Goal: Communication & Community: Answer question/provide support

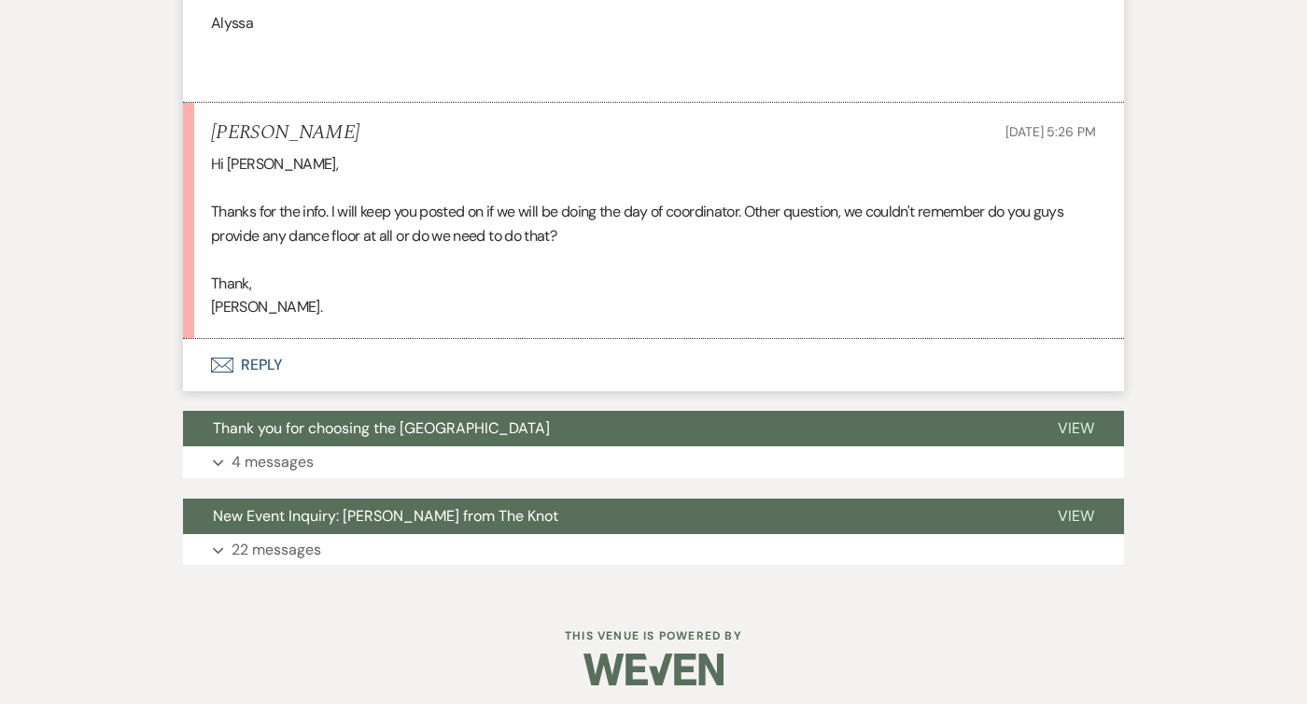
scroll to position [1256, 0]
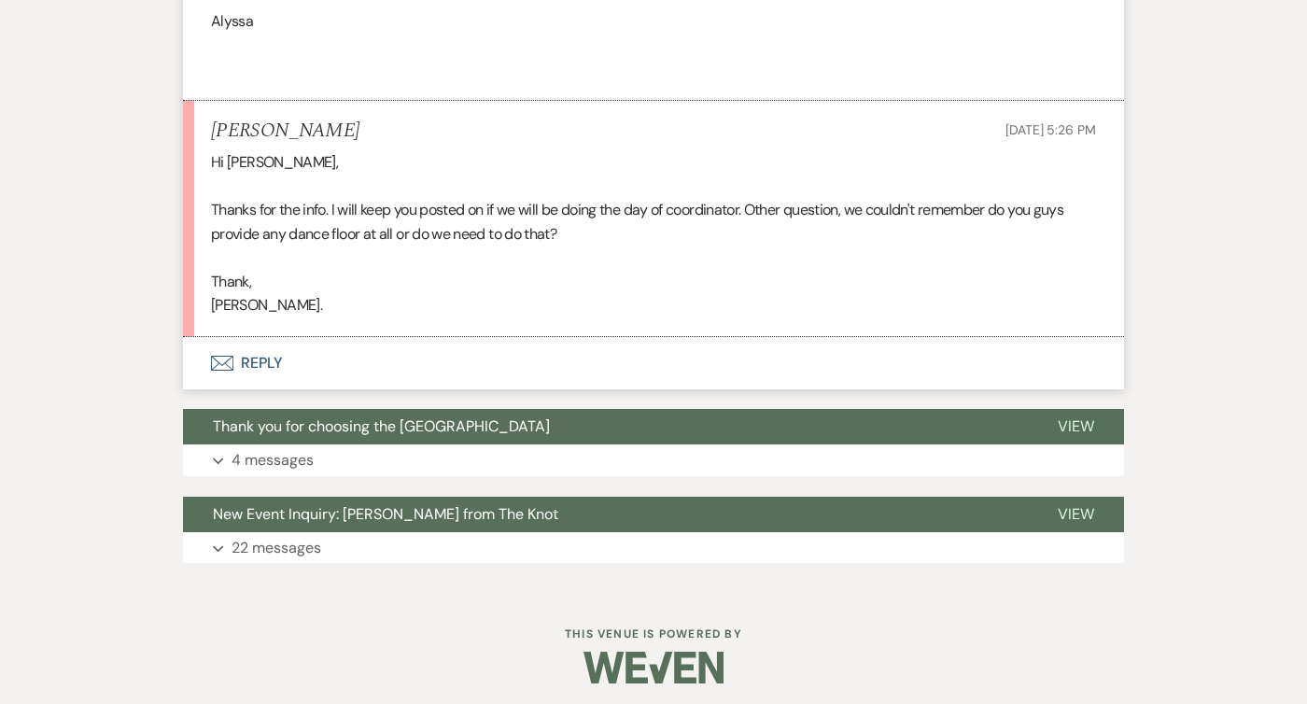
click at [273, 375] on button "Envelope Reply" at bounding box center [653, 363] width 941 height 52
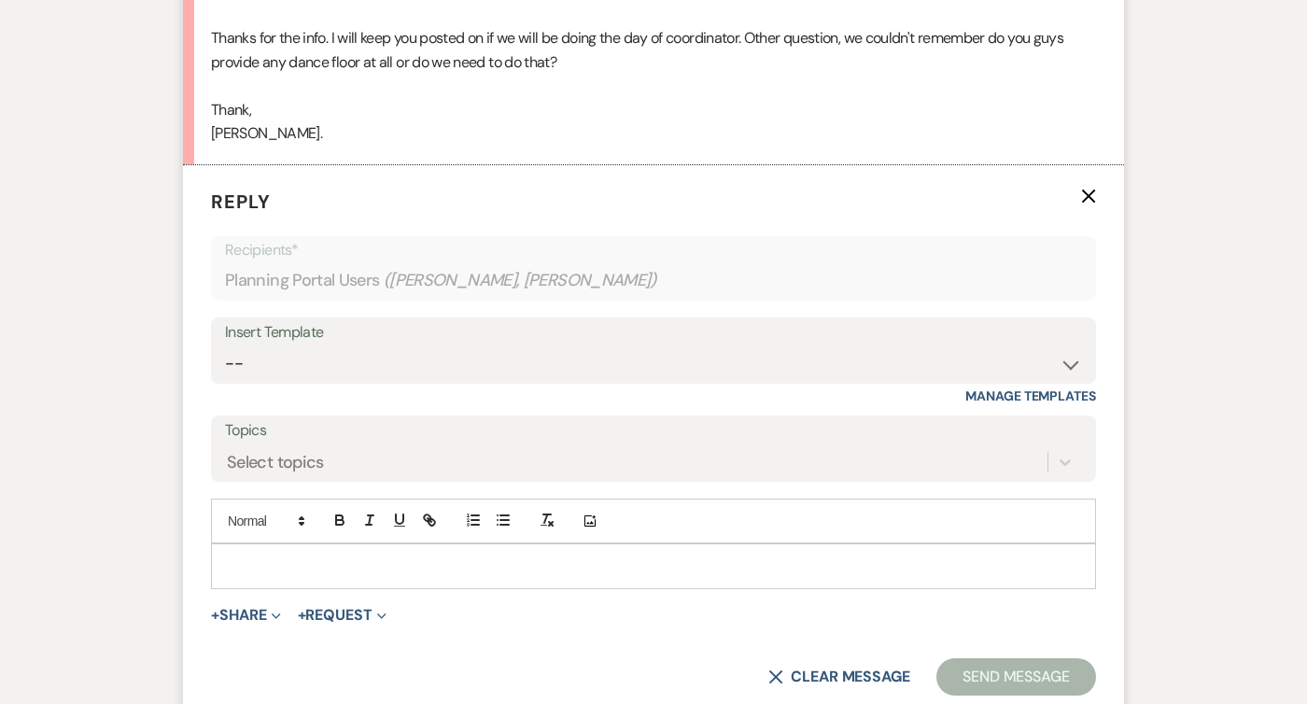
scroll to position [1433, 0]
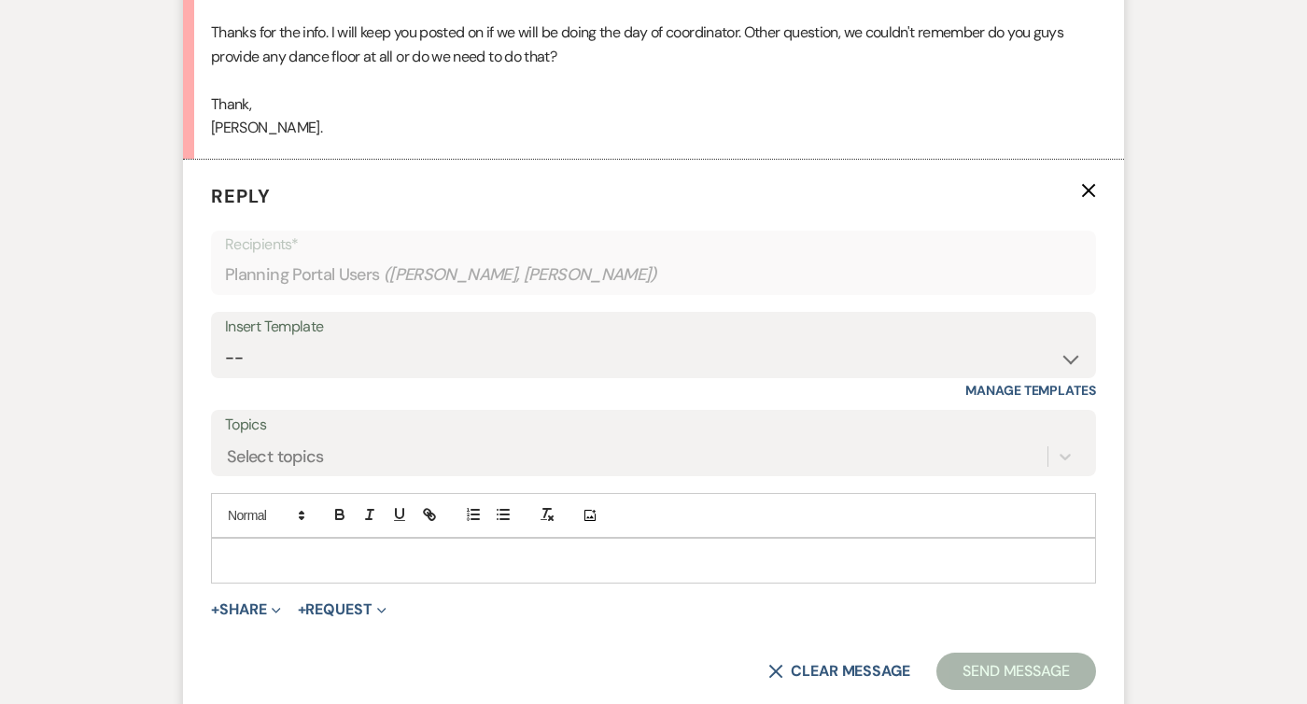
click at [278, 555] on p at bounding box center [653, 560] width 855 height 21
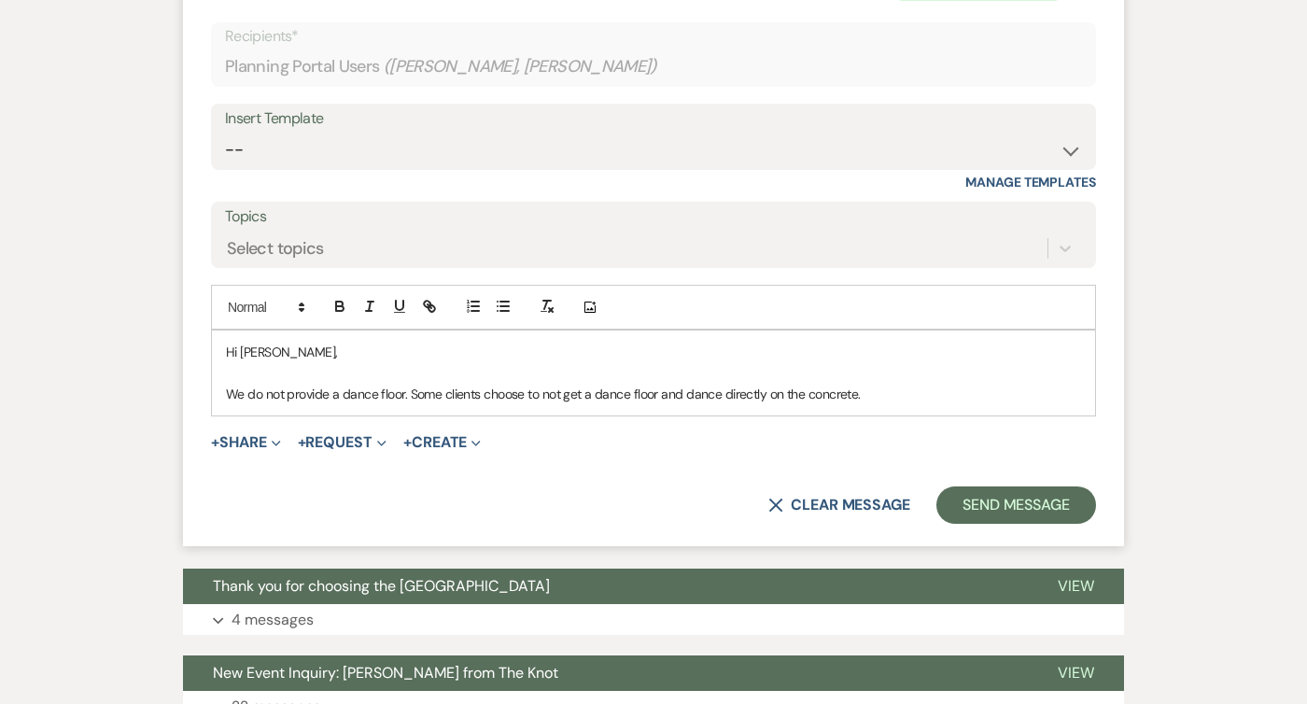
scroll to position [1698, 0]
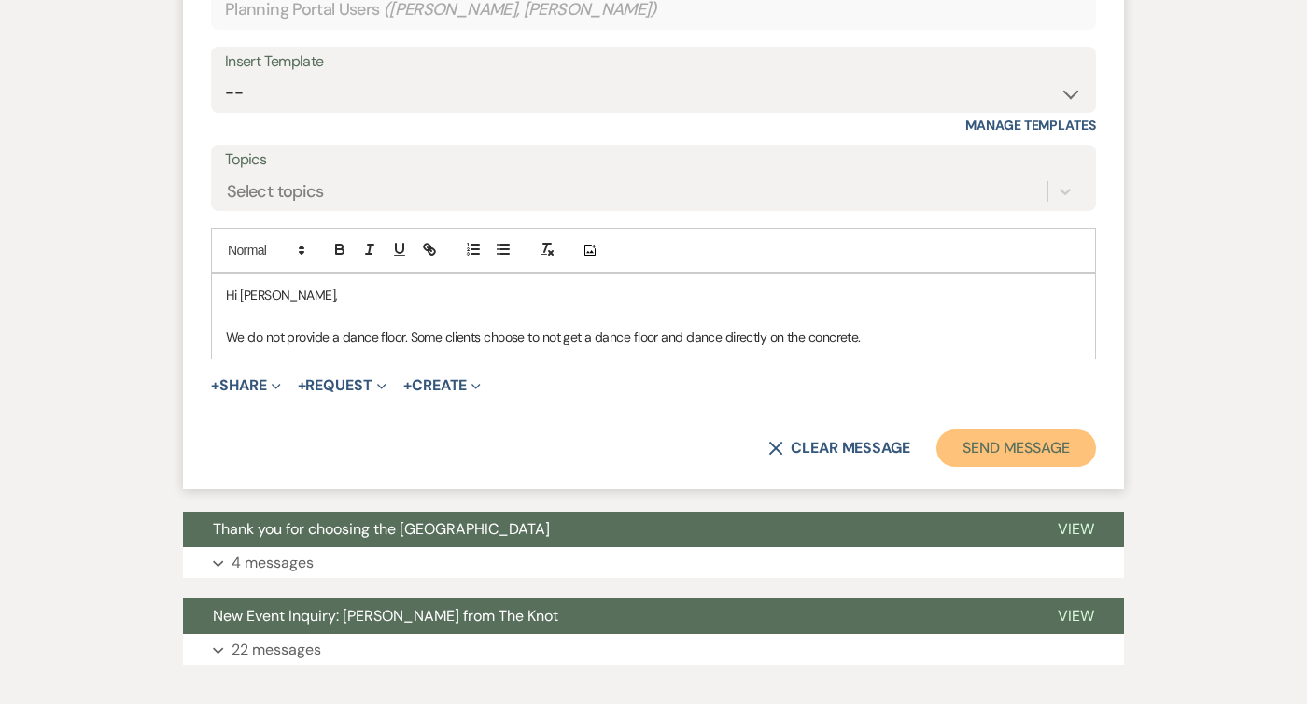
click at [999, 455] on button "Send Message" at bounding box center [1016, 447] width 160 height 37
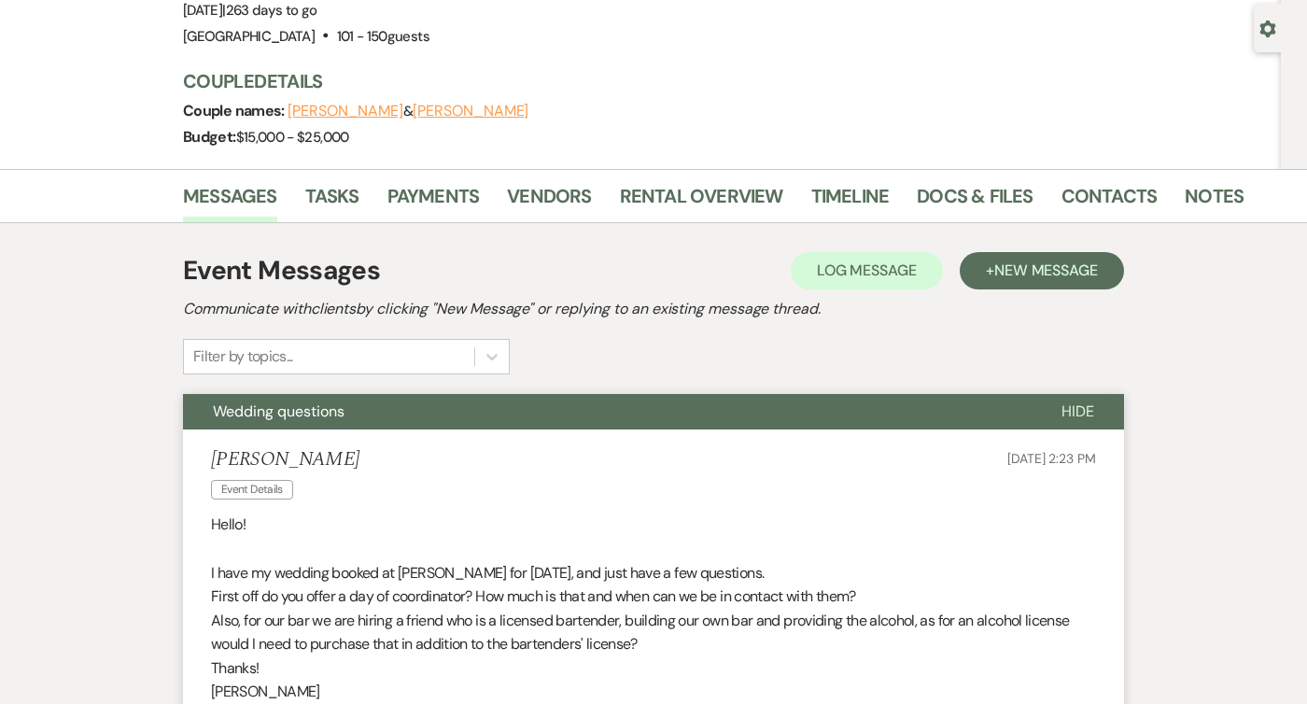
scroll to position [0, 0]
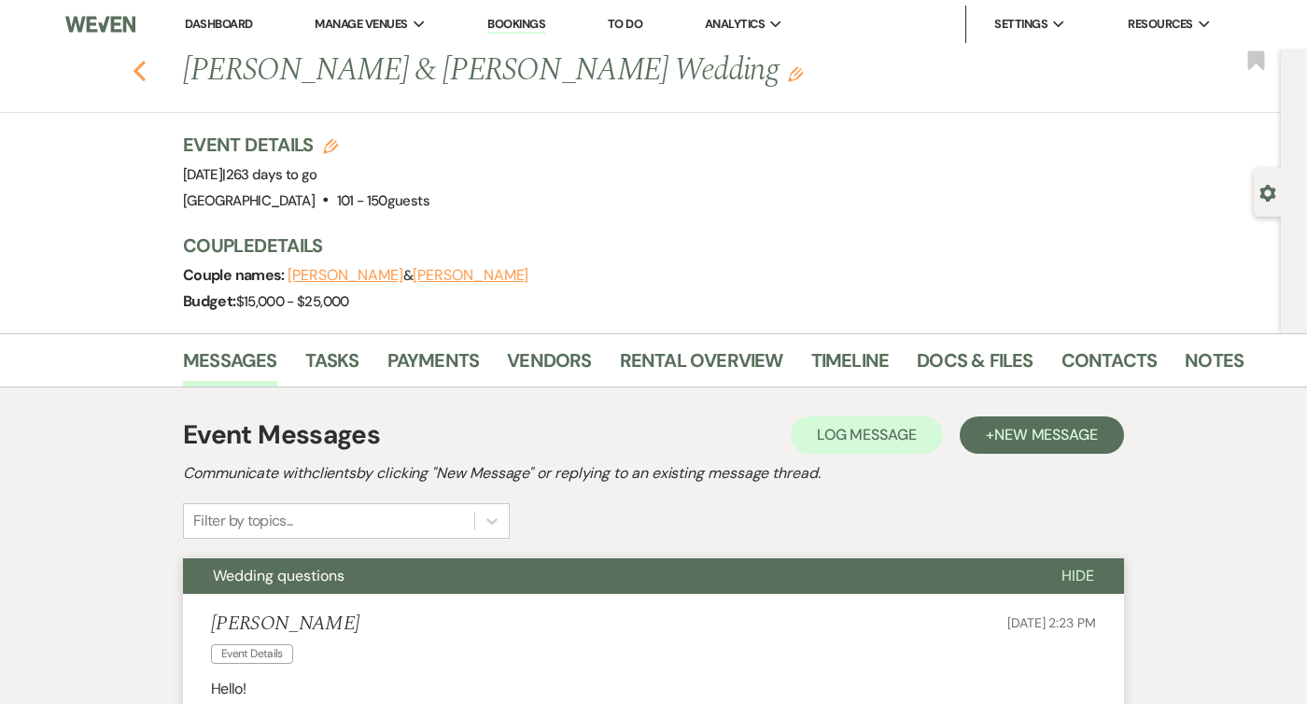
click at [141, 69] on icon "Previous" at bounding box center [140, 71] width 14 height 22
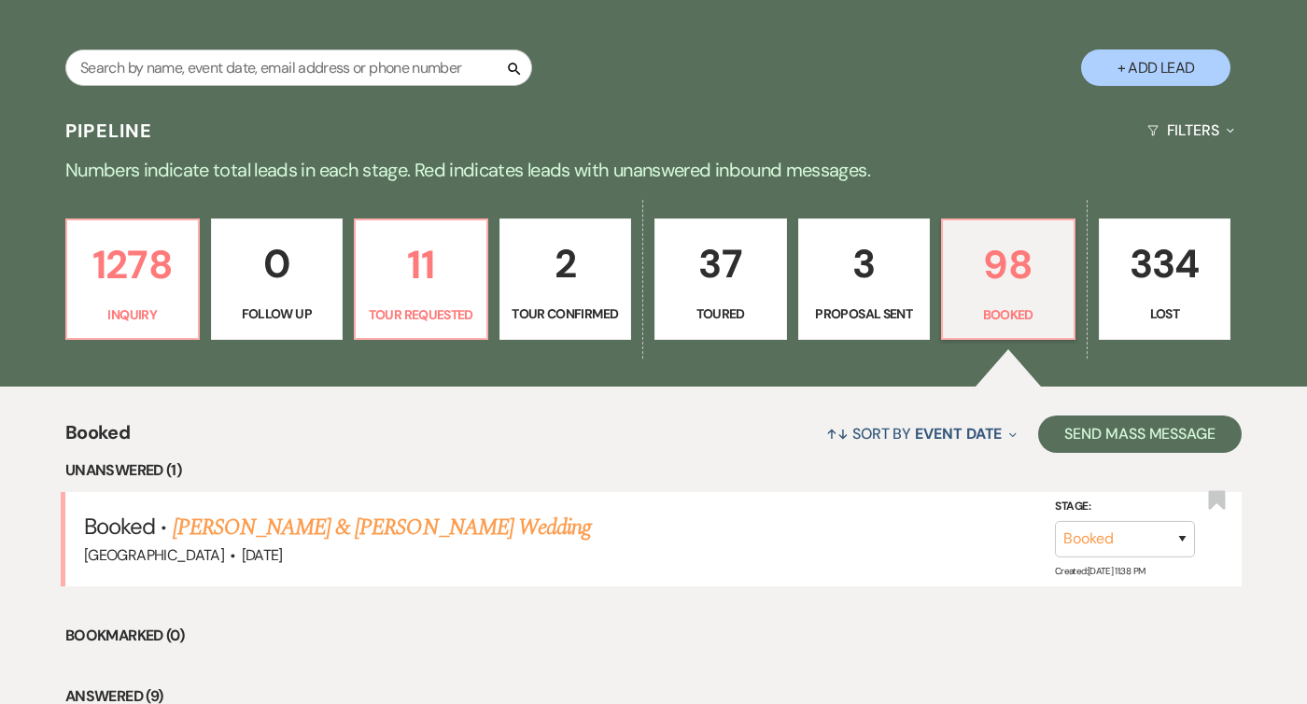
scroll to position [419, 0]
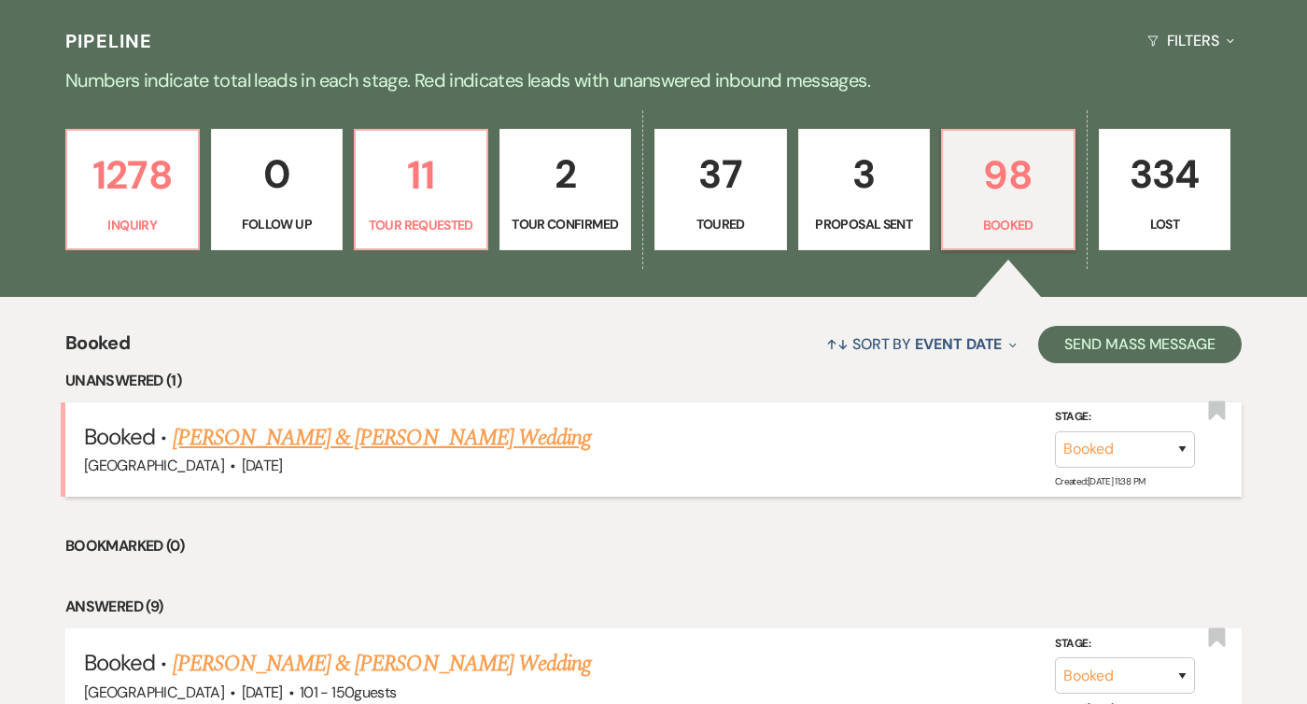
click at [529, 429] on link "[PERSON_NAME] & [PERSON_NAME] Wedding" at bounding box center [382, 438] width 418 height 34
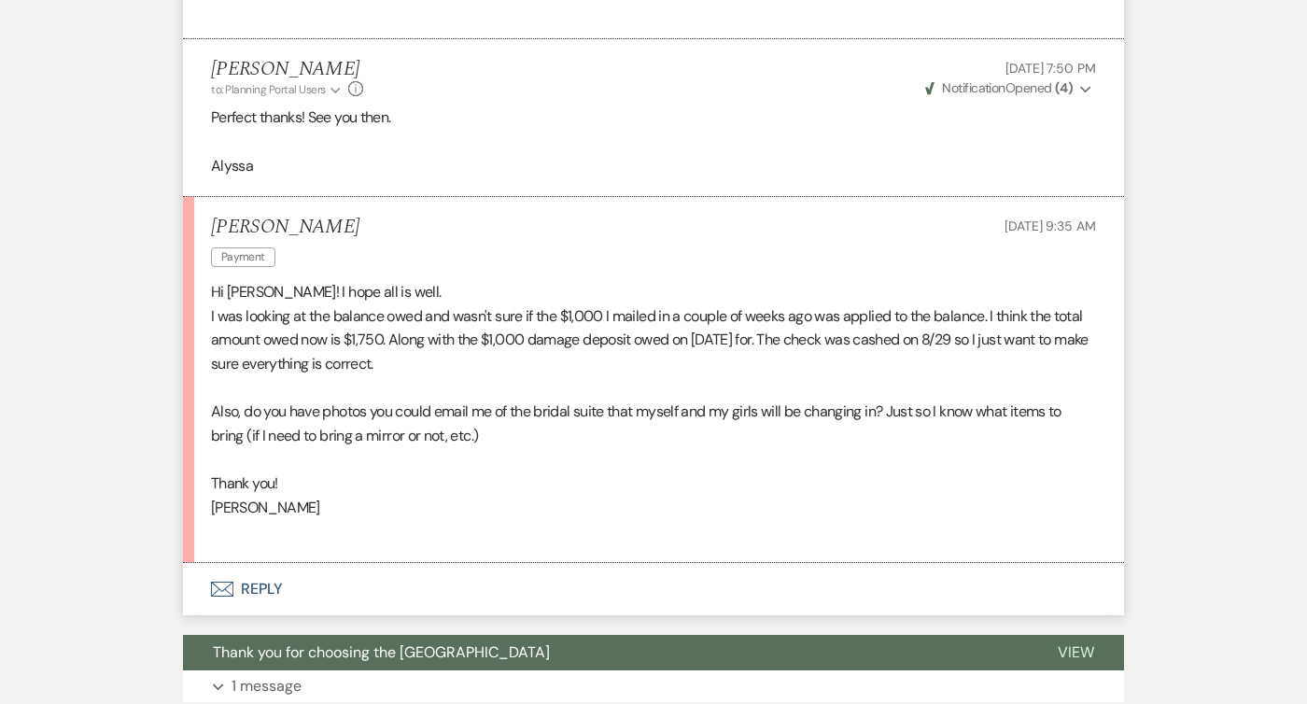
scroll to position [7043, 0]
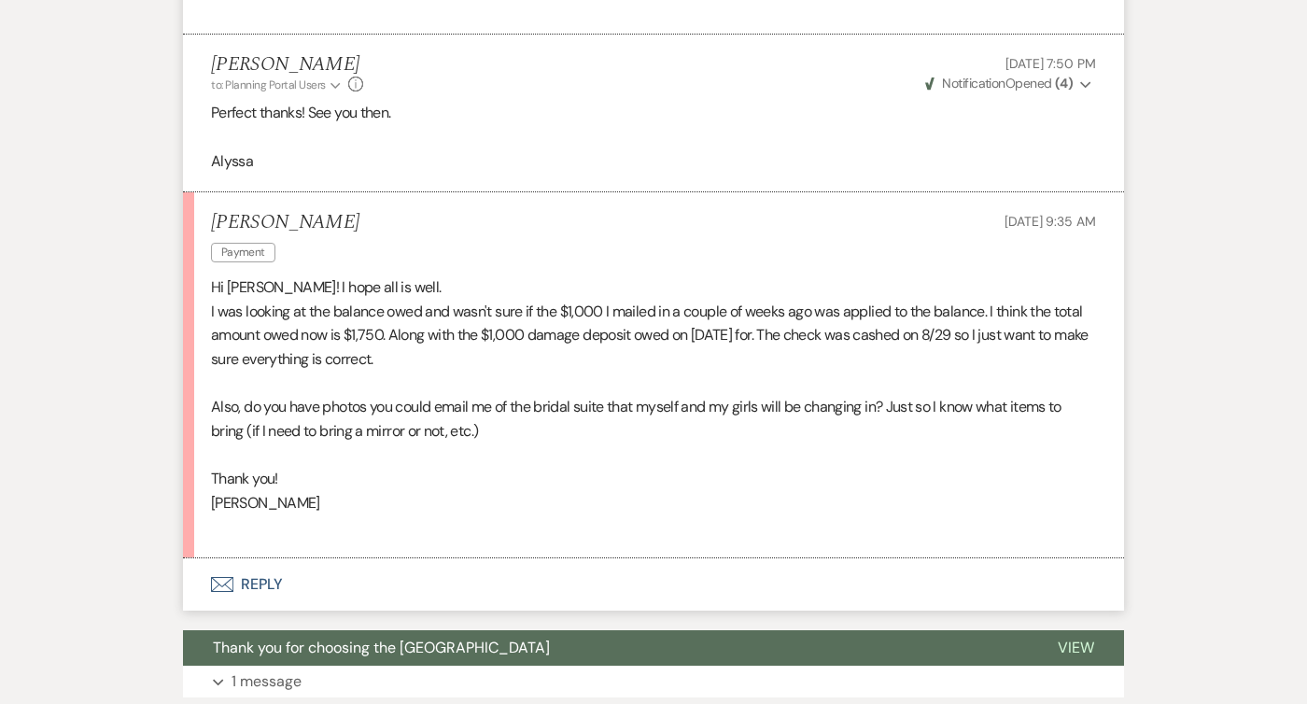
click at [227, 583] on use "button" at bounding box center [222, 584] width 22 height 15
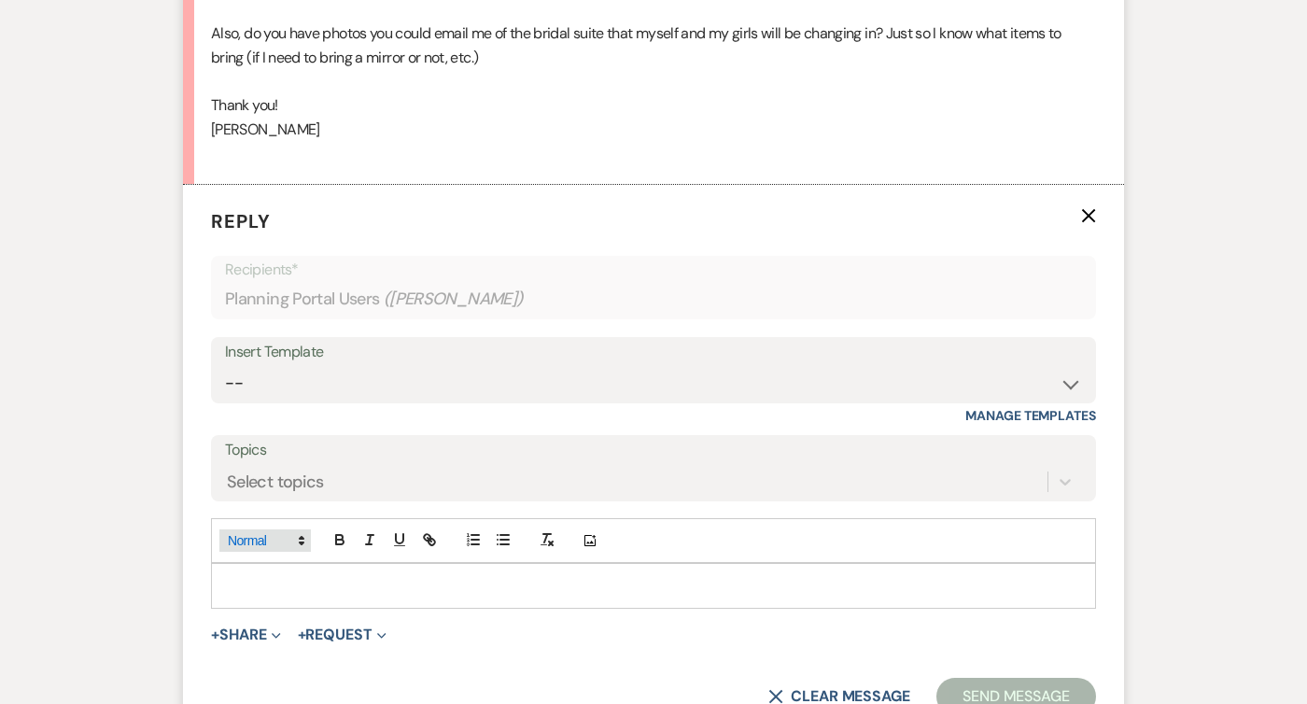
scroll to position [7442, 0]
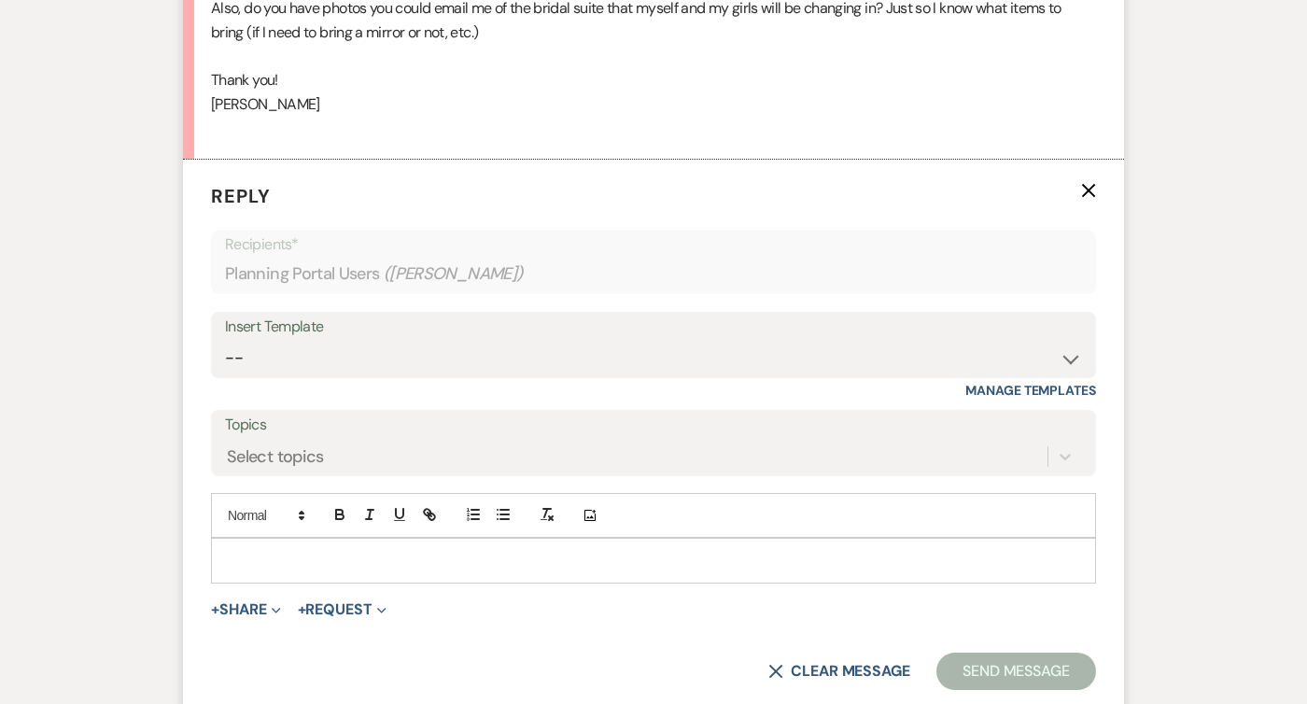
click at [243, 621] on form "Reply X Recipients* Planning Portal Users ( [PERSON_NAME] ) Insert Template -- …" at bounding box center [653, 436] width 941 height 553
click at [247, 614] on button "+ Share Expand" at bounding box center [246, 609] width 70 height 15
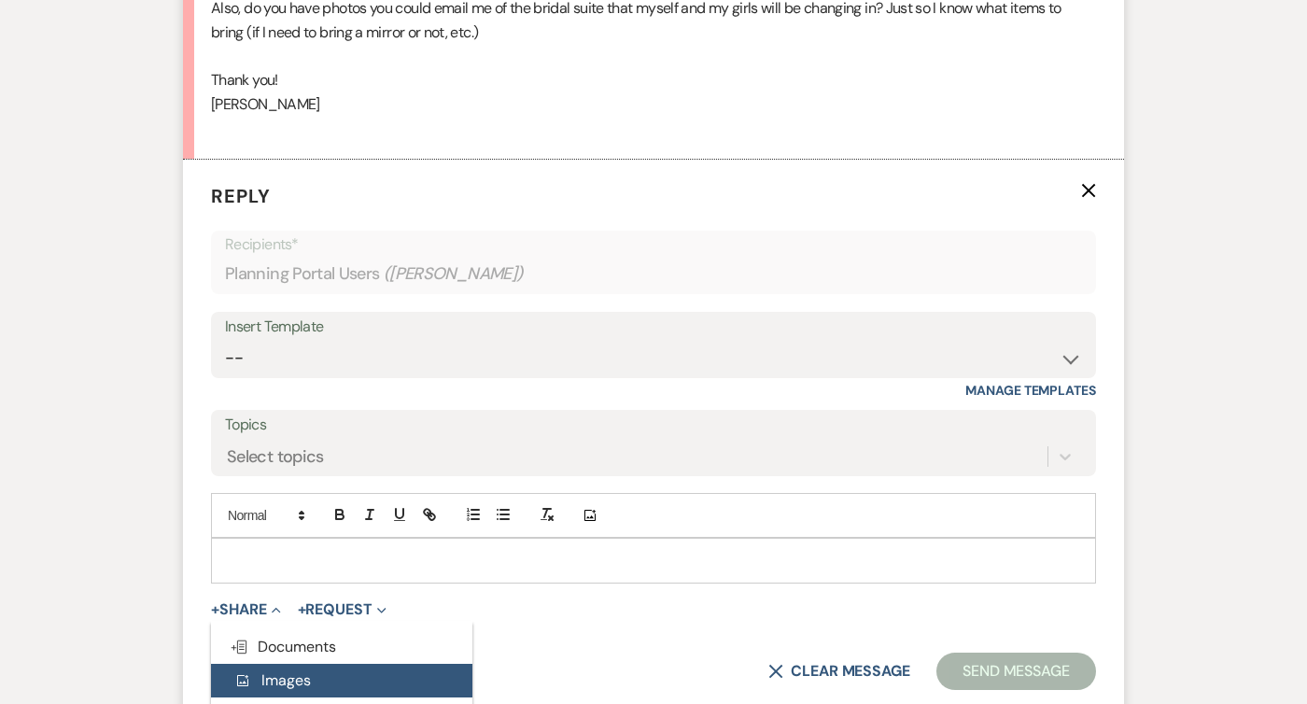
click at [272, 684] on span "Add Photo Images" at bounding box center [271, 680] width 77 height 20
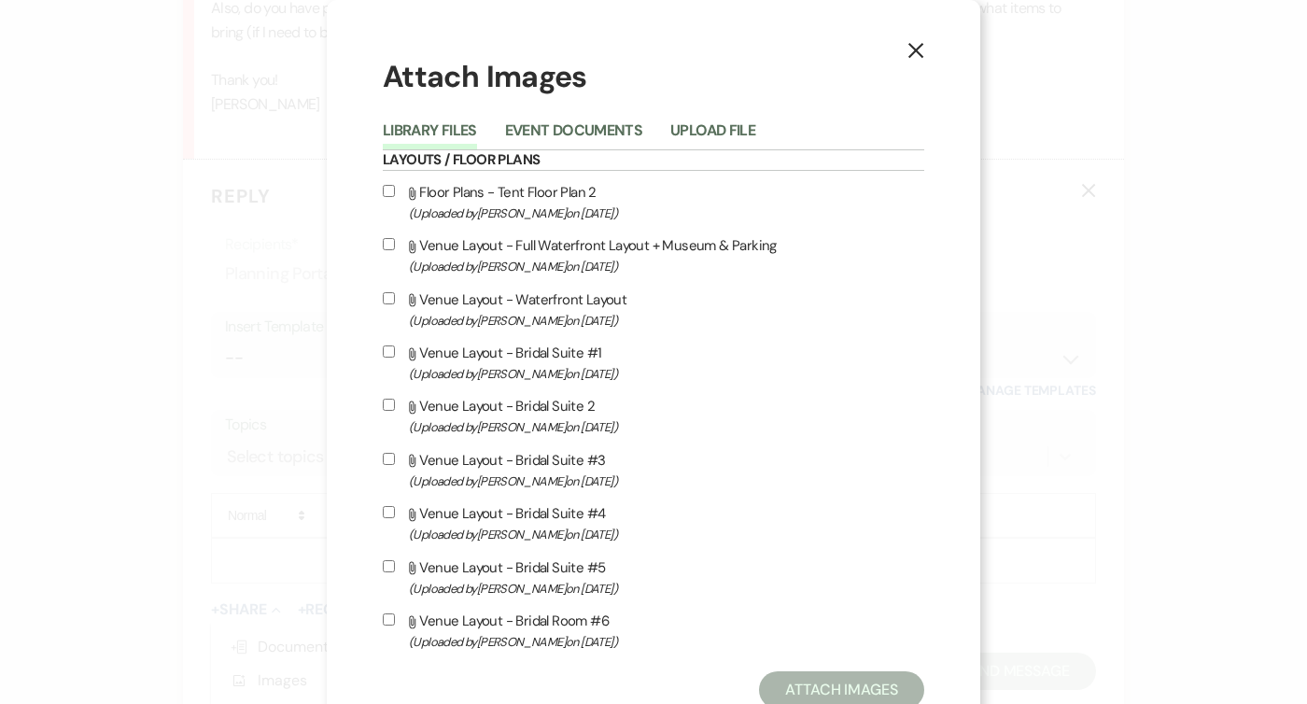
click at [384, 359] on label "Attach File Venue Layout - Bridal Suite #1 (Uploaded by [PERSON_NAME] on [DATE]…" at bounding box center [653, 363] width 541 height 44
click at [384, 358] on input "Attach File Venue Layout - Bridal Suite #1 (Uploaded by [PERSON_NAME] on [DATE]…" at bounding box center [389, 351] width 12 height 12
checkbox input "true"
click at [384, 403] on input "Attach File Venue Layout - Bridal Suite 2 (Uploaded by [PERSON_NAME] on [DATE] )" at bounding box center [389, 405] width 12 height 12
click at [387, 433] on label "Attach File Venue Layout - Bridal Suite 2 (Uploaded by [PERSON_NAME] on [DATE] )" at bounding box center [653, 416] width 541 height 44
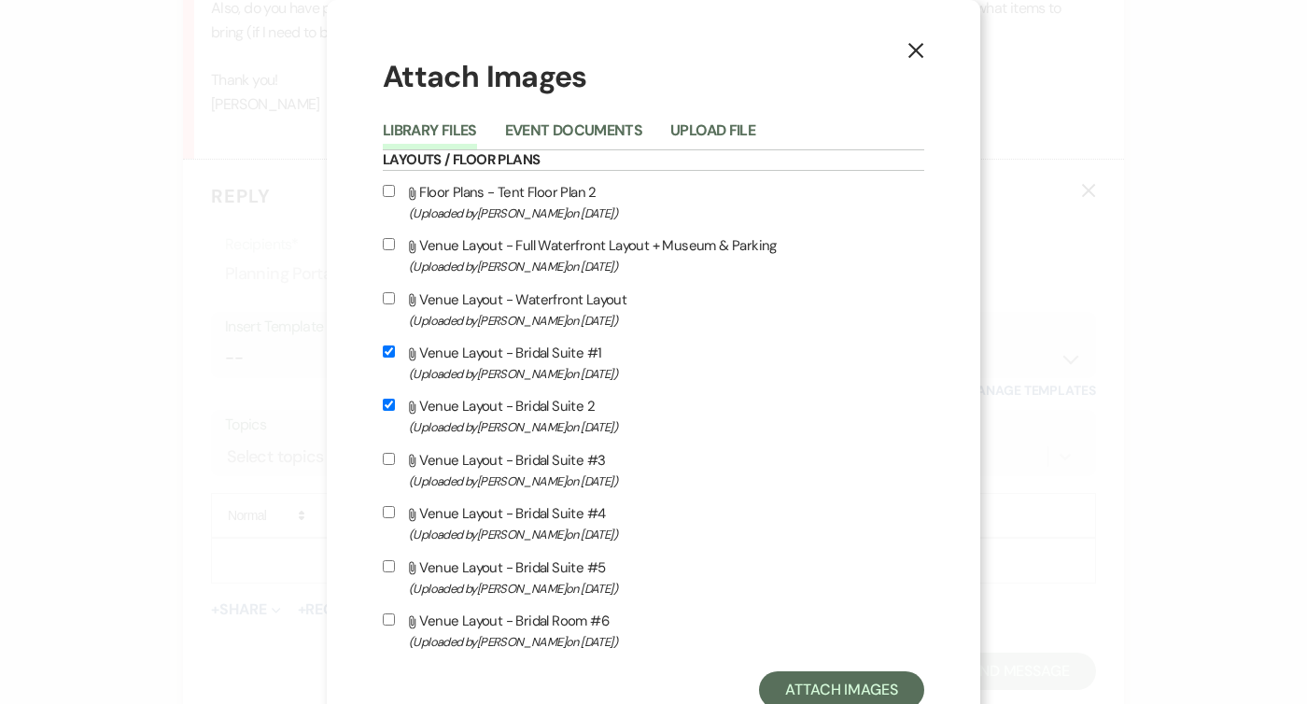
click at [387, 411] on input "Attach File Venue Layout - Bridal Suite 2 (Uploaded by [PERSON_NAME] on [DATE] )" at bounding box center [389, 405] width 12 height 12
click at [393, 401] on input "Attach File Venue Layout - Bridal Suite 2 (Uploaded by [PERSON_NAME] on [DATE] )" at bounding box center [389, 405] width 12 height 12
checkbox input "true"
click at [393, 459] on input "Attach File Venue Layout - Bridal Suite #3 (Uploaded by [PERSON_NAME] on [DATE]…" at bounding box center [389, 459] width 12 height 12
checkbox input "true"
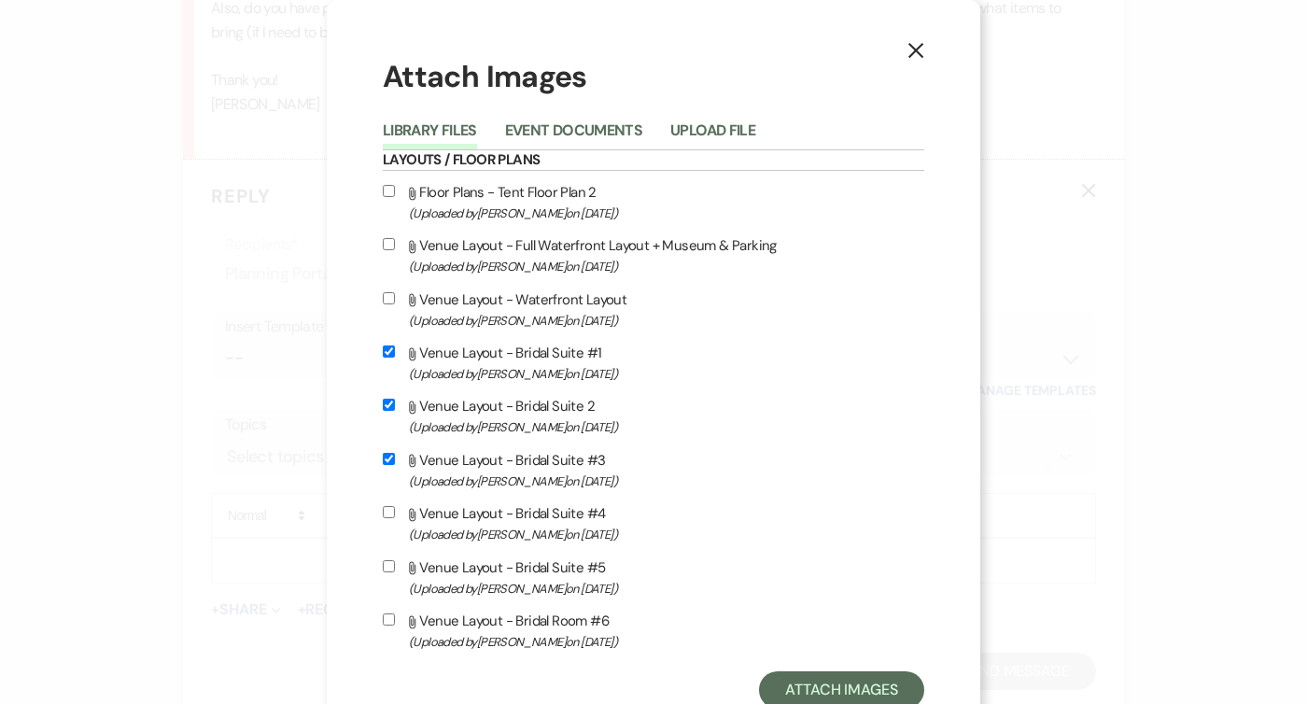
click at [378, 514] on div "X Attach Images Library Files Event Documents Upload File Layouts / Floor Plans…" at bounding box center [654, 382] width 654 height 765
click at [378, 542] on div "X Attach Images Library Files Event Documents Upload File Layouts / Floor Plans…" at bounding box center [654, 382] width 654 height 765
click at [396, 514] on label "Attach File Venue Layout - Bridal Suite #4 (Uploaded by [PERSON_NAME] on [DATE]…" at bounding box center [653, 523] width 541 height 44
click at [395, 514] on input "Attach File Venue Layout - Bridal Suite #4 (Uploaded by [PERSON_NAME] on [DATE]…" at bounding box center [389, 512] width 12 height 12
checkbox input "true"
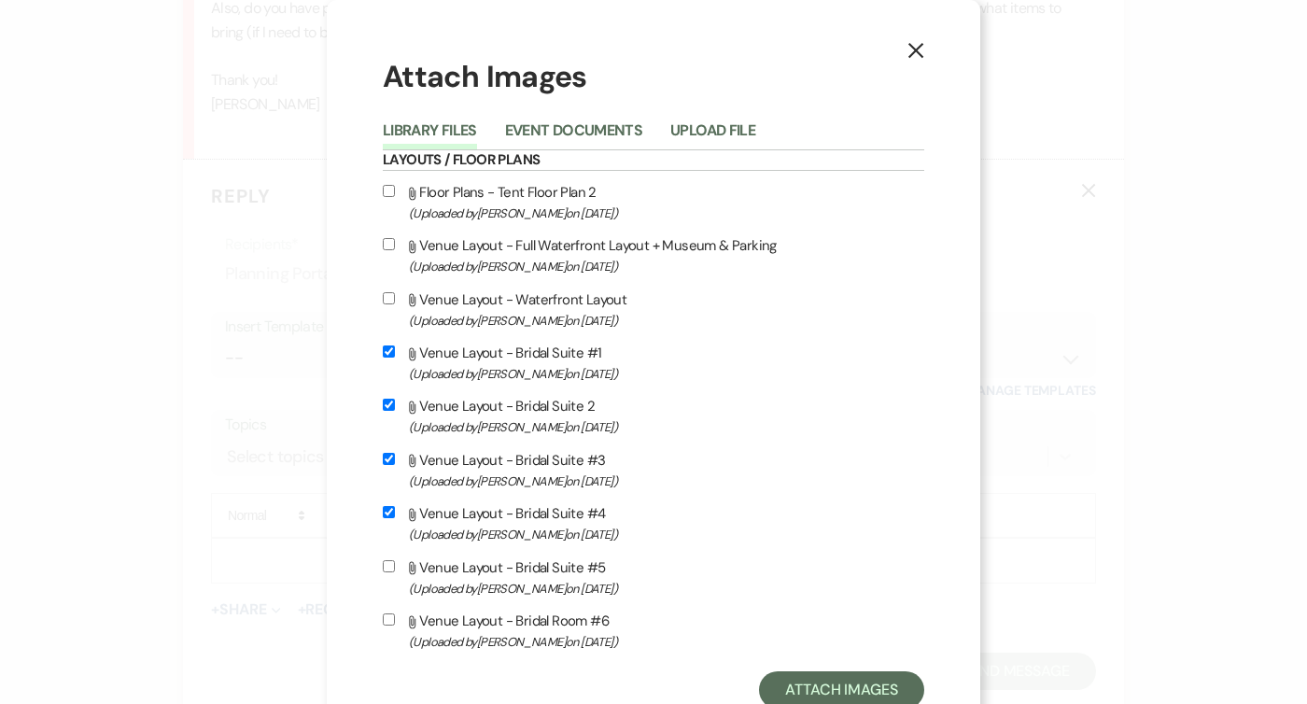
click at [391, 562] on label "Attach File Venue Layout - Bridal Suite #5 (Uploaded by [PERSON_NAME] on [DATE]…" at bounding box center [653, 577] width 541 height 44
click at [391, 562] on input "Attach File Venue Layout - Bridal Suite #5 (Uploaded by [PERSON_NAME] on [DATE]…" at bounding box center [389, 566] width 12 height 12
checkbox input "true"
click at [389, 612] on label "Attach File Venue Layout - Bridal Room #6 (Uploaded by [PERSON_NAME] on [DATE] )" at bounding box center [653, 631] width 541 height 44
click at [389, 613] on input "Attach File Venue Layout - Bridal Room #6 (Uploaded by [PERSON_NAME] on [DATE] )" at bounding box center [389, 619] width 12 height 12
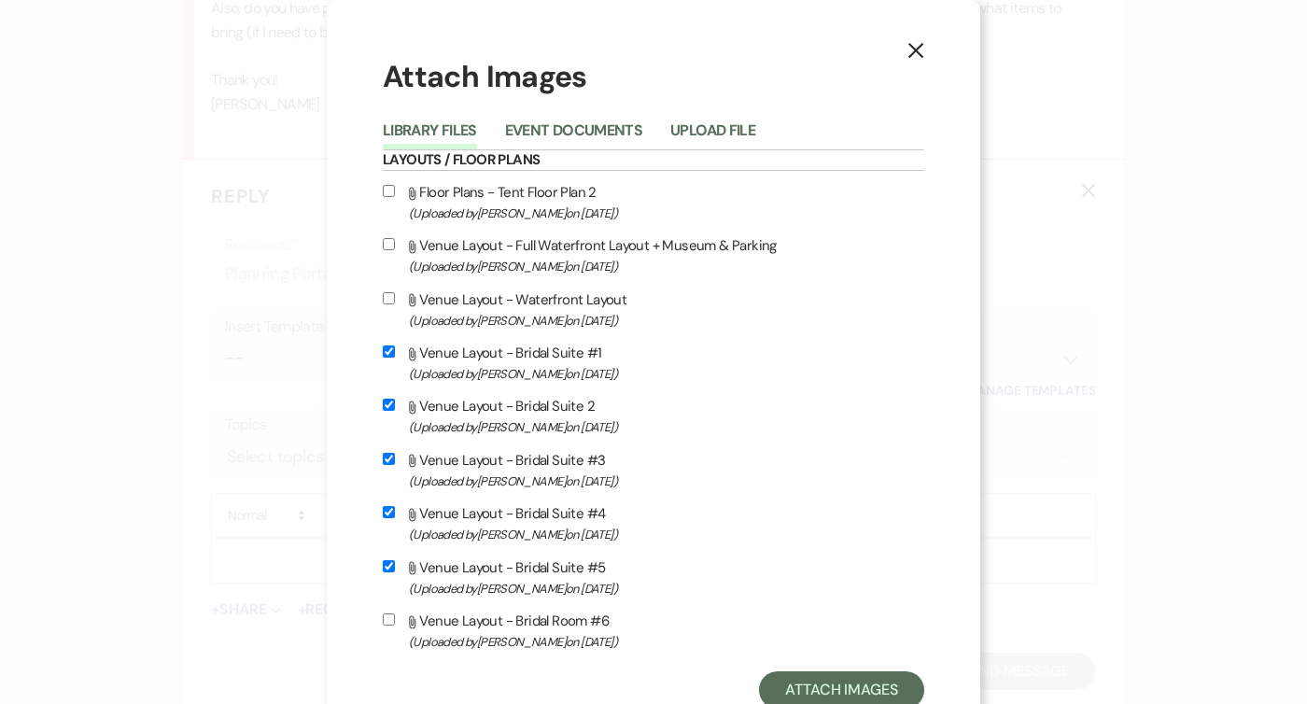
checkbox input "true"
click at [811, 695] on button "Attach Images" at bounding box center [841, 689] width 165 height 37
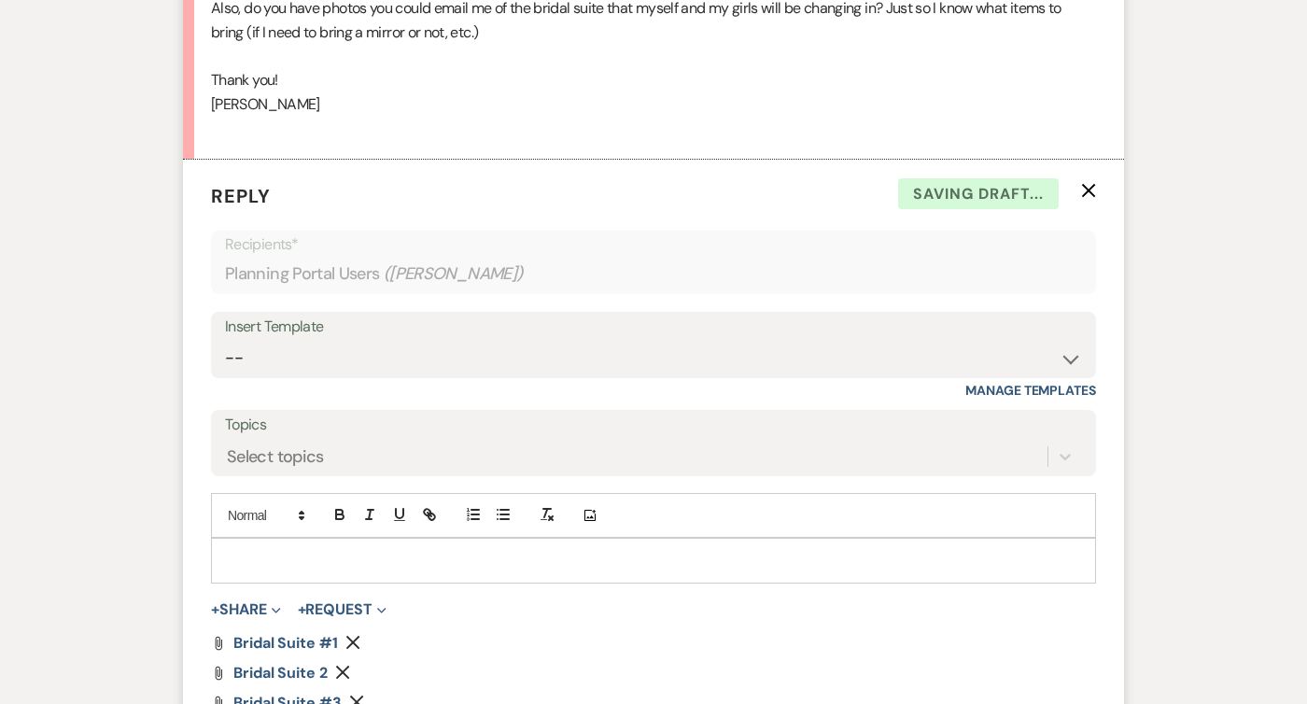
click at [674, 565] on p at bounding box center [653, 560] width 855 height 21
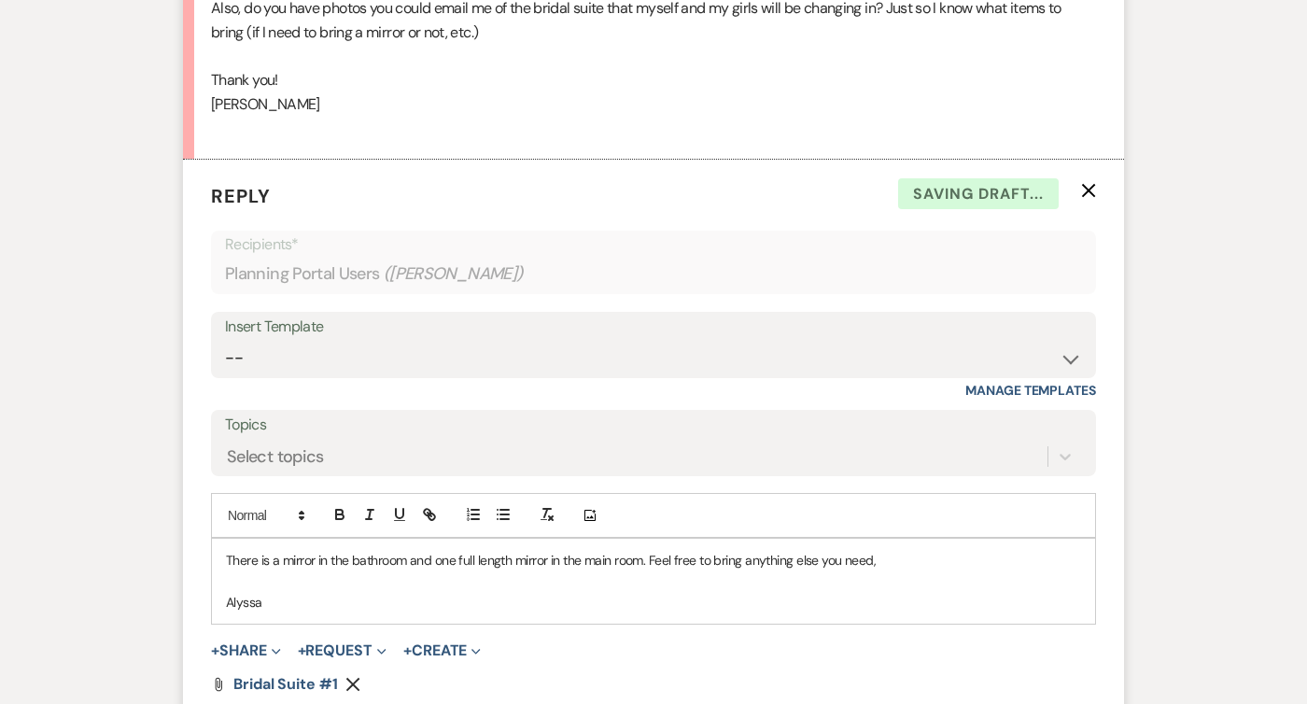
scroll to position [7786, 0]
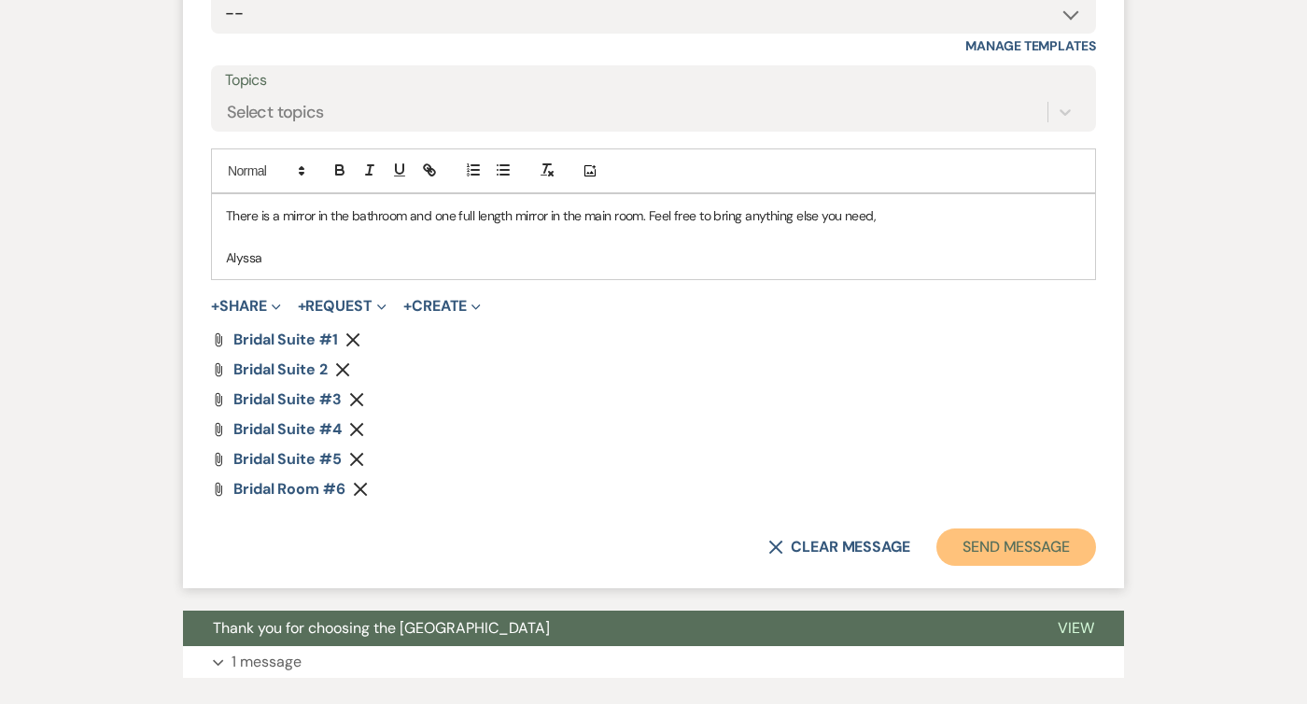
click at [1046, 550] on button "Send Message" at bounding box center [1016, 546] width 160 height 37
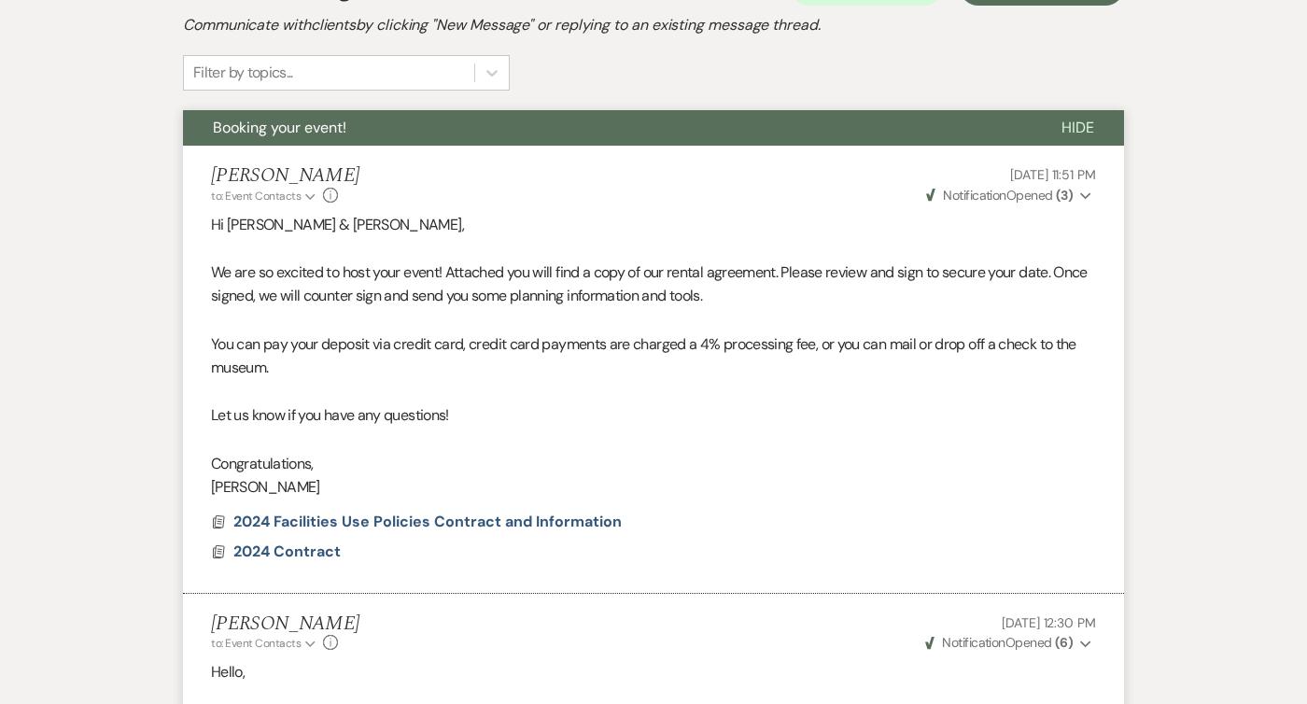
scroll to position [0, 0]
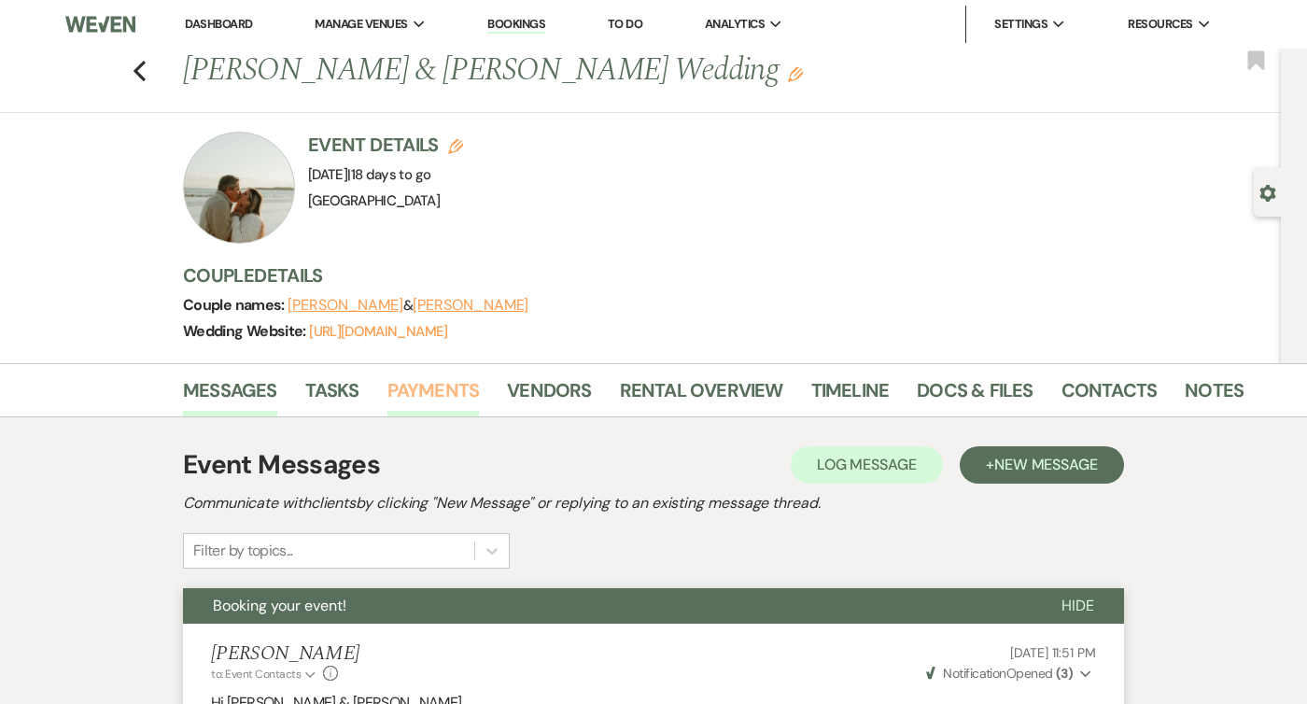
click at [438, 396] on link "Payments" at bounding box center [433, 395] width 92 height 41
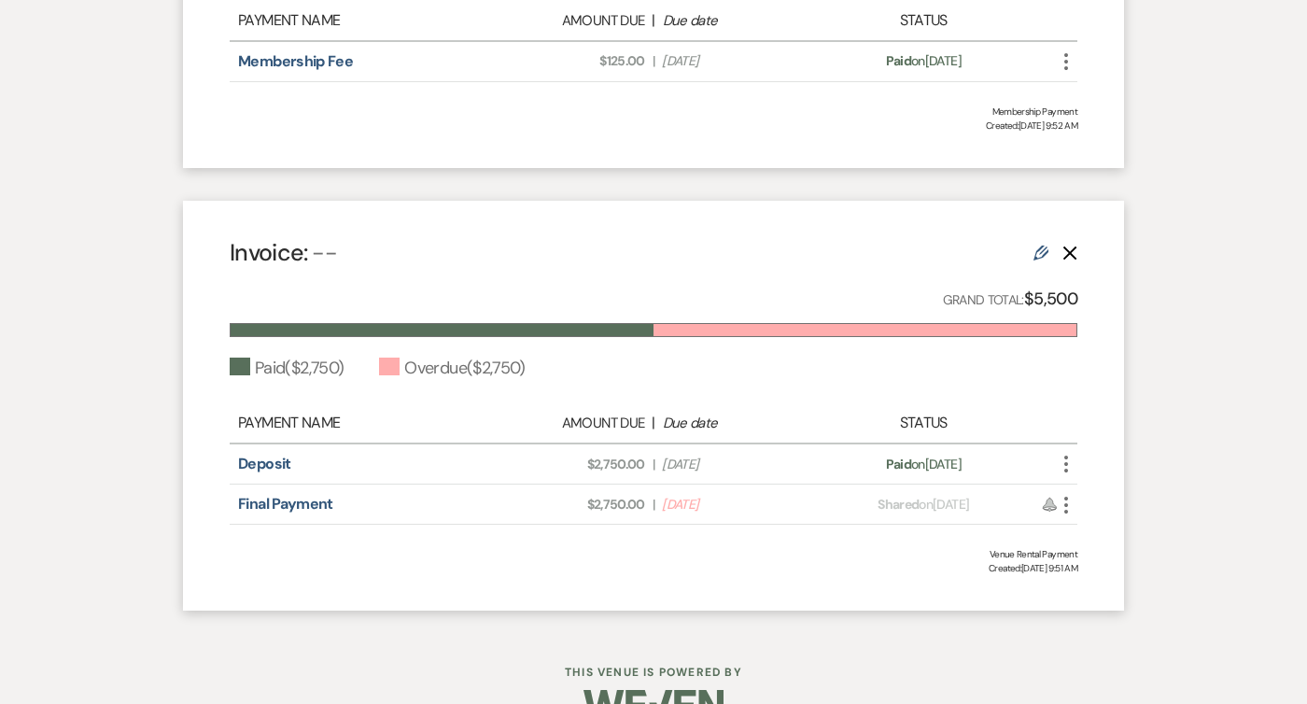
scroll to position [1208, 0]
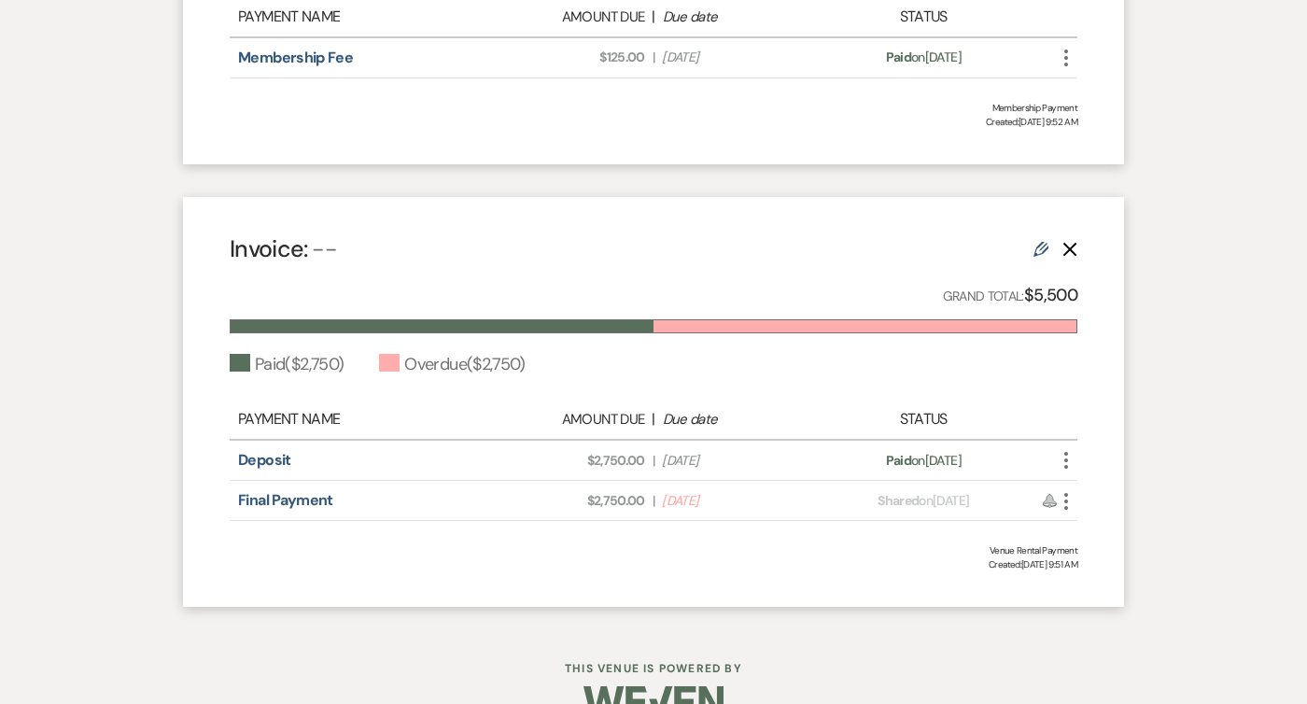
click at [1071, 498] on icon "More" at bounding box center [1066, 501] width 22 height 22
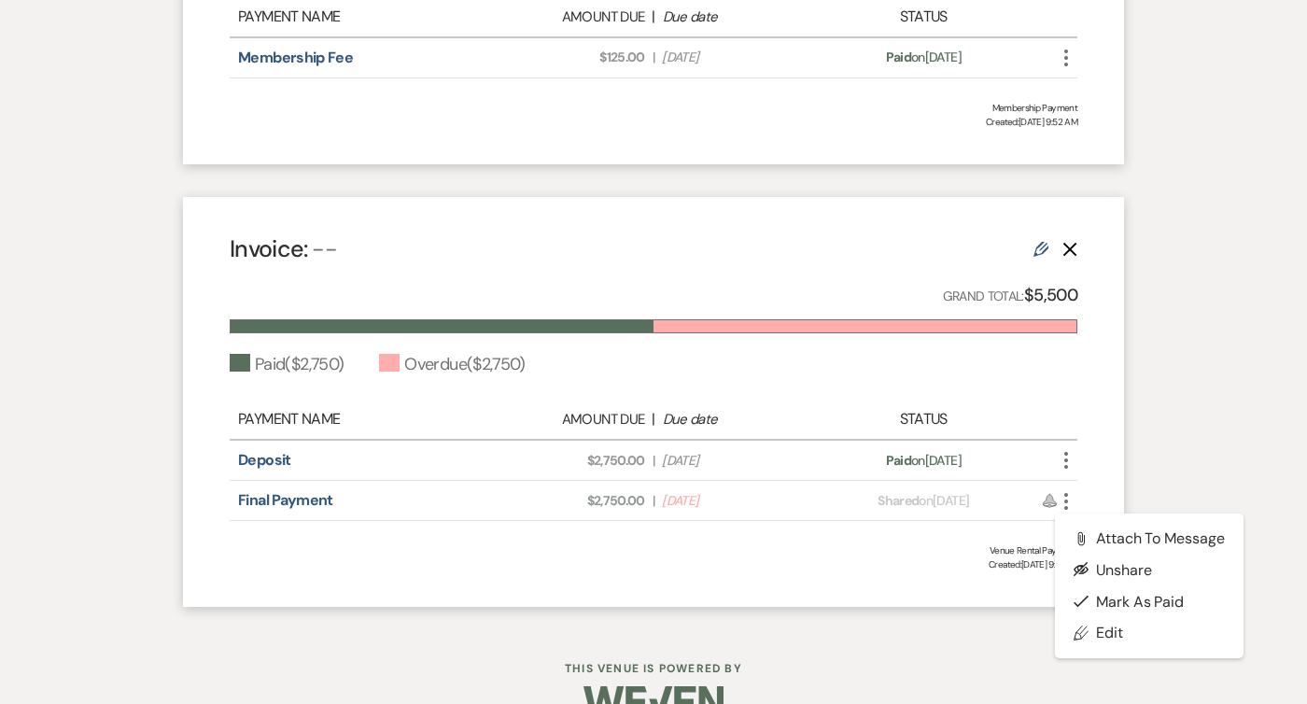
click at [969, 563] on span "Created: [DATE] 9:51 AM" at bounding box center [654, 564] width 848 height 14
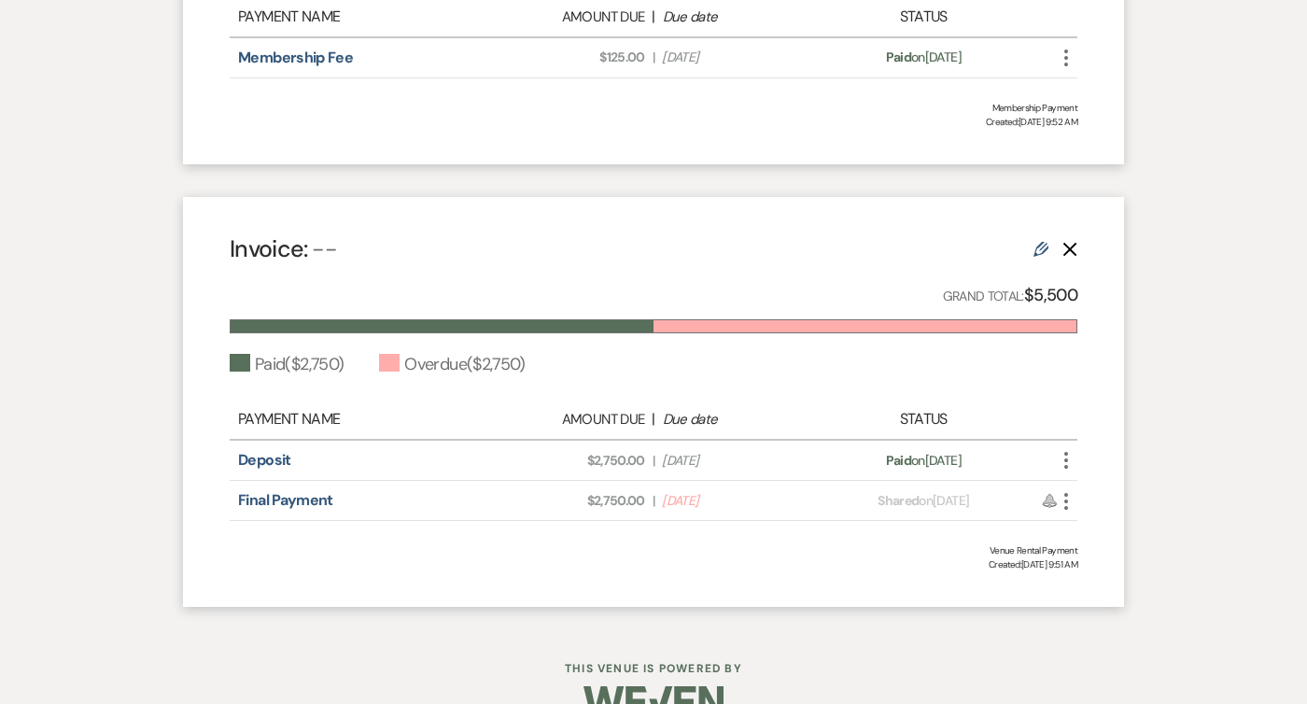
click at [1048, 244] on icon "Edit" at bounding box center [1041, 249] width 15 height 15
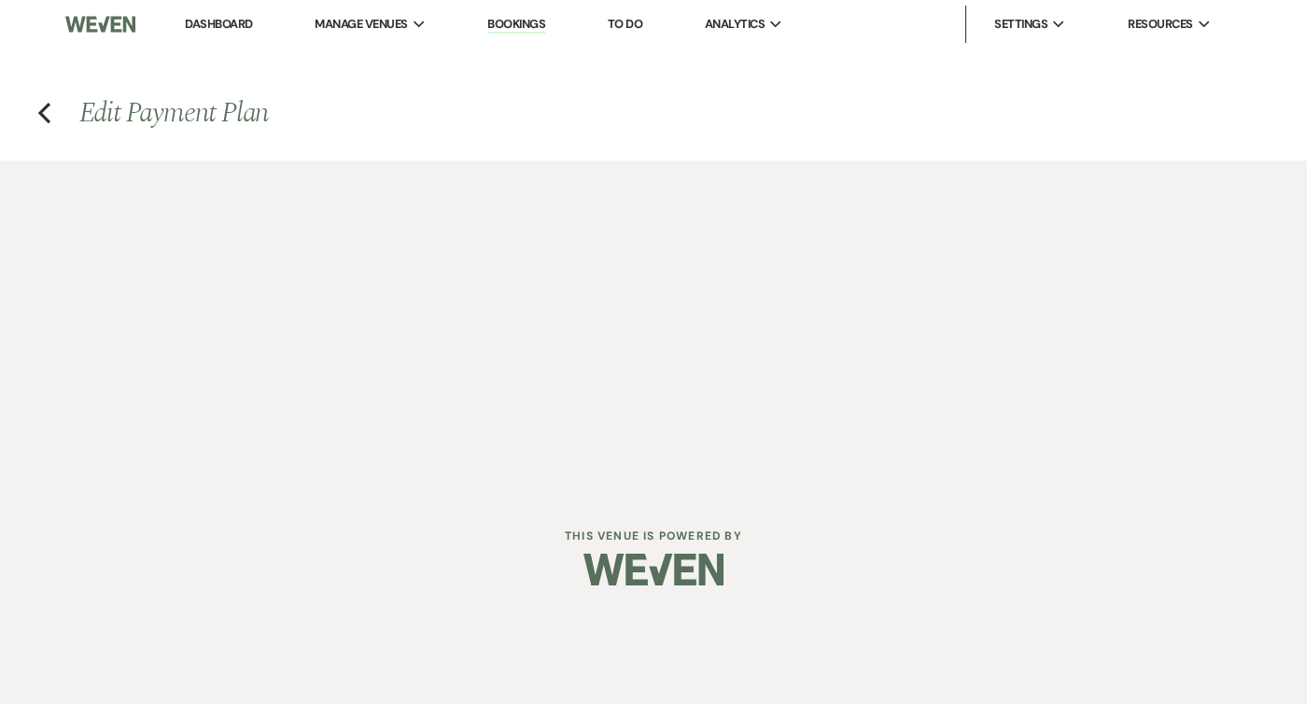
select select "1"
select select "true"
select select "2"
select select "percentage"
select select "true"
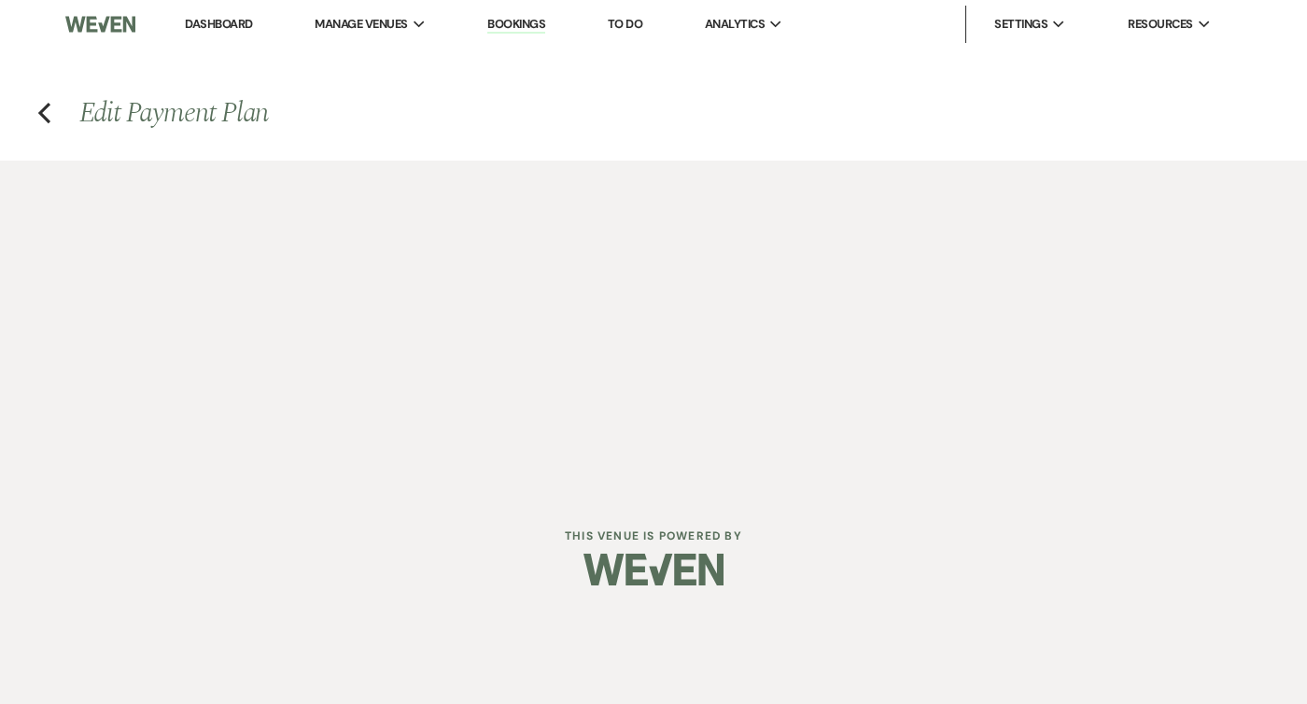
select select "client"
select select "daily"
select select "weeks"
select select "complete"
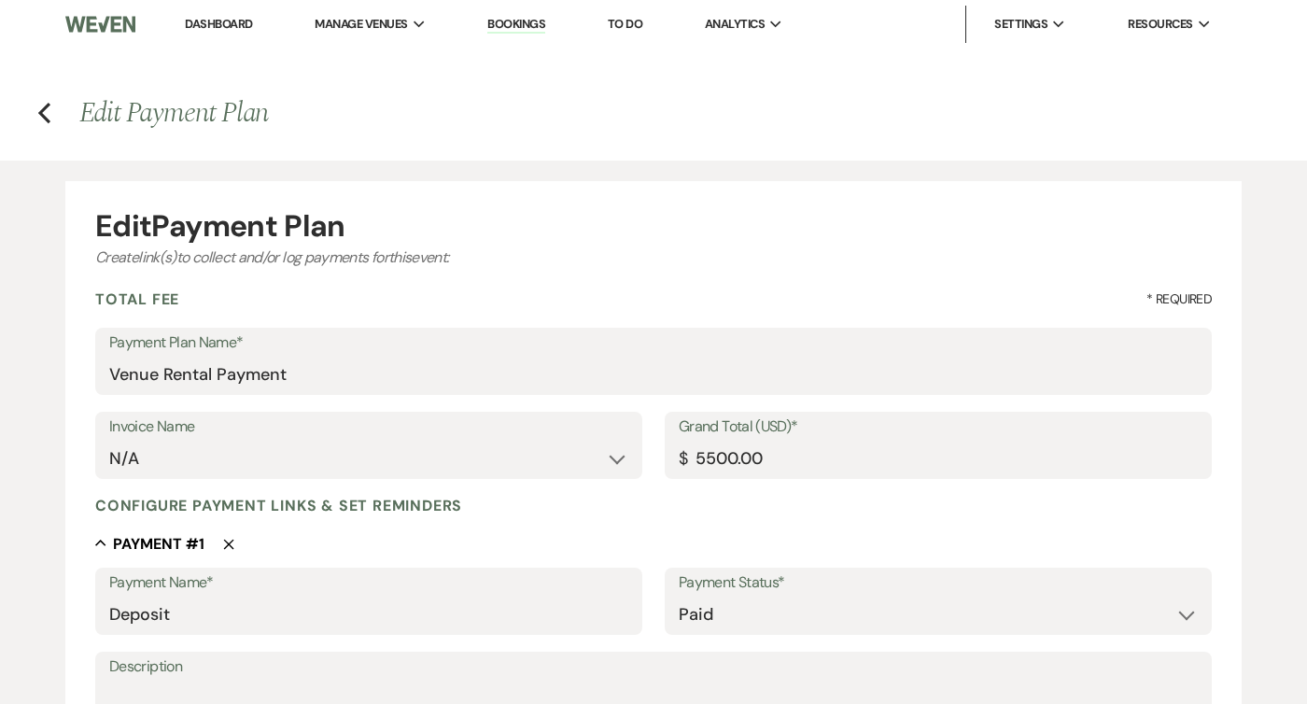
click at [36, 112] on h4 "Previous Edit Payment Plan" at bounding box center [653, 112] width 1307 height 39
click at [41, 109] on use "button" at bounding box center [44, 113] width 12 height 21
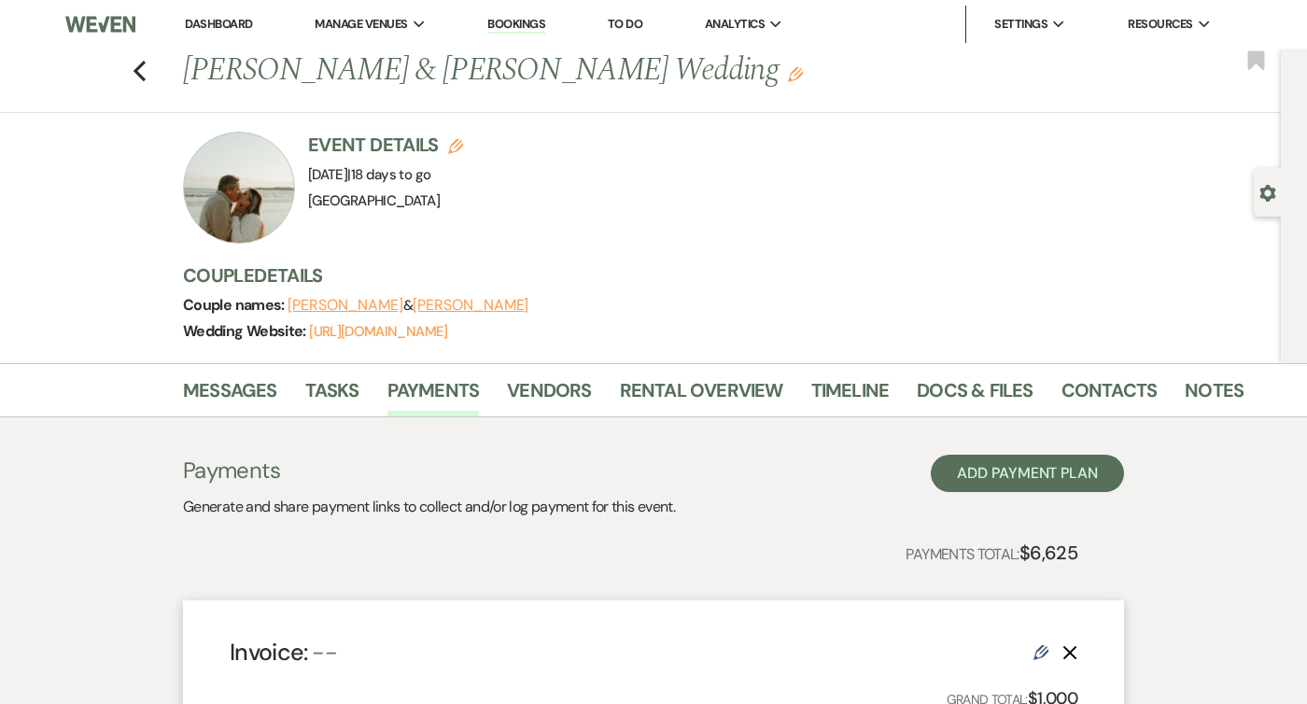
click at [214, 15] on li "Dashboard" at bounding box center [219, 24] width 86 height 37
click at [214, 25] on link "Dashboard" at bounding box center [218, 24] width 67 height 16
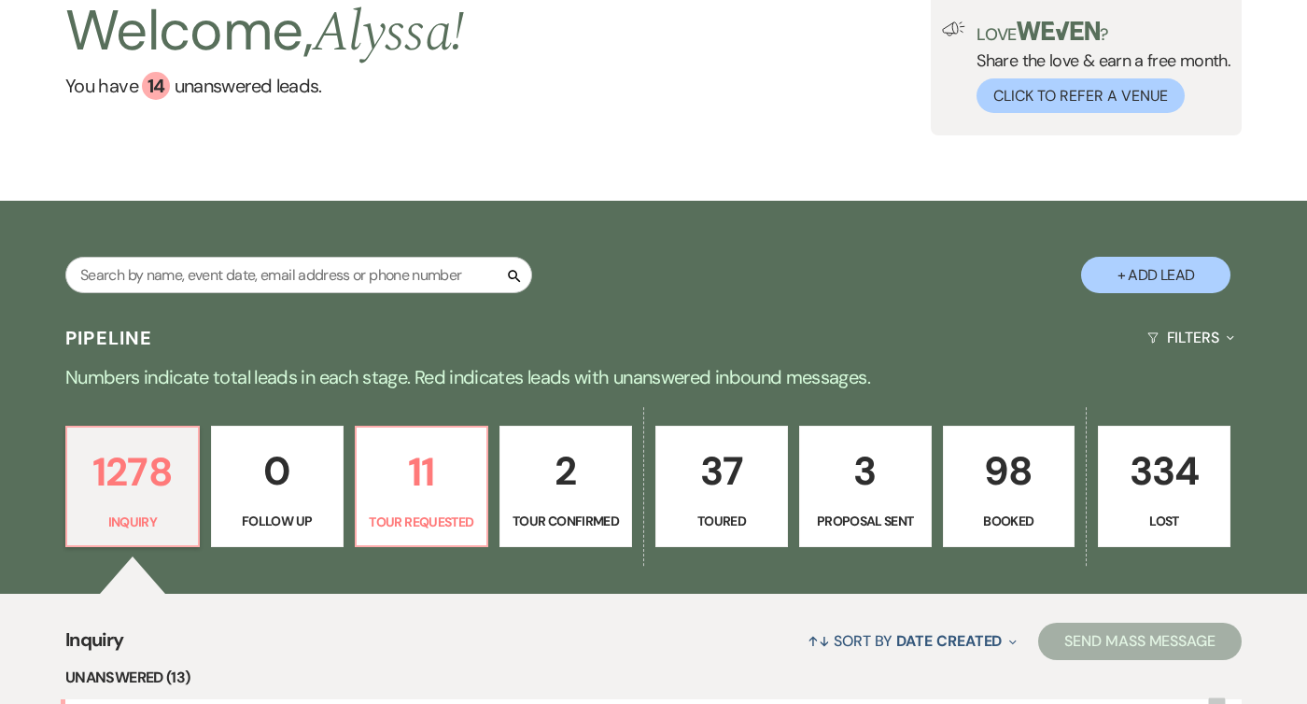
scroll to position [481, 0]
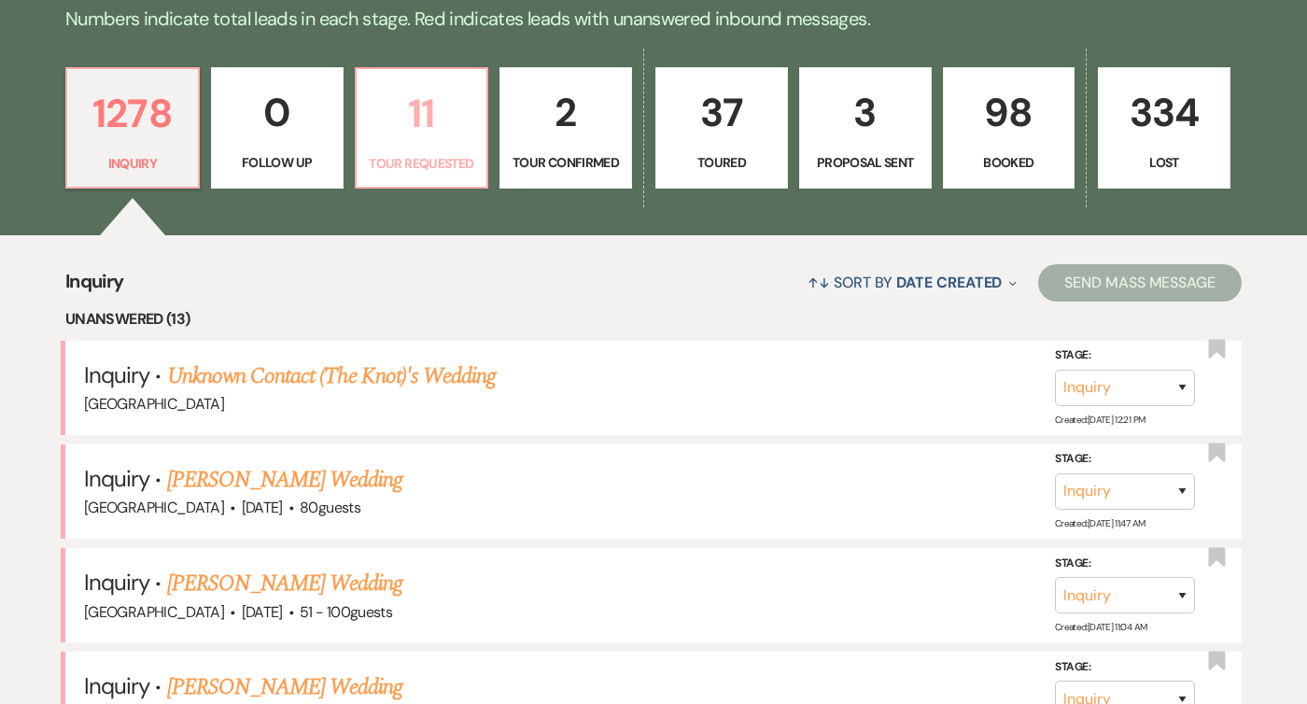
click at [388, 110] on p "11" at bounding box center [422, 113] width 108 height 63
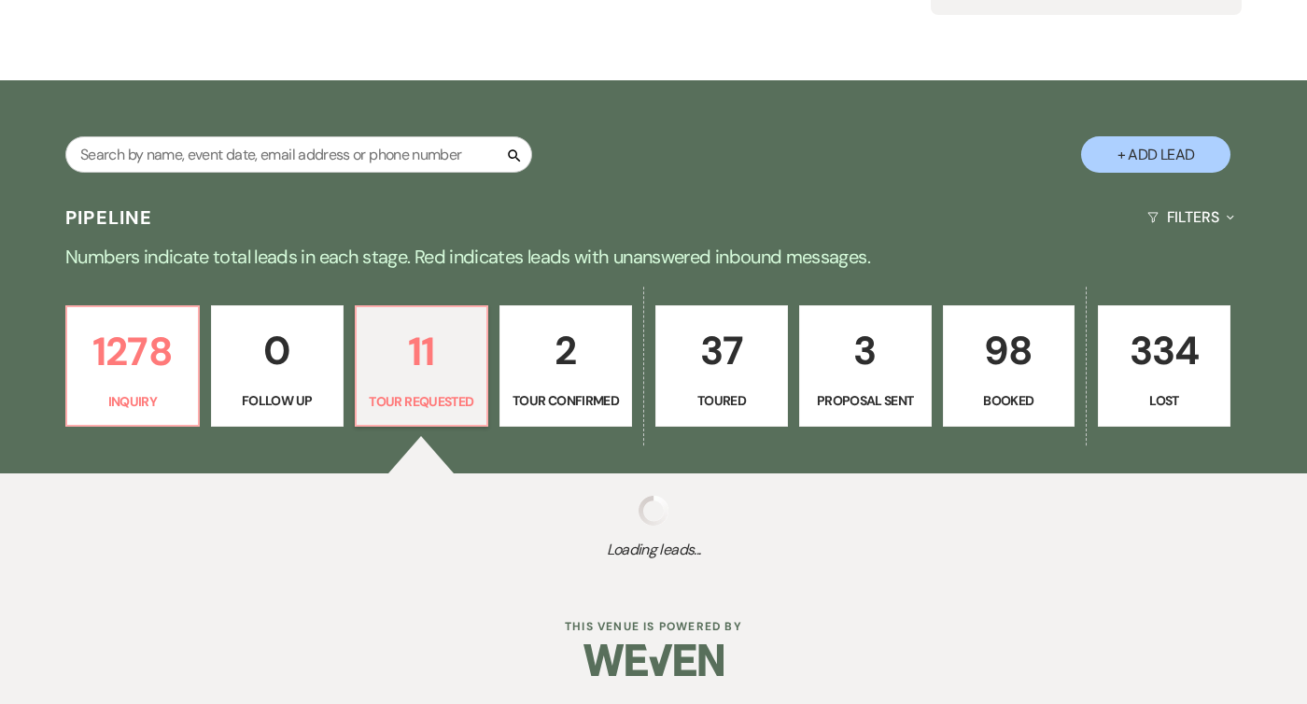
select select "2"
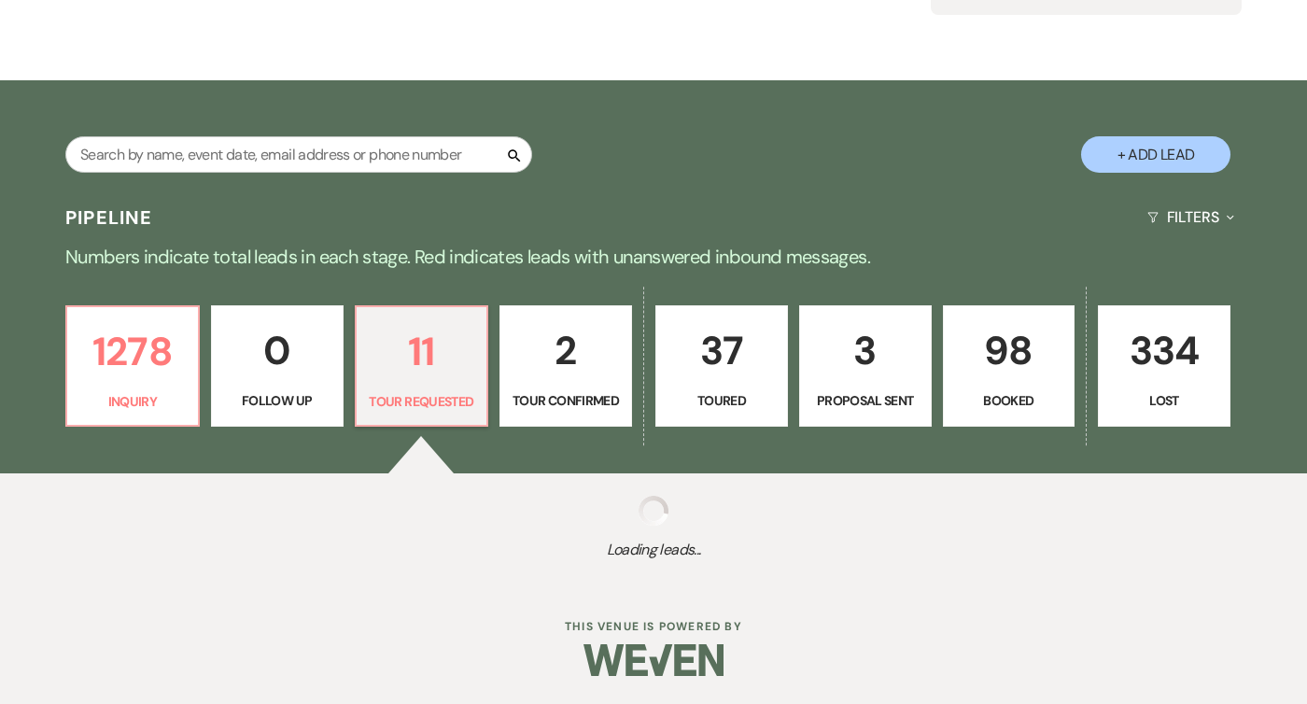
select select "2"
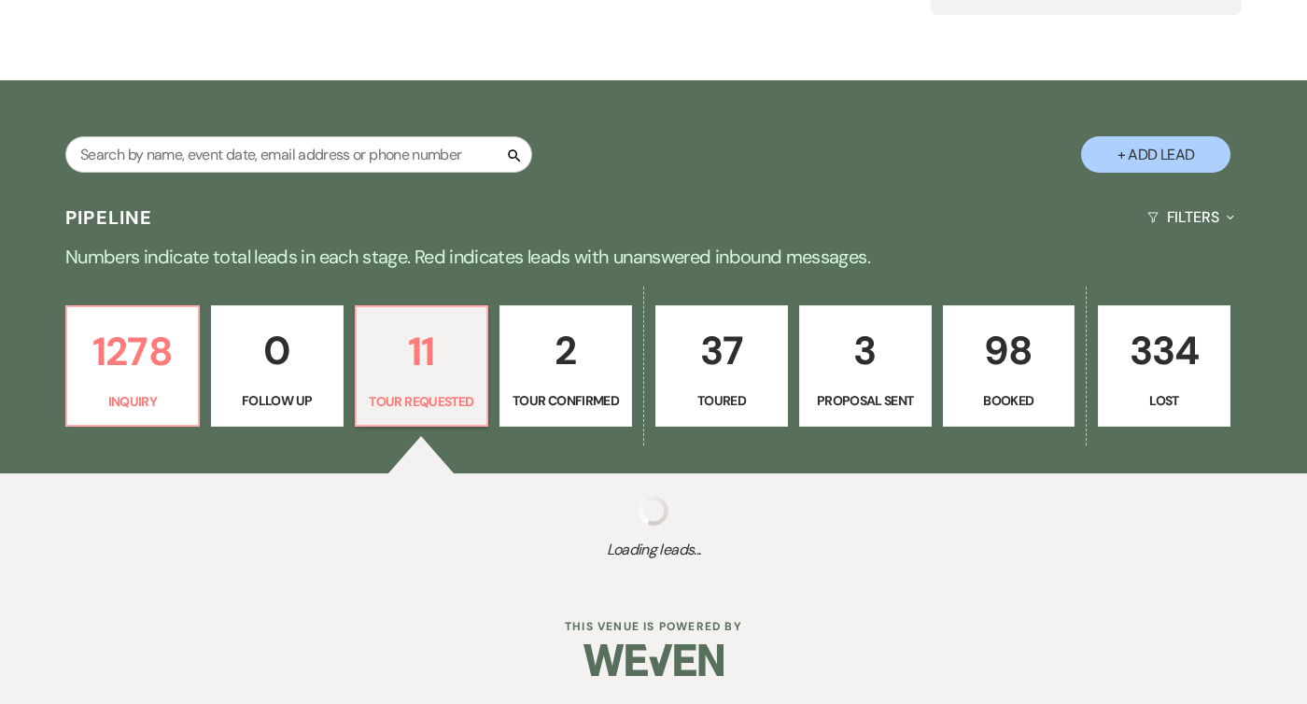
select select "2"
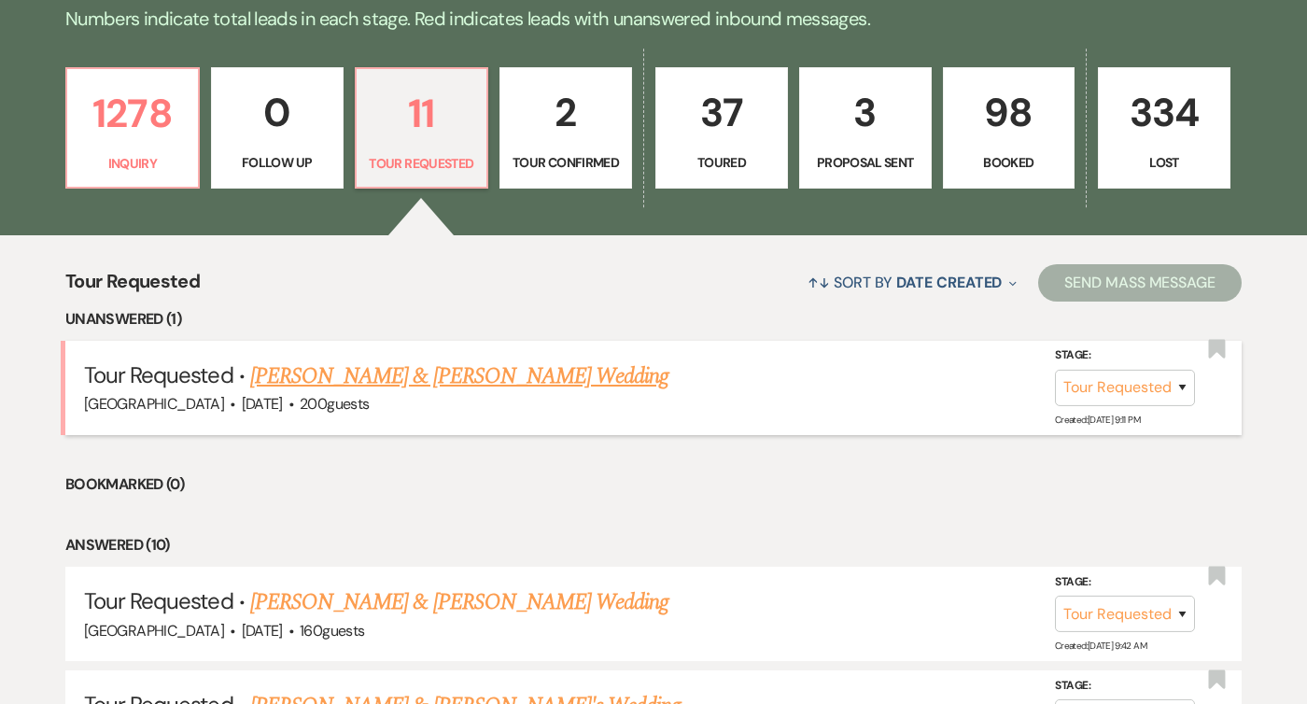
click at [510, 375] on link "[PERSON_NAME] & [PERSON_NAME] Wedding" at bounding box center [459, 376] width 418 height 34
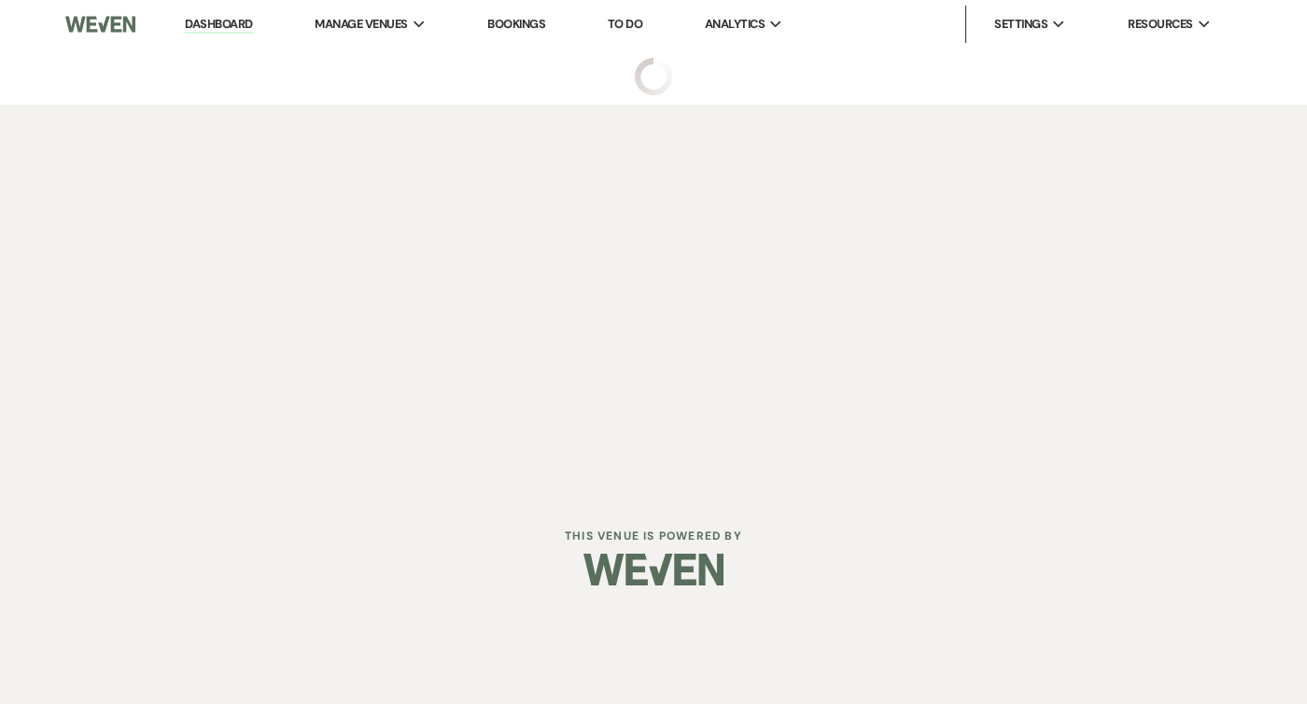
select select "2"
select select "1"
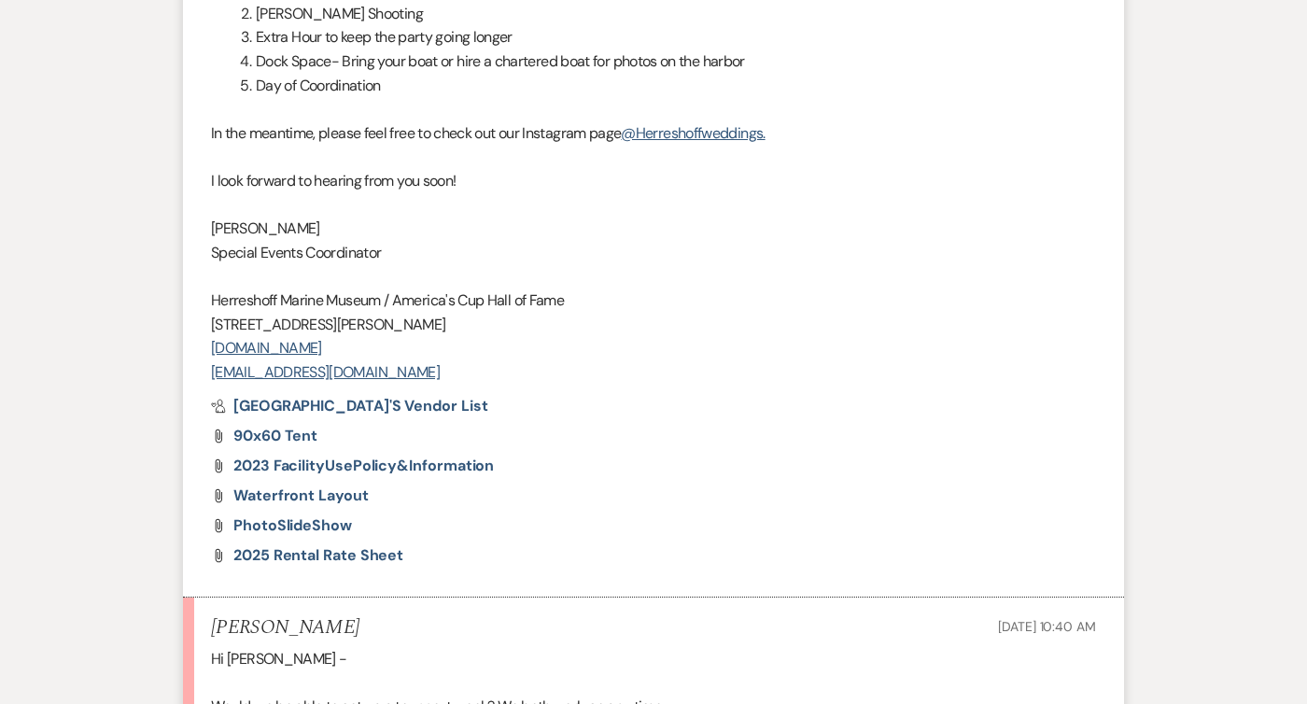
scroll to position [2149, 0]
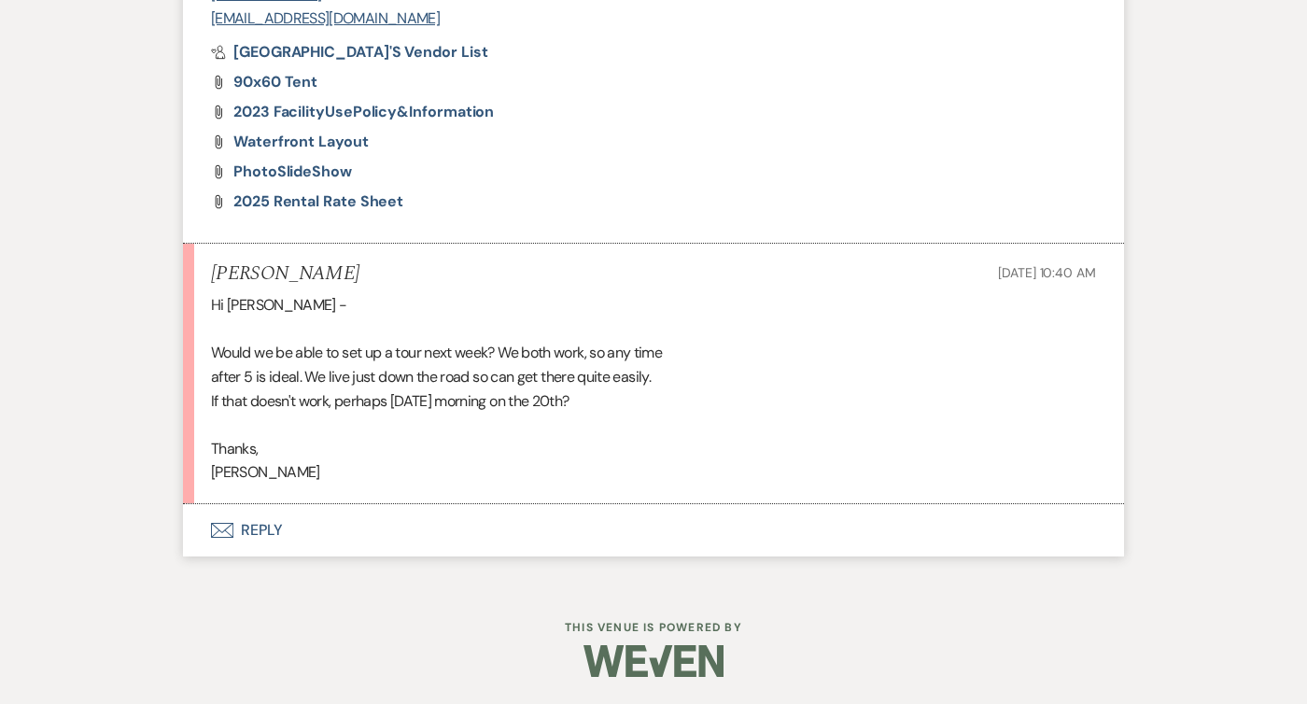
click at [243, 532] on button "Envelope Reply" at bounding box center [653, 530] width 941 height 52
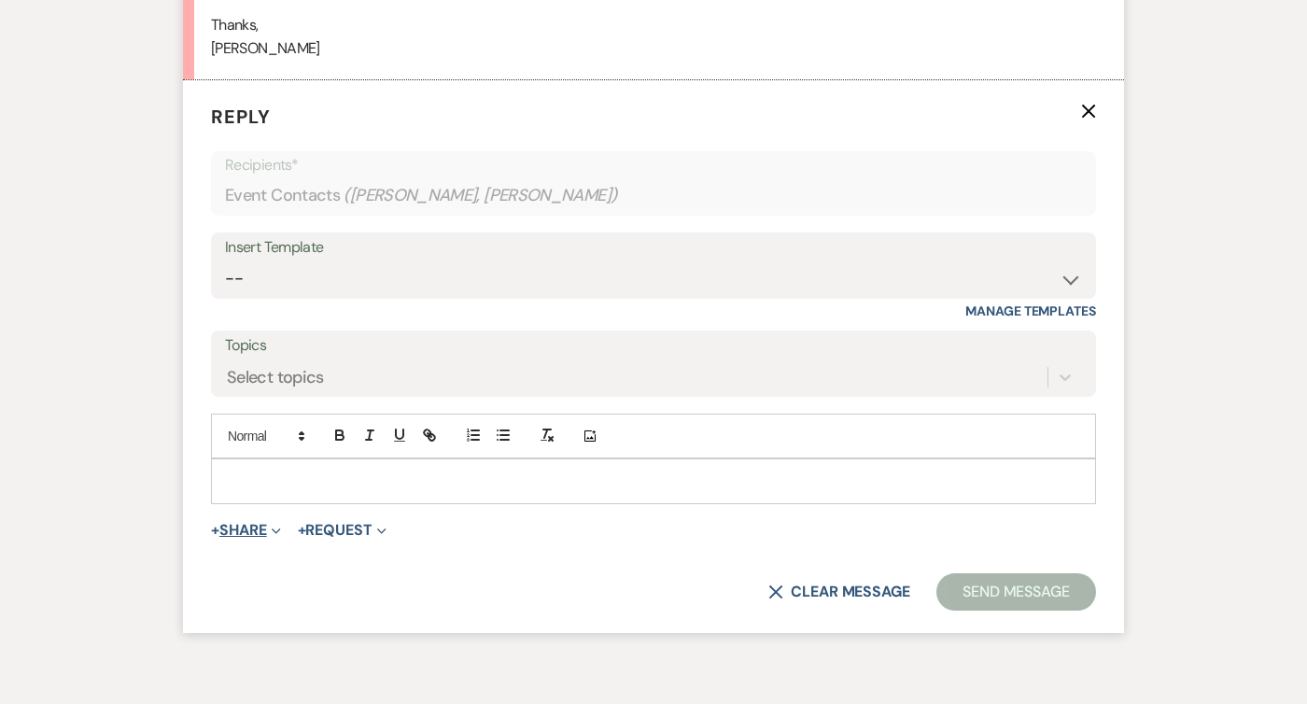
scroll to position [2578, 0]
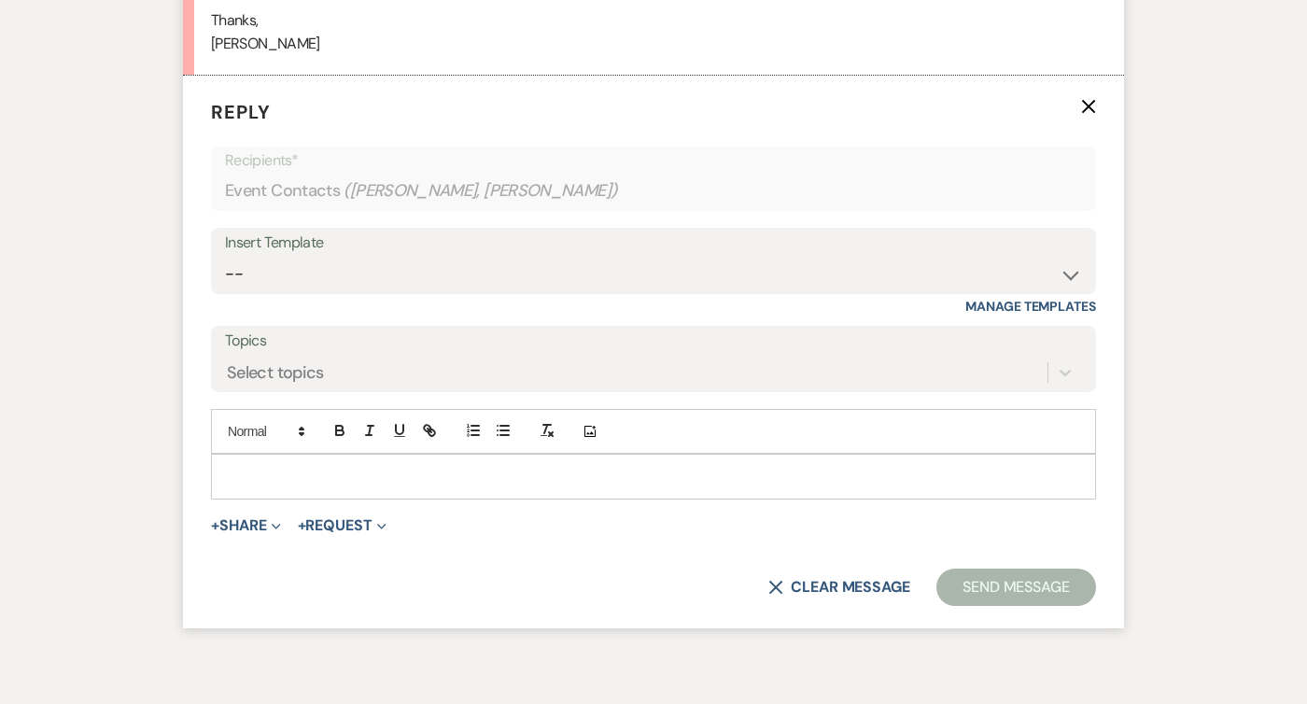
click at [278, 471] on p at bounding box center [653, 476] width 855 height 21
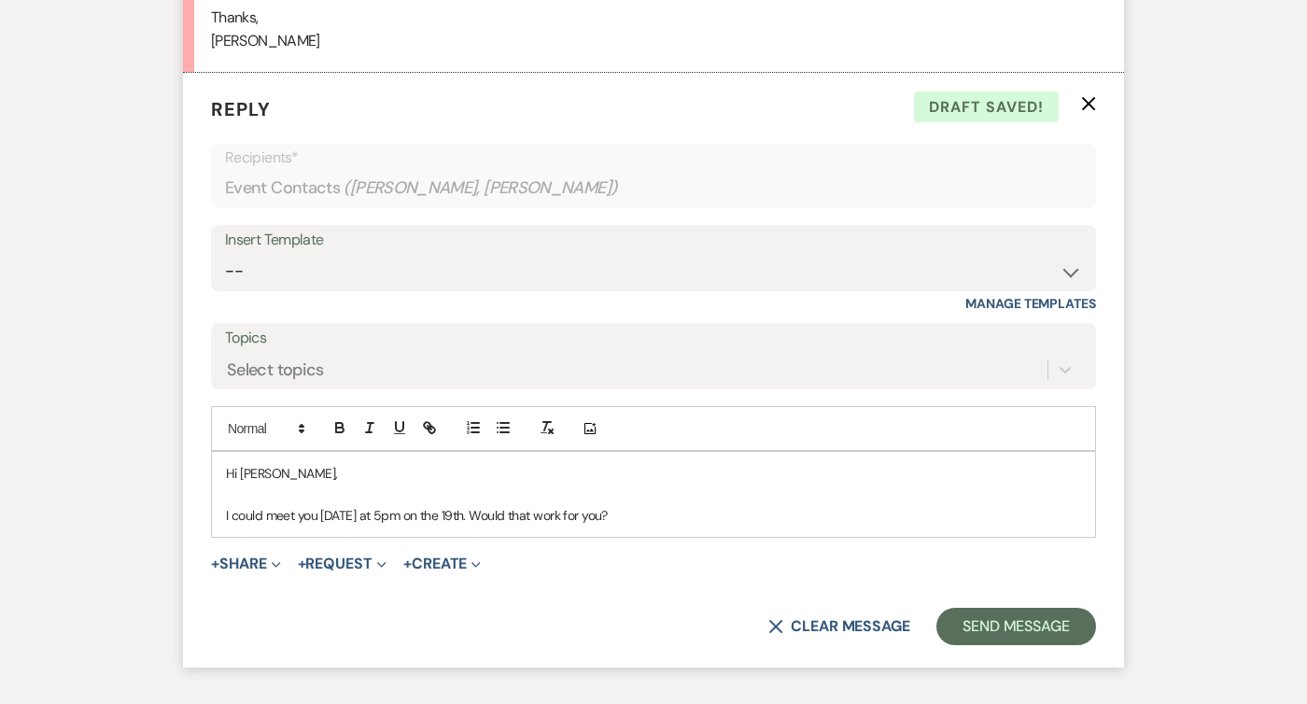
scroll to position [2584, 0]
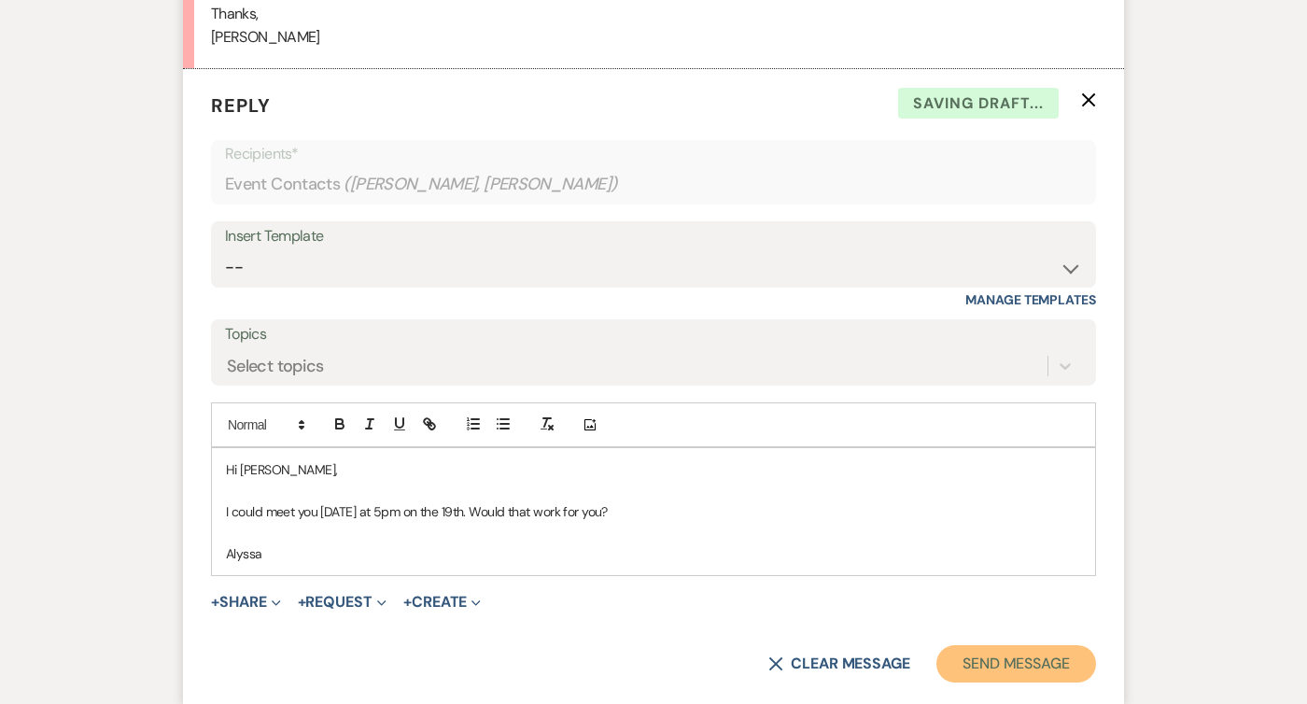
click at [1014, 658] on button "Send Message" at bounding box center [1016, 663] width 160 height 37
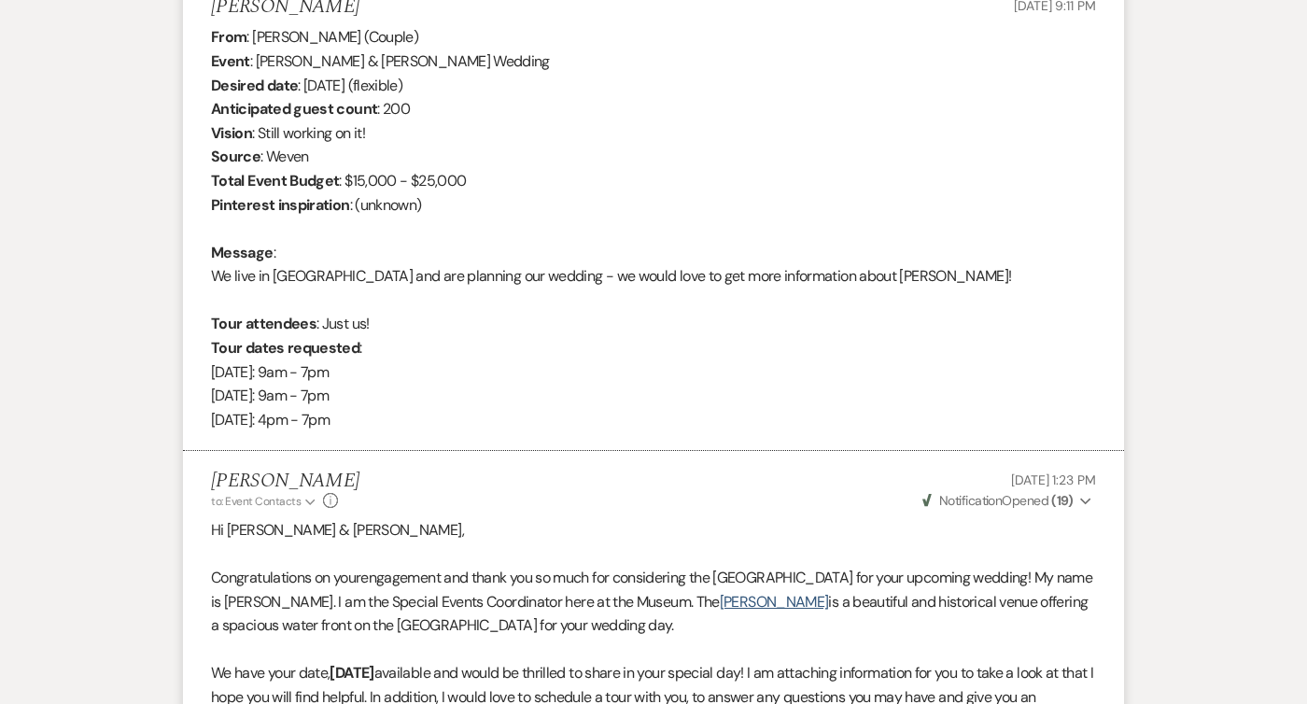
scroll to position [0, 0]
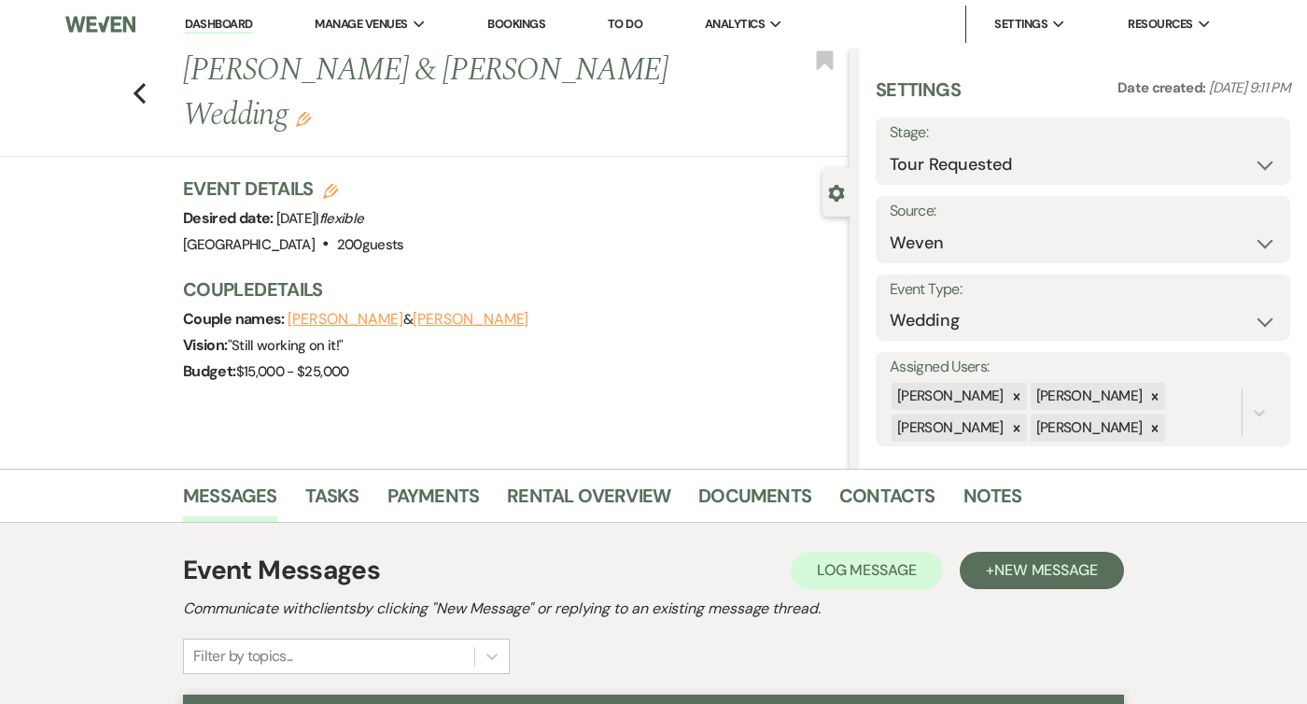
click at [129, 74] on div "Previous [PERSON_NAME] & [PERSON_NAME] Wedding Edit Bookmark" at bounding box center [420, 103] width 859 height 108
click at [145, 82] on icon "Previous" at bounding box center [140, 93] width 14 height 22
select select "2"
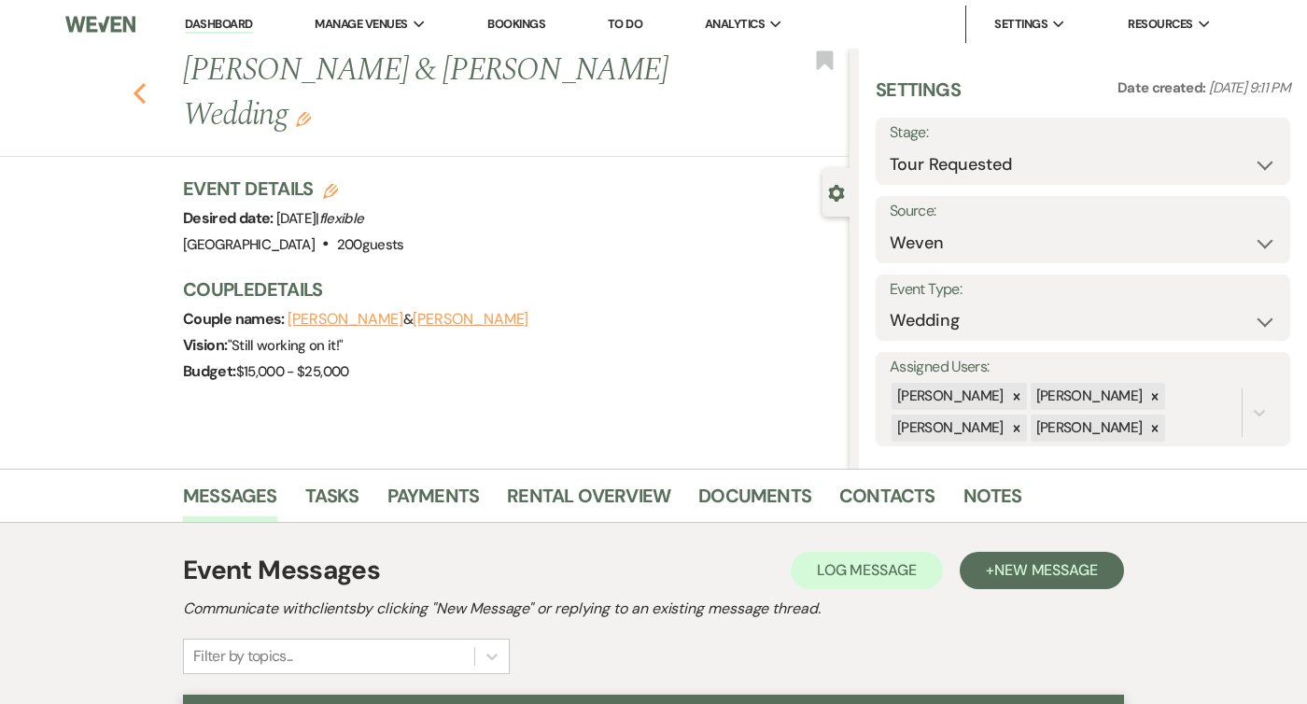
select select "2"
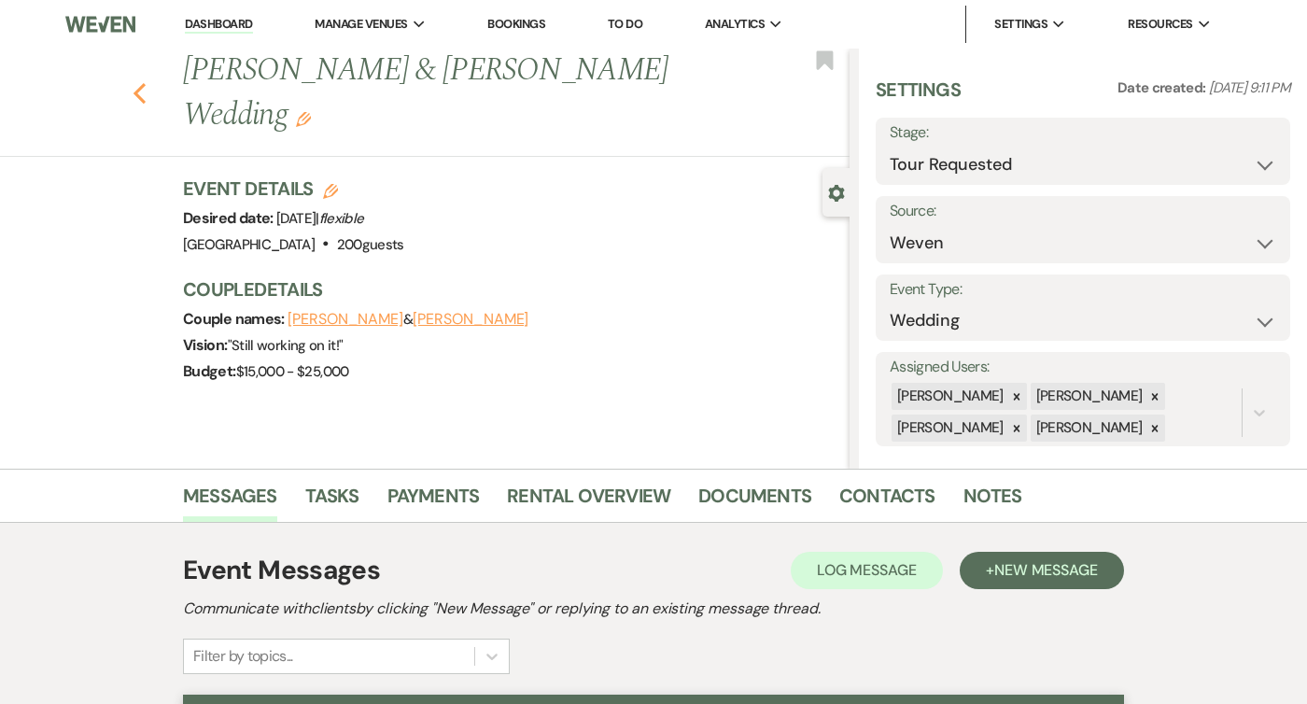
select select "2"
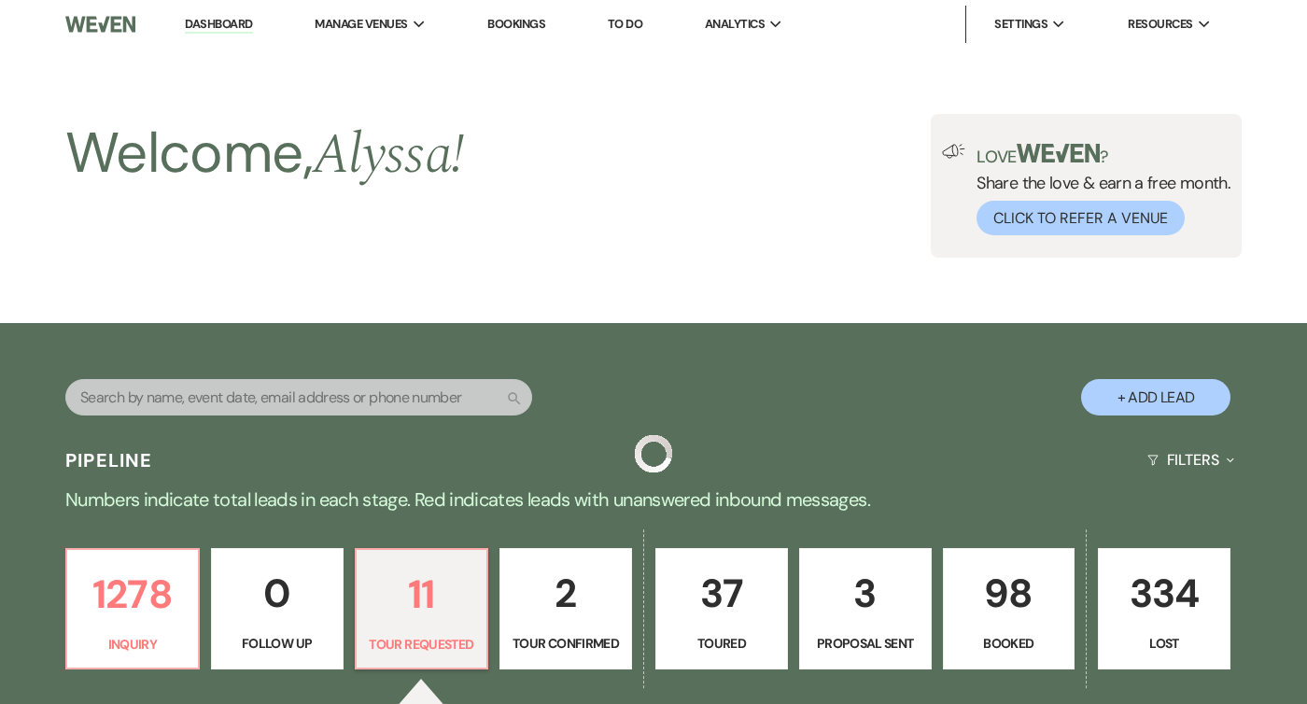
scroll to position [481, 0]
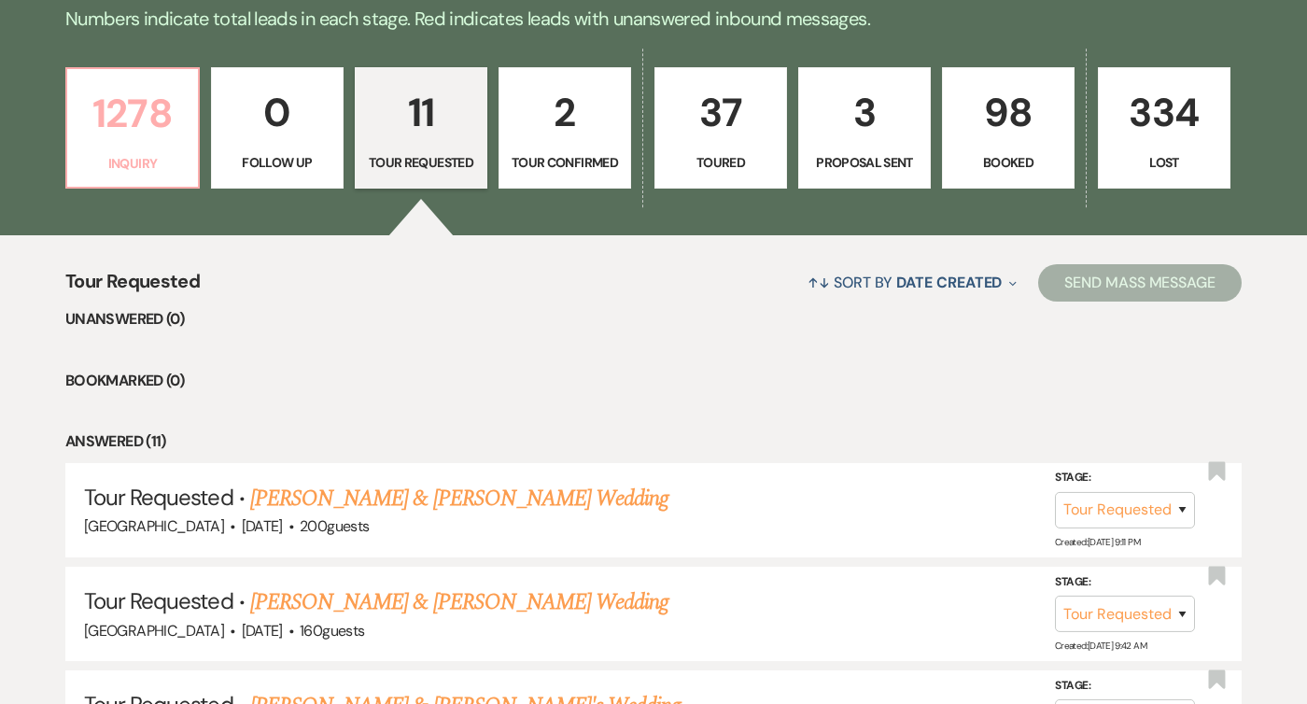
click at [166, 171] on p "Inquiry" at bounding box center [132, 163] width 108 height 21
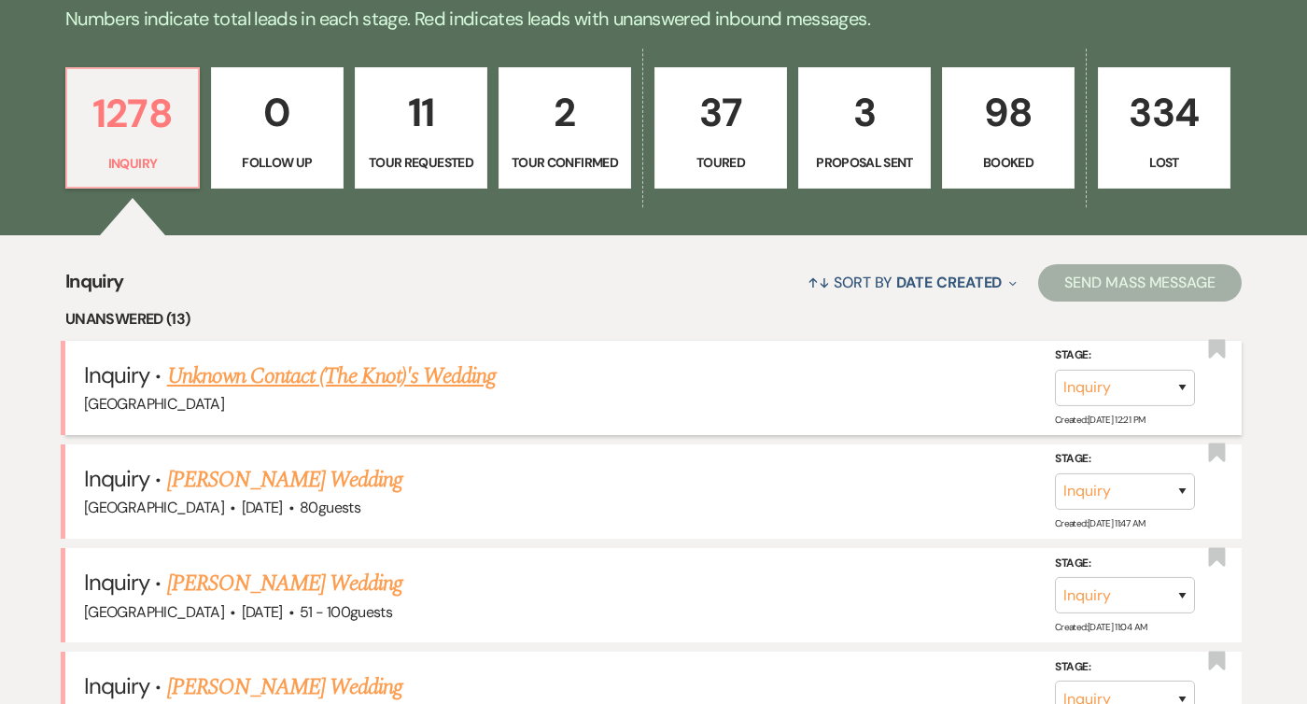
click at [258, 399] on div "[GEOGRAPHIC_DATA]" at bounding box center [653, 404] width 1139 height 24
click at [260, 482] on link "[PERSON_NAME] Wedding" at bounding box center [285, 480] width 236 height 34
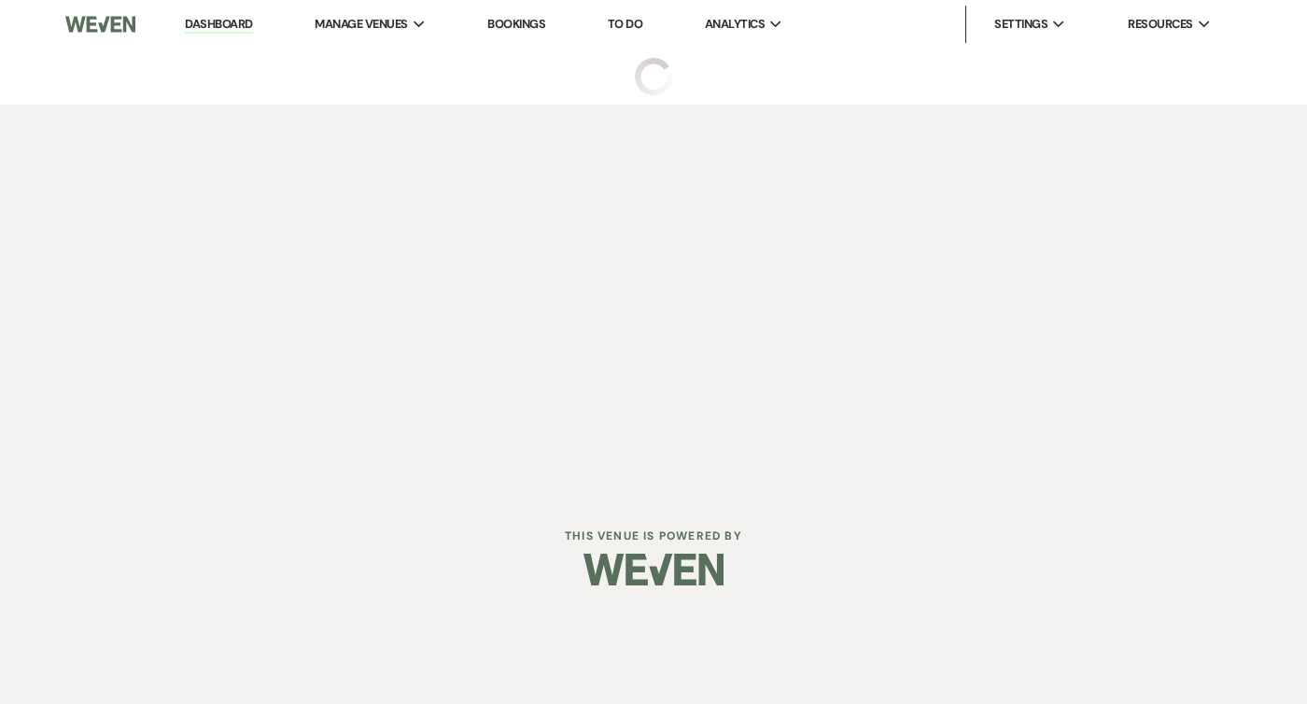
select select "1"
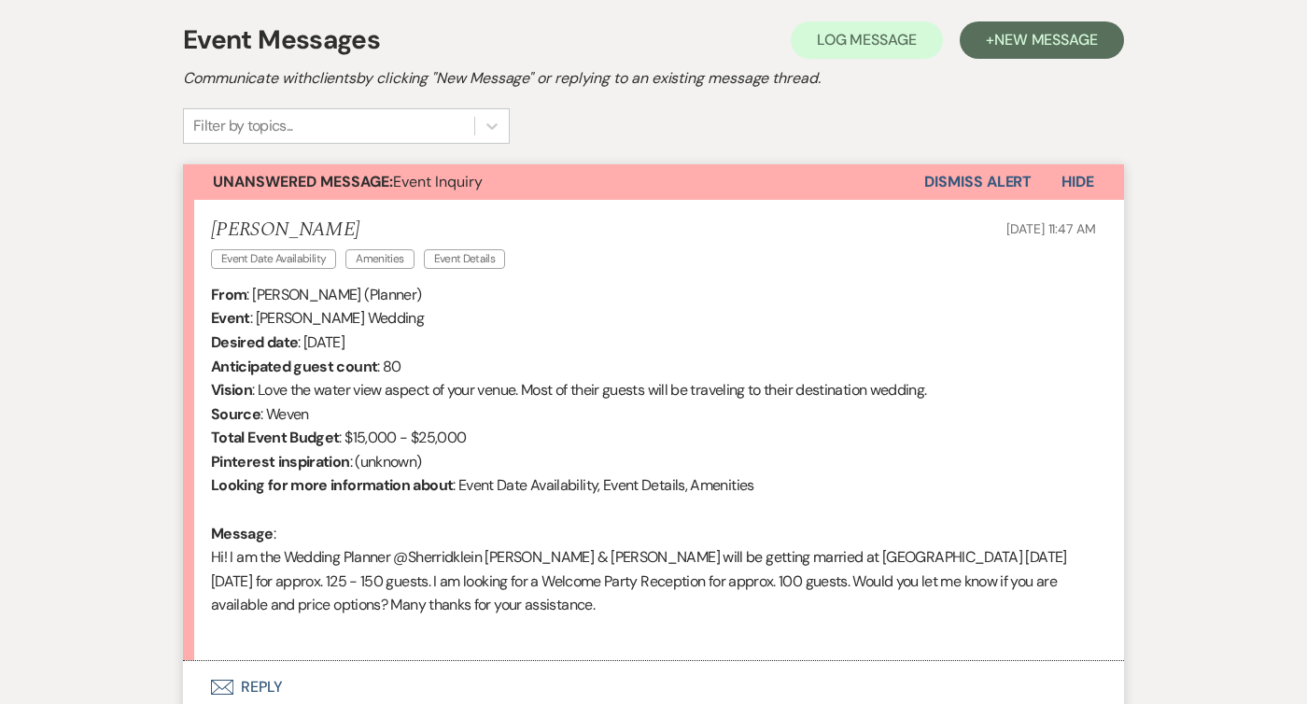
scroll to position [687, 0]
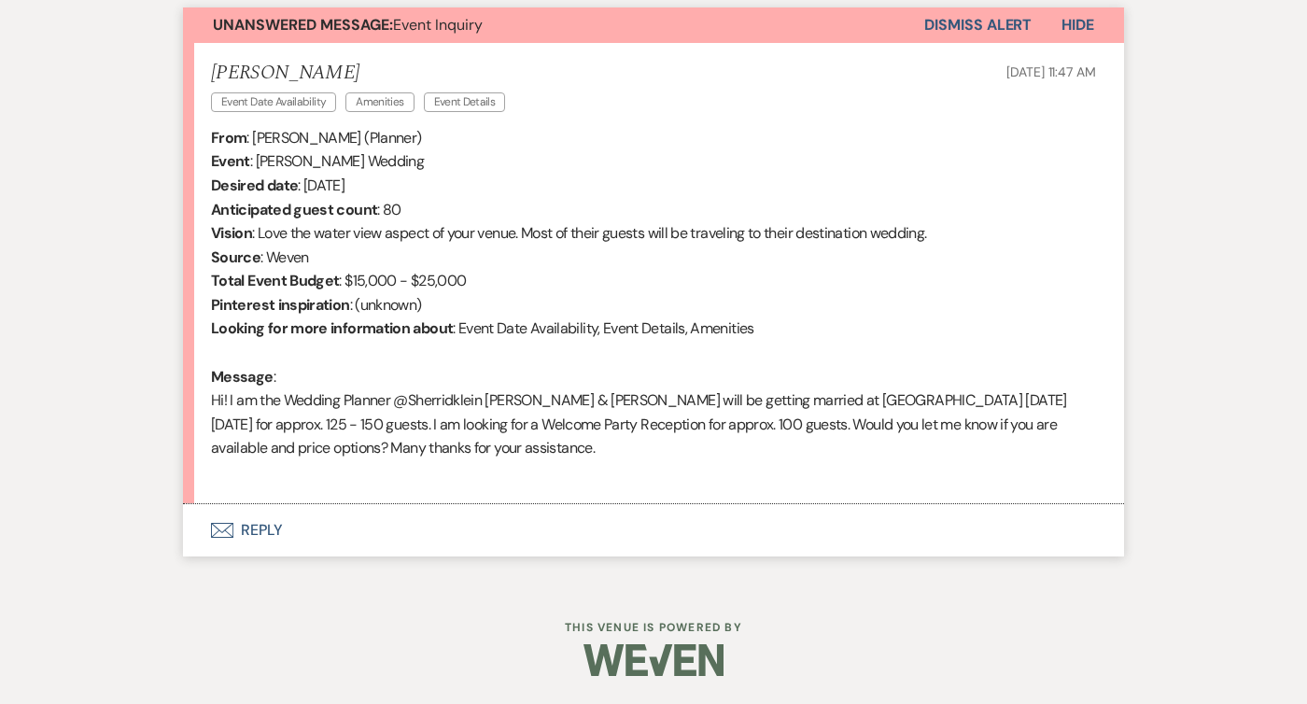
click at [232, 535] on use "button" at bounding box center [222, 530] width 22 height 15
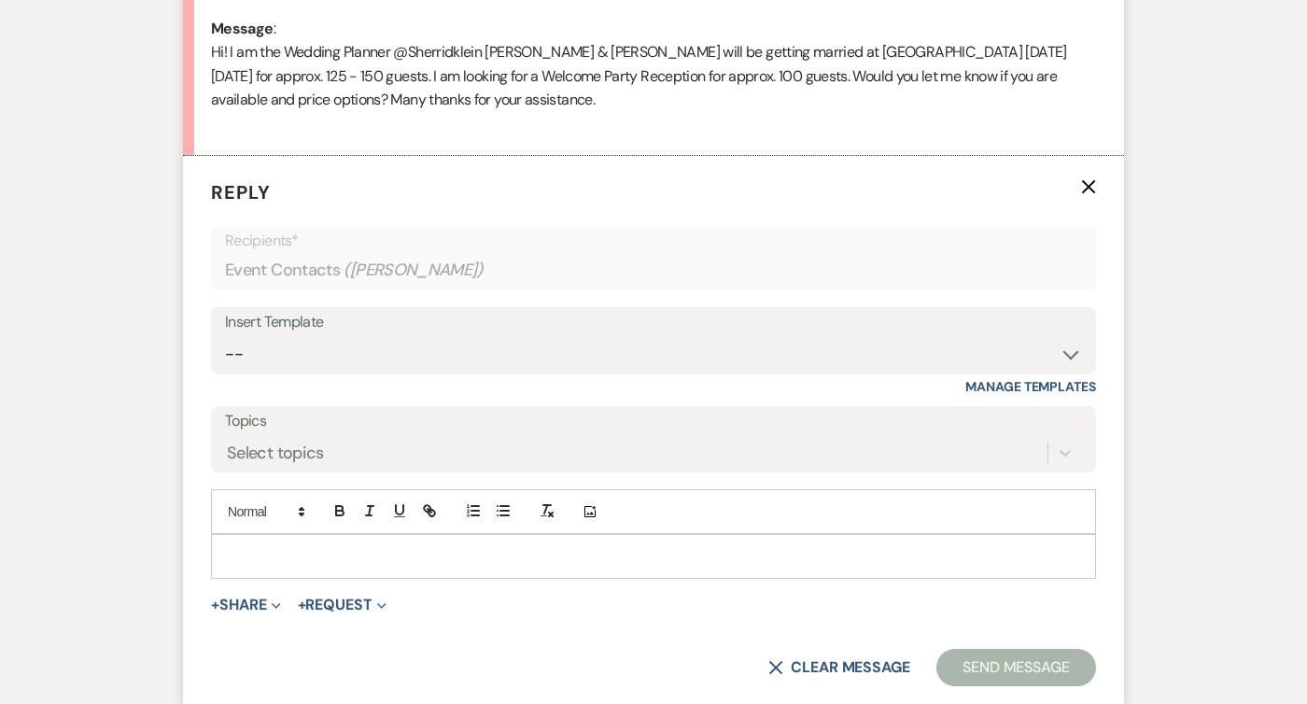
scroll to position [1210, 0]
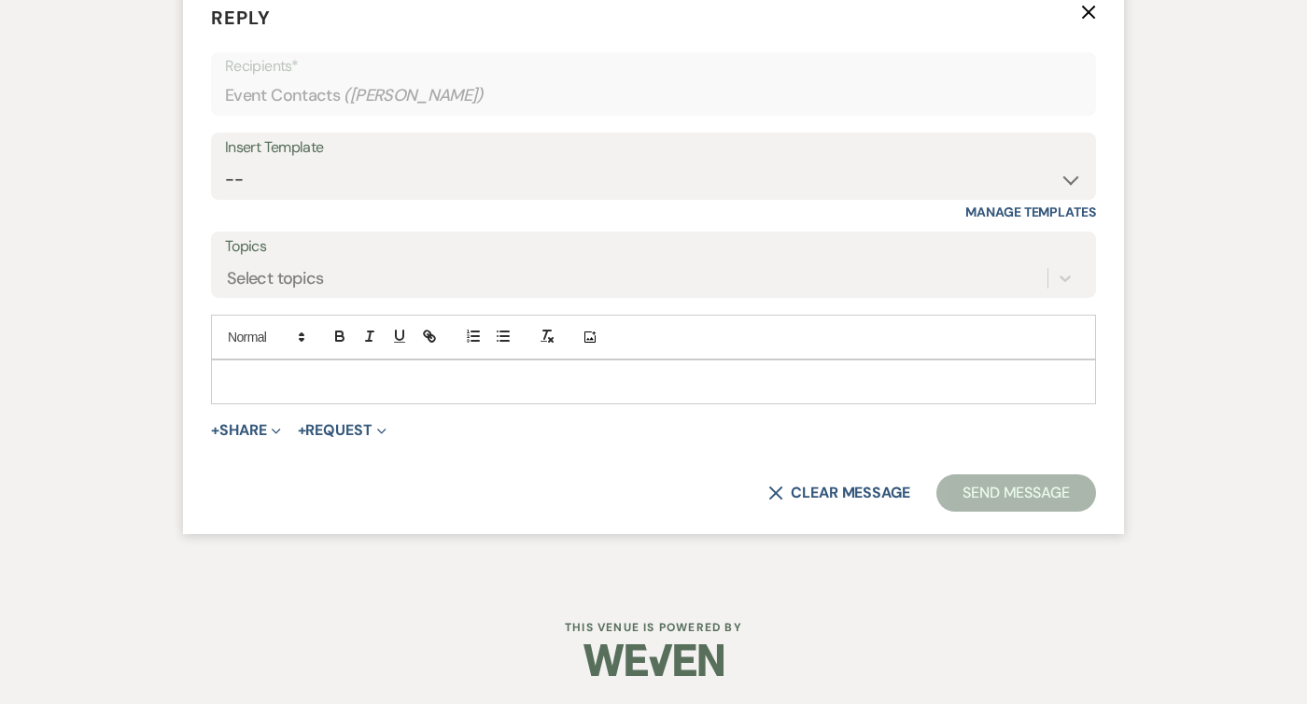
click at [352, 198] on div "Insert Template -- Weven Planning Portal Introduction (Booked Events) Follow Up…" at bounding box center [653, 166] width 885 height 67
click at [364, 176] on select "-- Weven Planning Portal Introduction (Booked Events) Follow Up Intro Email- Da…" at bounding box center [653, 180] width 857 height 36
select select "419"
click at [225, 162] on select "-- Weven Planning Portal Introduction (Booked Events) Follow Up Intro Email- Da…" at bounding box center [653, 180] width 857 height 36
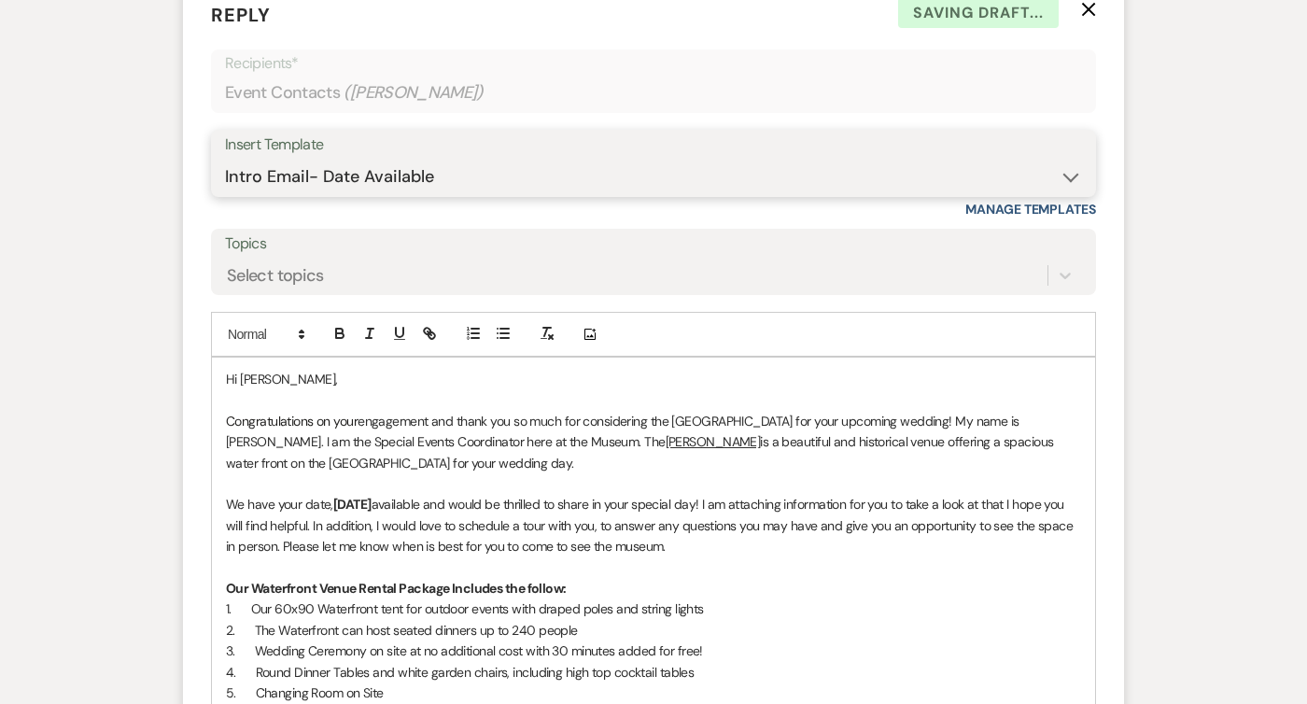
scroll to position [1222, 0]
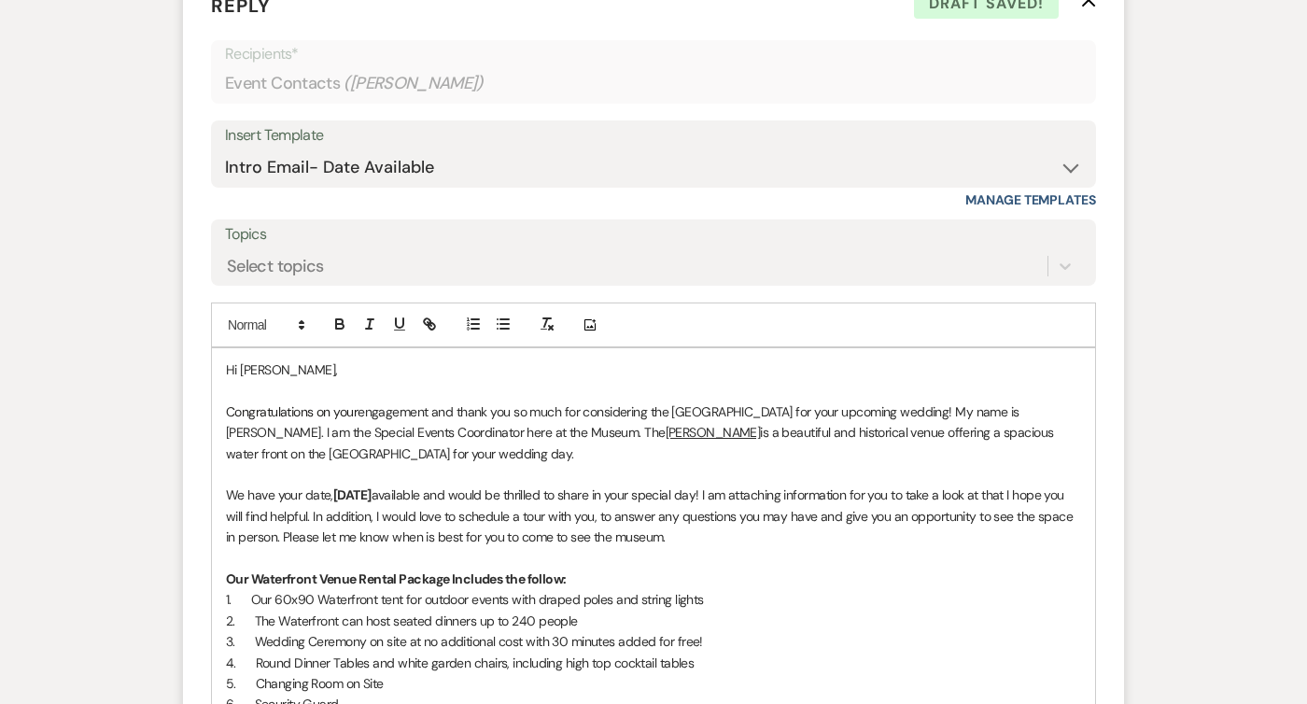
click at [935, 410] on span "engagement and thank you so much for considering the [GEOGRAPHIC_DATA] for your…" at bounding box center [624, 421] width 796 height 37
click at [977, 405] on span "engagement and thank you so much for considering the [GEOGRAPHIC_DATA] for your…" at bounding box center [624, 421] width 796 height 37
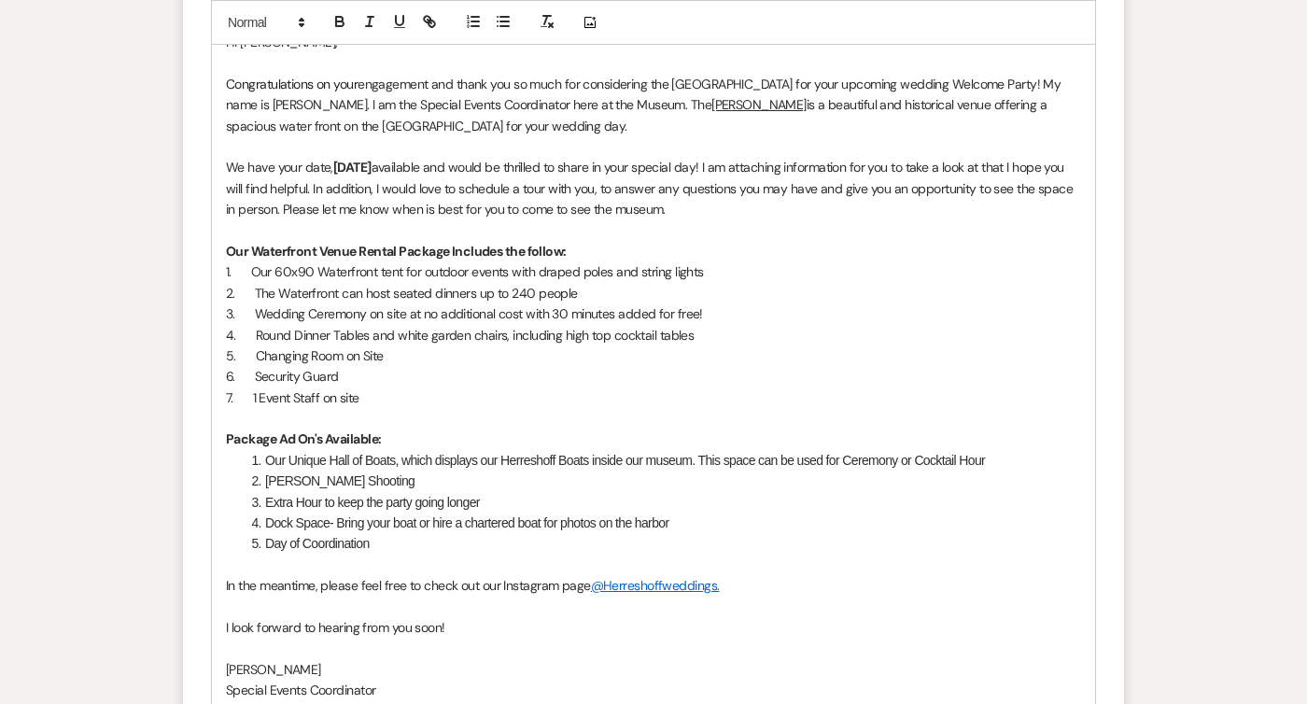
scroll to position [1484, 0]
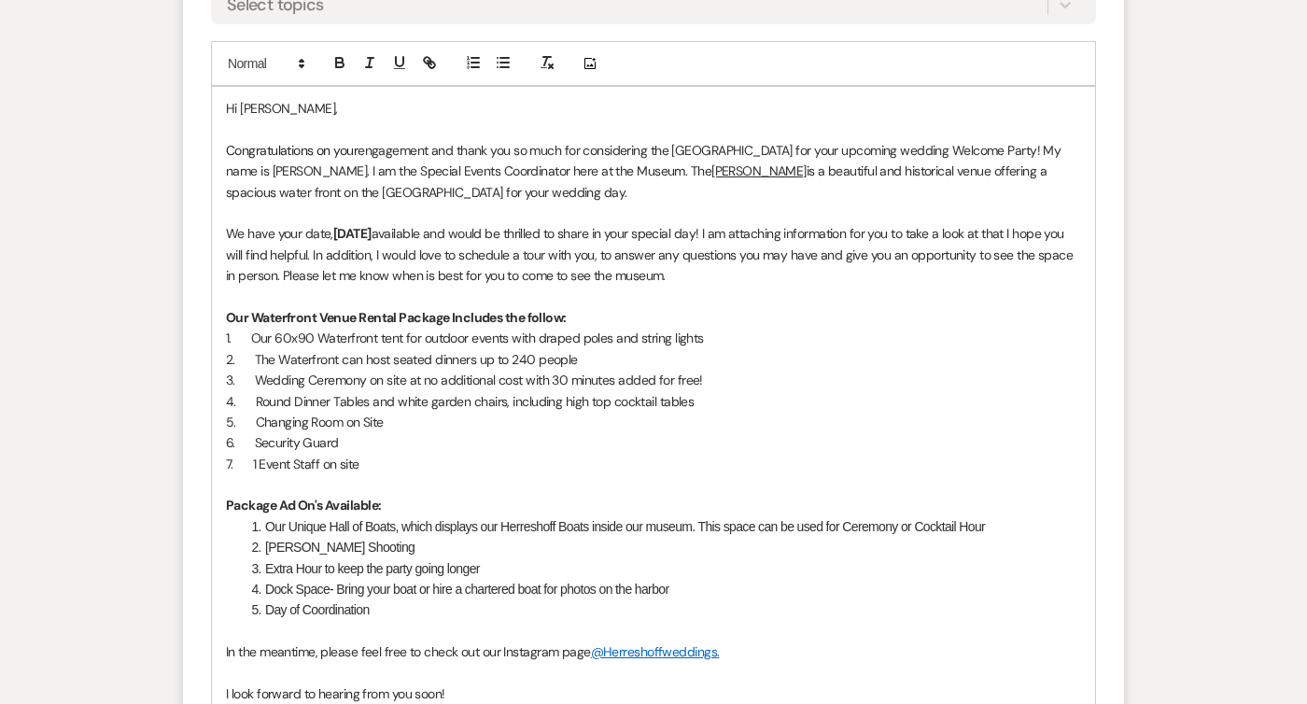
click at [417, 301] on p at bounding box center [653, 297] width 855 height 21
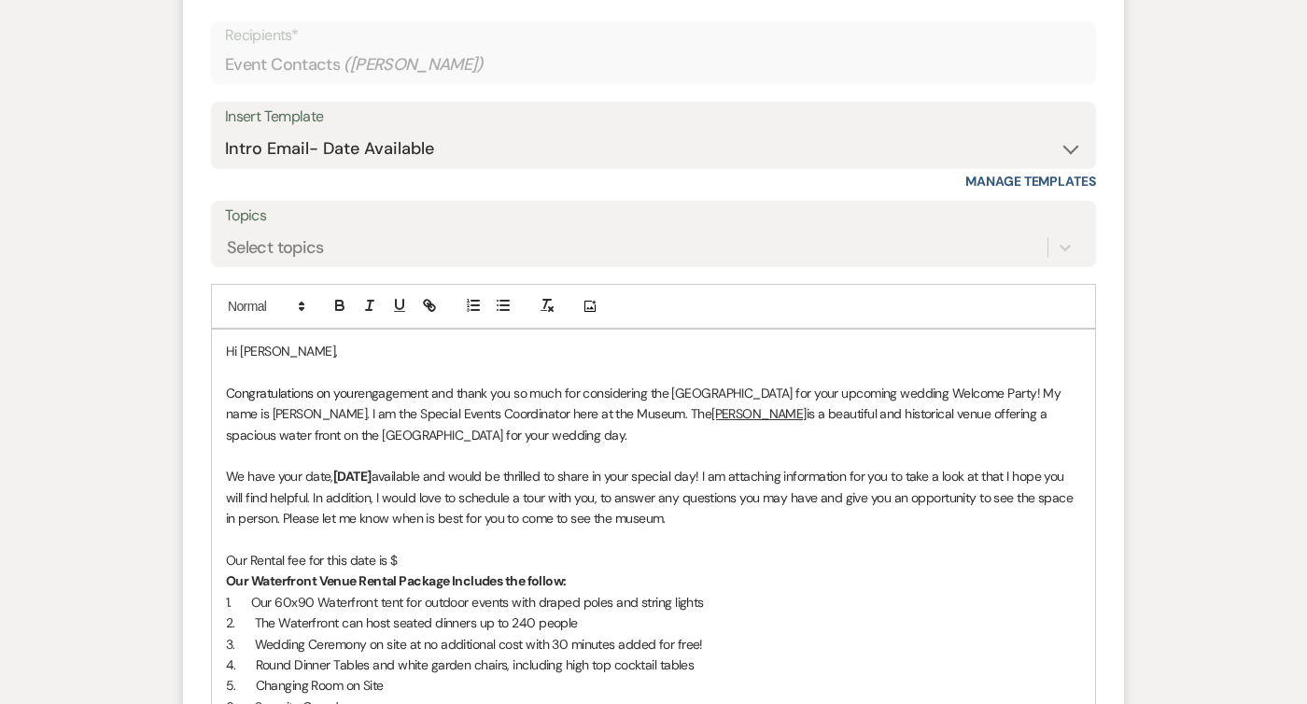
scroll to position [1350, 0]
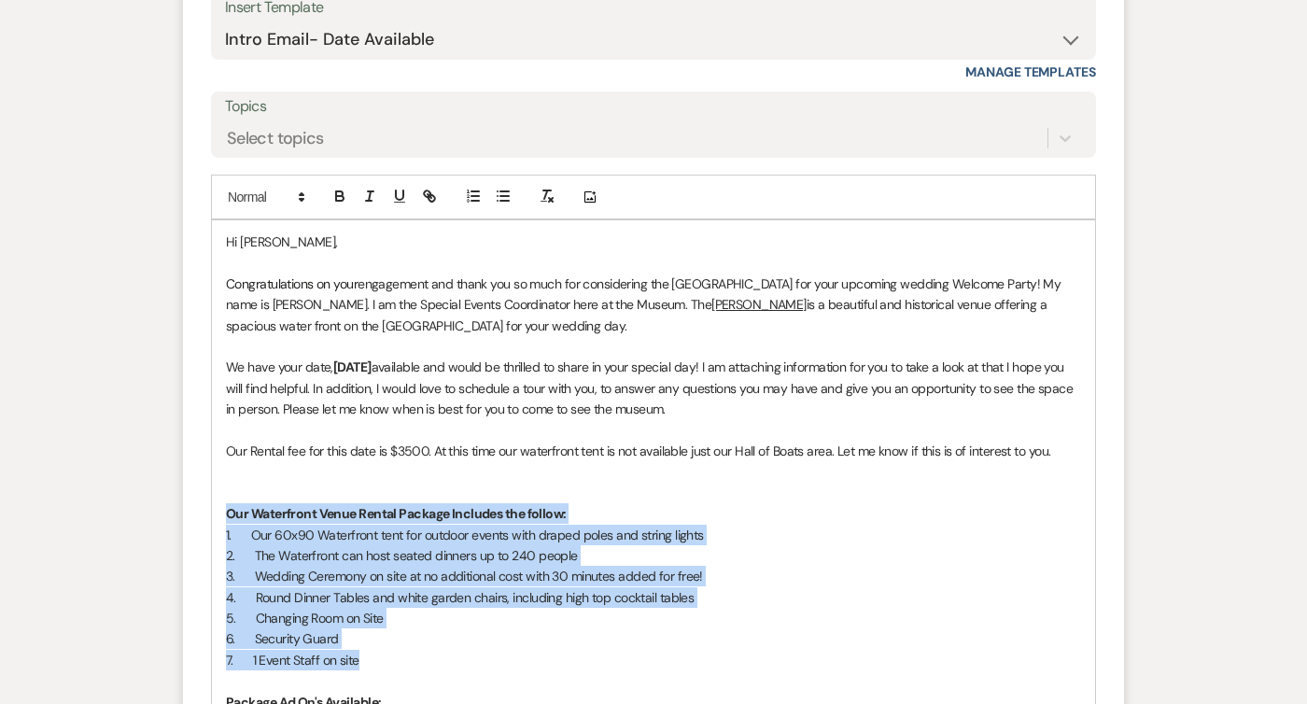
drag, startPoint x: 363, startPoint y: 660, endPoint x: 193, endPoint y: 507, distance: 228.7
click at [193, 507] on form "Reply X Draft saved! Recipients* Event Contacts ( [PERSON_NAME] ) Insert Templa…" at bounding box center [653, 614] width 941 height 1547
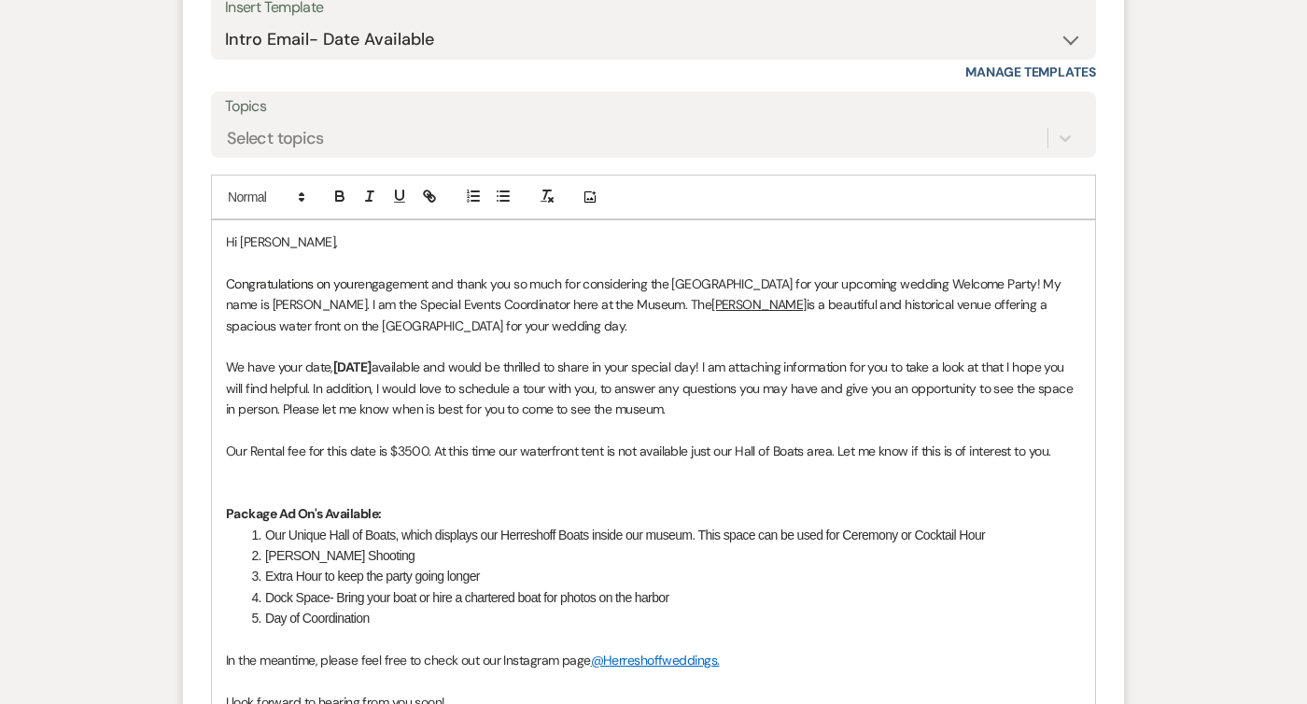
click at [414, 451] on p "Our Rental fee for this date is $3500. At this time our waterfront tent is not …" at bounding box center [653, 451] width 855 height 21
click at [420, 504] on p "Package Ad On's Available:" at bounding box center [653, 513] width 855 height 21
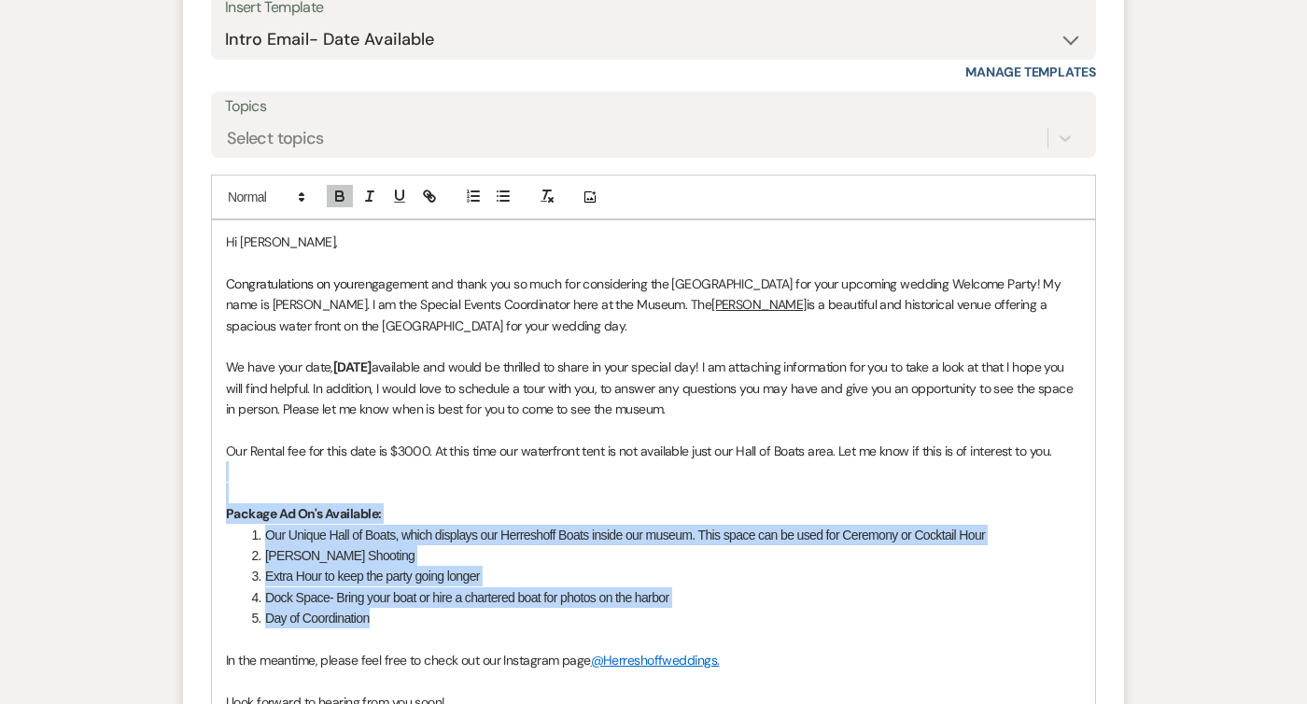
drag, startPoint x: 385, startPoint y: 619, endPoint x: 178, endPoint y: 467, distance: 256.4
click at [178, 467] on div "Event Messages Log Log Message + New Message Communicate with clients by clicki…" at bounding box center [653, 211] width 1064 height 2077
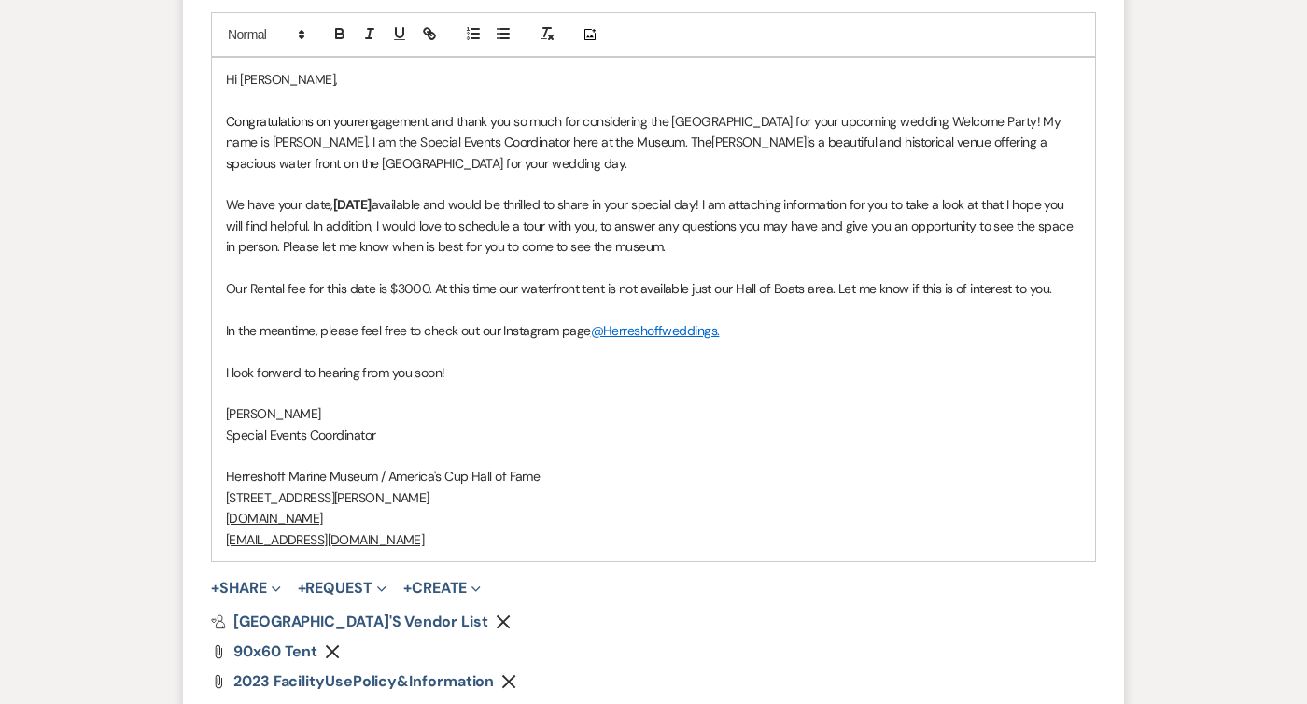
scroll to position [1786, 0]
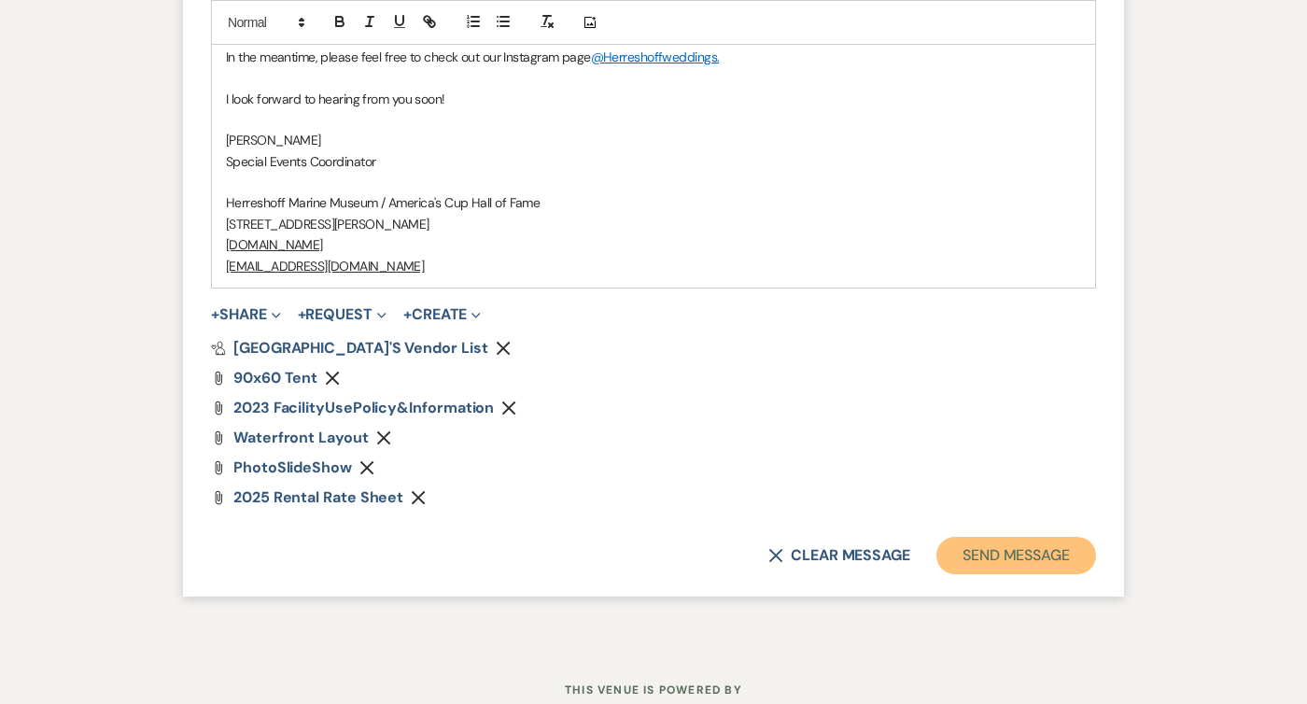
click at [1054, 548] on button "Send Message" at bounding box center [1016, 555] width 160 height 37
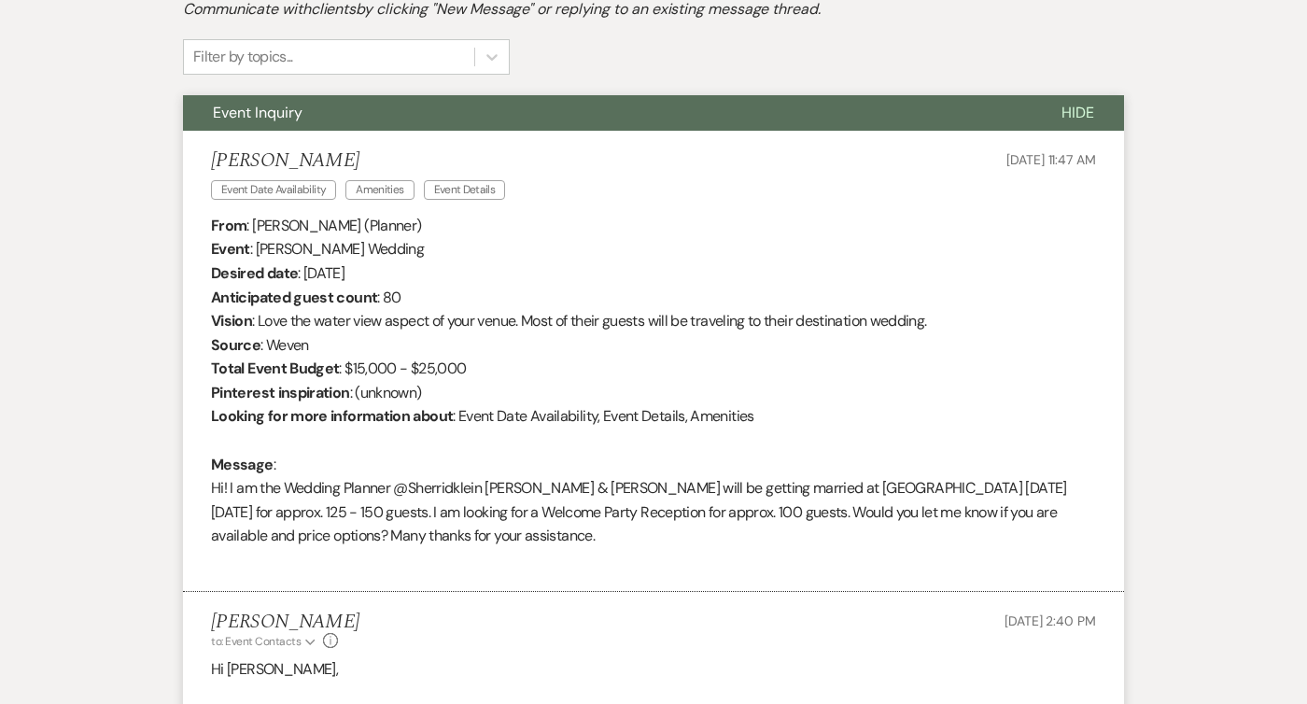
scroll to position [0, 0]
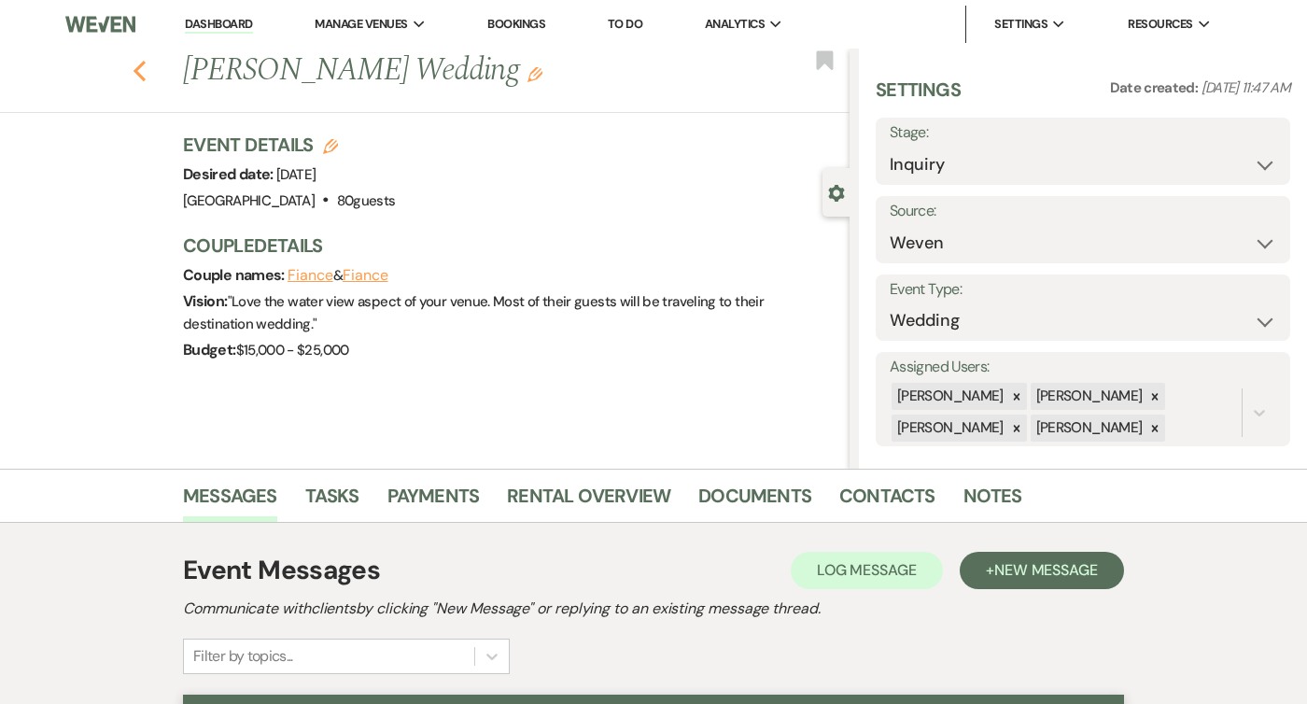
click at [135, 67] on icon "Previous" at bounding box center [140, 71] width 14 height 22
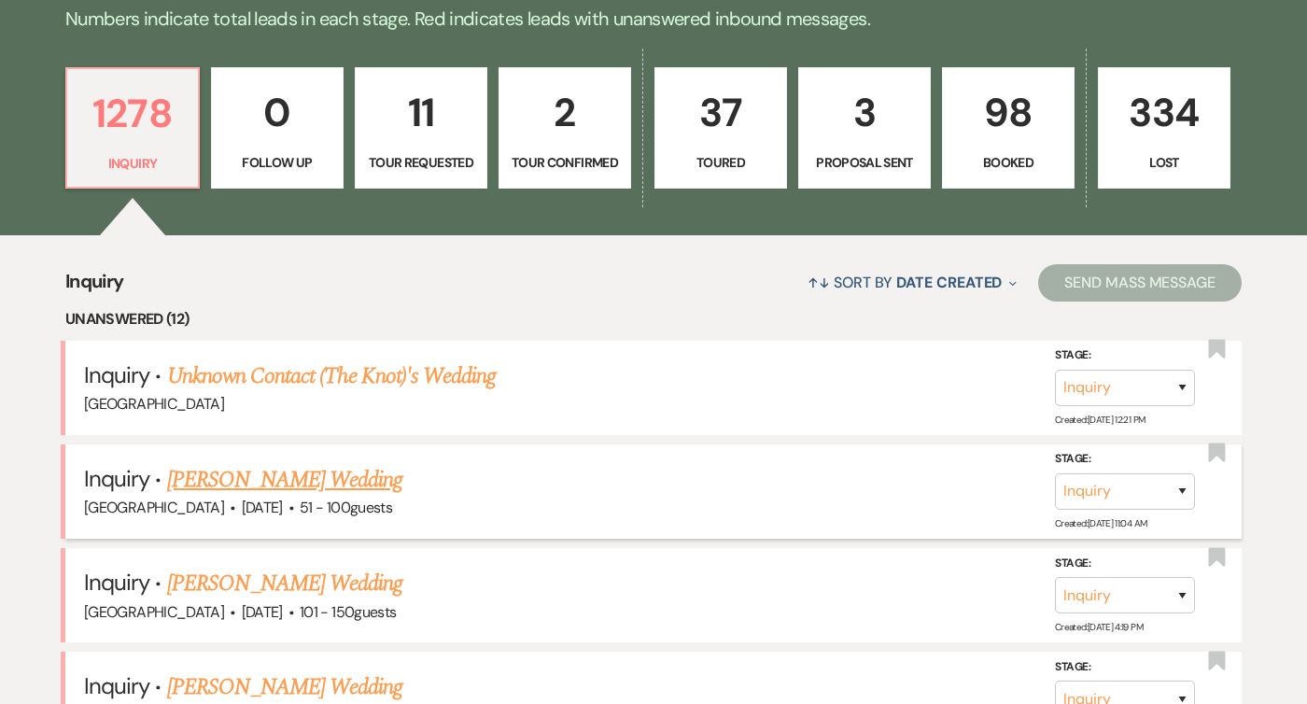
scroll to position [558, 0]
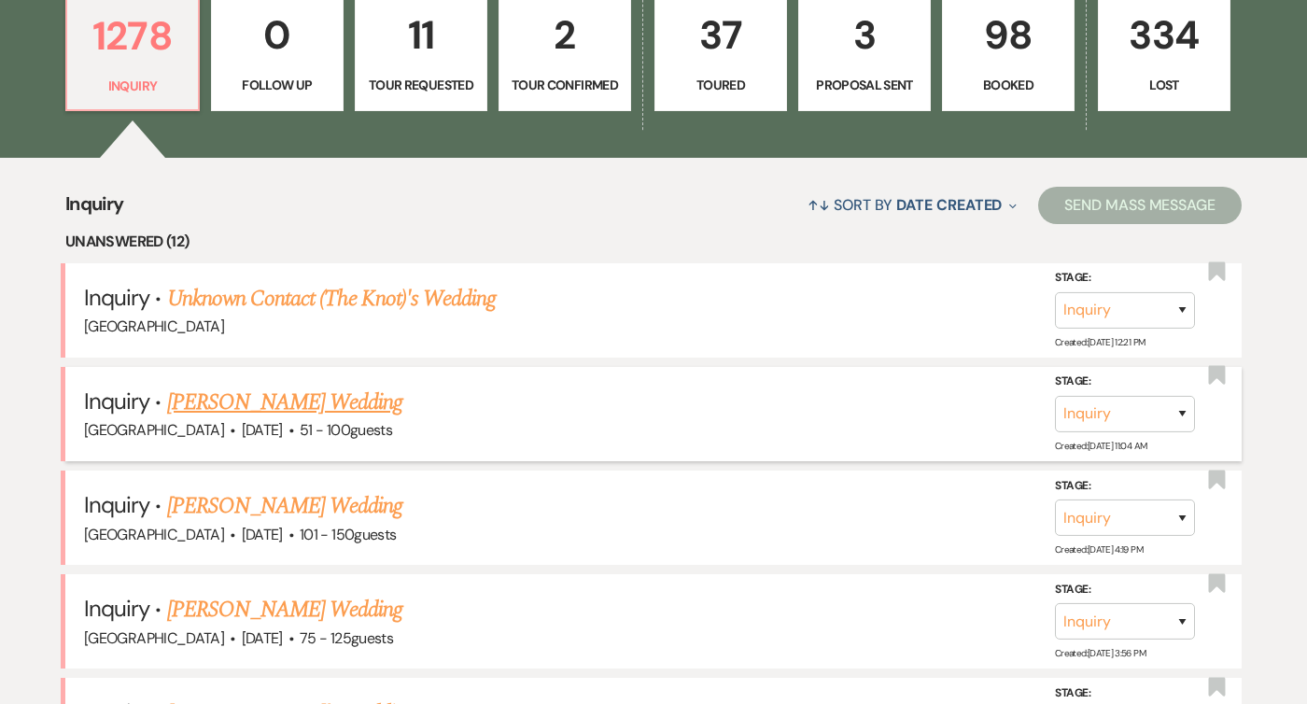
click at [334, 411] on link "[PERSON_NAME] Wedding" at bounding box center [285, 403] width 236 height 34
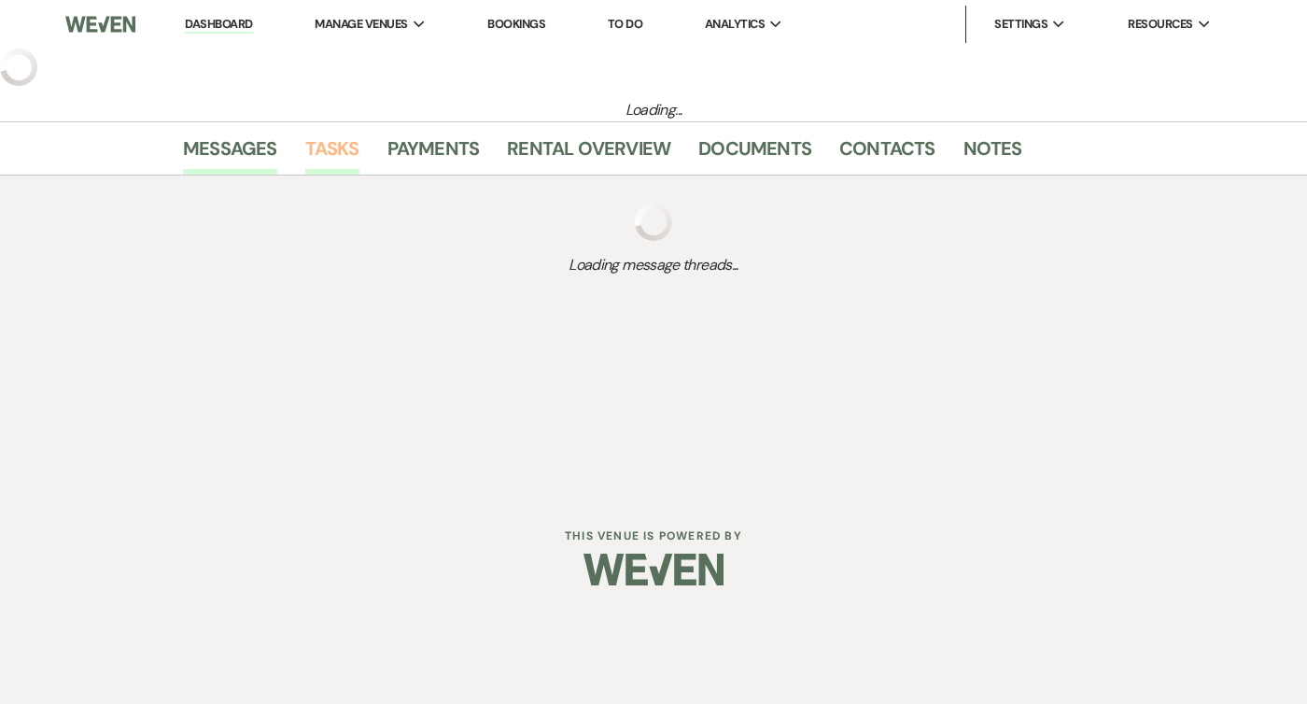
select select "2"
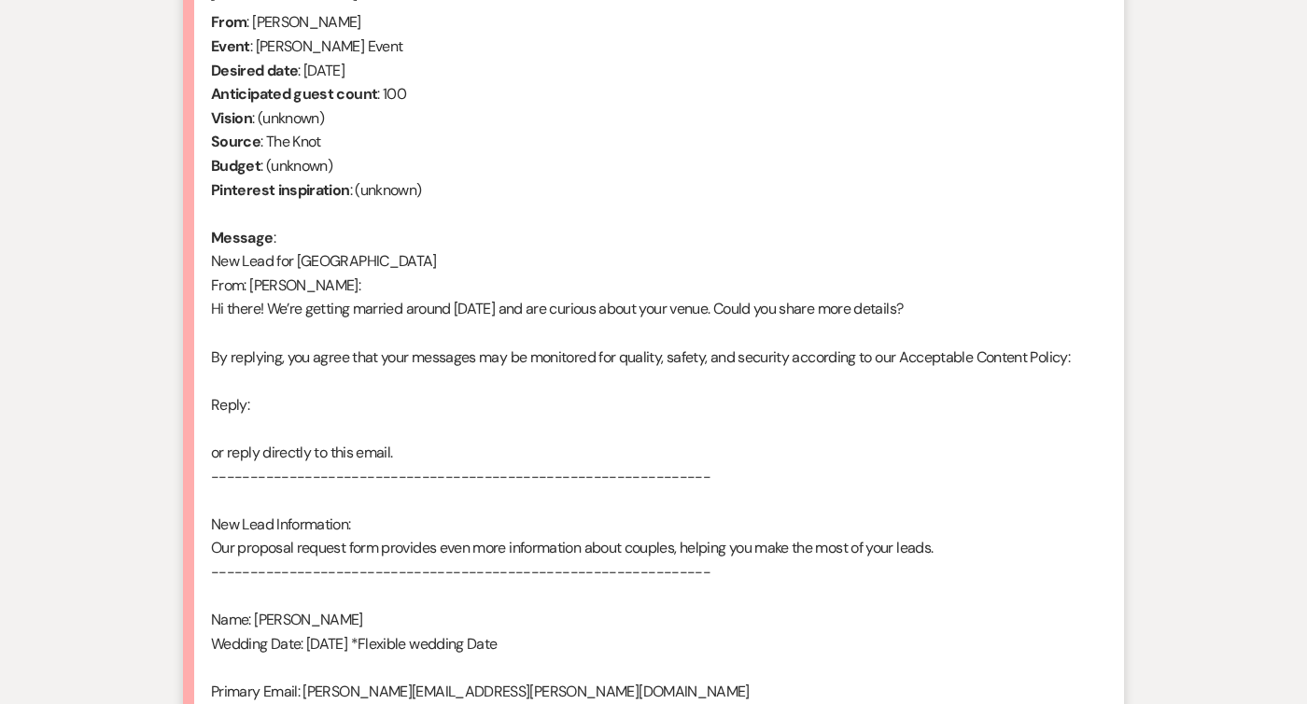
scroll to position [1107, 0]
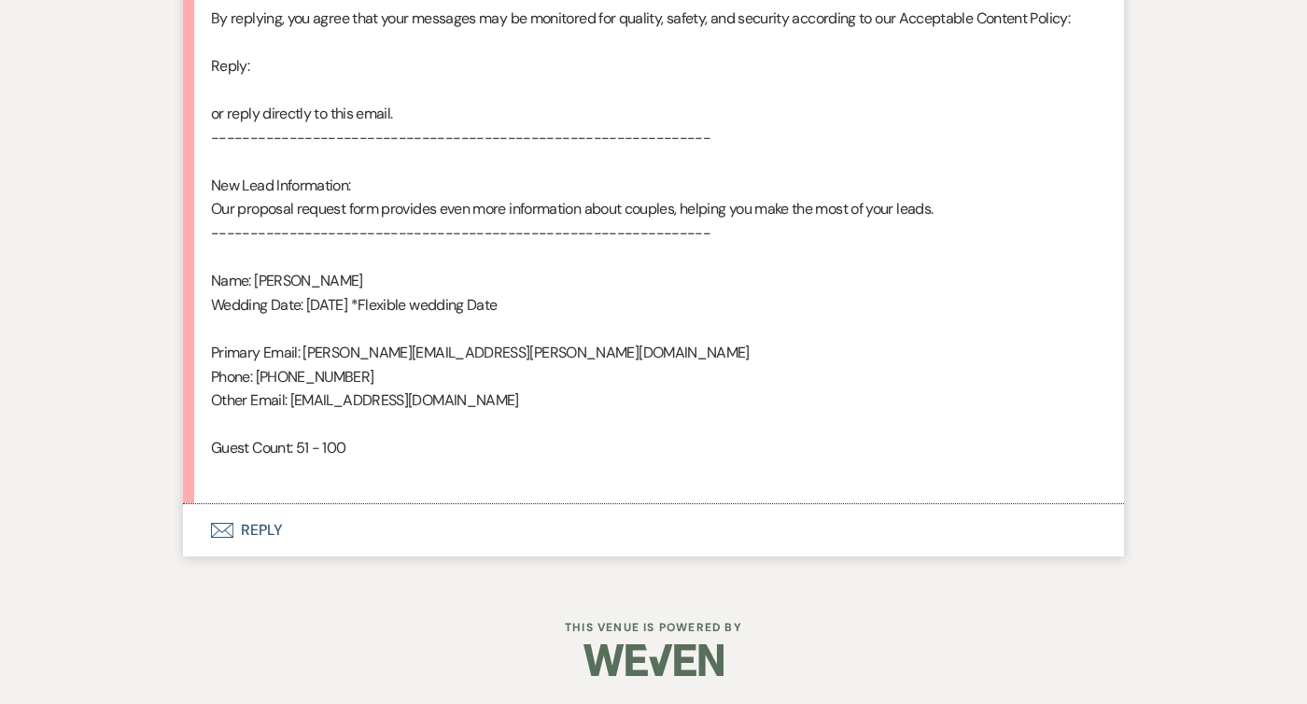
click at [235, 545] on button "Envelope Reply" at bounding box center [653, 530] width 941 height 52
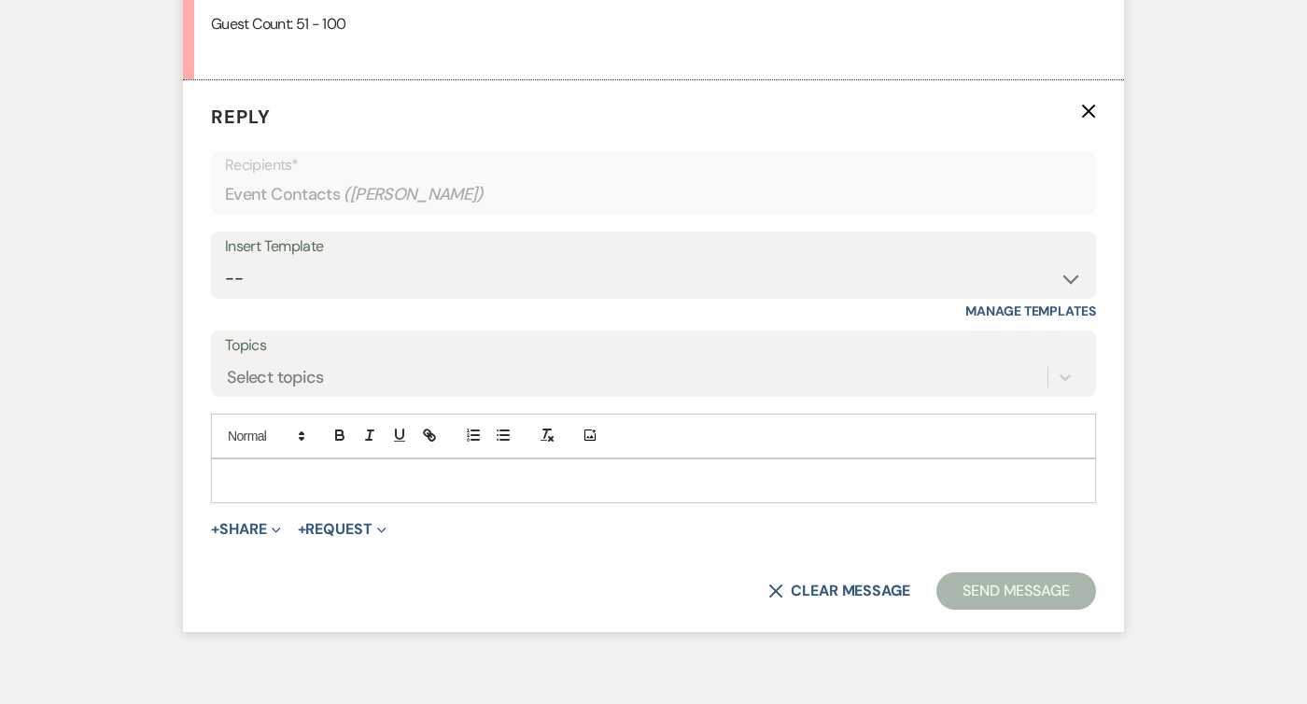
scroll to position [1535, 0]
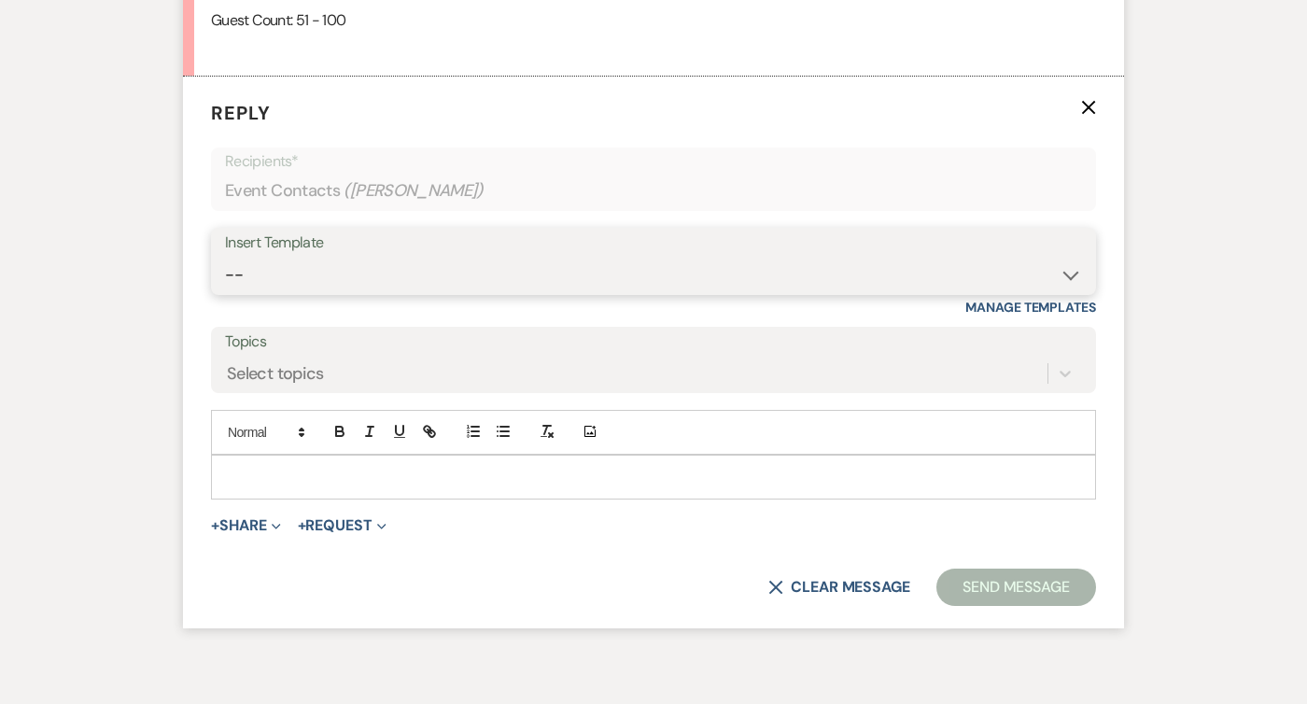
click at [357, 276] on select "-- Weven Planning Portal Introduction (Booked Events) Follow Up Intro Email- Da…" at bounding box center [653, 275] width 857 height 36
select select "419"
click at [225, 257] on select "-- Weven Planning Portal Introduction (Booked Events) Follow Up Intro Email- Da…" at bounding box center [653, 275] width 857 height 36
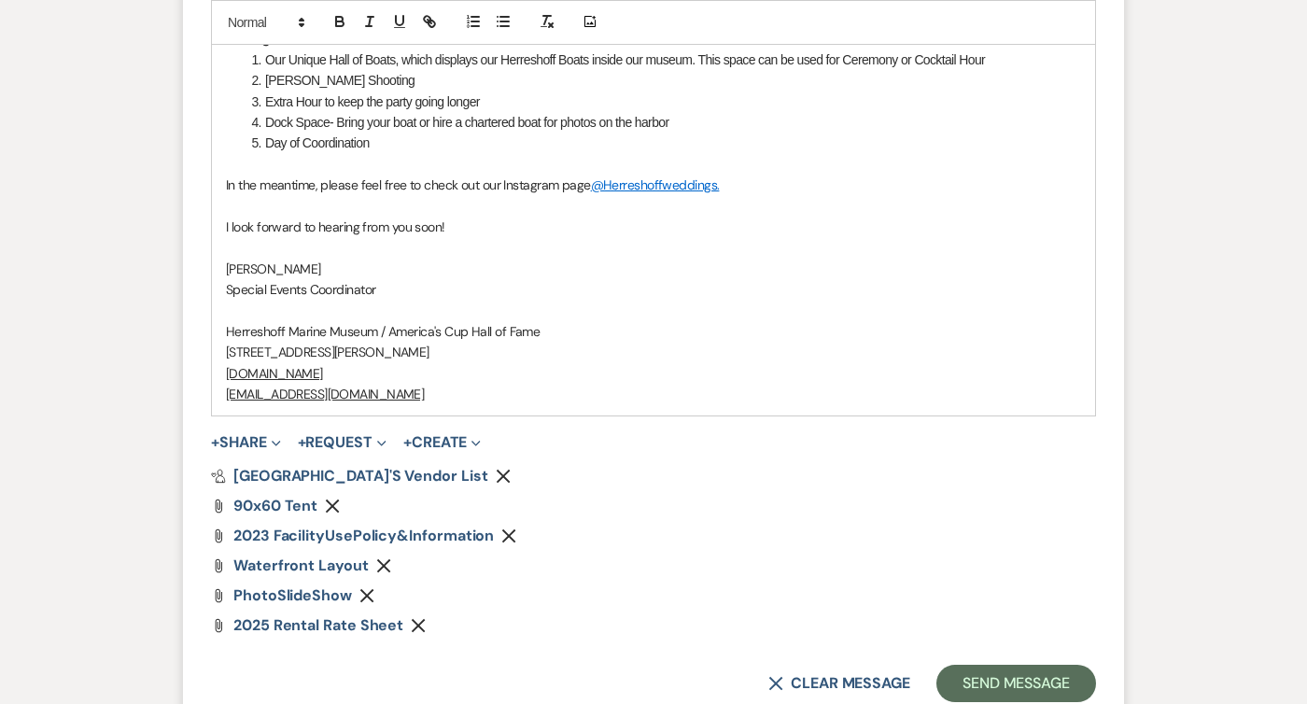
scroll to position [2562, 0]
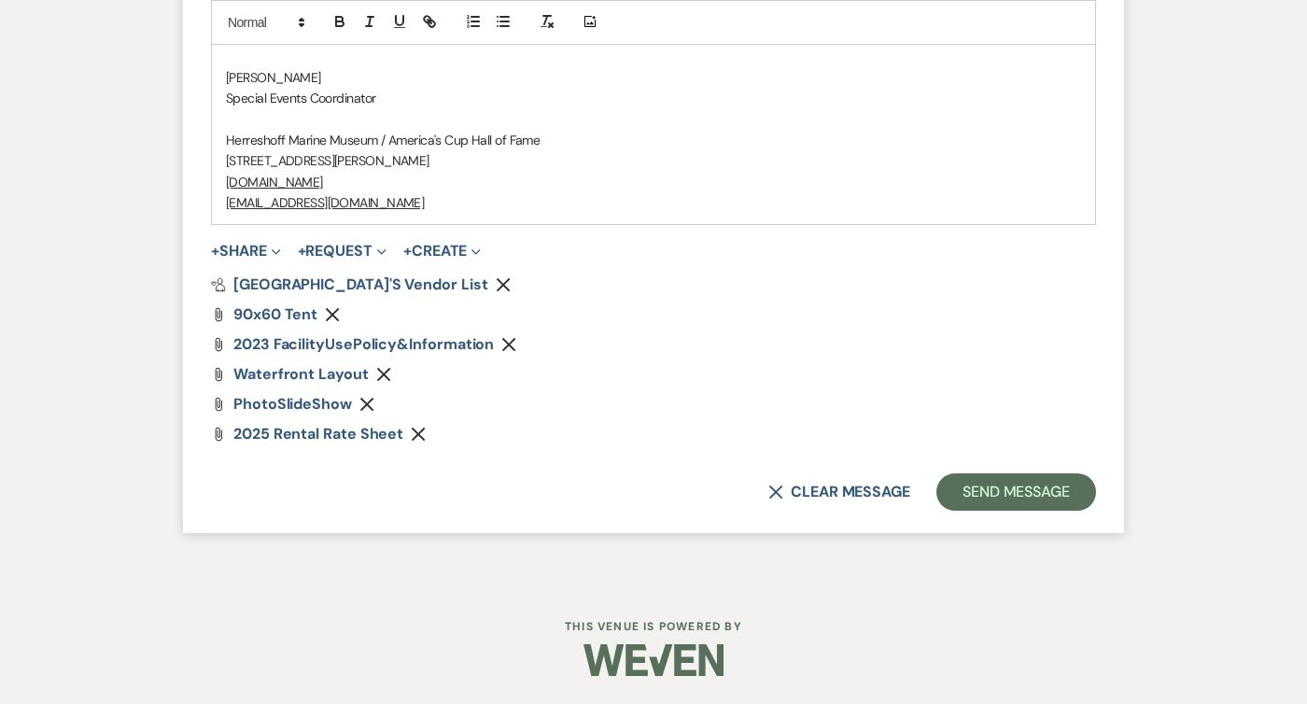
click at [1045, 504] on button "Send Message" at bounding box center [1016, 491] width 160 height 37
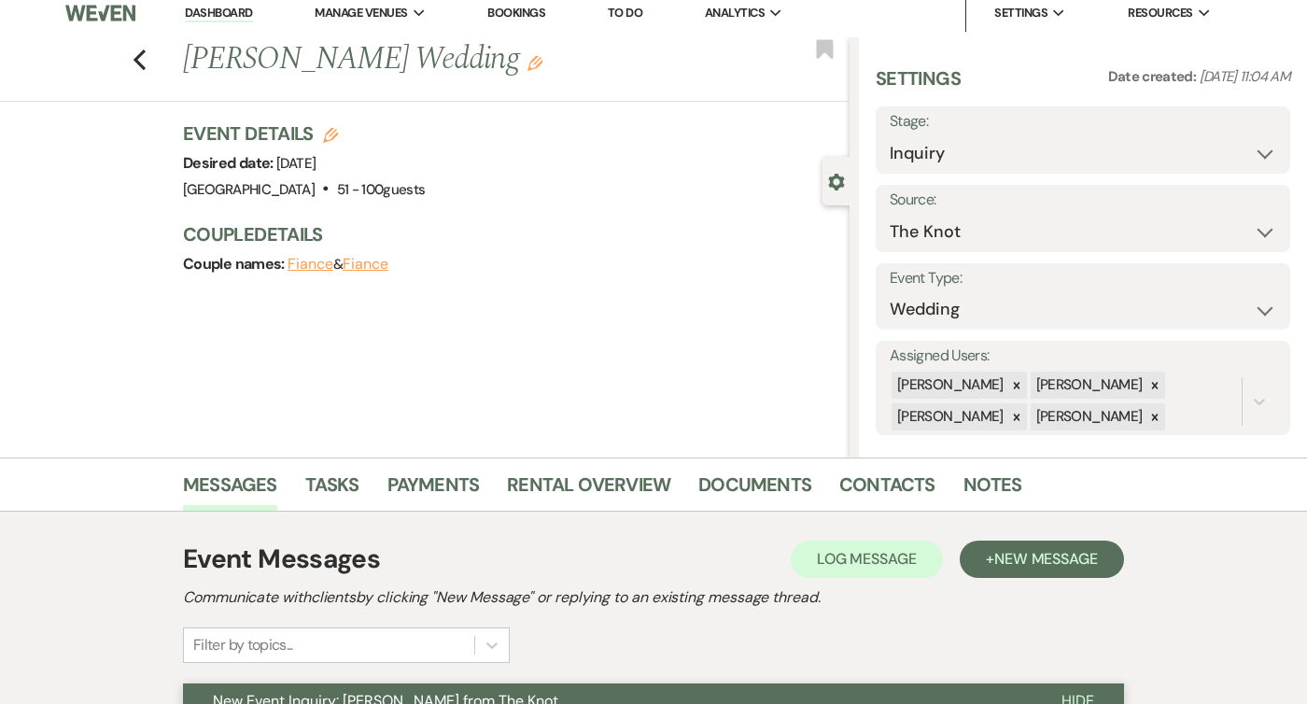
scroll to position [0, 0]
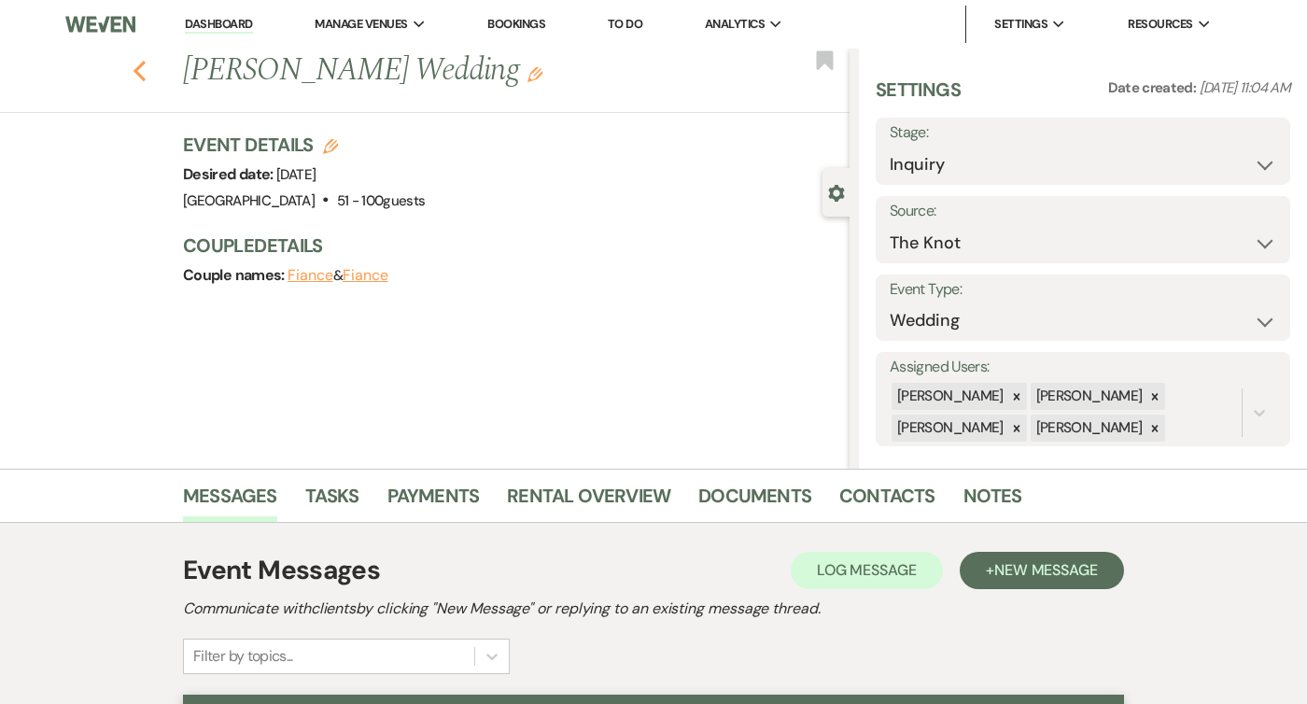
click at [143, 71] on icon "Previous" at bounding box center [140, 71] width 14 height 22
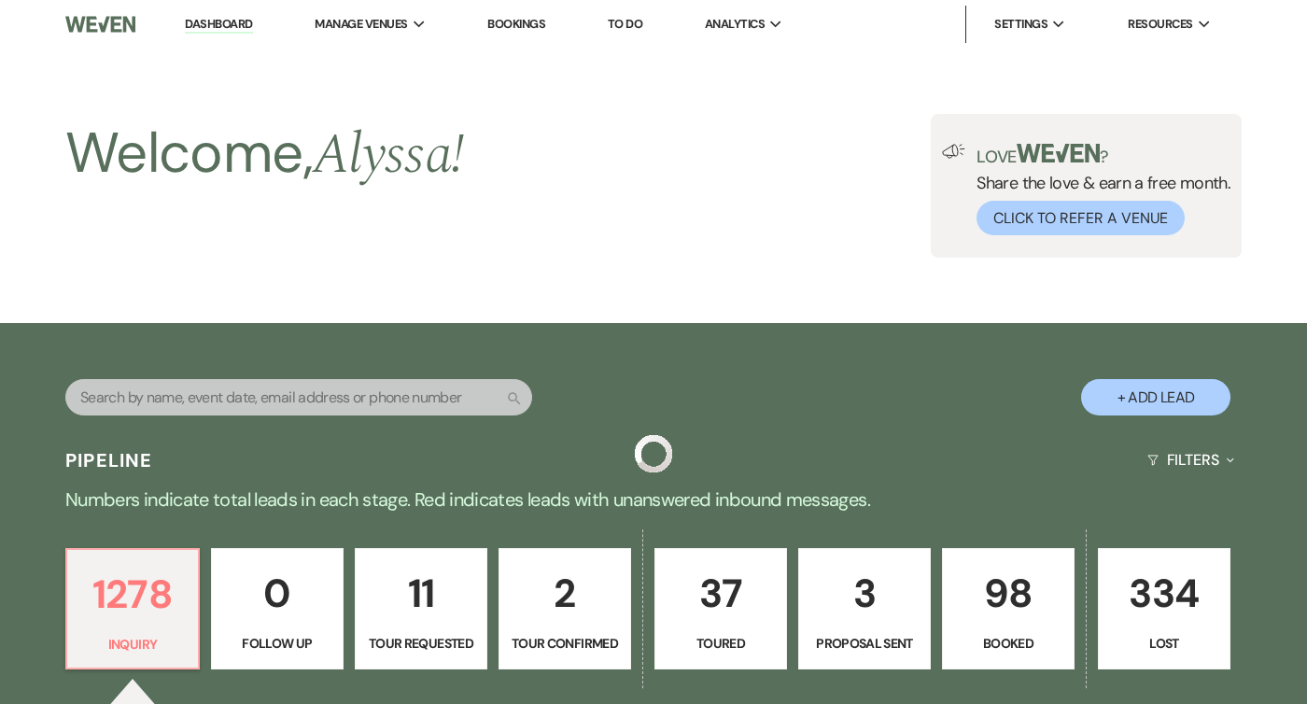
scroll to position [558, 0]
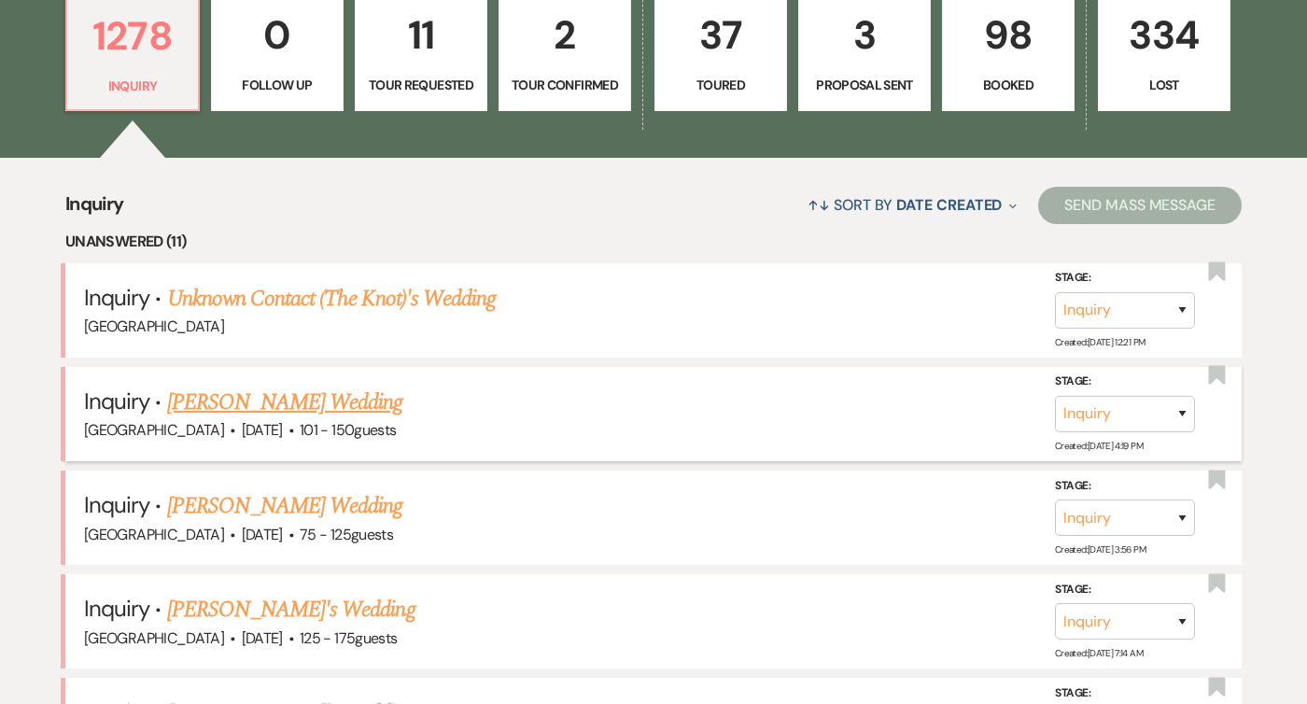
click at [253, 400] on link "[PERSON_NAME] Wedding" at bounding box center [285, 403] width 236 height 34
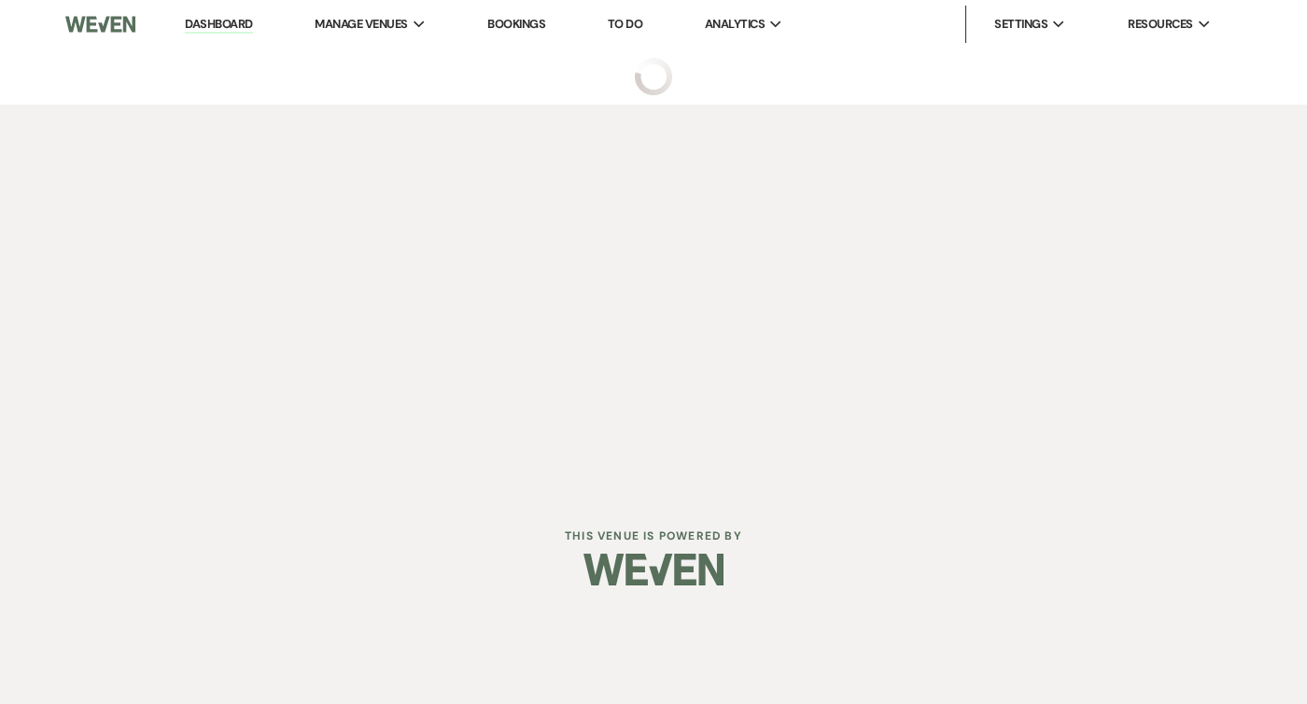
select select "2"
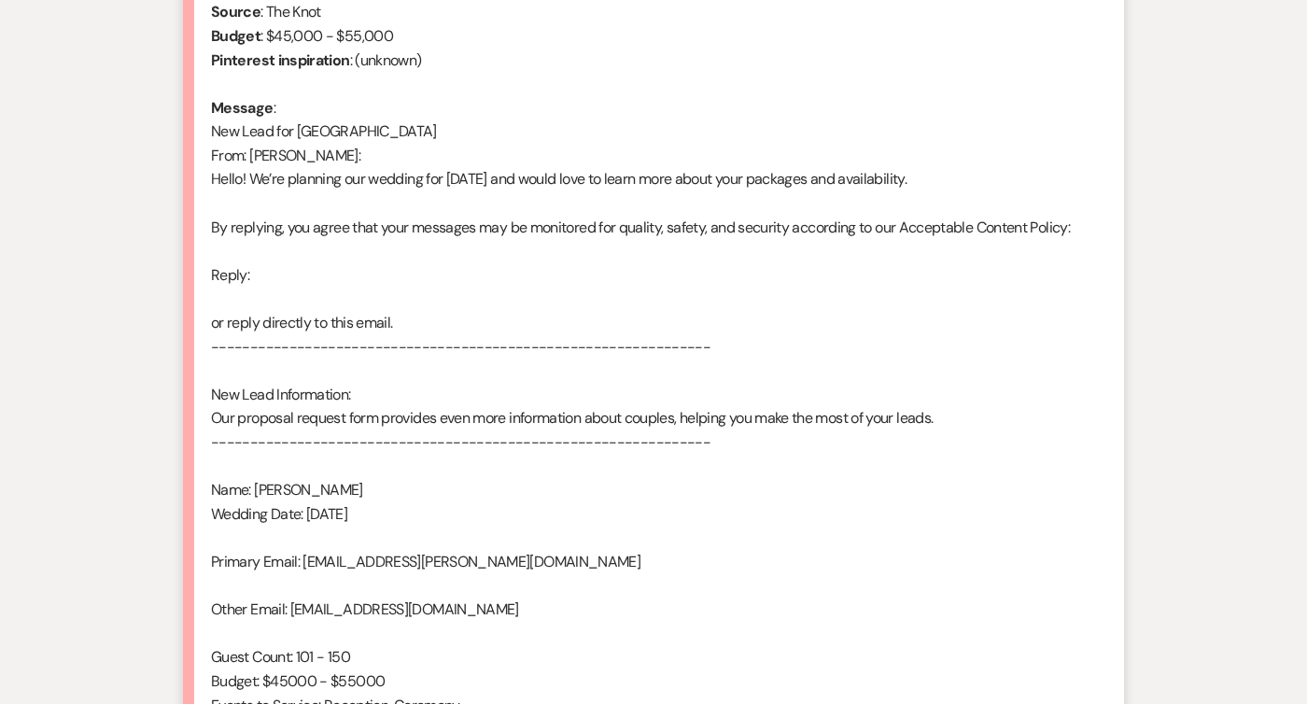
scroll to position [1179, 0]
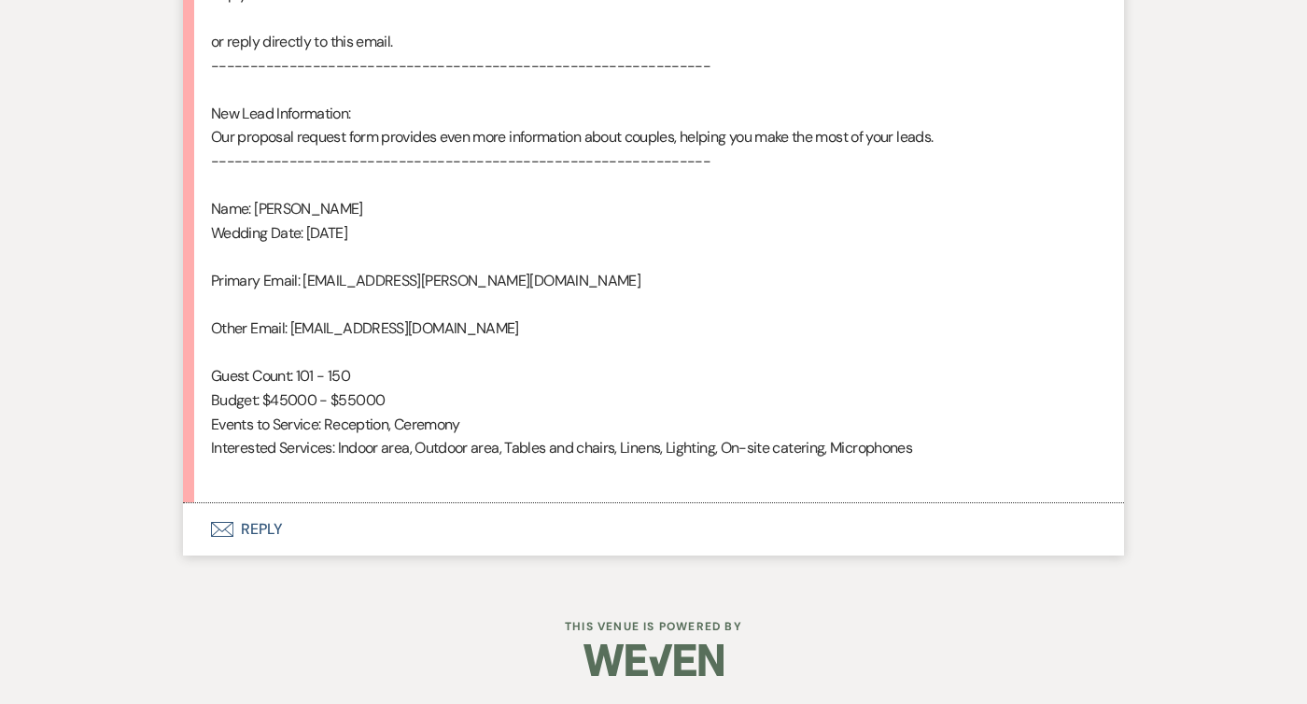
click at [210, 512] on button "Envelope Reply" at bounding box center [653, 529] width 941 height 52
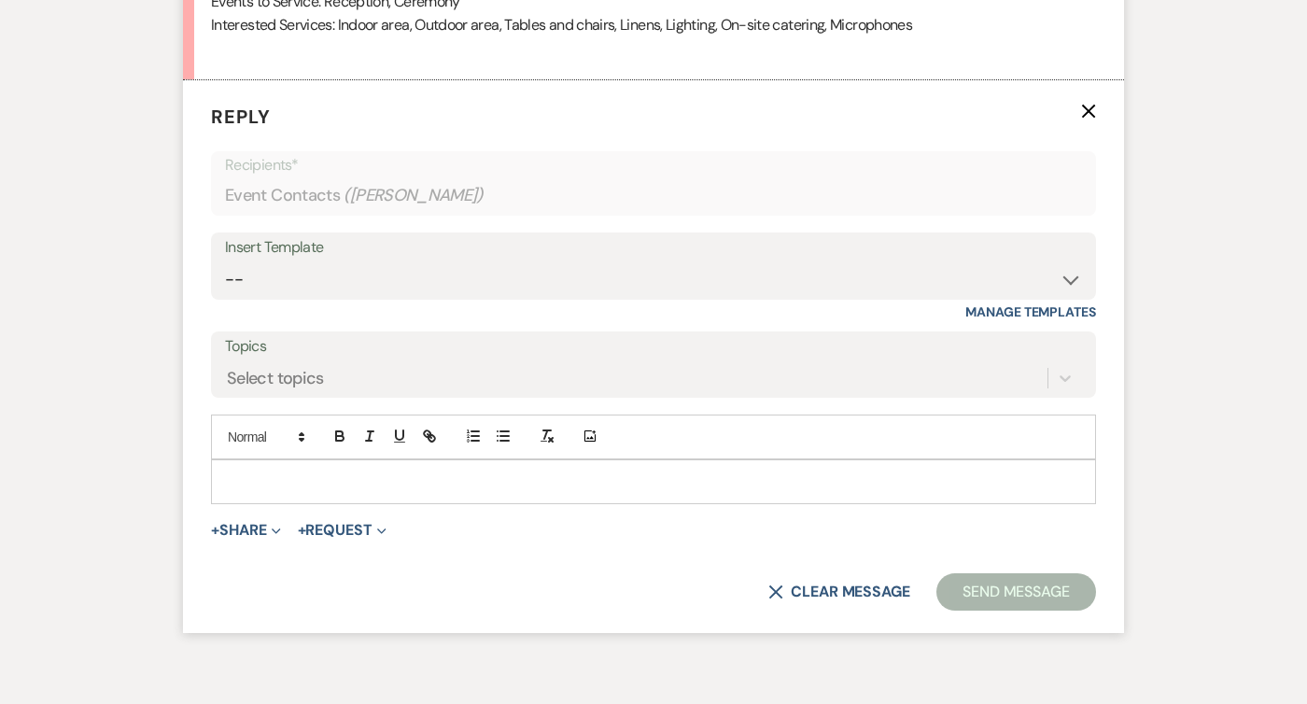
scroll to position [1607, 0]
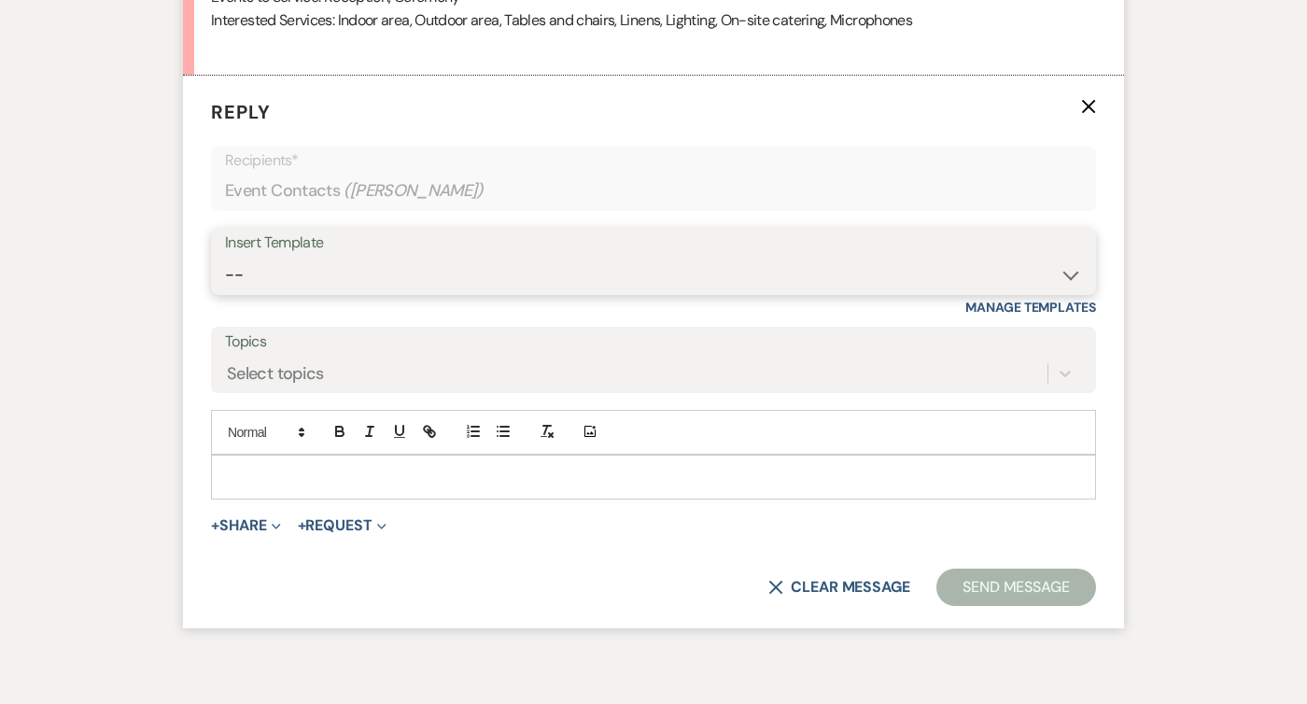
click at [391, 263] on select "-- Weven Planning Portal Introduction (Booked Events) Follow Up Intro Email- Da…" at bounding box center [653, 275] width 857 height 36
select select "419"
click at [225, 257] on select "-- Weven Planning Portal Introduction (Booked Events) Follow Up Intro Email- Da…" at bounding box center [653, 275] width 857 height 36
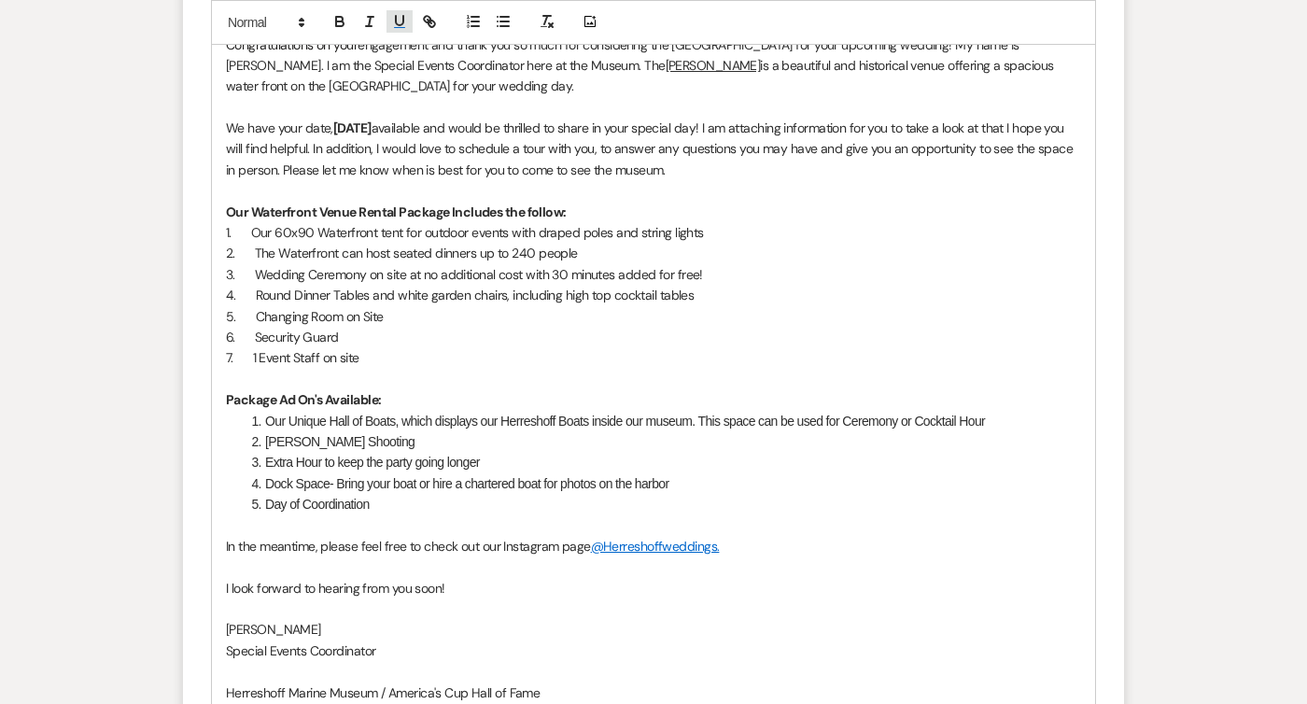
scroll to position [2634, 0]
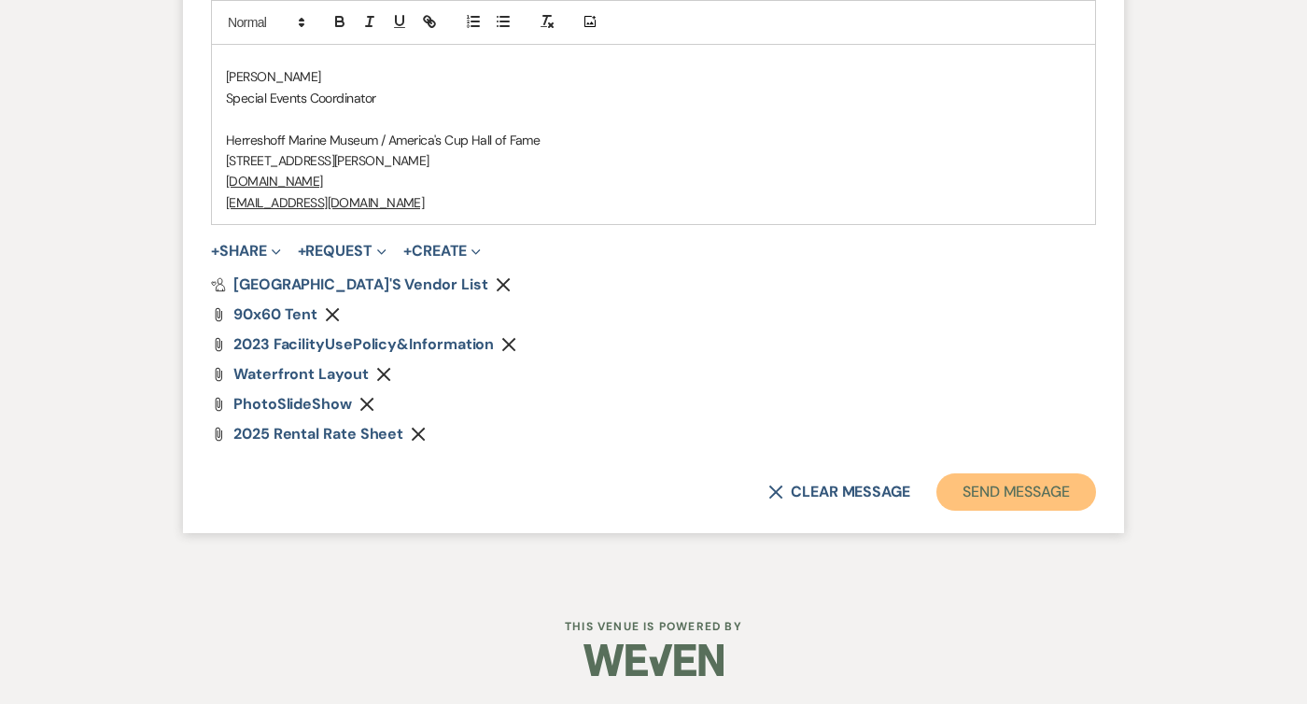
click at [989, 486] on button "Send Message" at bounding box center [1016, 491] width 160 height 37
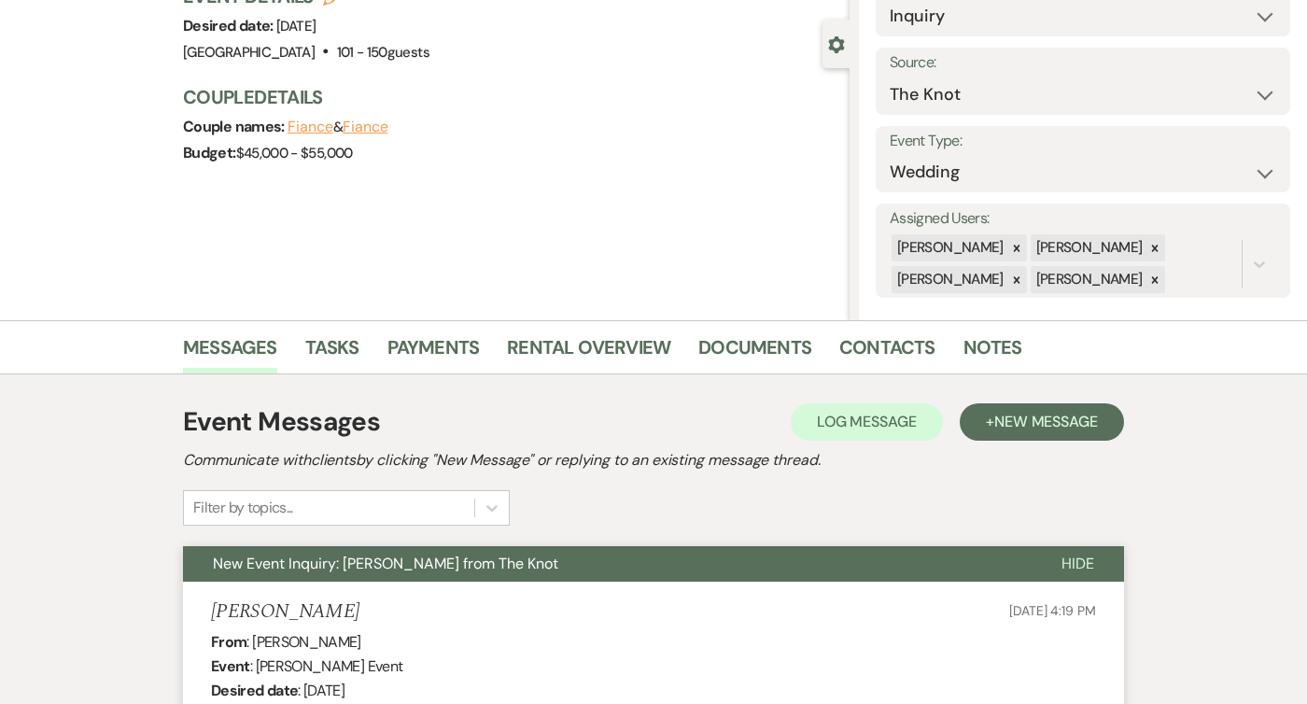
scroll to position [0, 0]
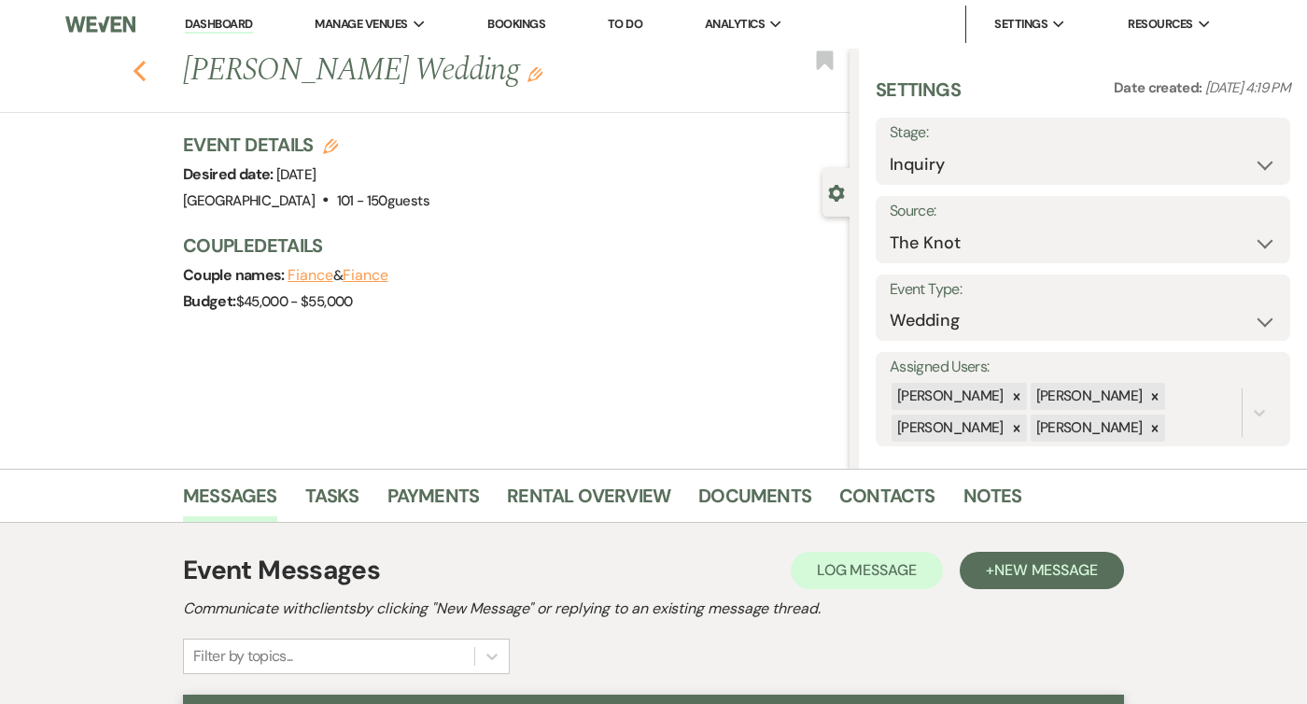
click at [134, 67] on icon "Previous" at bounding box center [140, 71] width 14 height 22
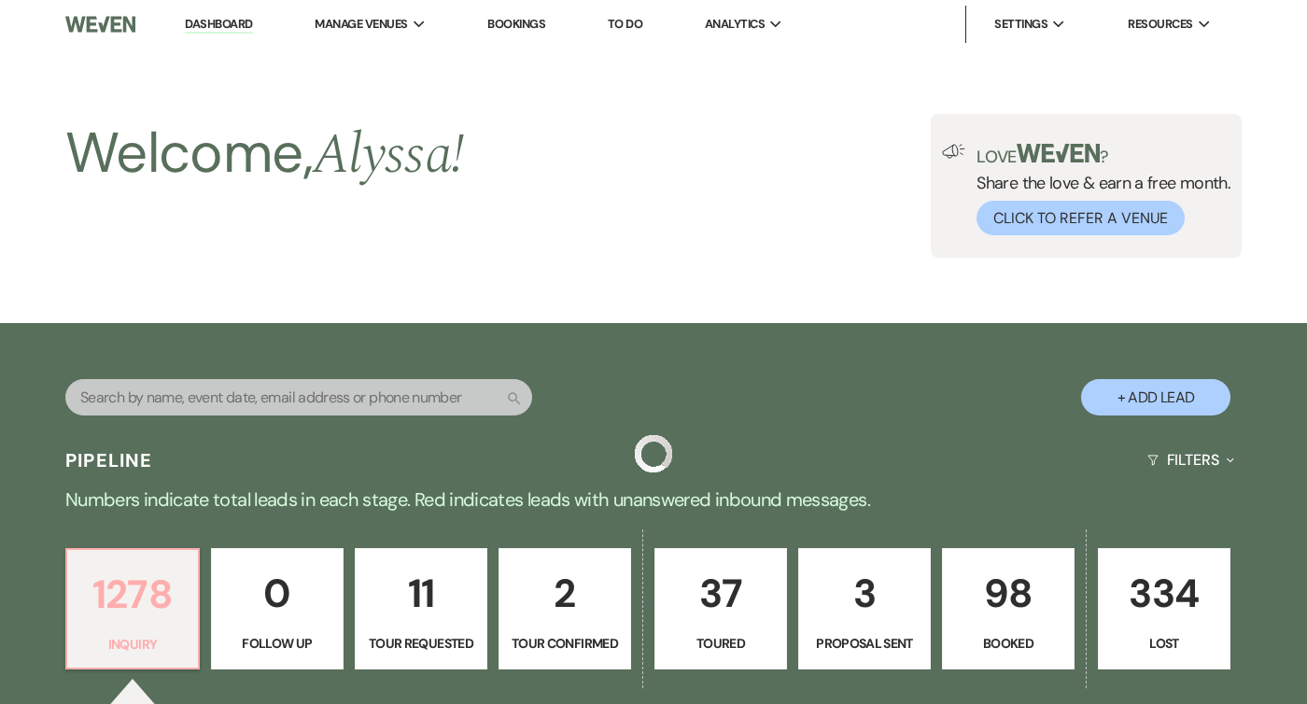
scroll to position [558, 0]
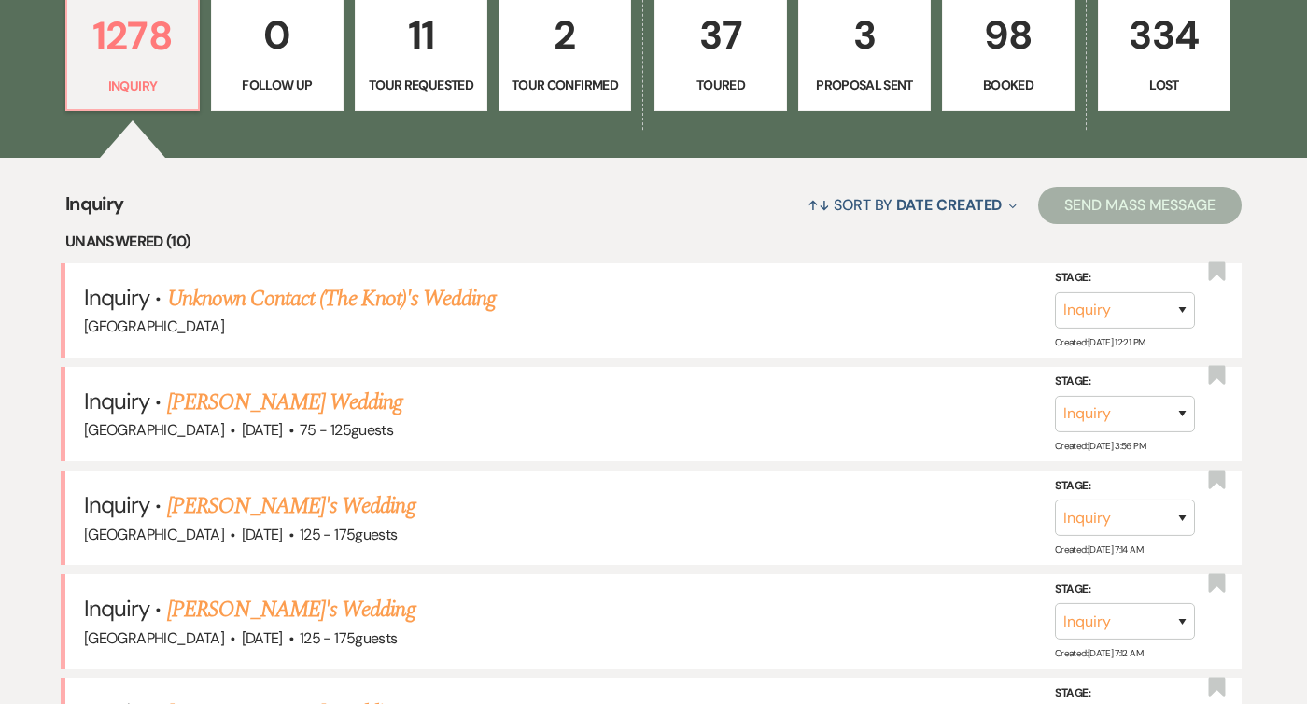
click at [218, 402] on link "[PERSON_NAME] Wedding" at bounding box center [285, 403] width 236 height 34
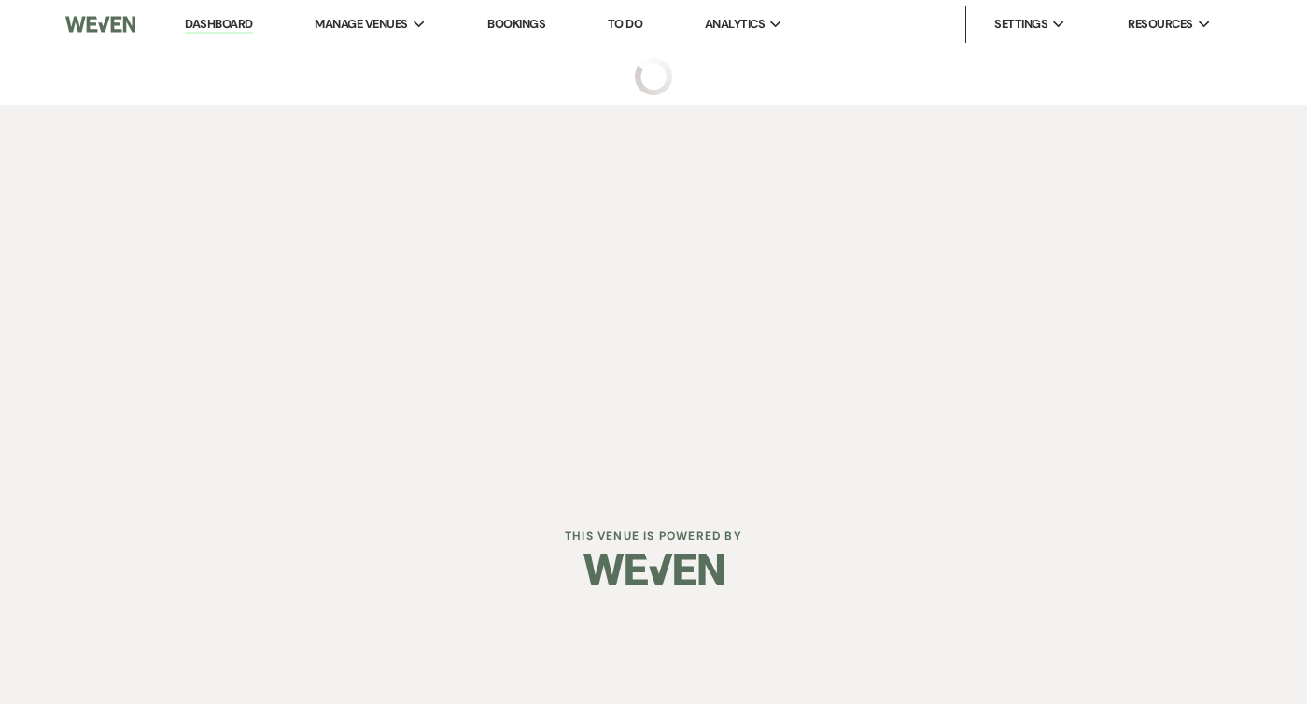
select select "3"
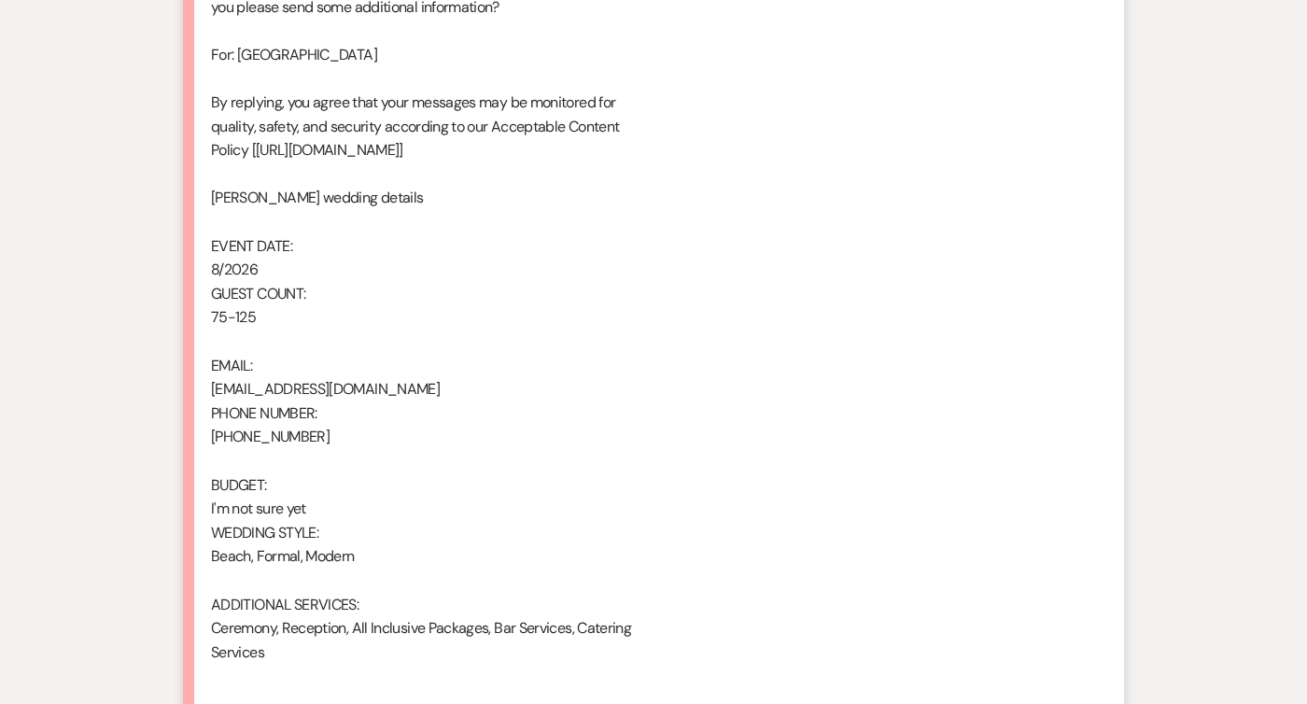
scroll to position [1322, 0]
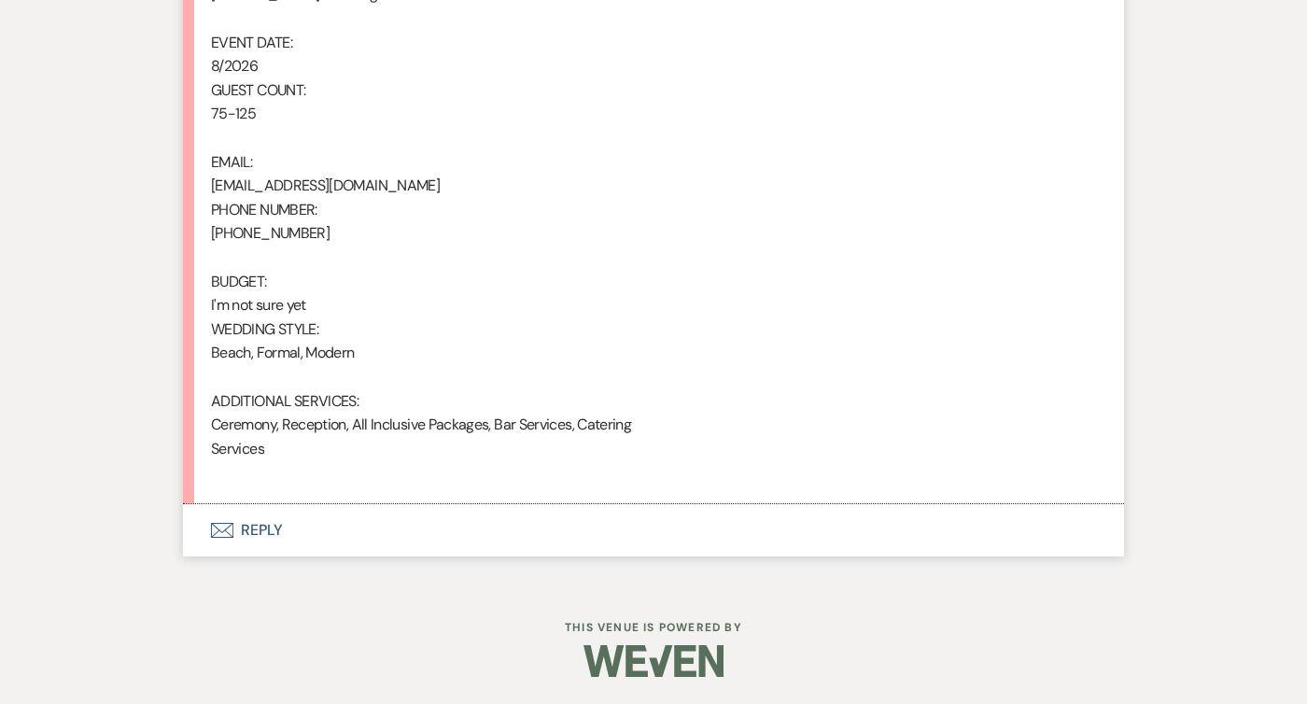
click at [226, 552] on button "Envelope Reply" at bounding box center [653, 530] width 941 height 52
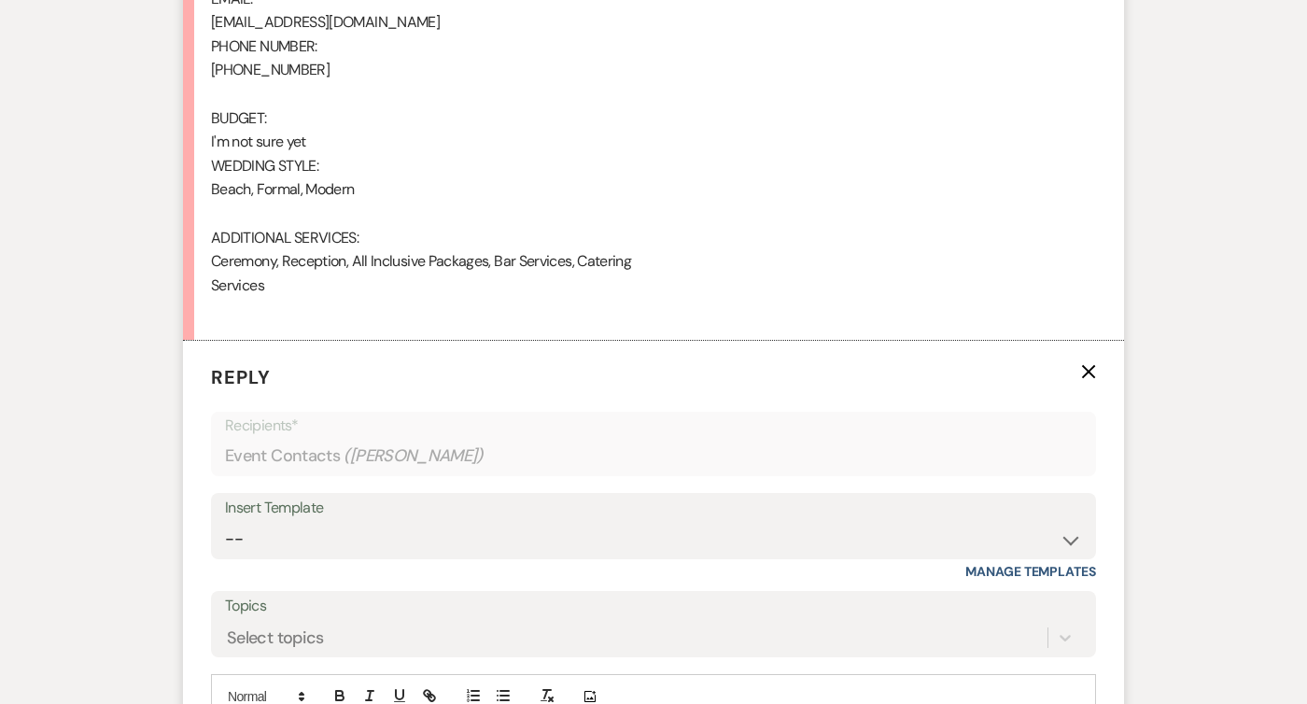
click at [237, 535] on form "Reply X Recipients* Event Contacts ( [PERSON_NAME] ) Insert Template -- Weven P…" at bounding box center [653, 617] width 941 height 553
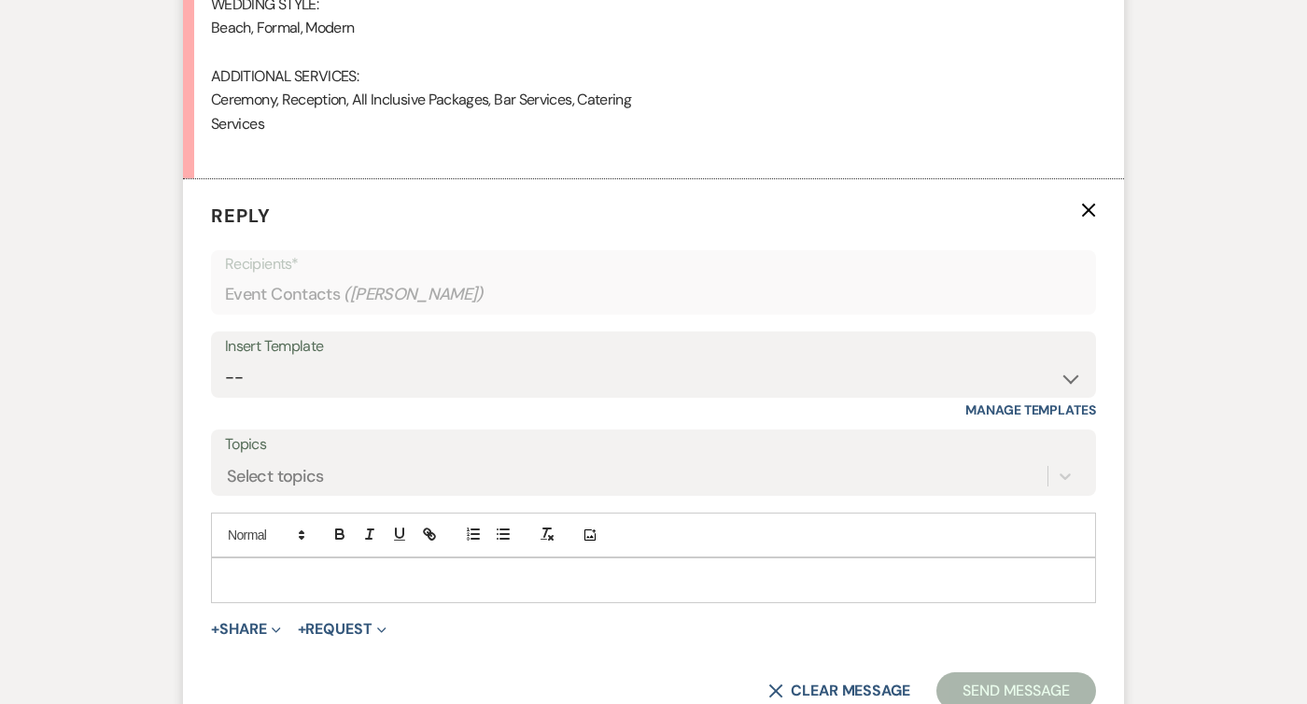
scroll to position [1751, 0]
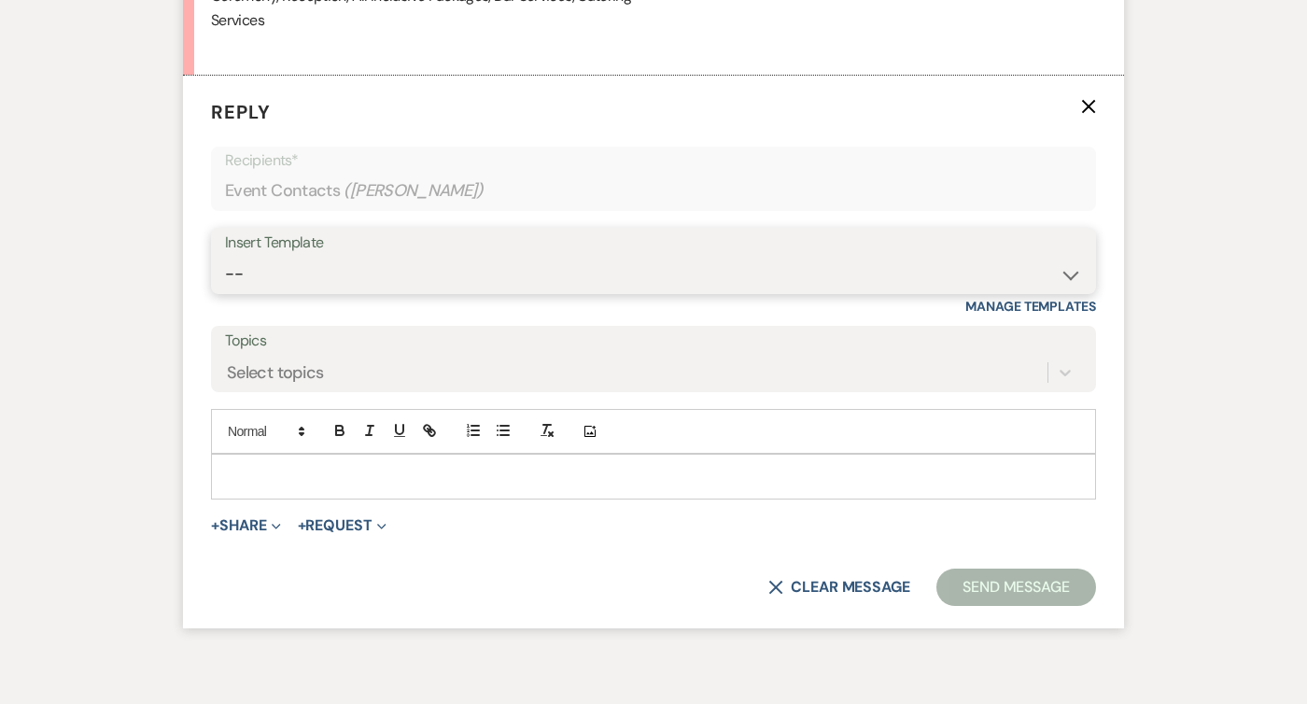
click at [336, 279] on select "-- Weven Planning Portal Introduction (Booked Events) Follow Up Intro Email- Da…" at bounding box center [653, 274] width 857 height 36
click at [225, 256] on select "-- Weven Planning Portal Introduction (Booked Events) Follow Up Intro Email- Da…" at bounding box center [653, 274] width 857 height 36
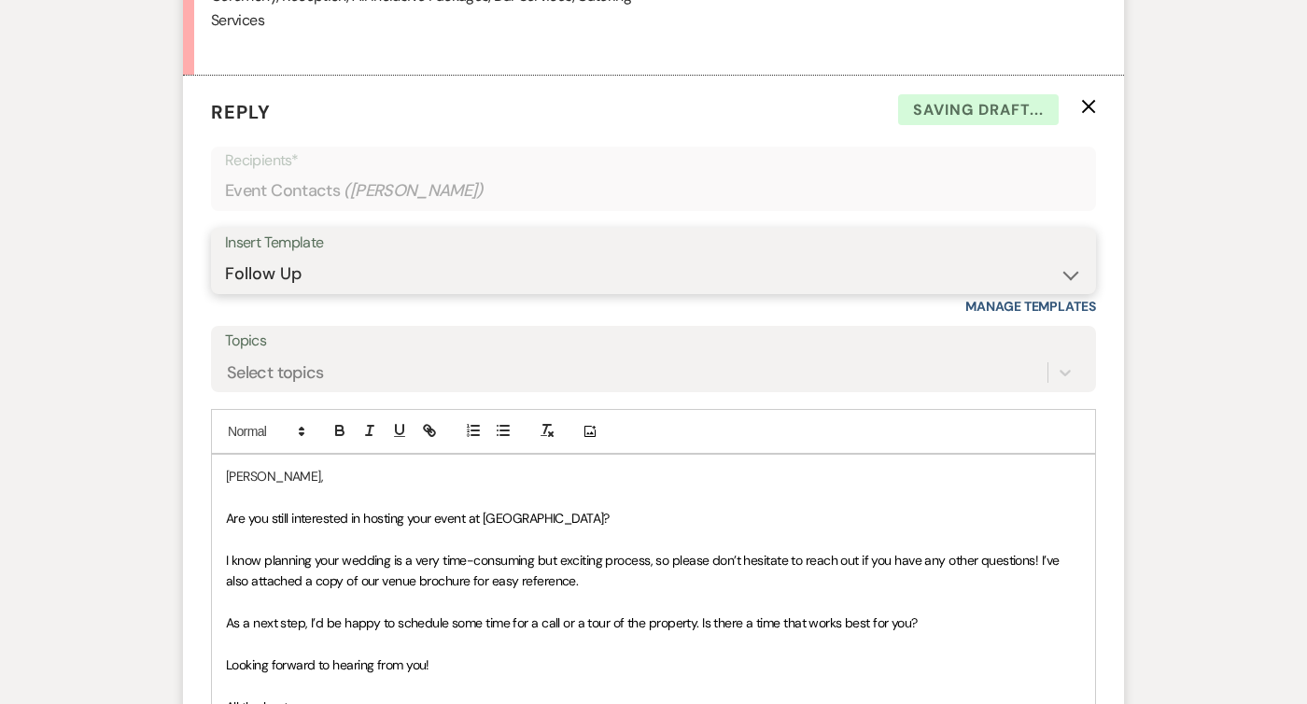
click at [359, 277] on select "-- Weven Planning Portal Introduction (Booked Events) Follow Up Intro Email- Da…" at bounding box center [653, 274] width 857 height 36
select select "419"
click at [225, 256] on select "-- Weven Planning Portal Introduction (Booked Events) Follow Up Intro Email- Da…" at bounding box center [653, 274] width 857 height 36
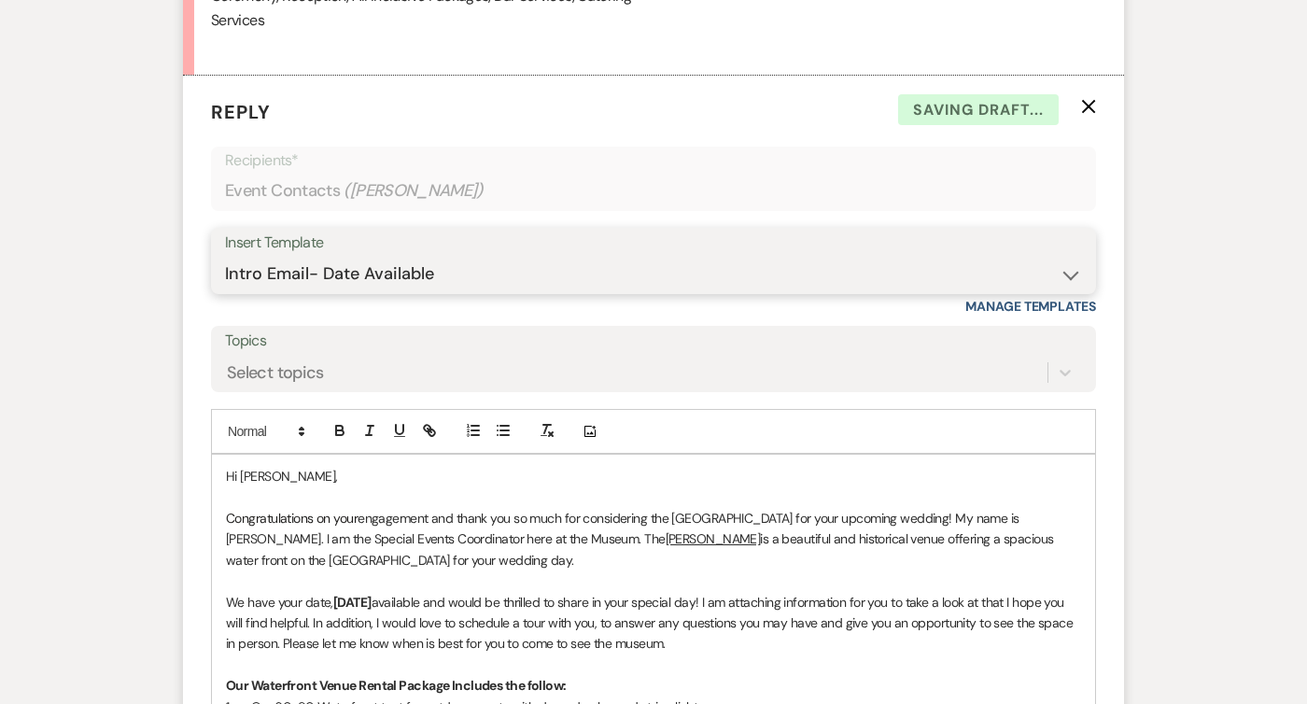
scroll to position [2777, 0]
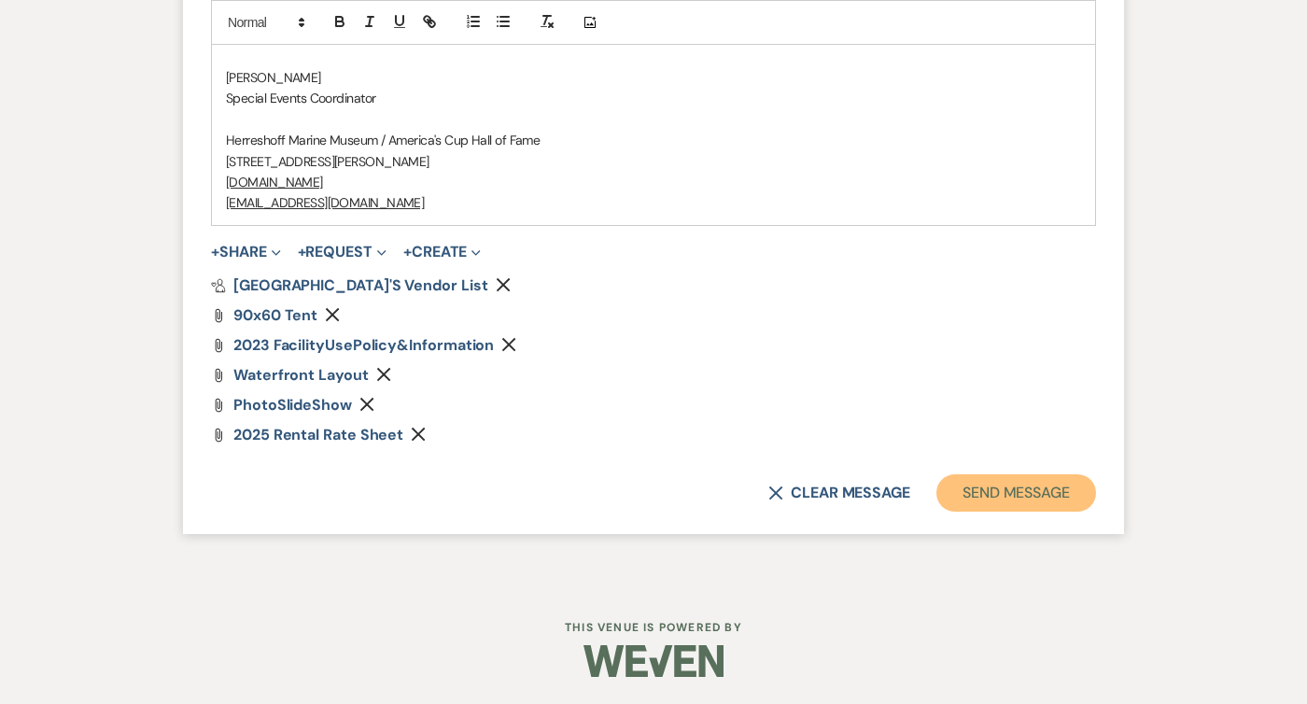
click at [987, 501] on button "Send Message" at bounding box center [1016, 492] width 160 height 37
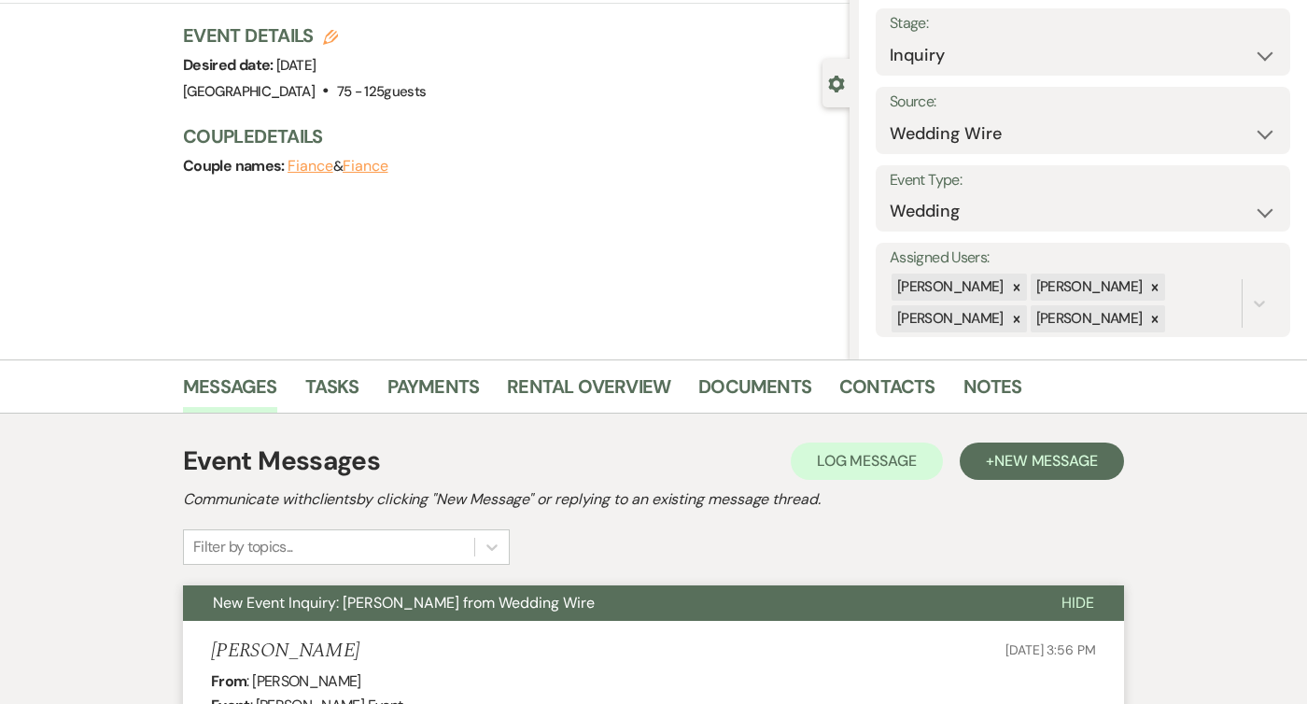
scroll to position [0, 0]
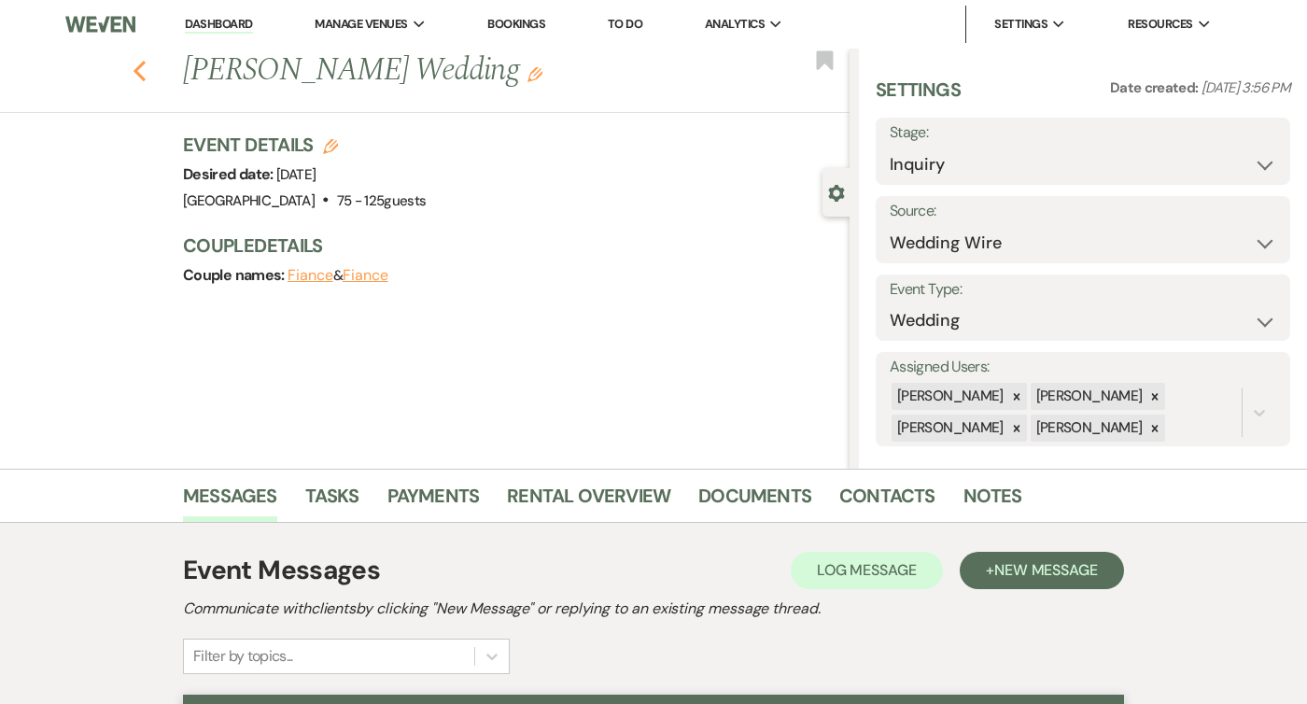
click at [145, 60] on icon "Previous" at bounding box center [140, 71] width 14 height 22
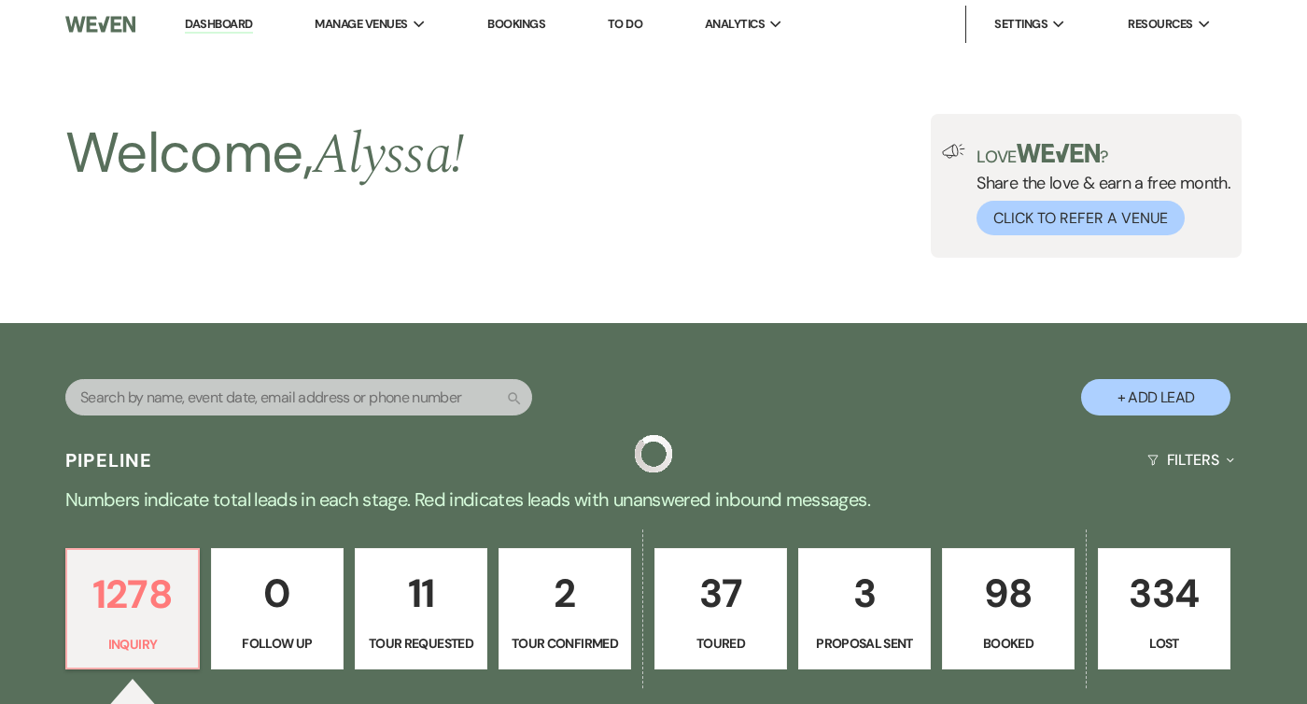
scroll to position [558, 0]
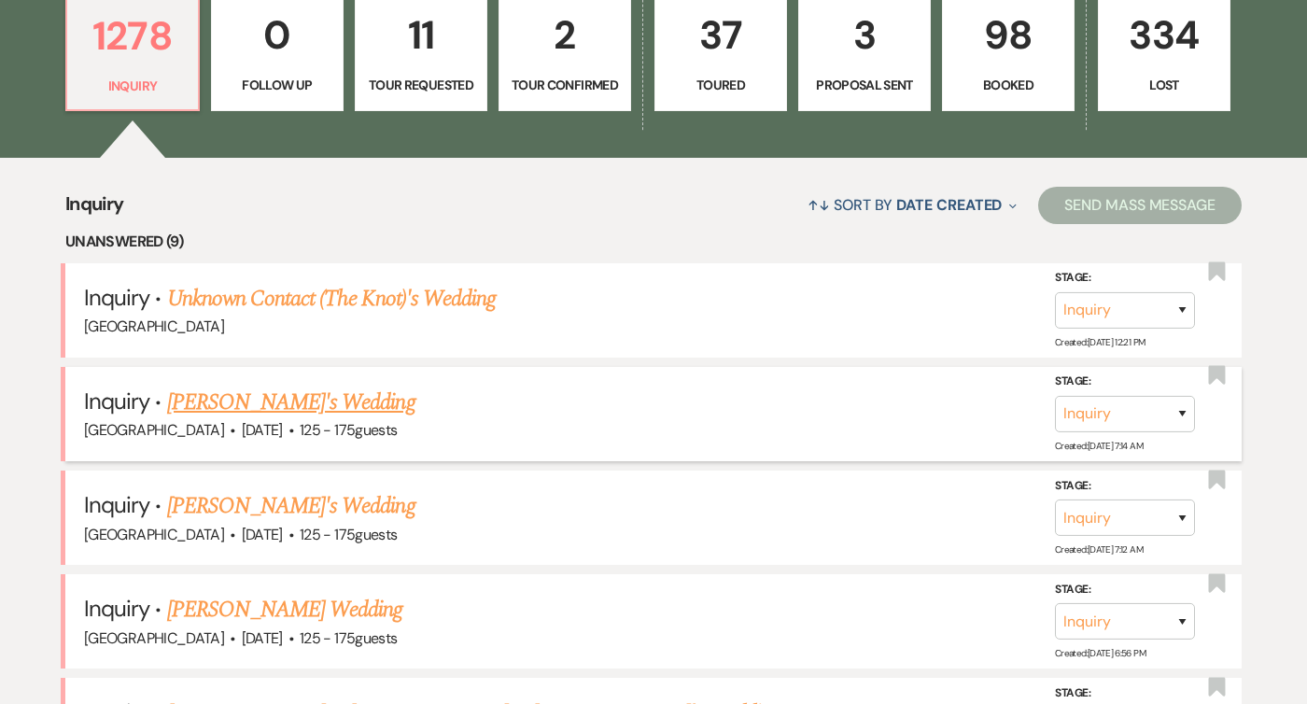
click at [238, 405] on link "[PERSON_NAME]'s Wedding" at bounding box center [291, 403] width 248 height 34
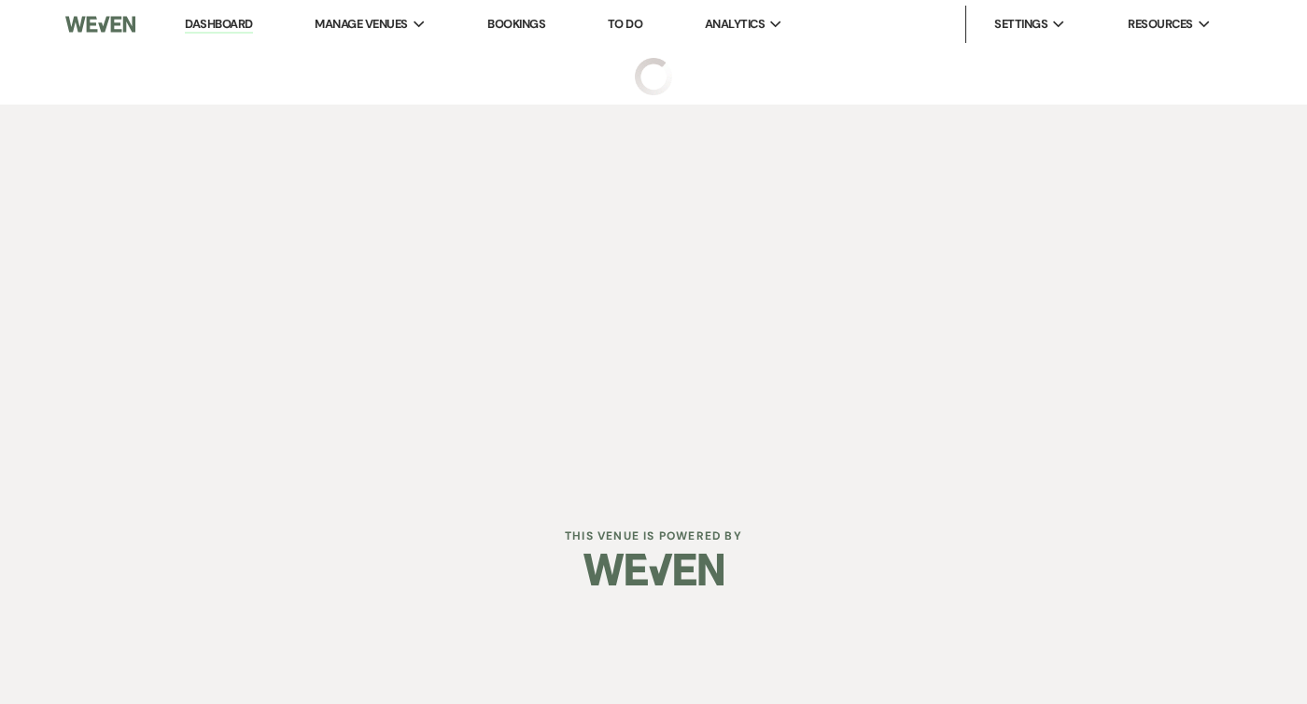
select select "3"
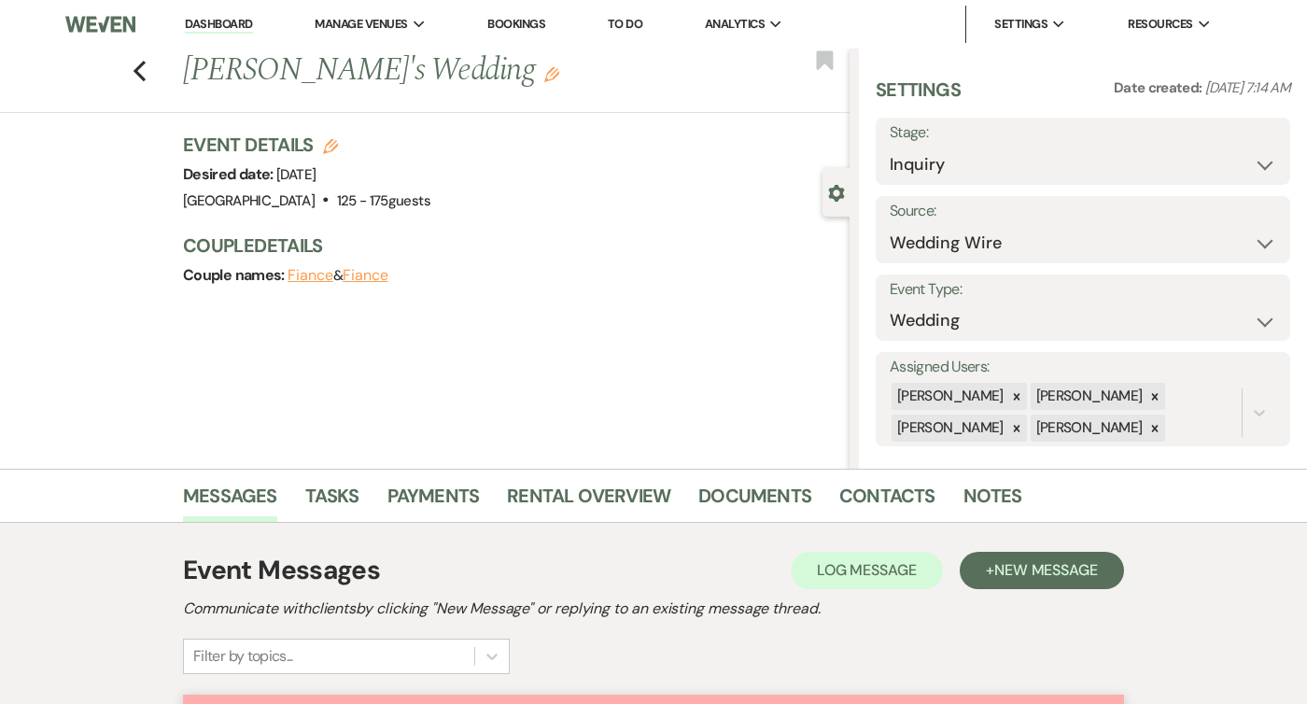
scroll to position [1107, 0]
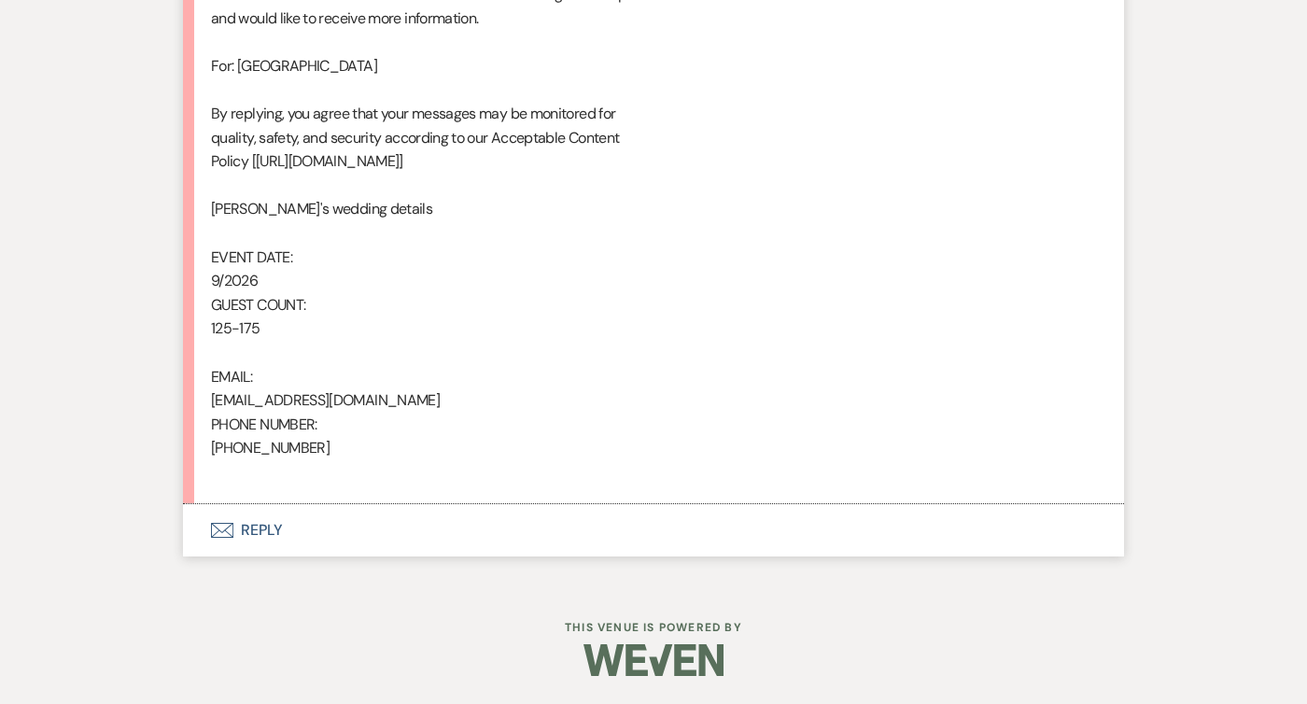
click at [232, 538] on button "Envelope Reply" at bounding box center [653, 530] width 941 height 52
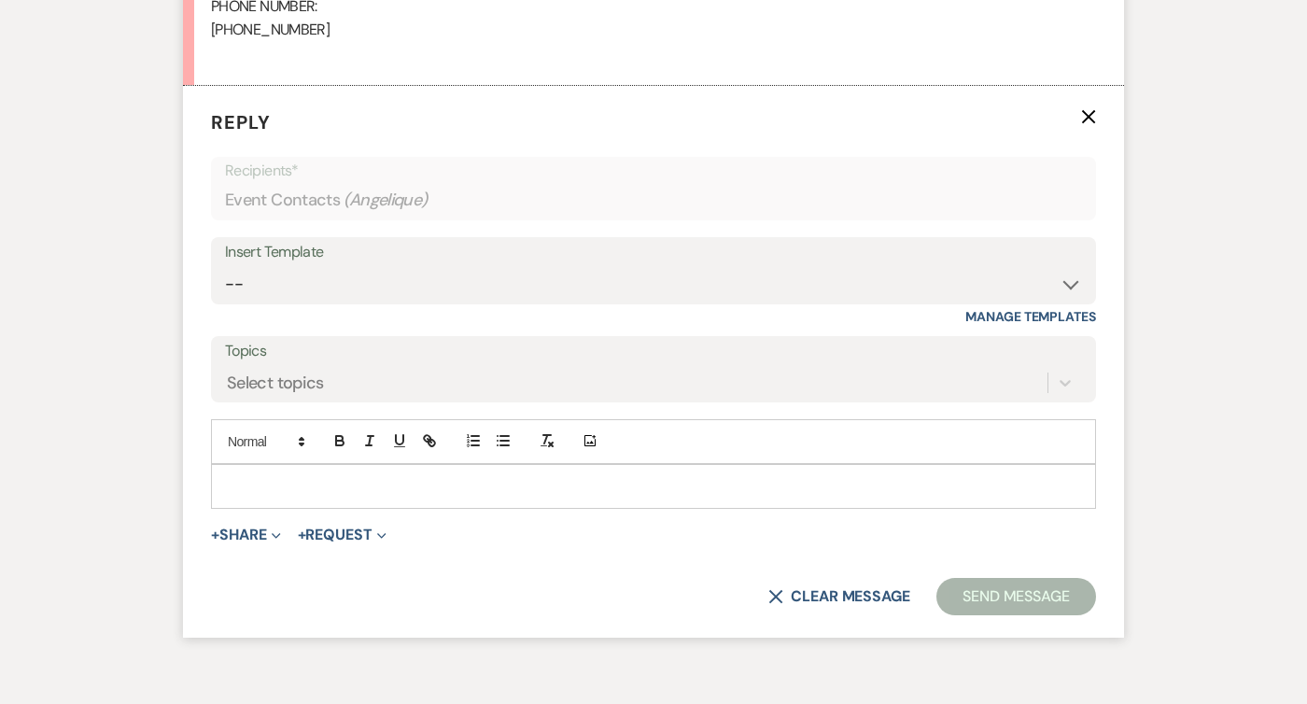
scroll to position [0, 0]
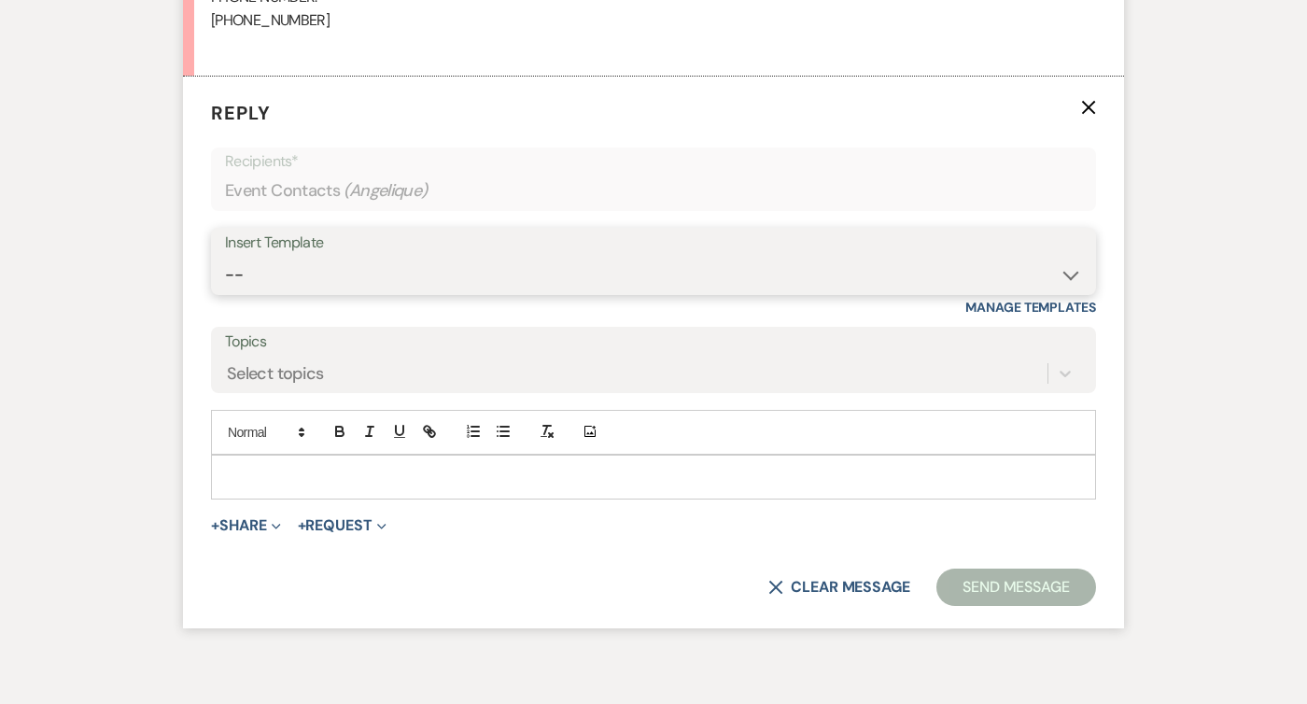
click at [370, 280] on select "-- Weven Planning Portal Introduction (Booked Events) Follow Up Intro Email- Da…" at bounding box center [653, 275] width 857 height 36
select select "419"
click at [225, 257] on select "-- Weven Planning Portal Introduction (Booked Events) Follow Up Intro Email- Da…" at bounding box center [653, 275] width 857 height 36
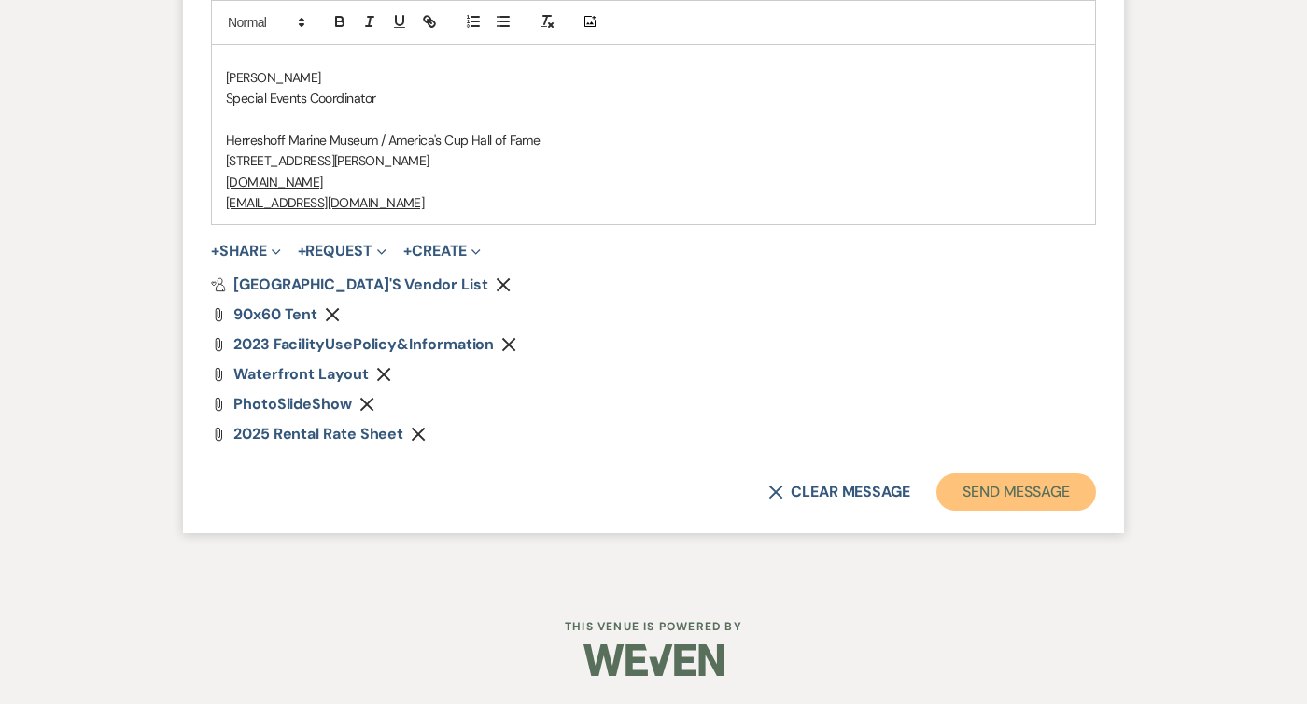
click at [1039, 486] on button "Send Message" at bounding box center [1016, 491] width 160 height 37
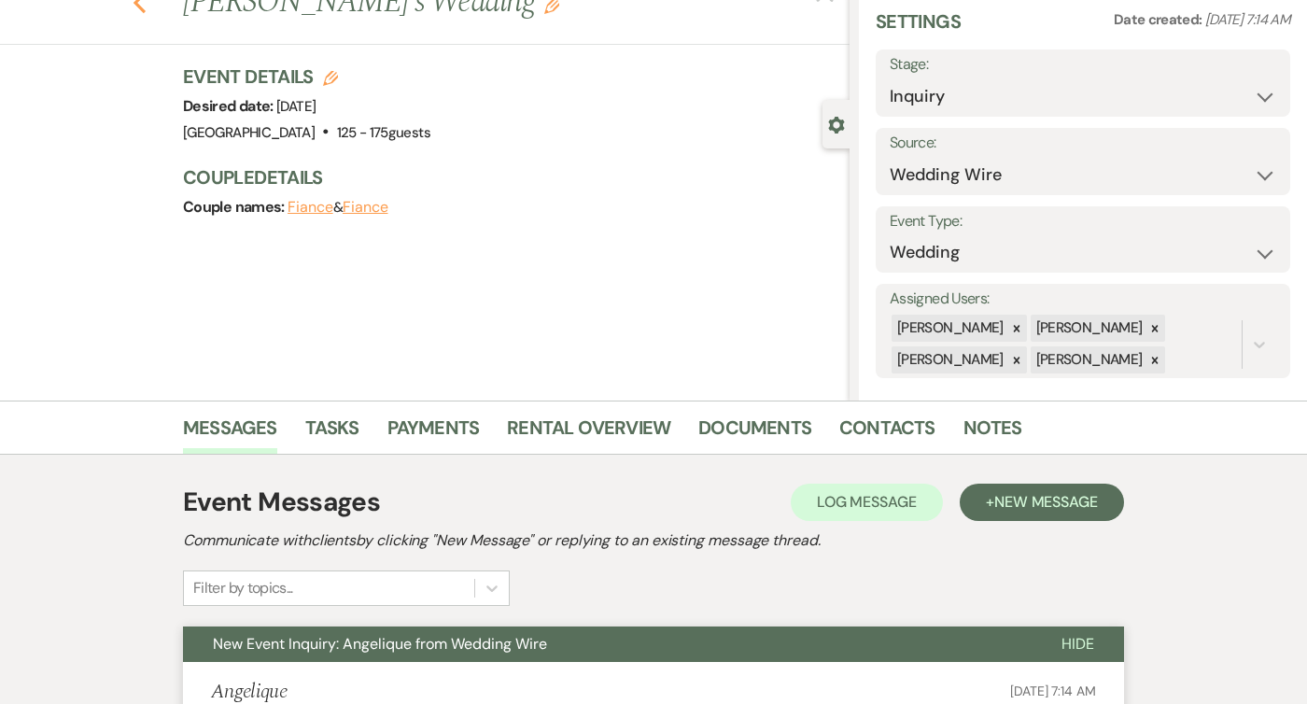
click at [141, 3] on icon "Previous" at bounding box center [140, 3] width 14 height 22
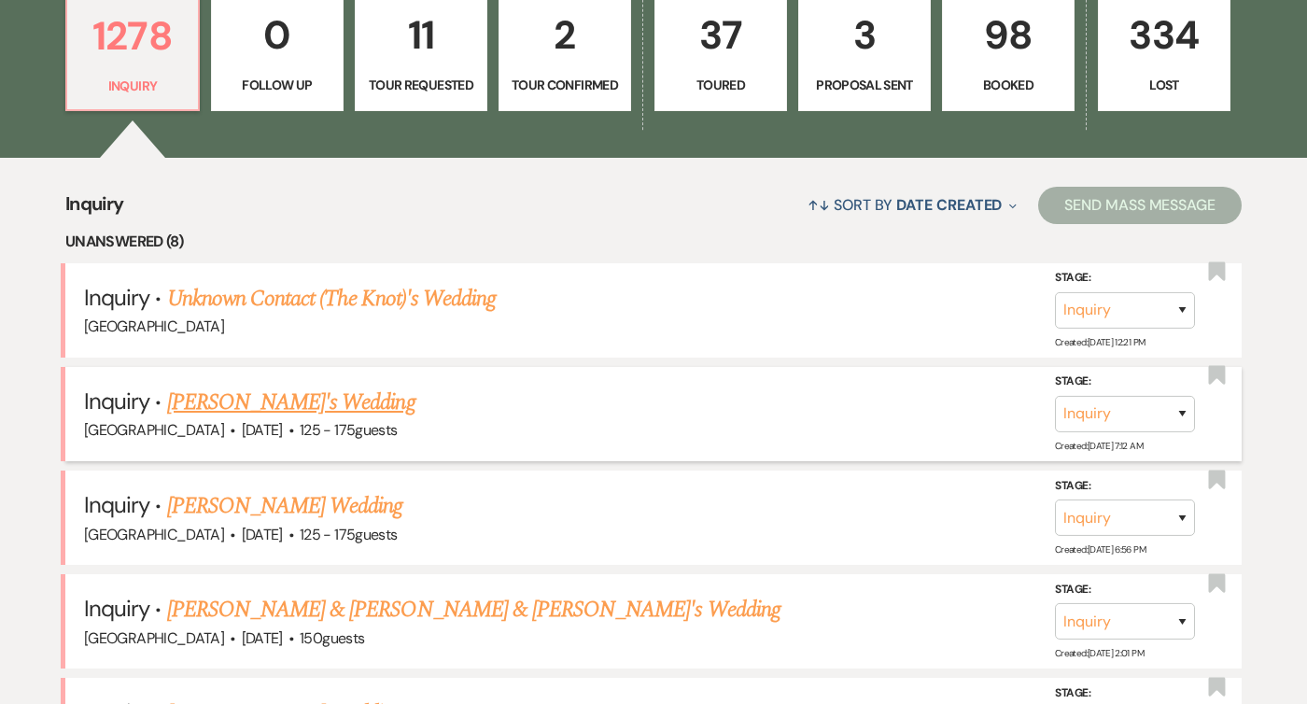
click at [235, 431] on span "·" at bounding box center [233, 431] width 6 height 0
click at [267, 404] on link "[PERSON_NAME]'s Wedding" at bounding box center [291, 403] width 248 height 34
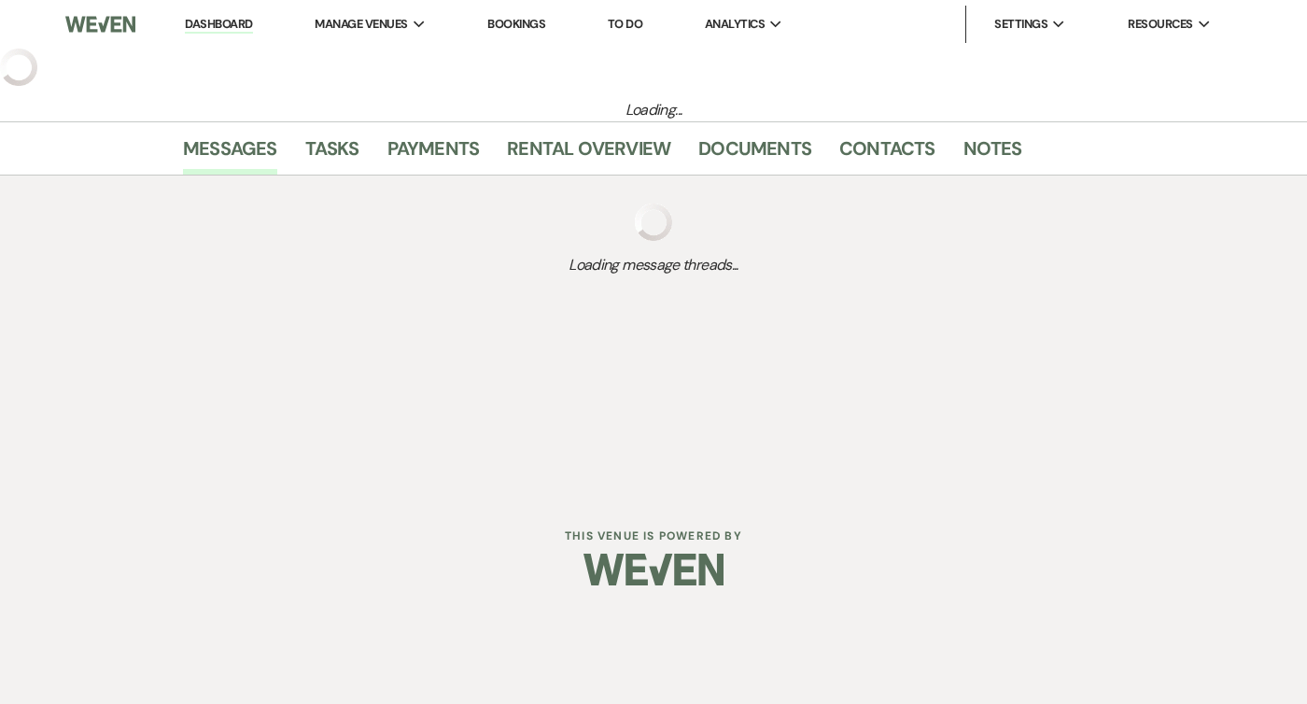
select select "3"
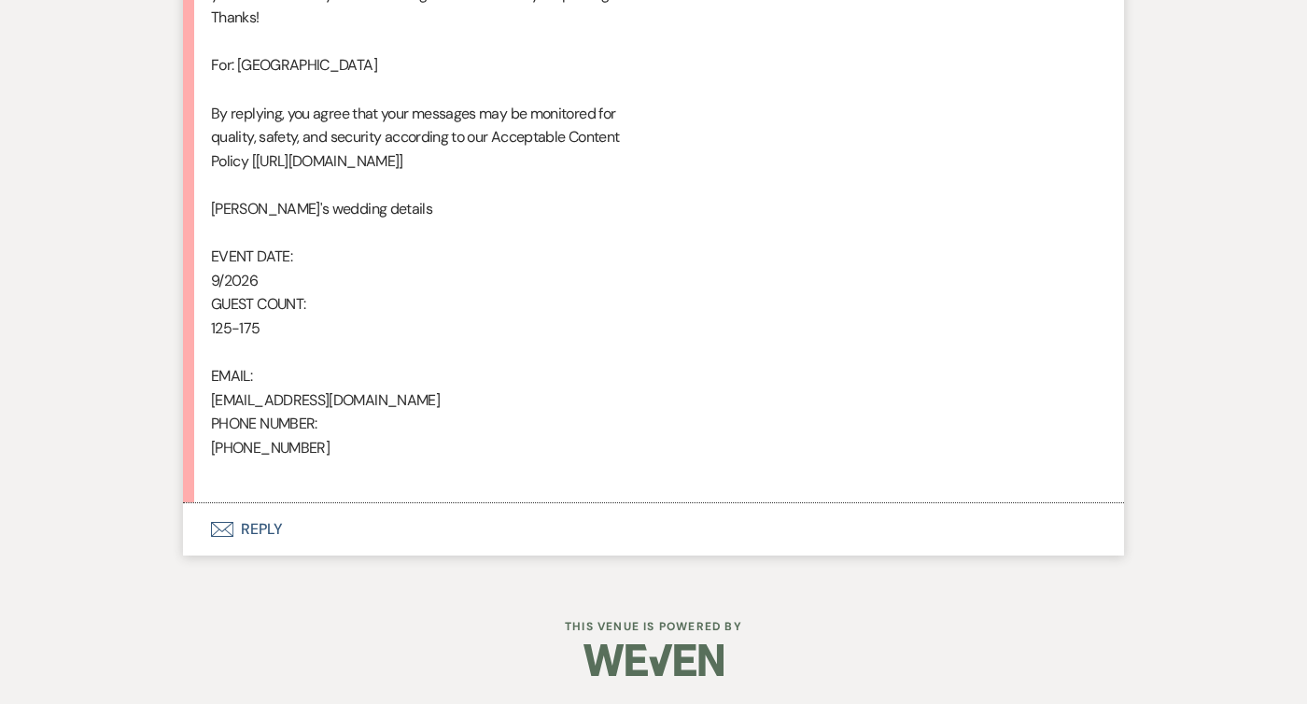
click at [225, 526] on icon "Envelope" at bounding box center [222, 529] width 22 height 15
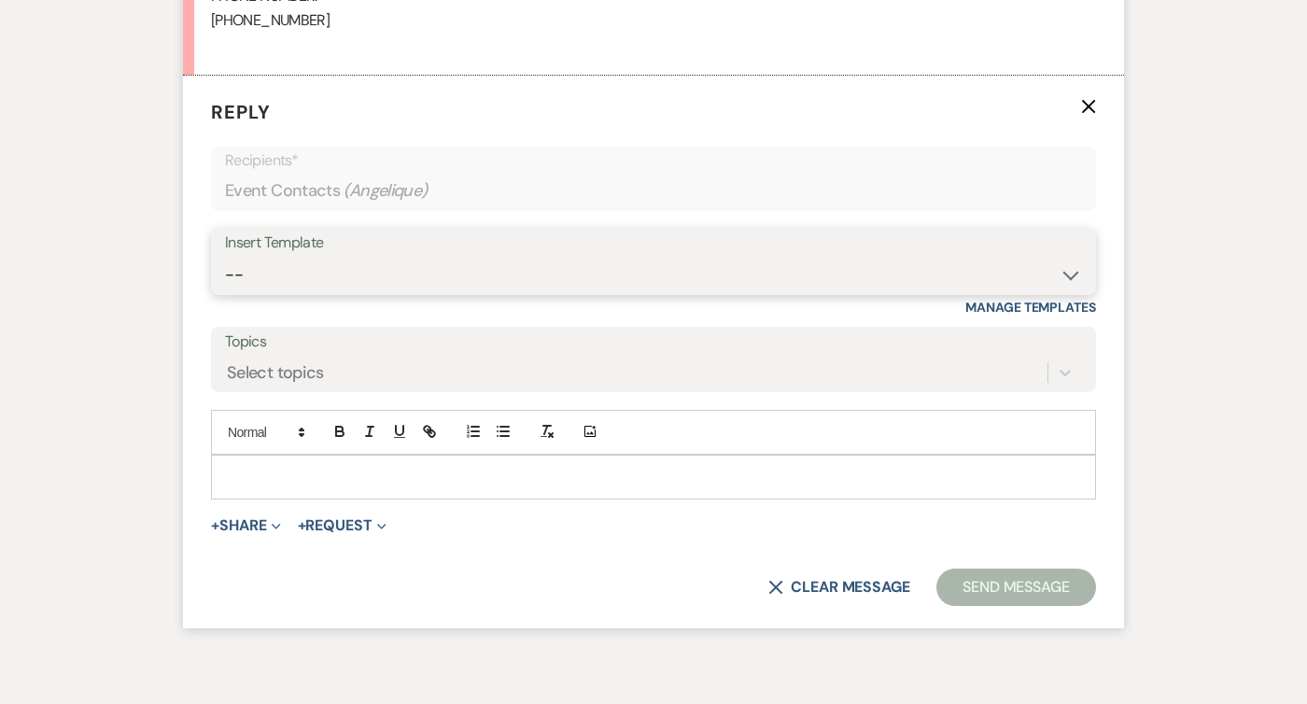
click at [336, 268] on select "-- Weven Planning Portal Introduction (Booked Events) Follow Up Intro Email- Da…" at bounding box center [653, 275] width 857 height 36
select select "419"
click at [225, 257] on select "-- Weven Planning Portal Introduction (Booked Events) Follow Up Intro Email- Da…" at bounding box center [653, 275] width 857 height 36
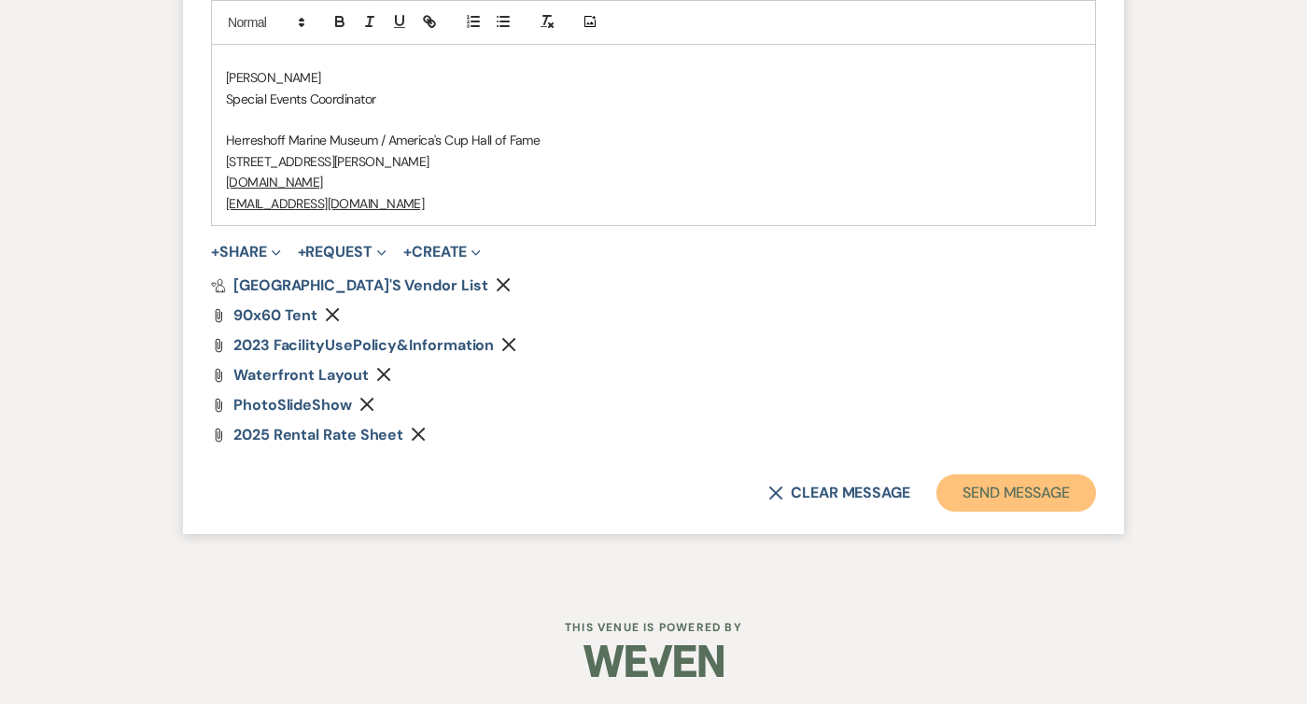
click at [1031, 492] on button "Send Message" at bounding box center [1016, 492] width 160 height 37
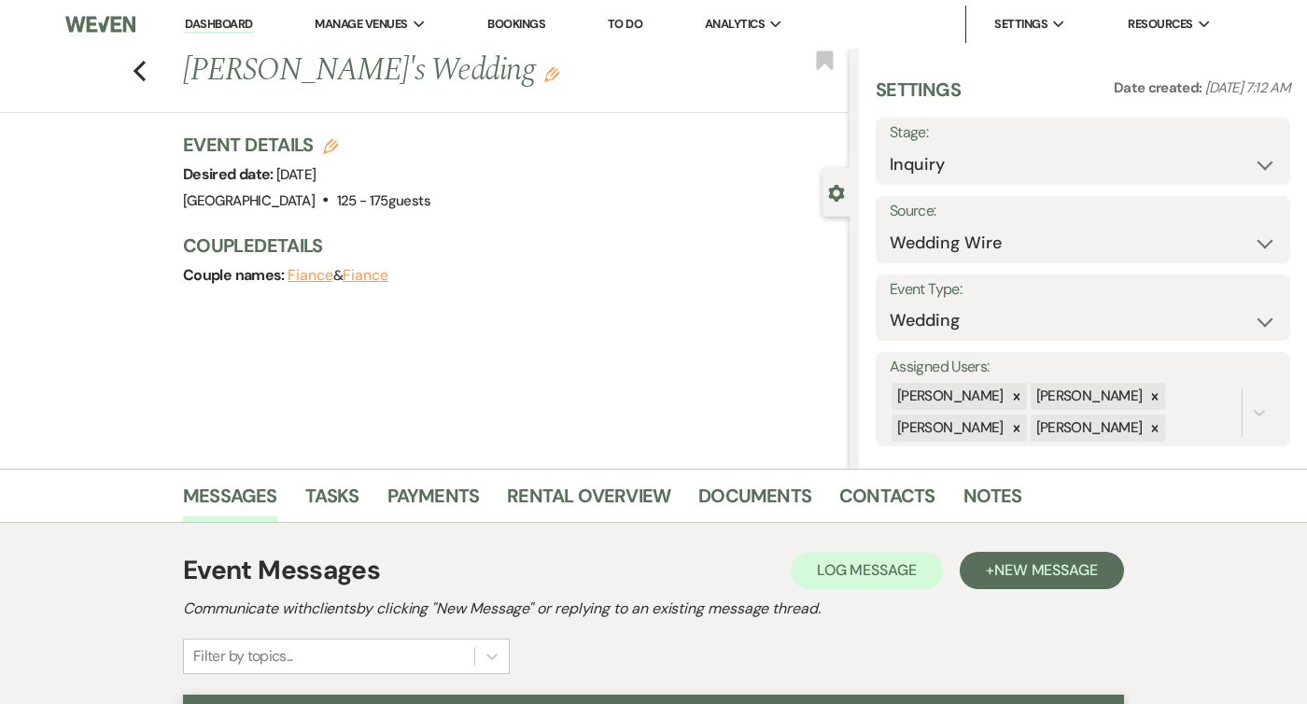
click at [130, 75] on div "Previous [PERSON_NAME]'s Wedding Edit Bookmark" at bounding box center [420, 81] width 859 height 64
click at [135, 75] on icon "Previous" at bounding box center [140, 71] width 14 height 22
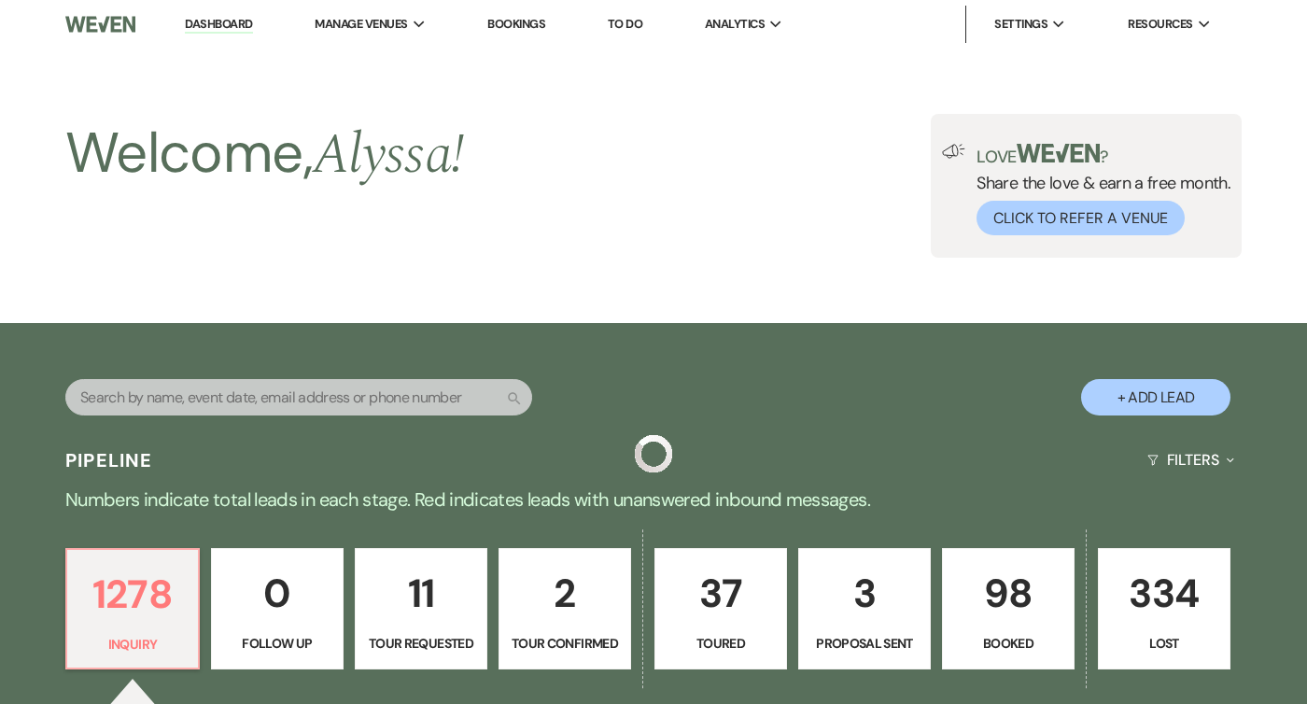
scroll to position [558, 0]
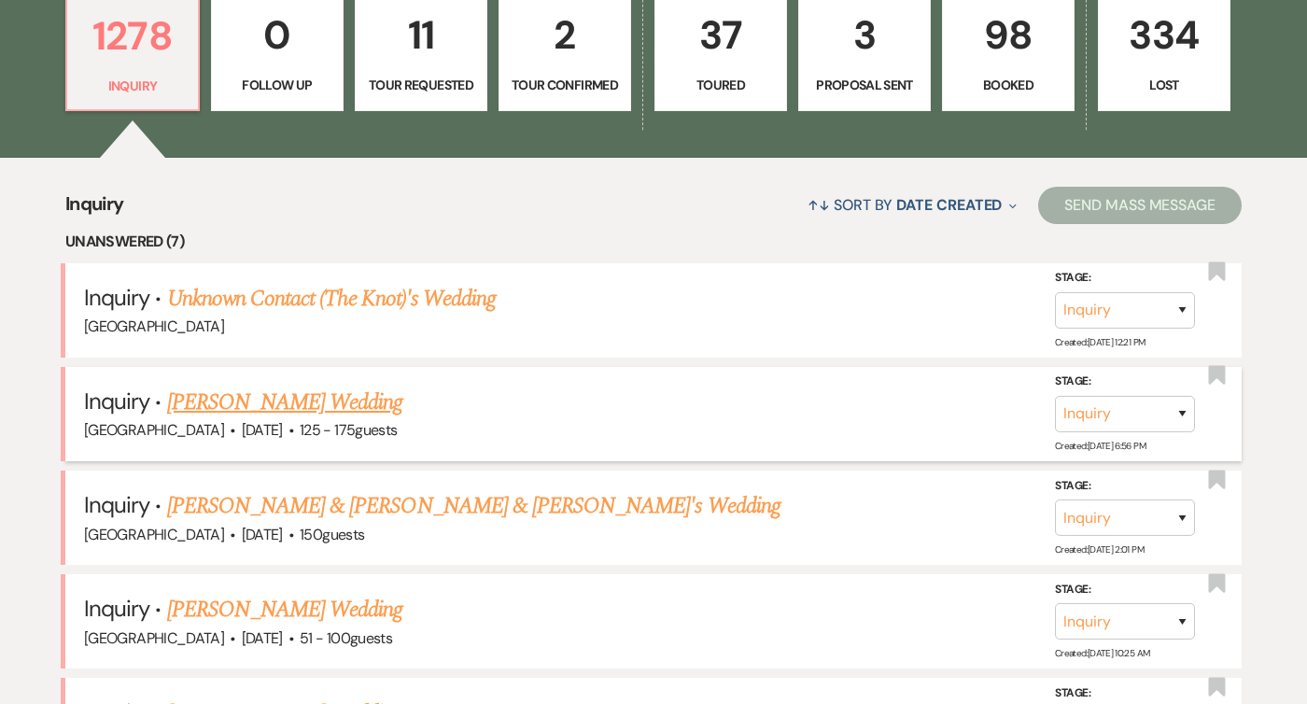
click at [272, 403] on link "[PERSON_NAME] Wedding" at bounding box center [285, 403] width 236 height 34
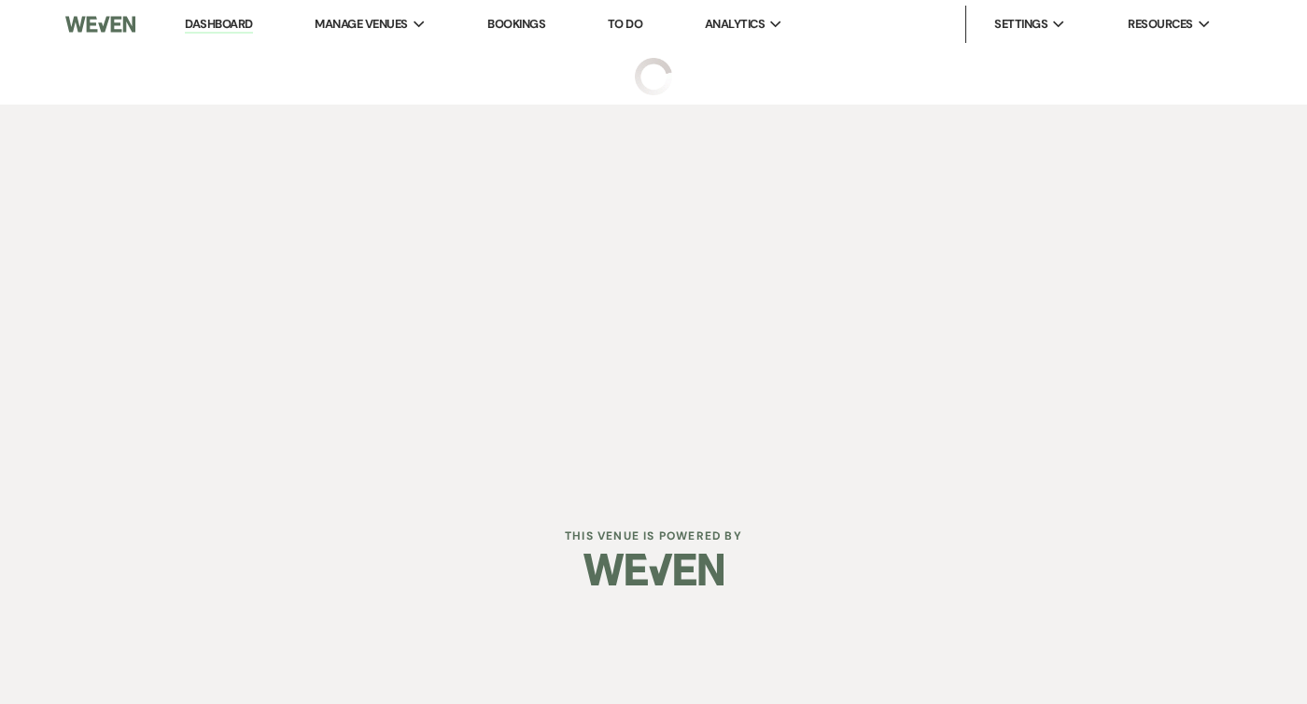
select select "3"
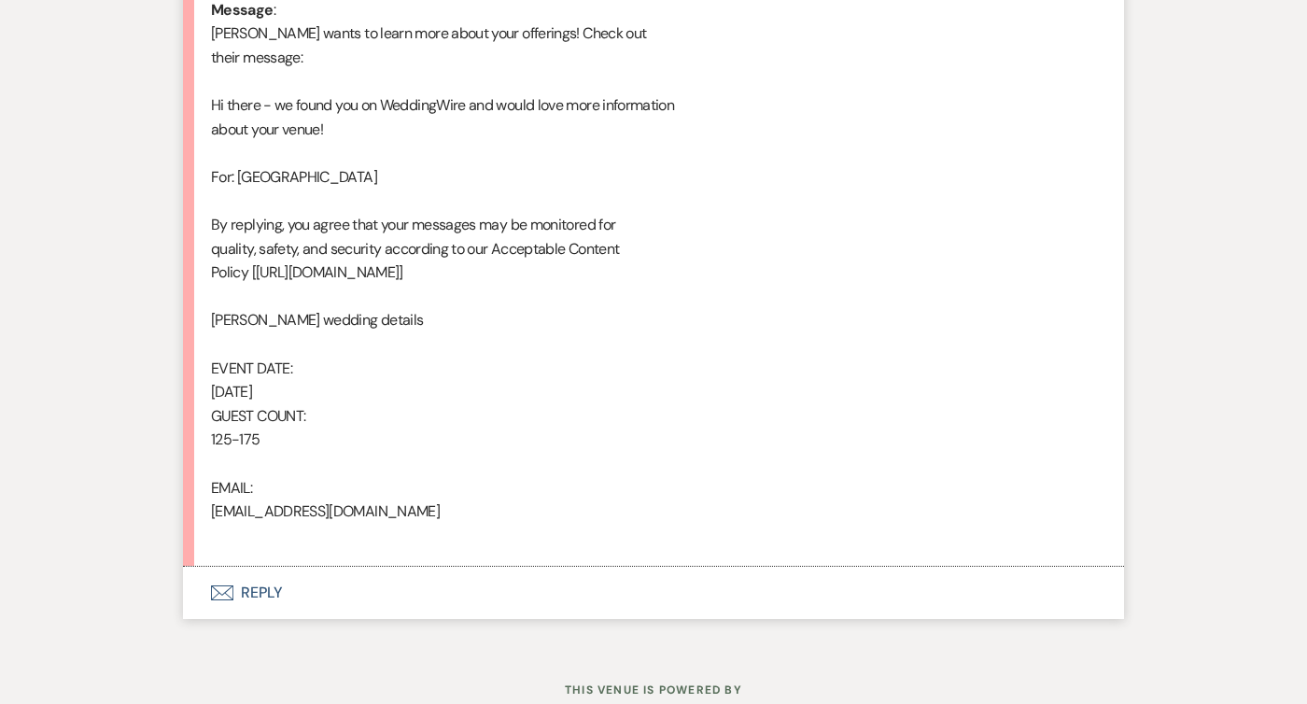
scroll to position [1060, 0]
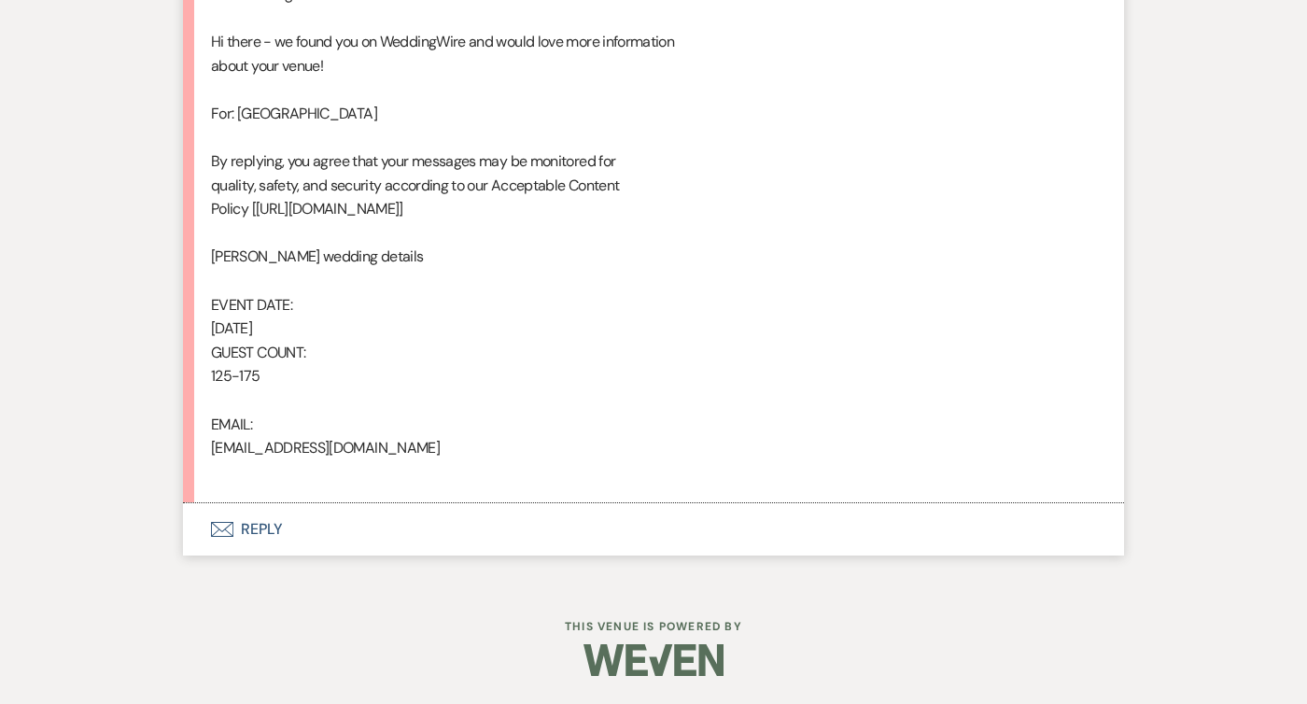
click at [241, 534] on button "Envelope Reply" at bounding box center [653, 529] width 941 height 52
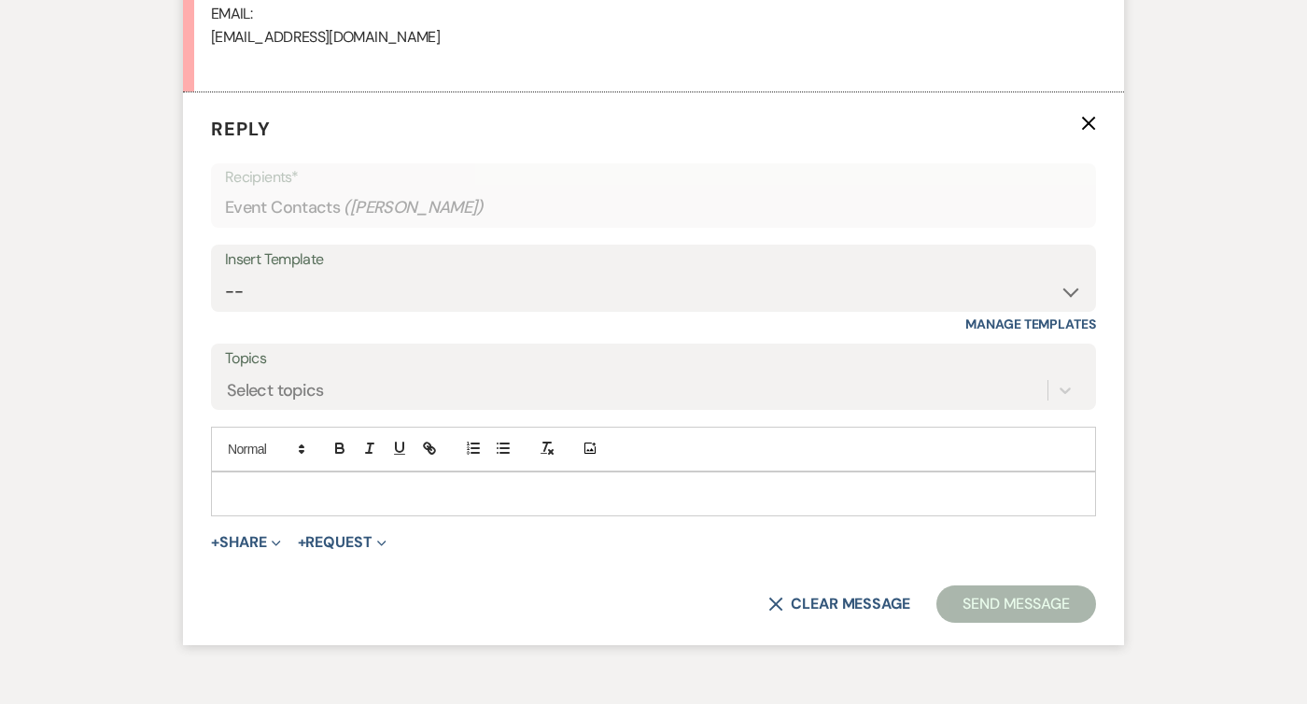
scroll to position [1487, 0]
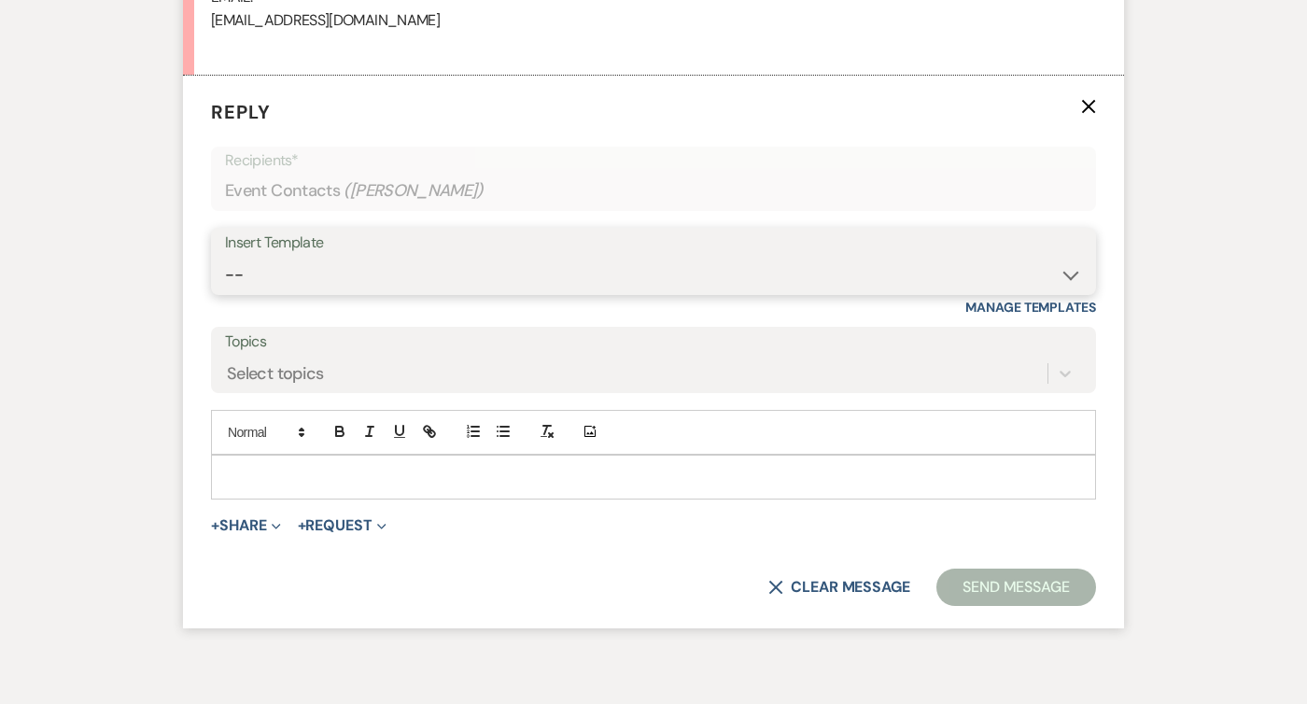
click at [341, 269] on select "-- Weven Planning Portal Introduction (Booked Events) Follow Up Intro Email- Da…" at bounding box center [653, 275] width 857 height 36
select select "419"
click at [225, 257] on select "-- Weven Planning Portal Introduction (Booked Events) Follow Up Intro Email- Da…" at bounding box center [653, 275] width 857 height 36
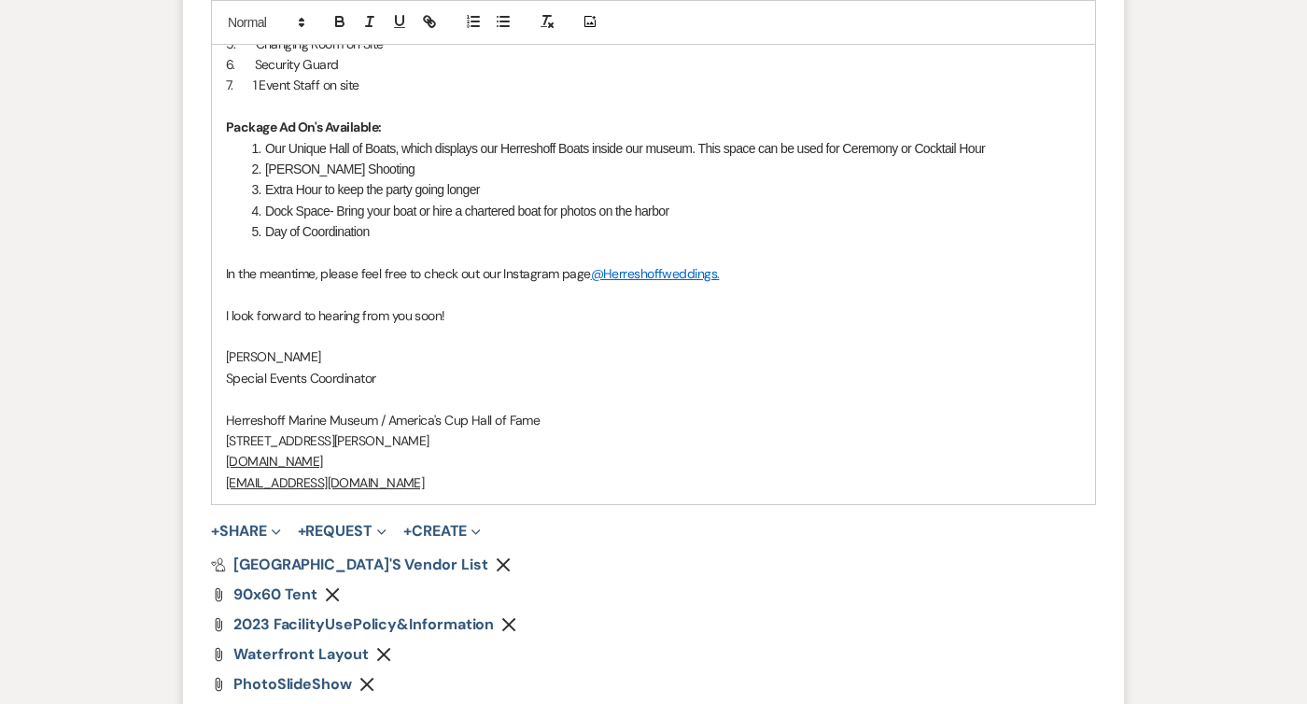
scroll to position [2514, 0]
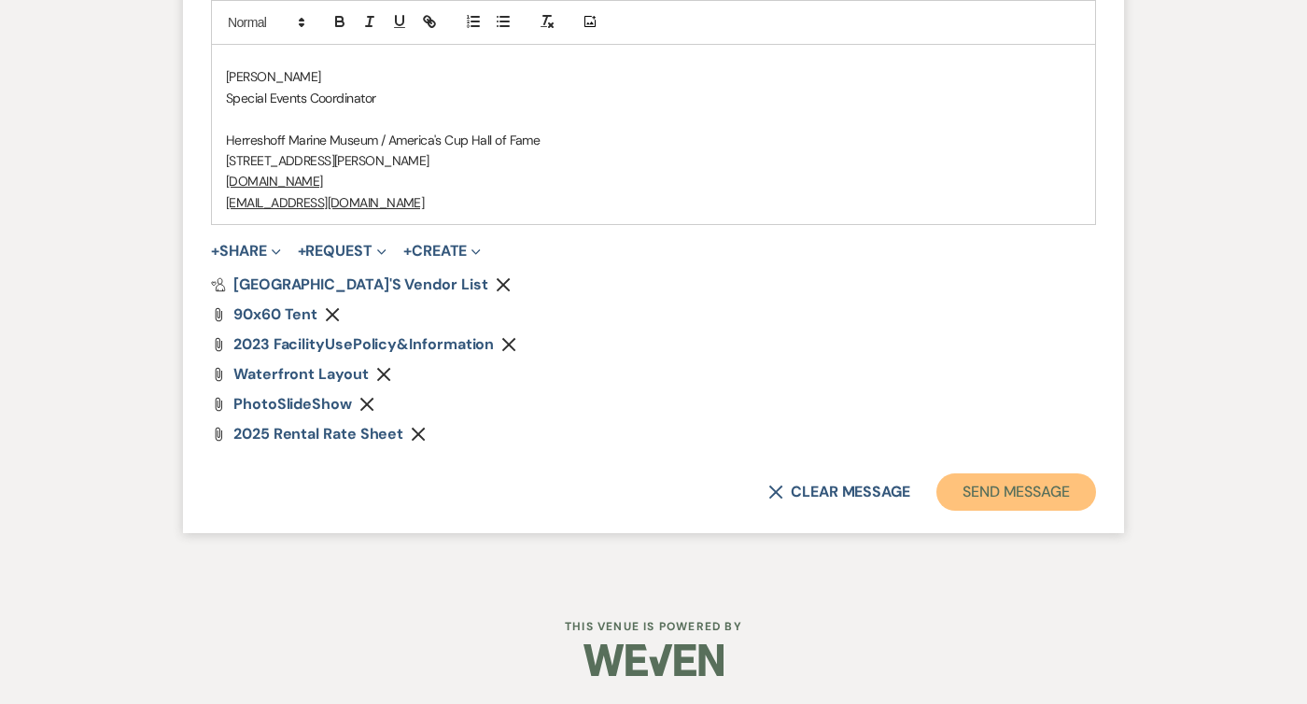
click at [1003, 487] on button "Send Message" at bounding box center [1016, 491] width 160 height 37
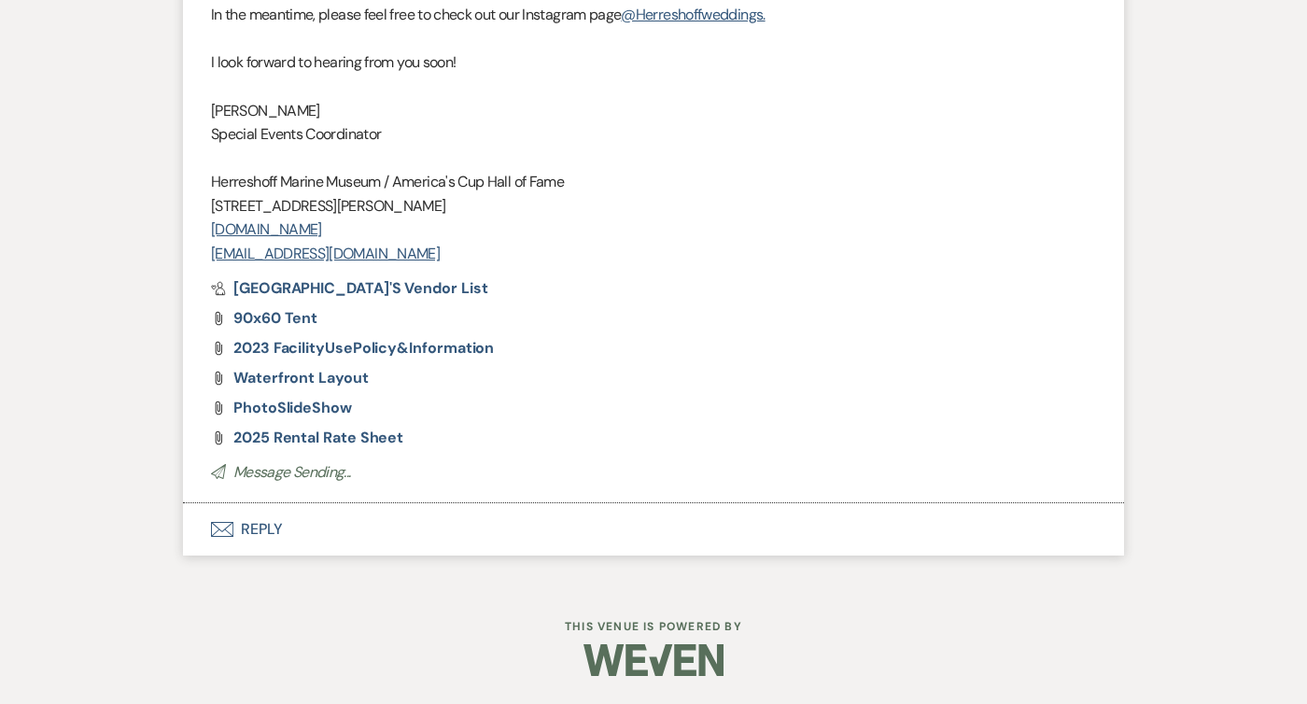
scroll to position [281, 0]
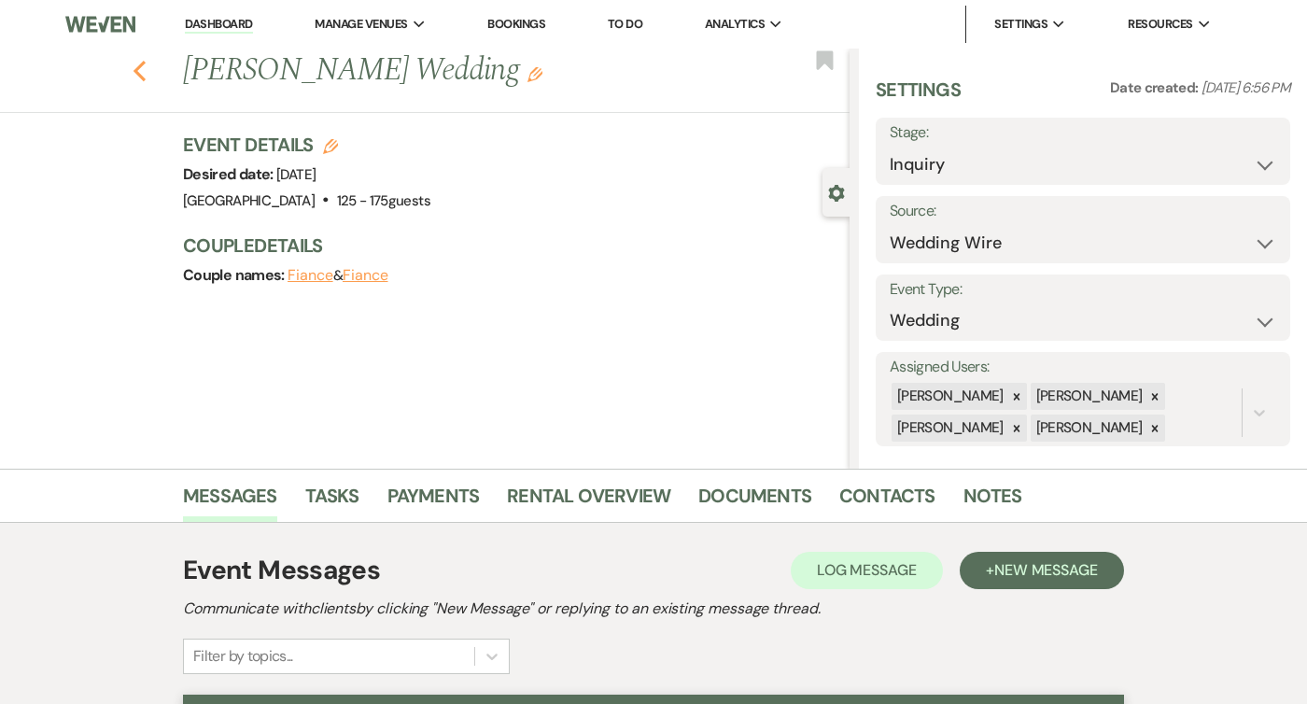
click at [138, 68] on use "button" at bounding box center [140, 71] width 12 height 21
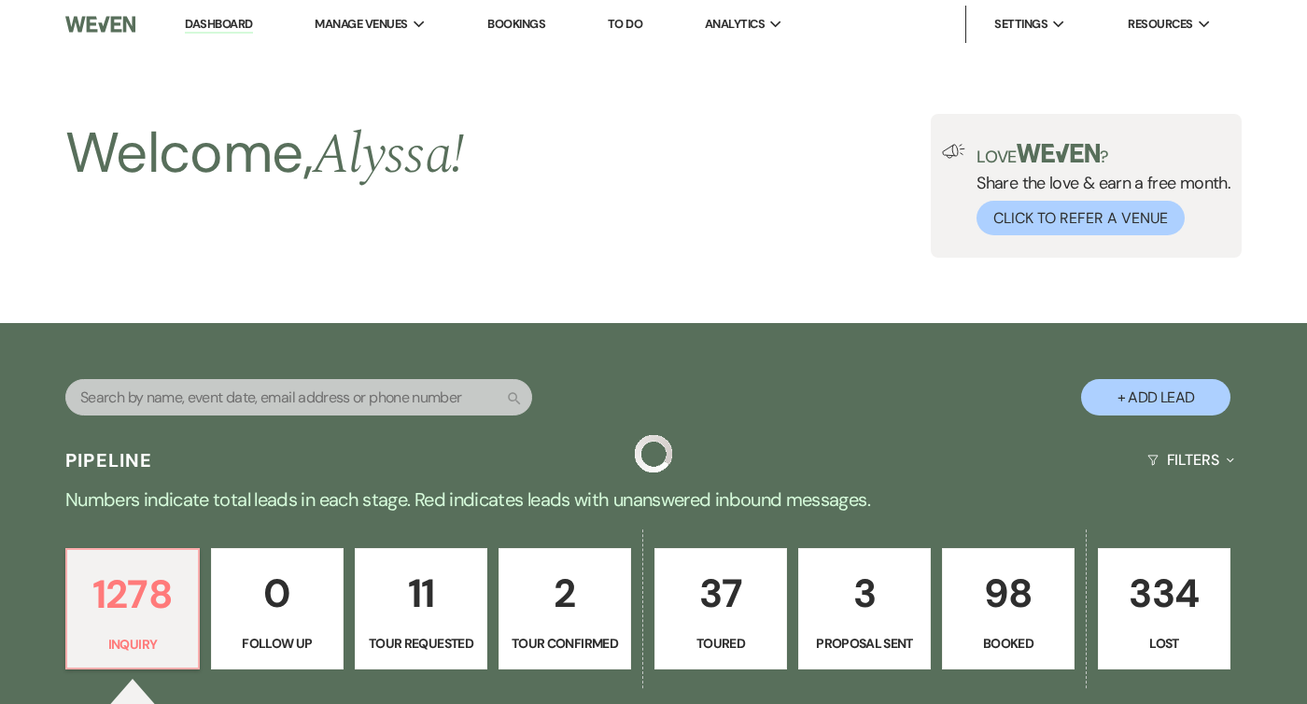
scroll to position [558, 0]
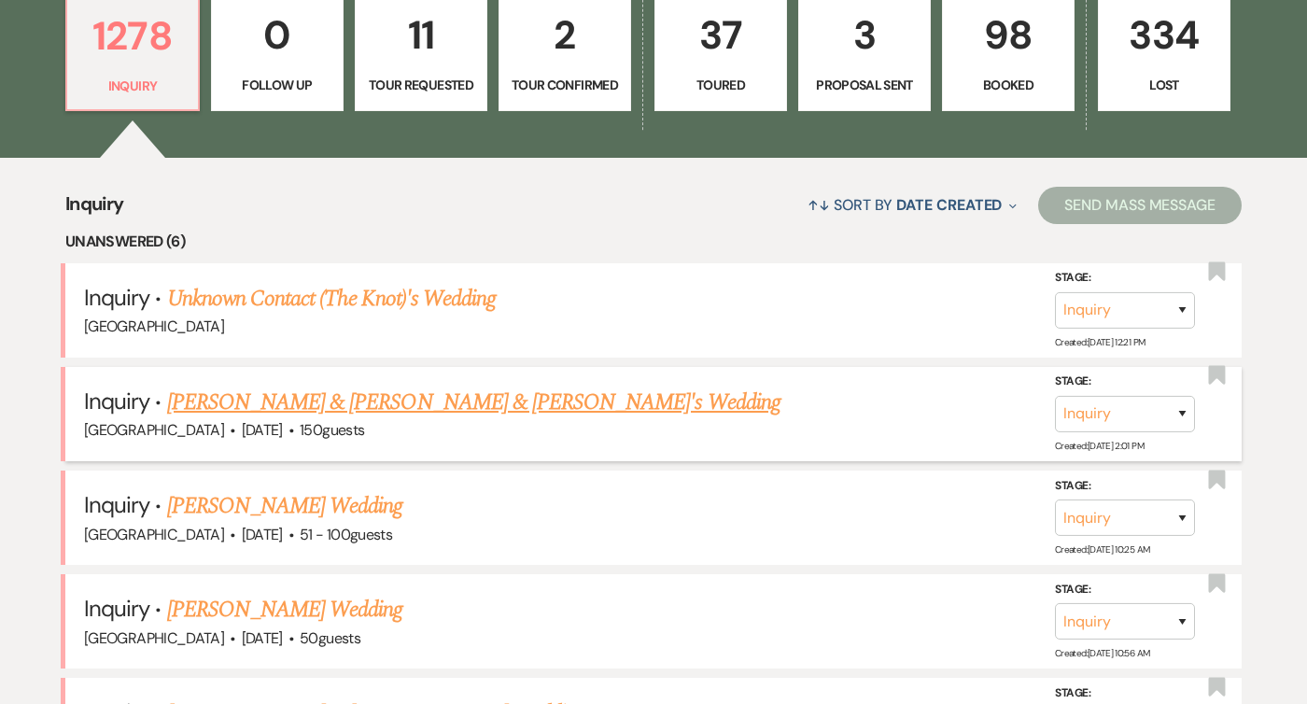
click at [234, 400] on link "[PERSON_NAME] & [PERSON_NAME] & [PERSON_NAME]'s Wedding" at bounding box center [473, 403] width 613 height 34
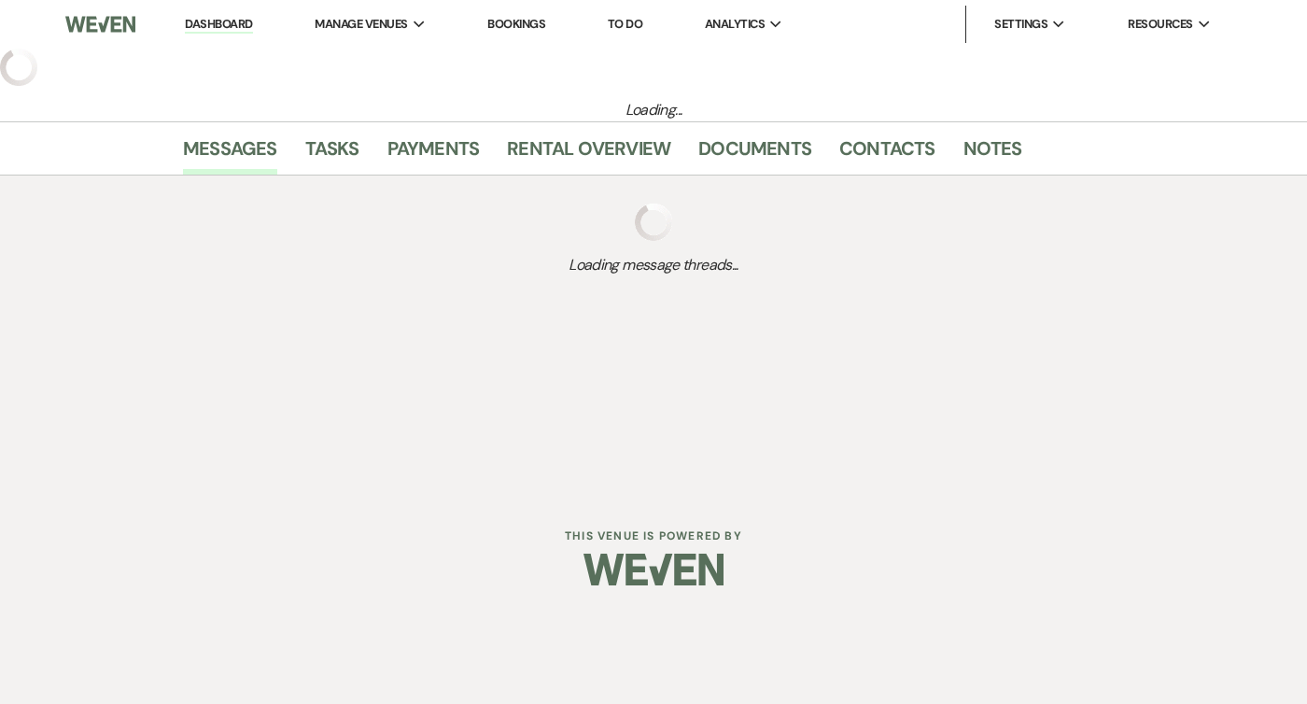
select select "1"
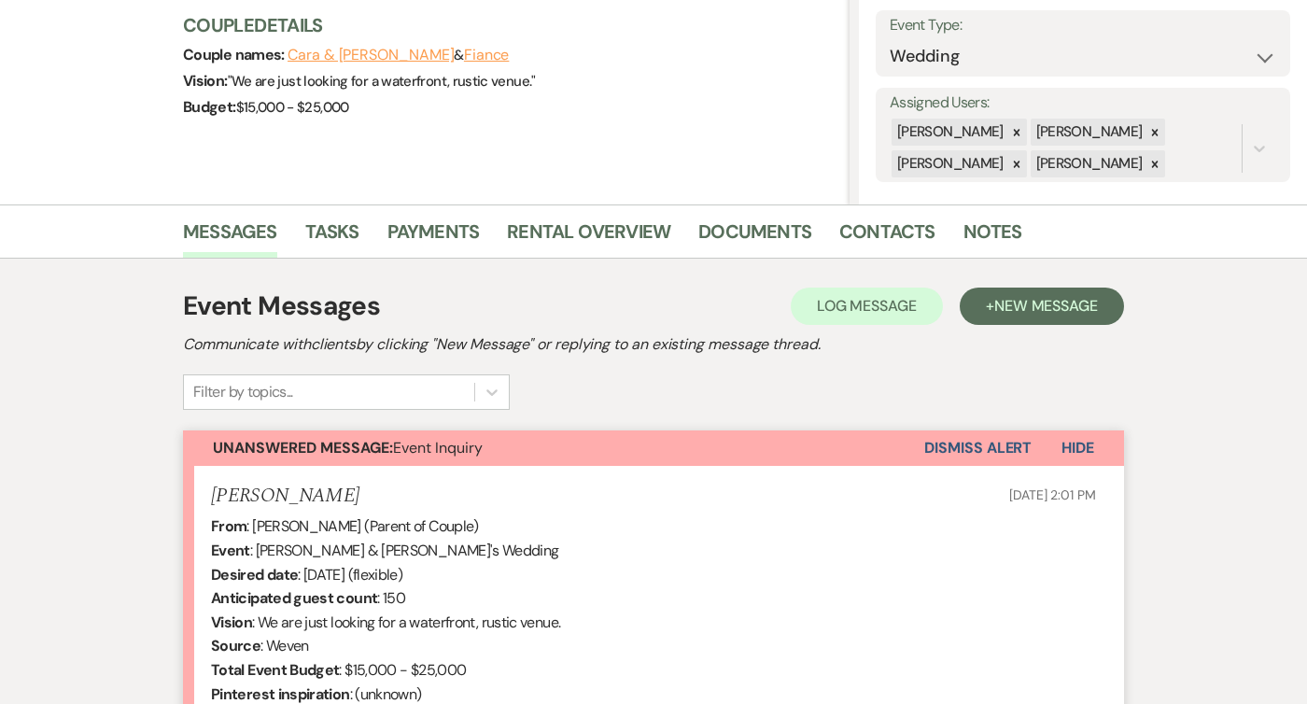
scroll to position [606, 0]
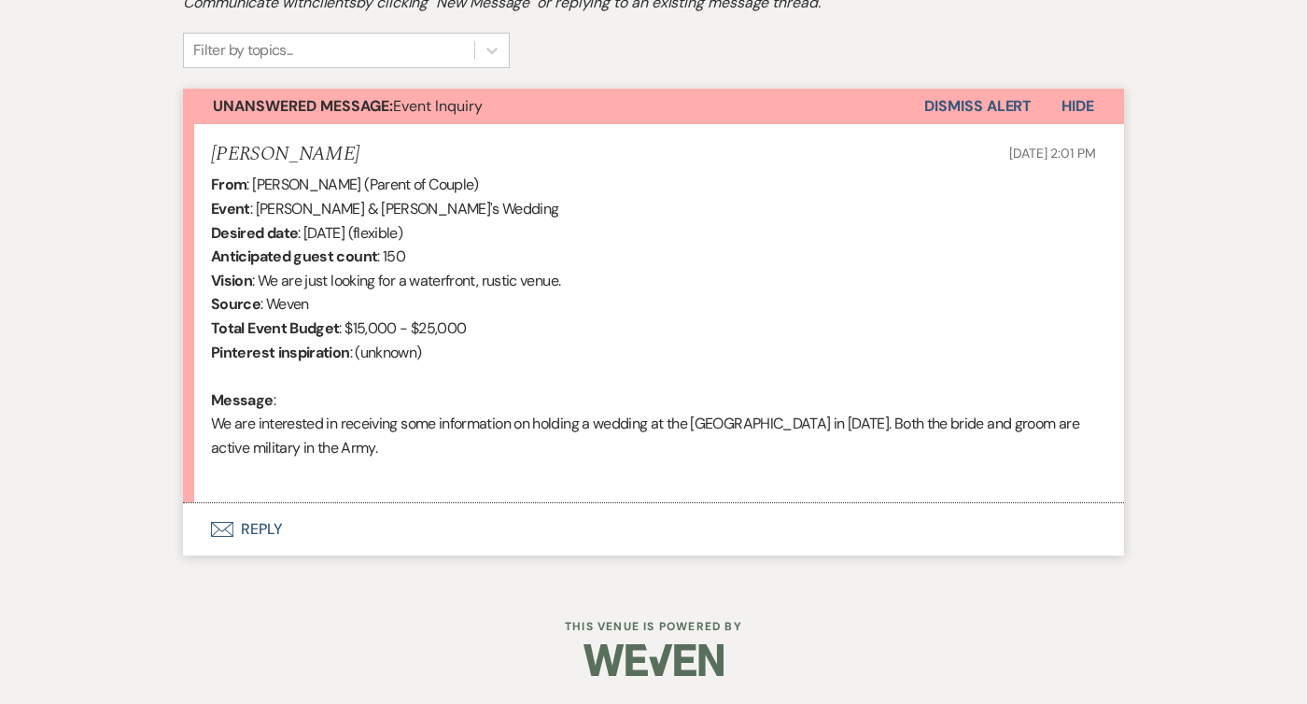
click at [223, 525] on icon "Envelope" at bounding box center [222, 529] width 22 height 15
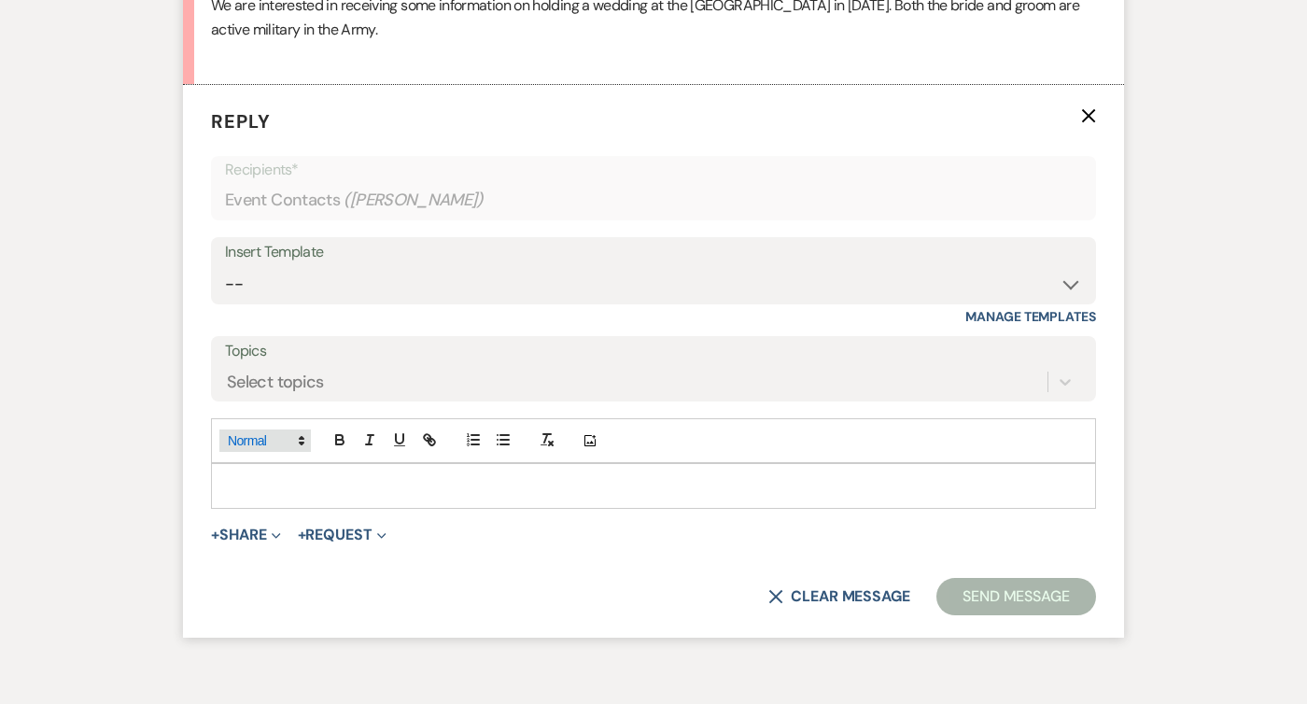
scroll to position [1034, 0]
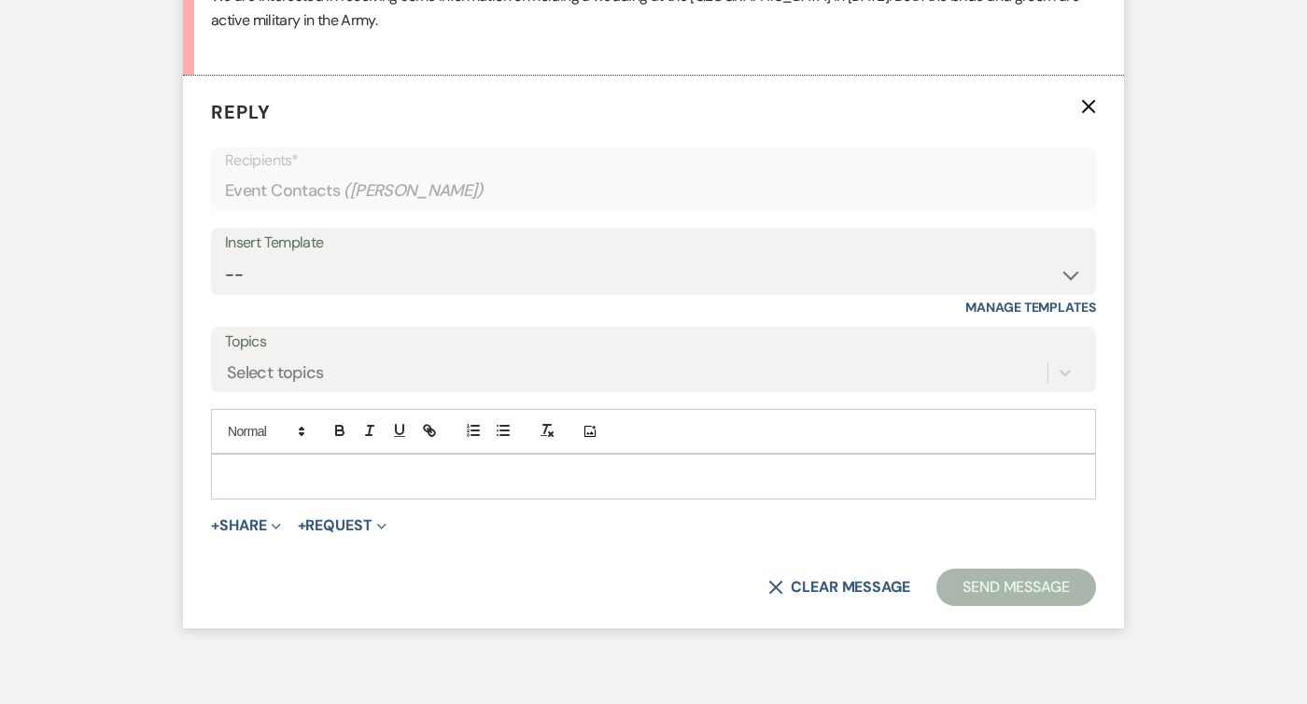
click at [378, 246] on div "Insert Template" at bounding box center [653, 243] width 857 height 27
click at [389, 274] on select "-- Weven Planning Portal Introduction (Booked Events) Follow Up Intro Email- Da…" at bounding box center [653, 275] width 857 height 36
select select "419"
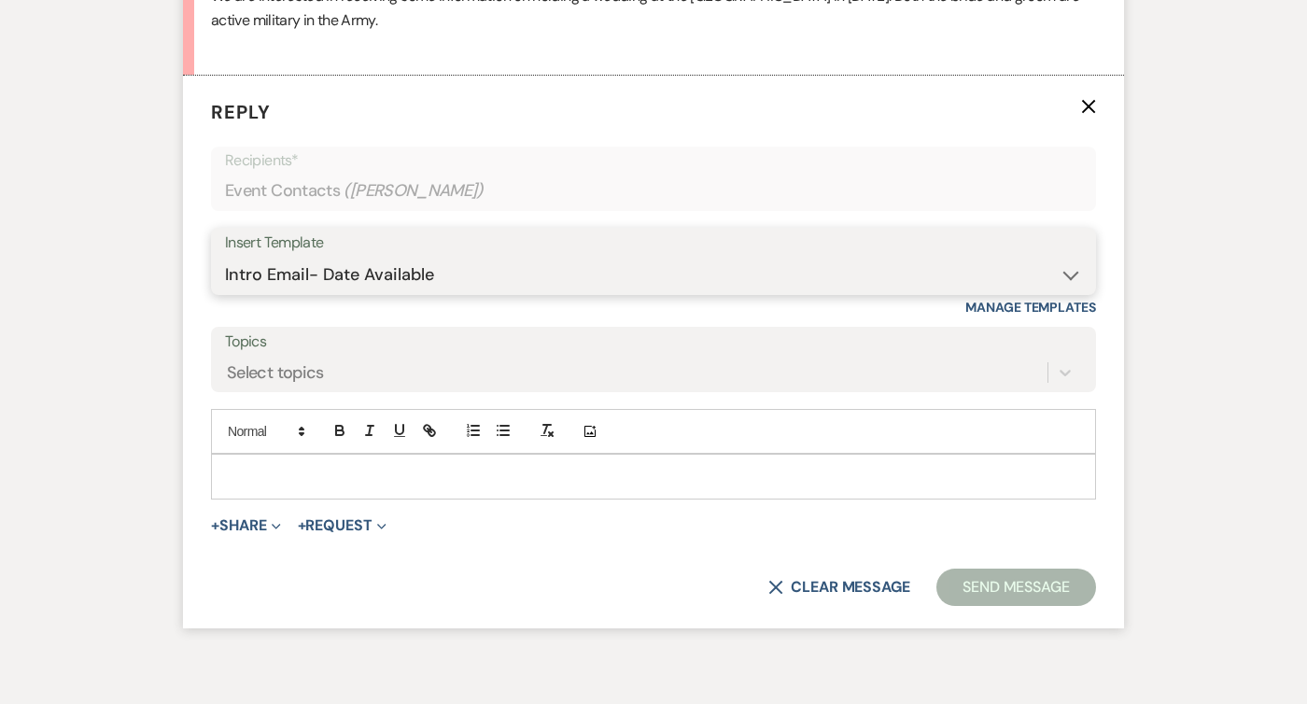
click at [225, 257] on select "-- Weven Planning Portal Introduction (Booked Events) Follow Up Intro Email- Da…" at bounding box center [653, 275] width 857 height 36
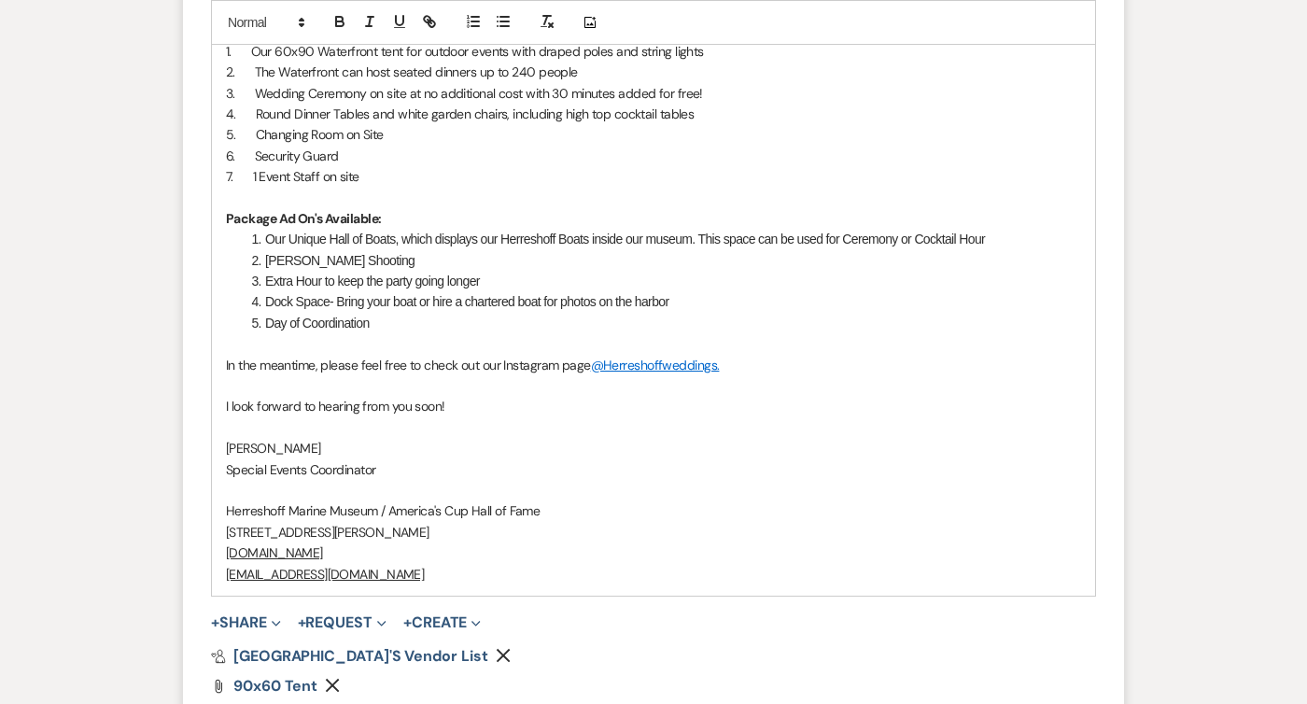
scroll to position [2060, 0]
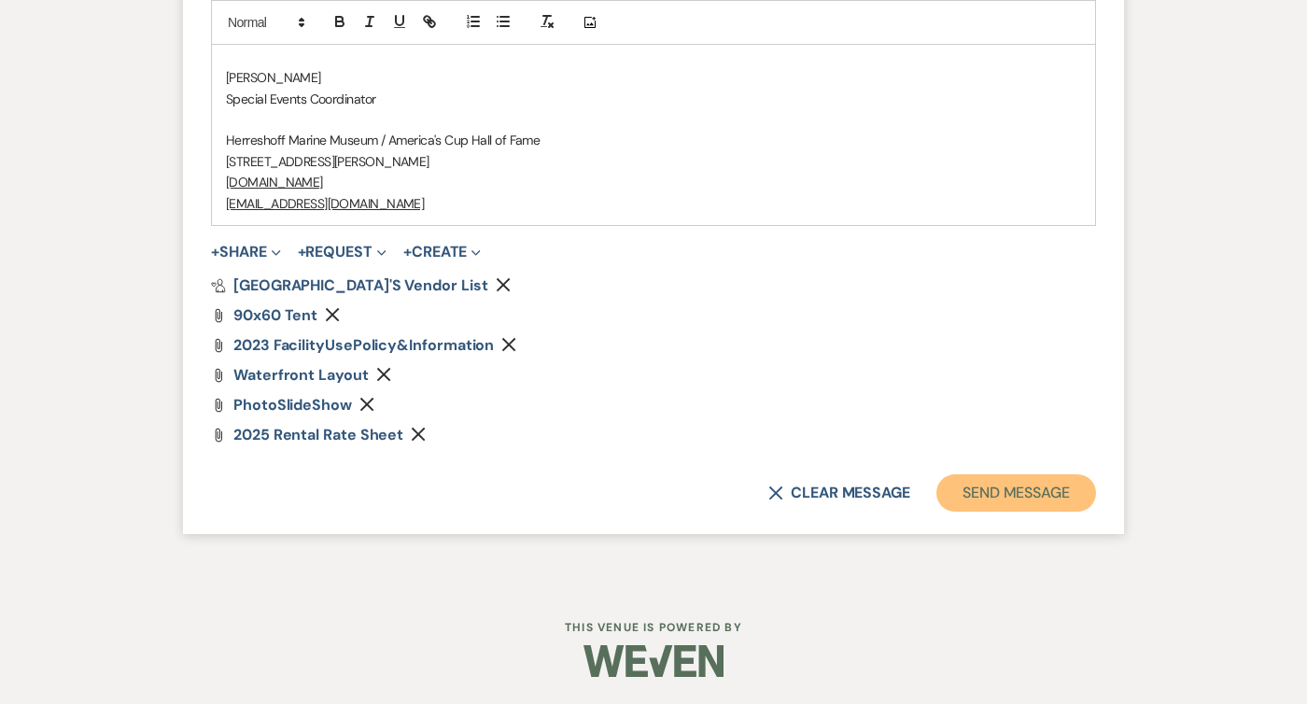
click at [1017, 492] on button "Send Message" at bounding box center [1016, 492] width 160 height 37
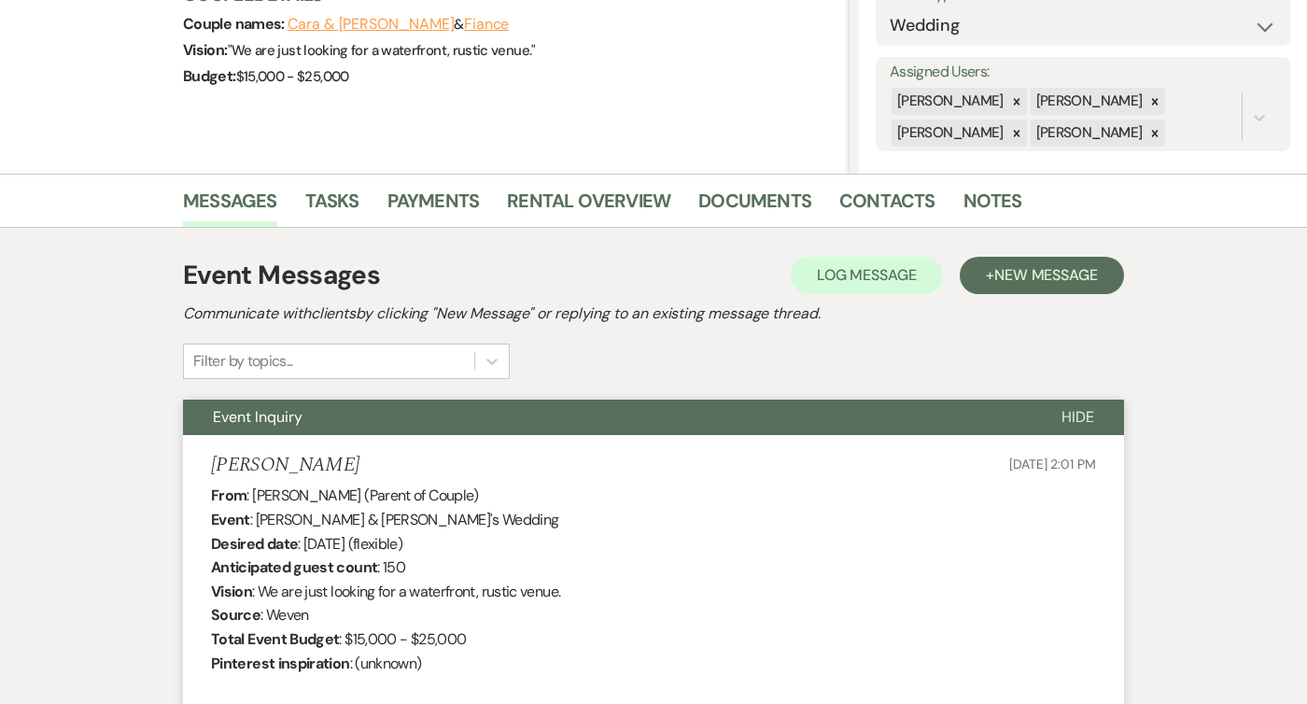
scroll to position [0, 0]
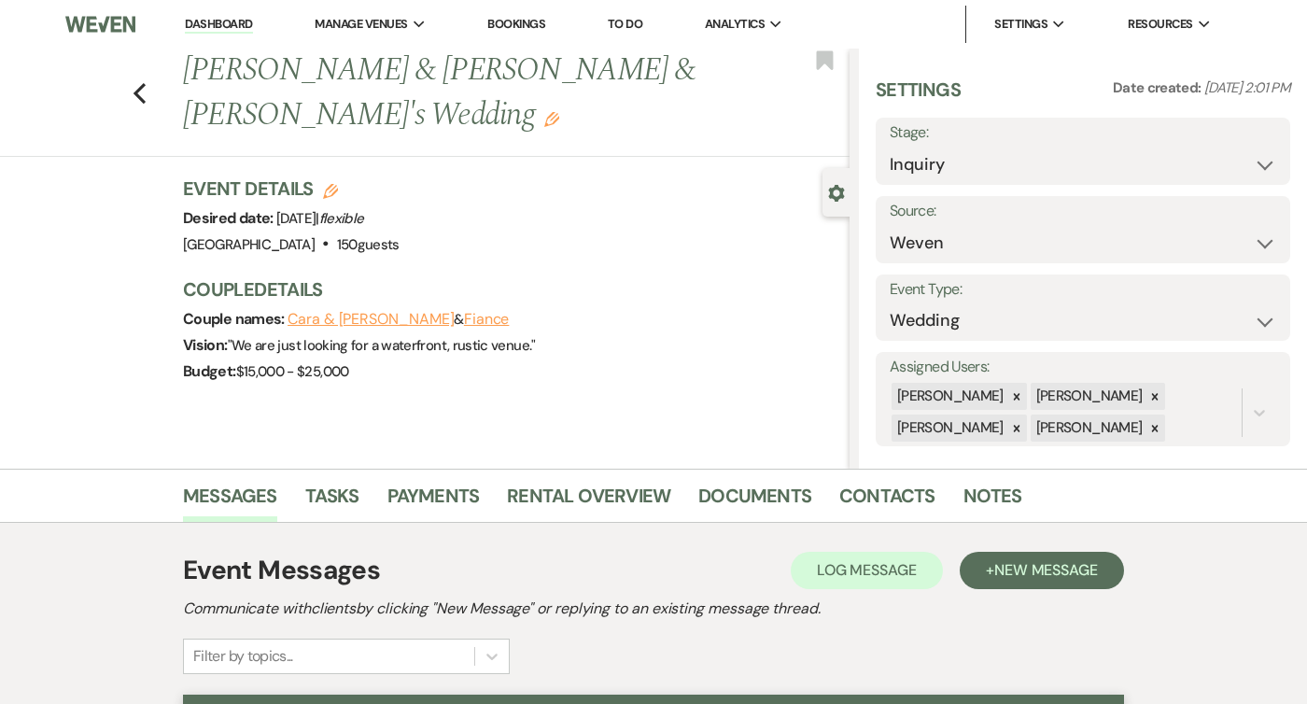
click at [150, 77] on div "Previous [PERSON_NAME] & [PERSON_NAME] & [PERSON_NAME]'s Wedding Edit Bookmark" at bounding box center [420, 103] width 859 height 108
click at [142, 82] on icon "Previous" at bounding box center [140, 93] width 14 height 22
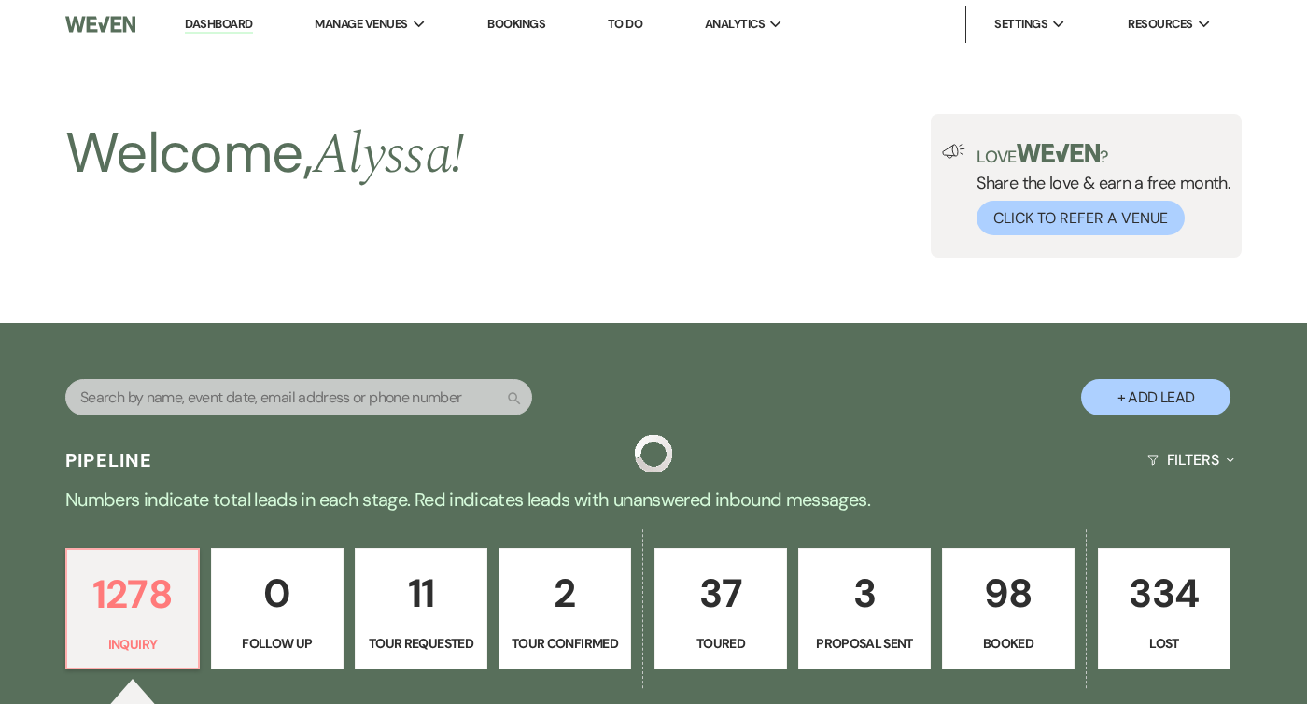
scroll to position [558, 0]
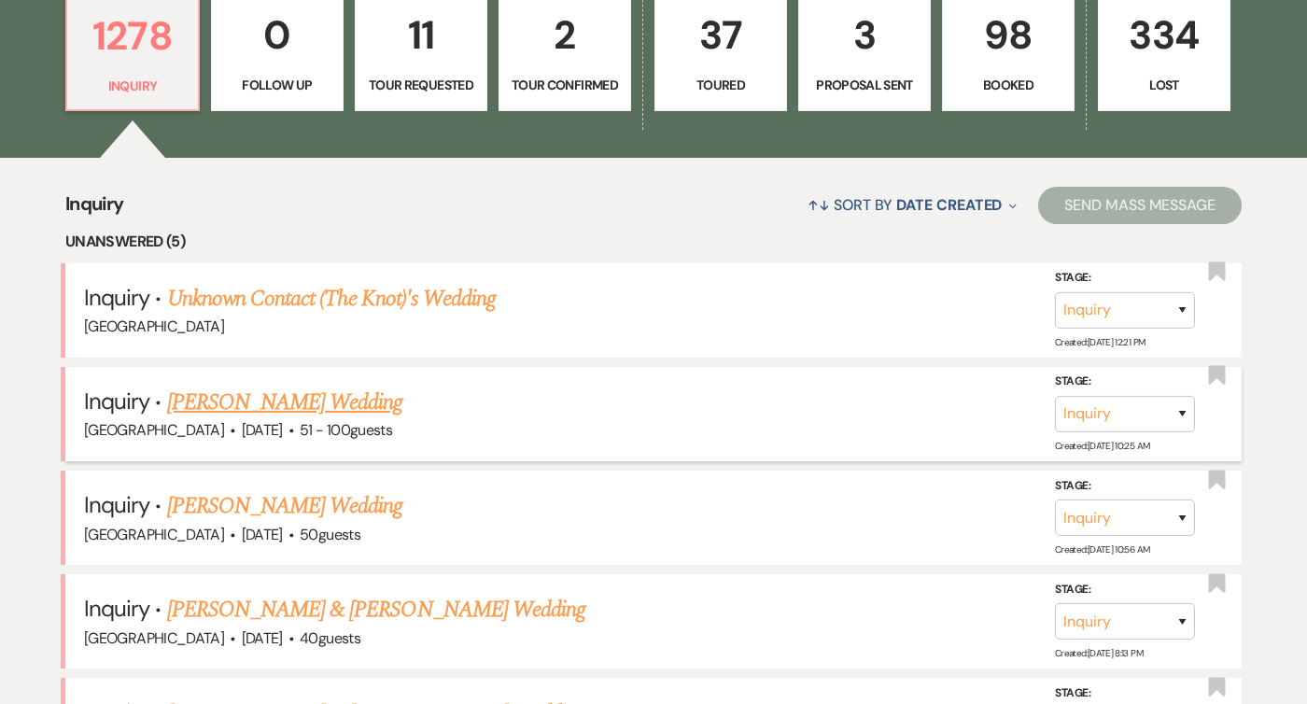
click at [191, 396] on link "[PERSON_NAME] Wedding" at bounding box center [285, 403] width 236 height 34
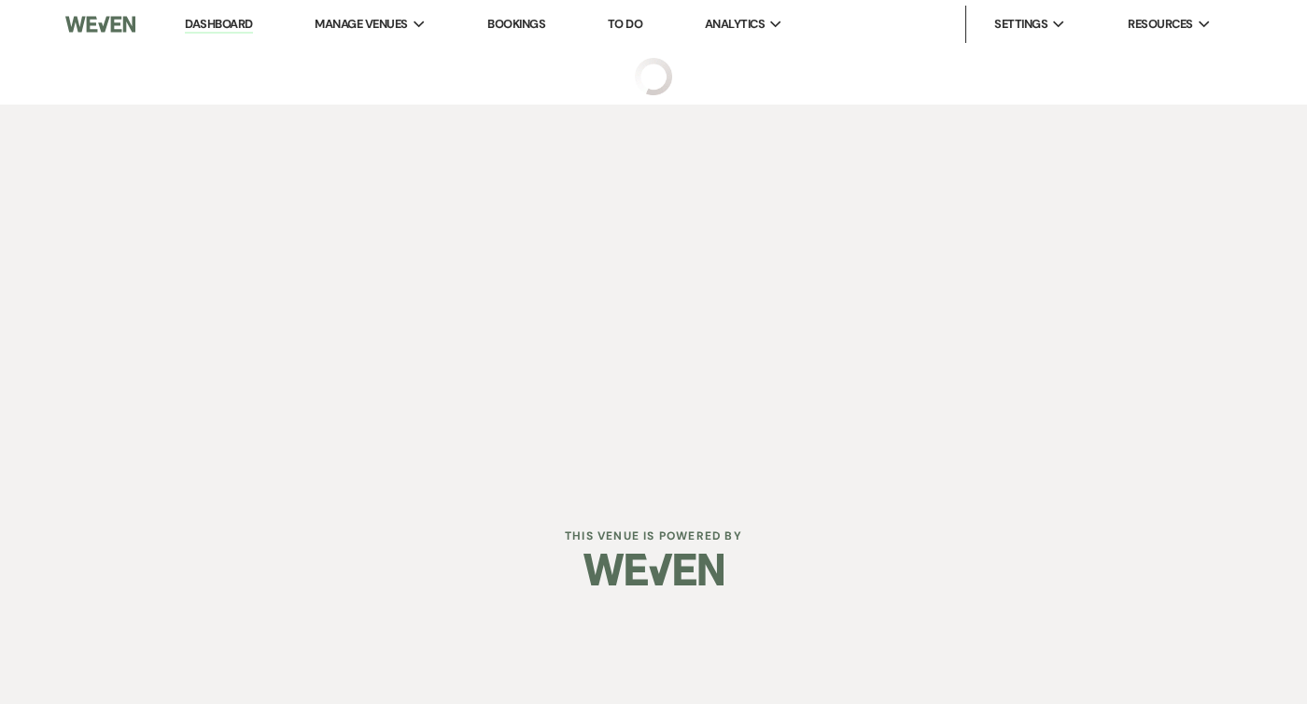
select select "2"
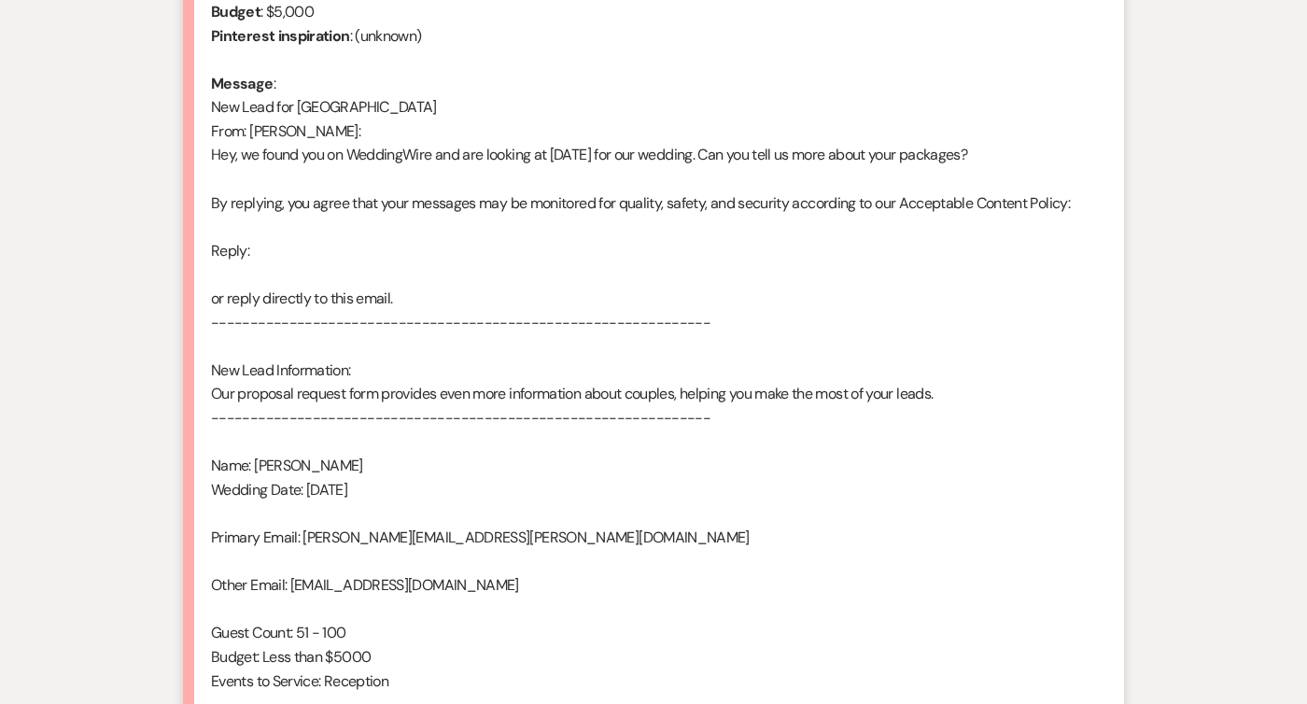
scroll to position [1155, 0]
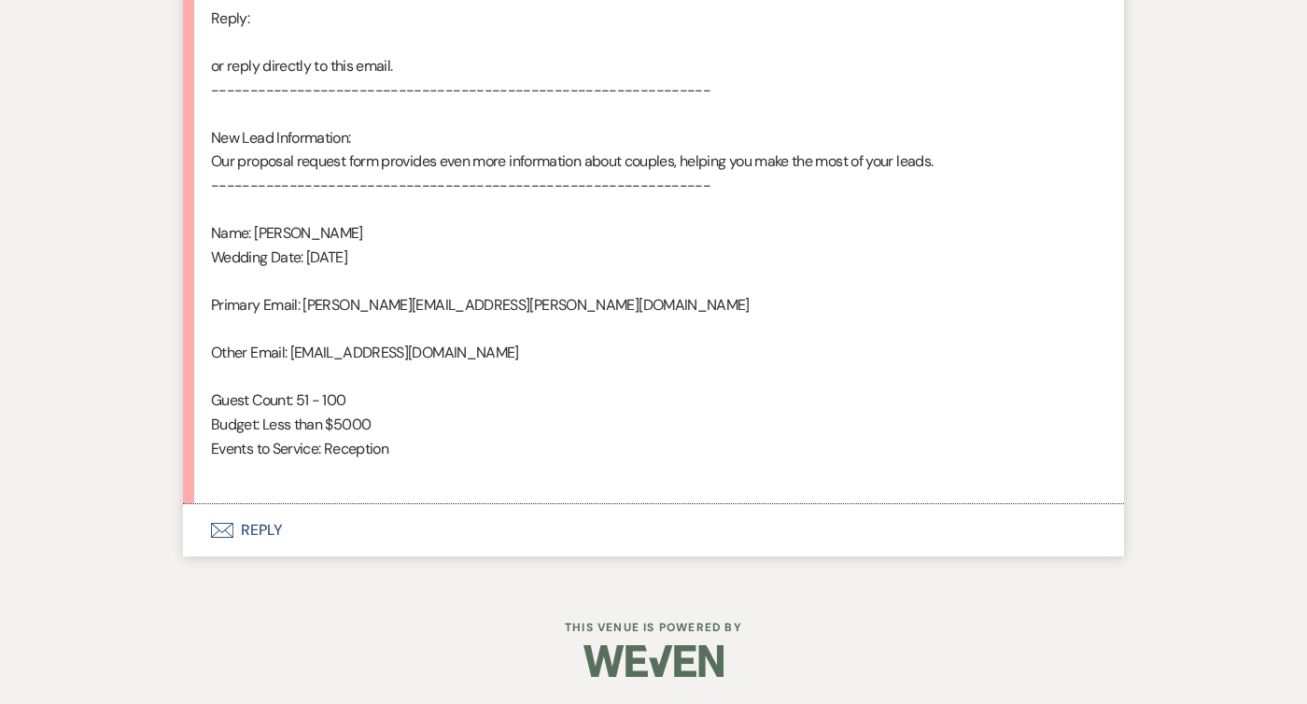
click at [234, 531] on button "Envelope Reply" at bounding box center [653, 530] width 941 height 52
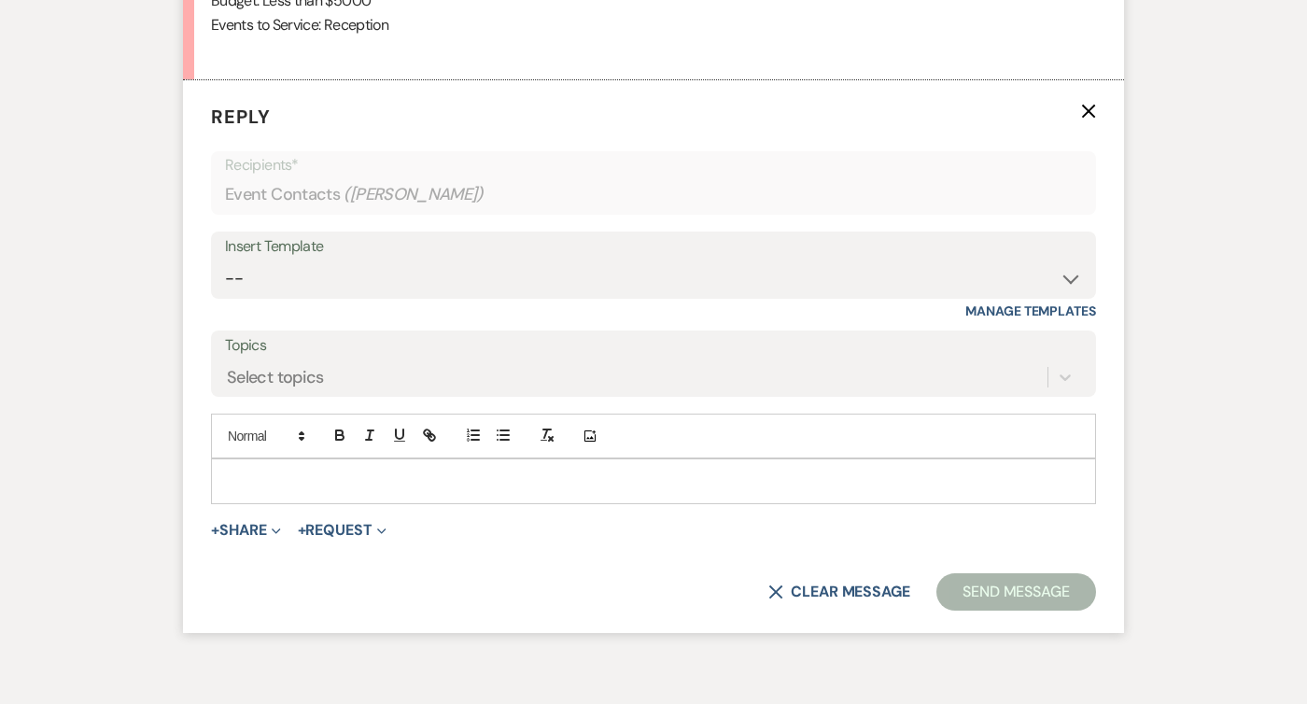
scroll to position [1583, 0]
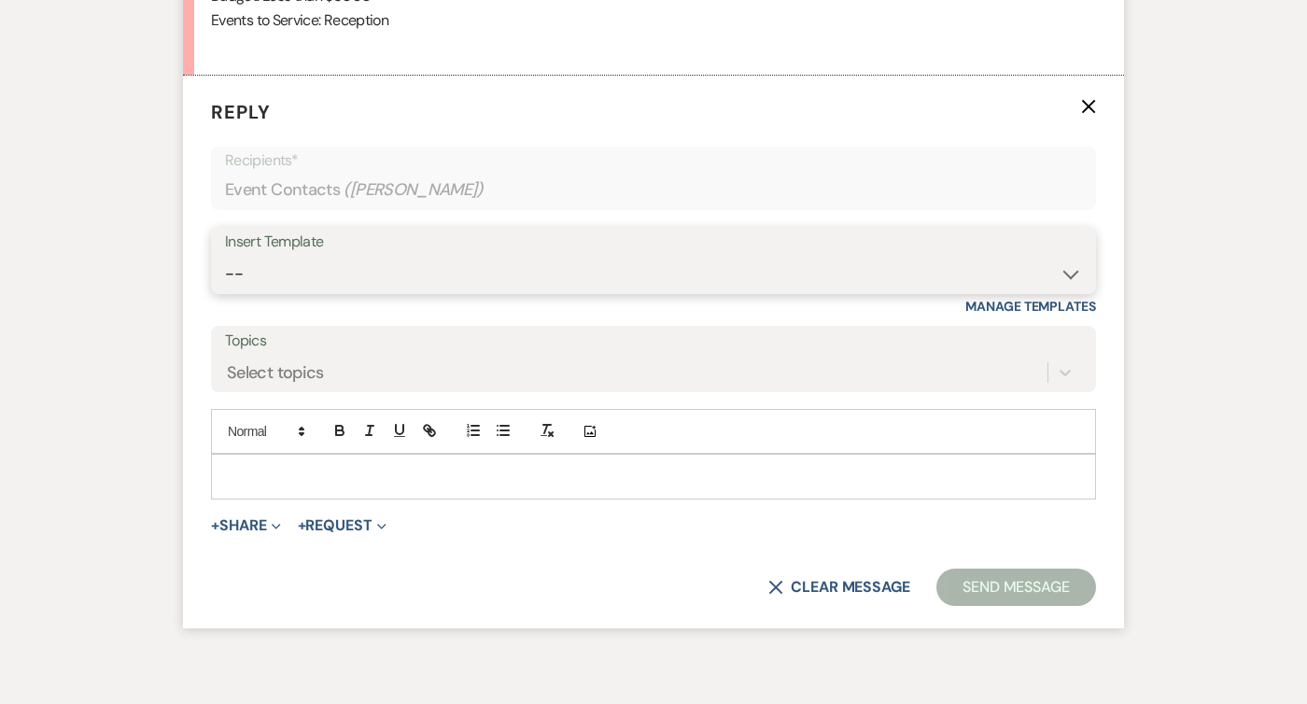
click at [369, 270] on select "-- Weven Planning Portal Introduction (Booked Events) Follow Up Intro Email- Da…" at bounding box center [653, 274] width 857 height 36
select select "419"
click at [225, 256] on select "-- Weven Planning Portal Introduction (Booked Events) Follow Up Intro Email- Da…" at bounding box center [653, 274] width 857 height 36
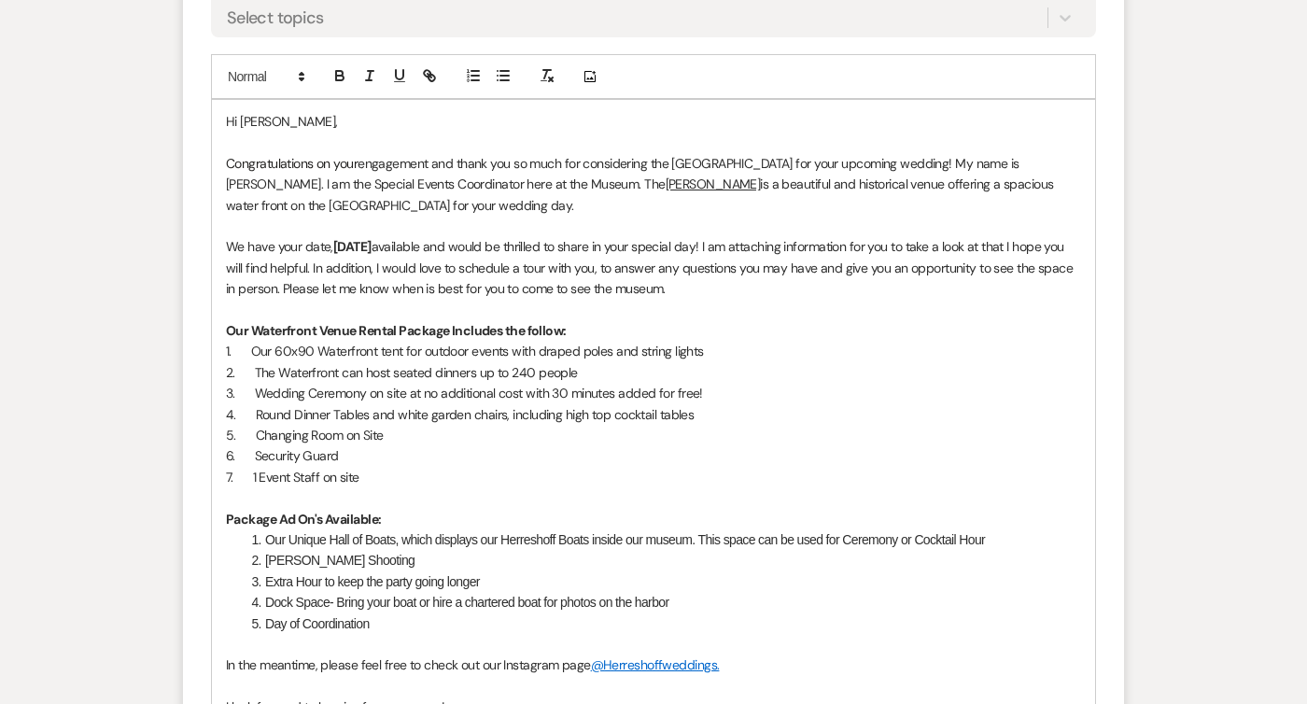
scroll to position [2609, 0]
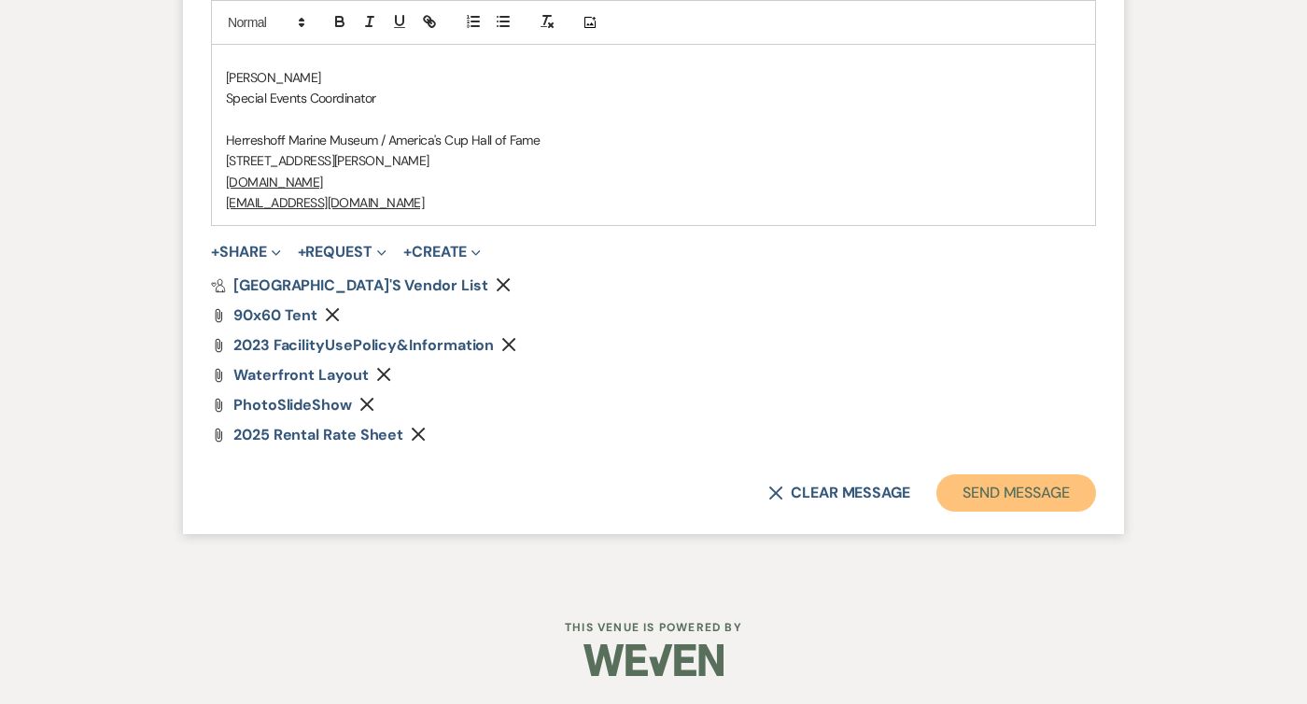
click at [1060, 477] on button "Send Message" at bounding box center [1016, 492] width 160 height 37
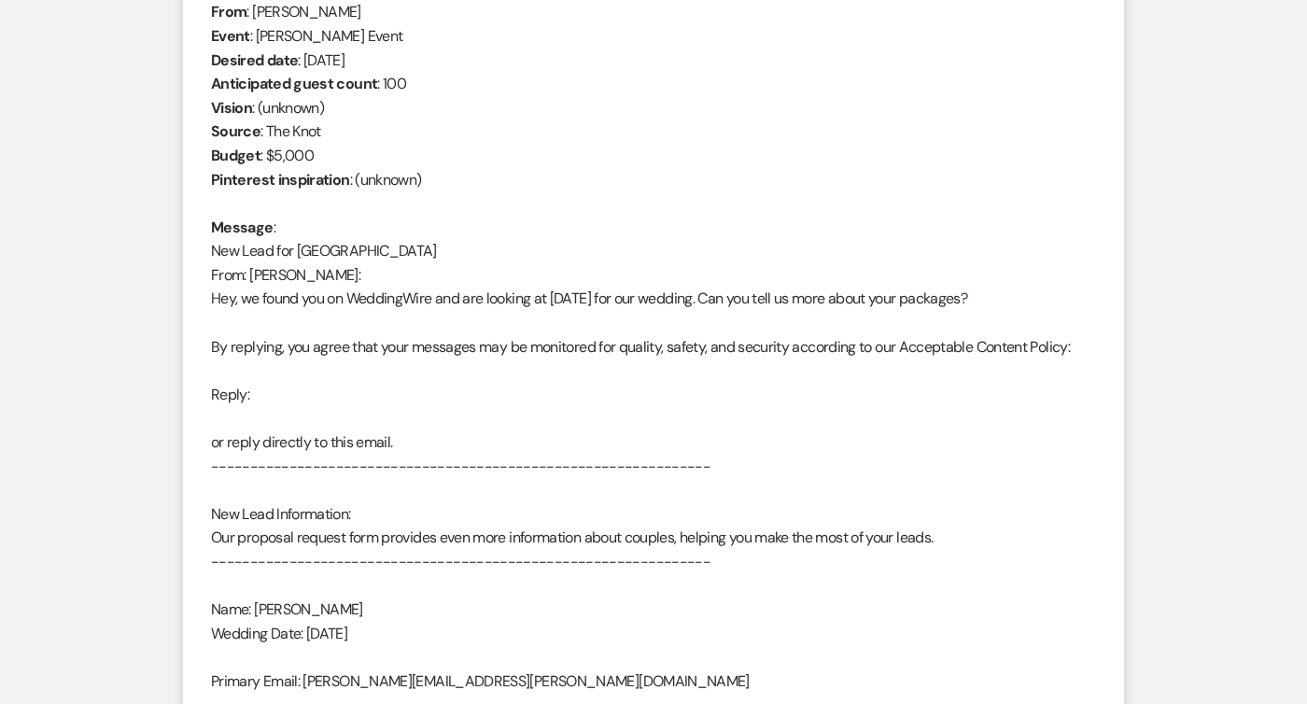
scroll to position [113, 0]
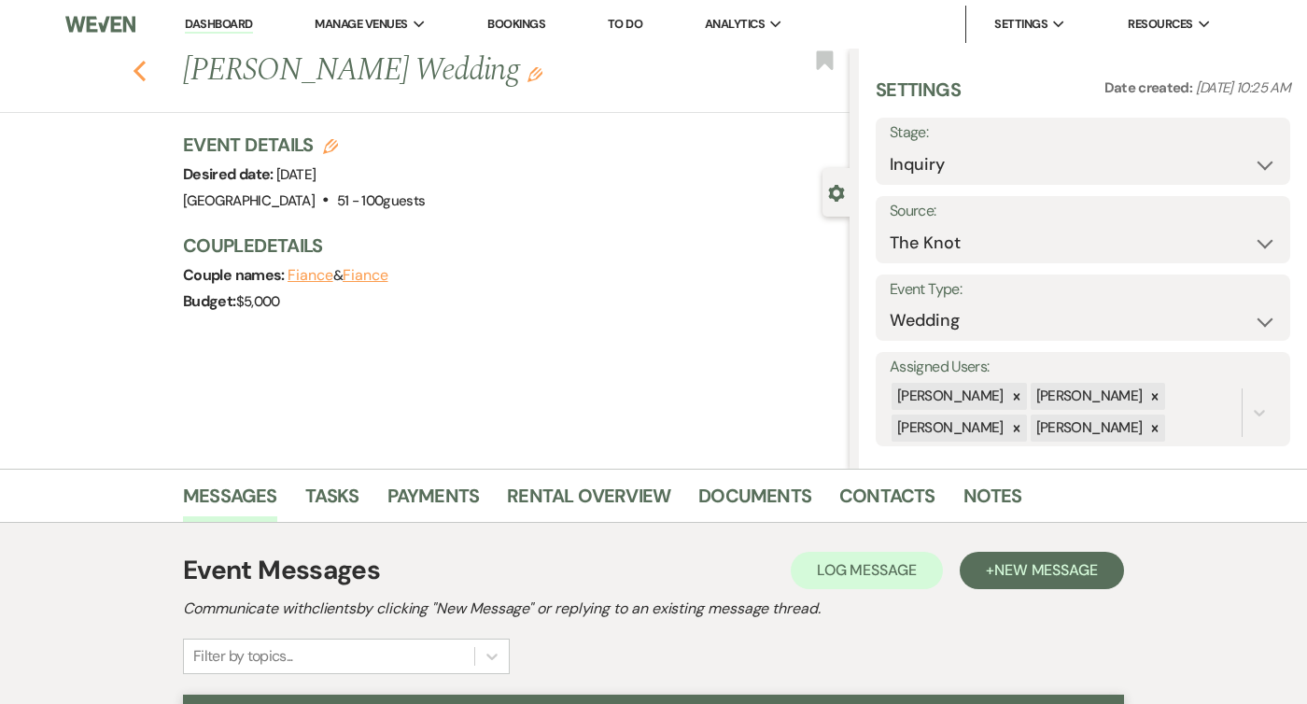
click at [136, 68] on use "button" at bounding box center [140, 71] width 12 height 21
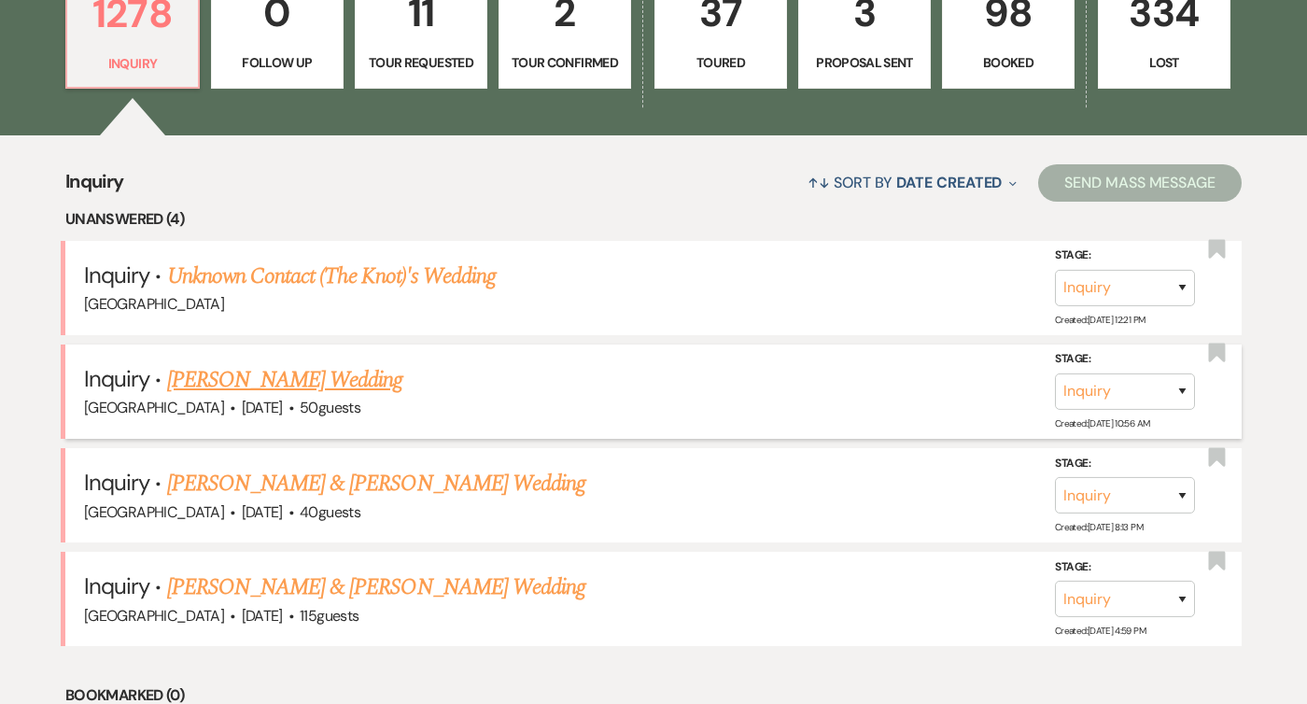
click at [323, 377] on link "[PERSON_NAME] Wedding" at bounding box center [285, 380] width 236 height 34
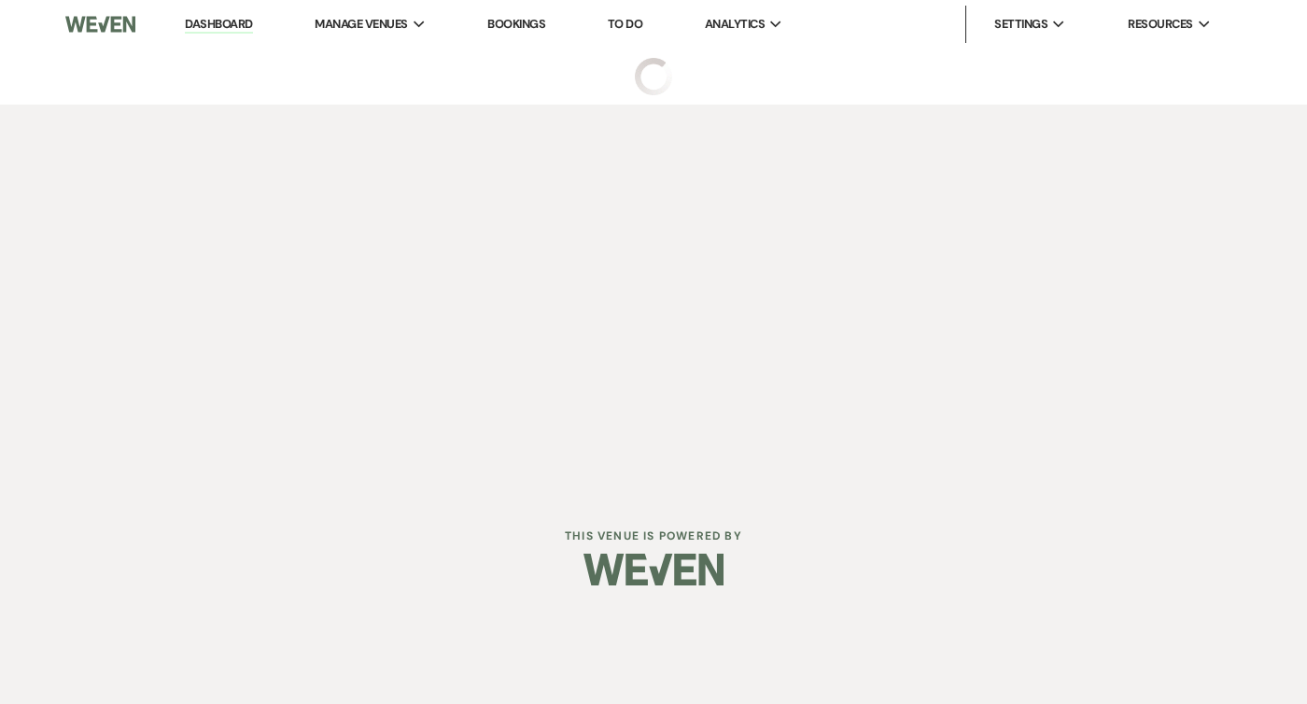
select select "1"
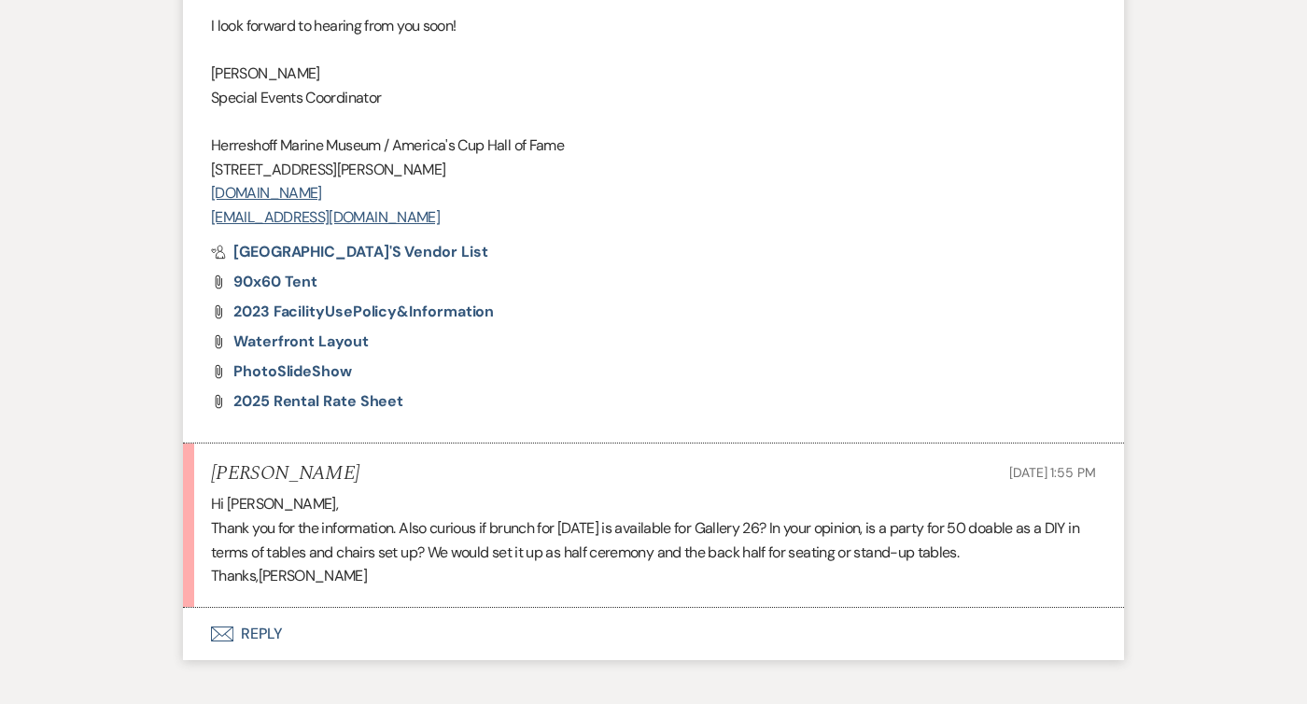
scroll to position [1982, 0]
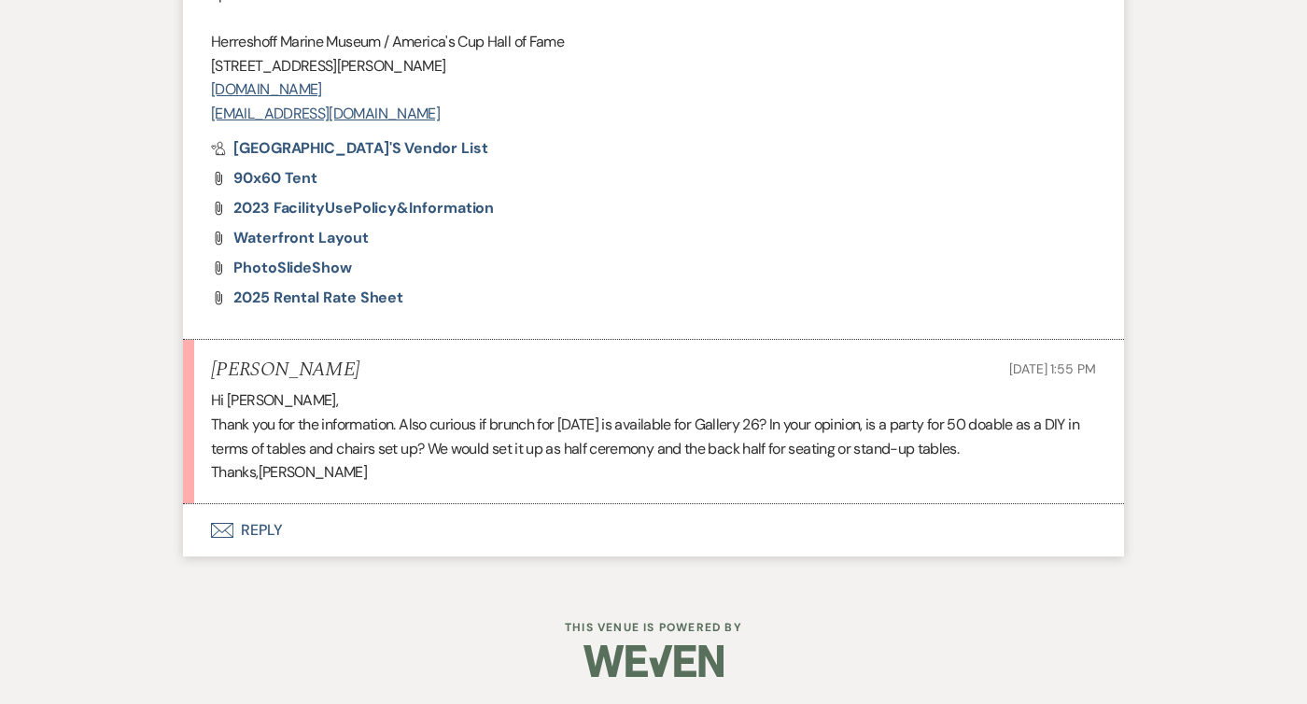
click at [237, 522] on button "Envelope Reply" at bounding box center [653, 530] width 941 height 52
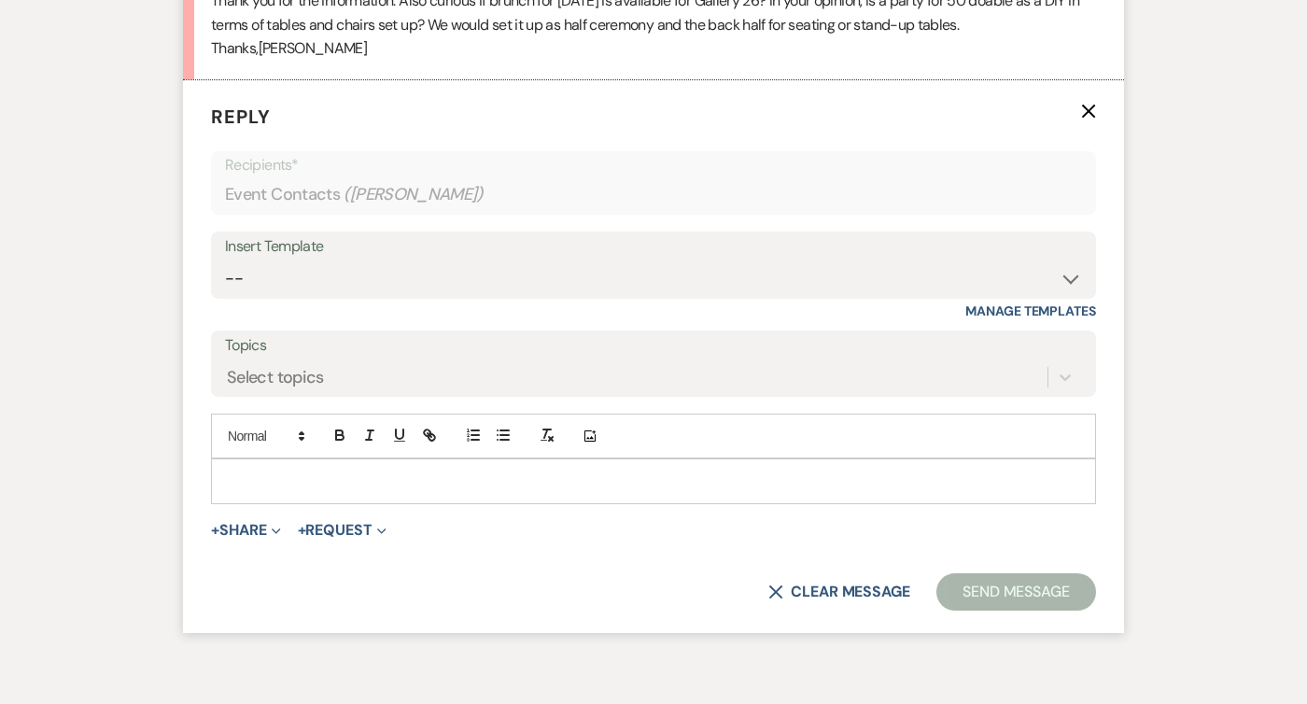
scroll to position [2411, 0]
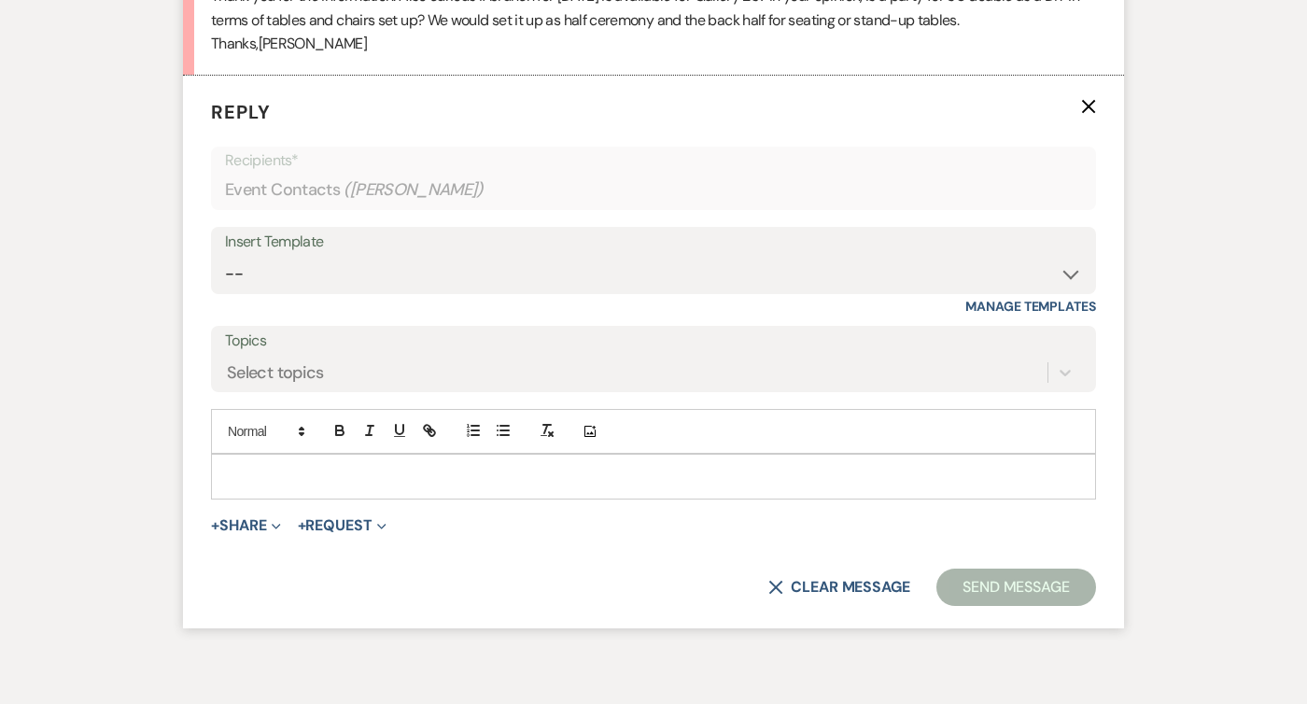
click at [277, 482] on p at bounding box center [653, 476] width 855 height 21
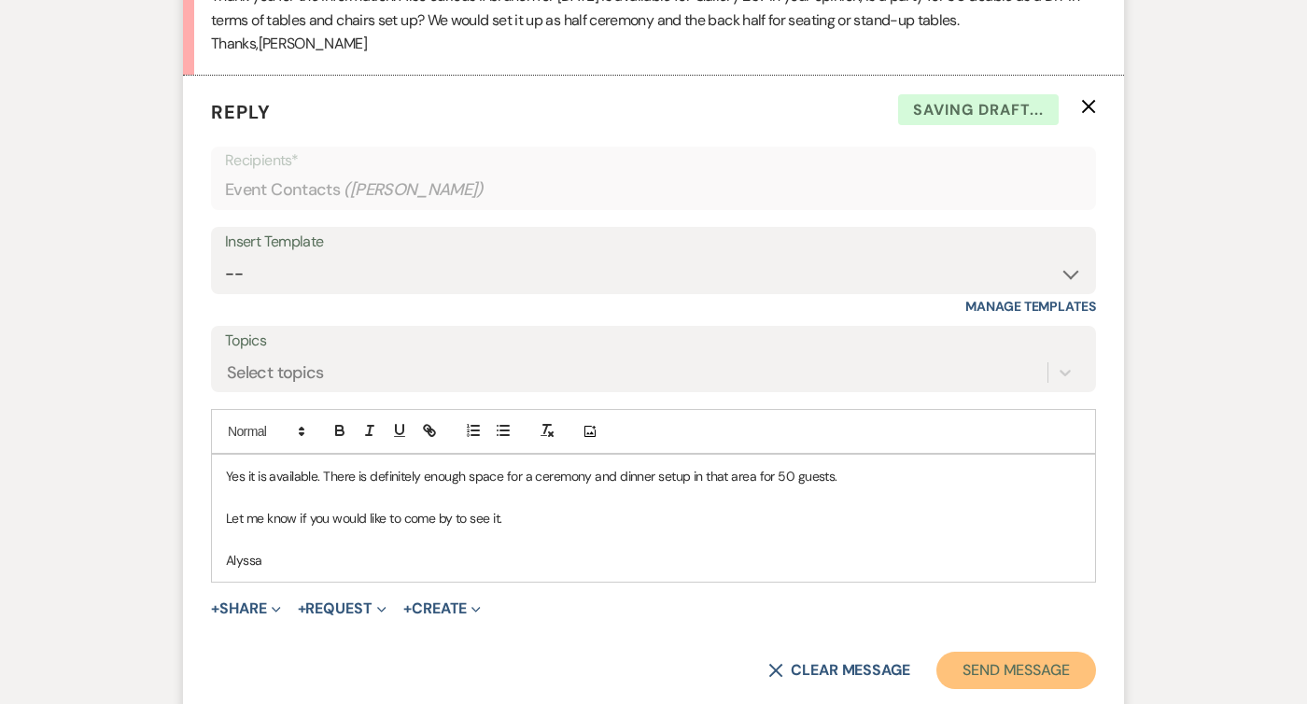
click at [988, 671] on button "Send Message" at bounding box center [1016, 670] width 160 height 37
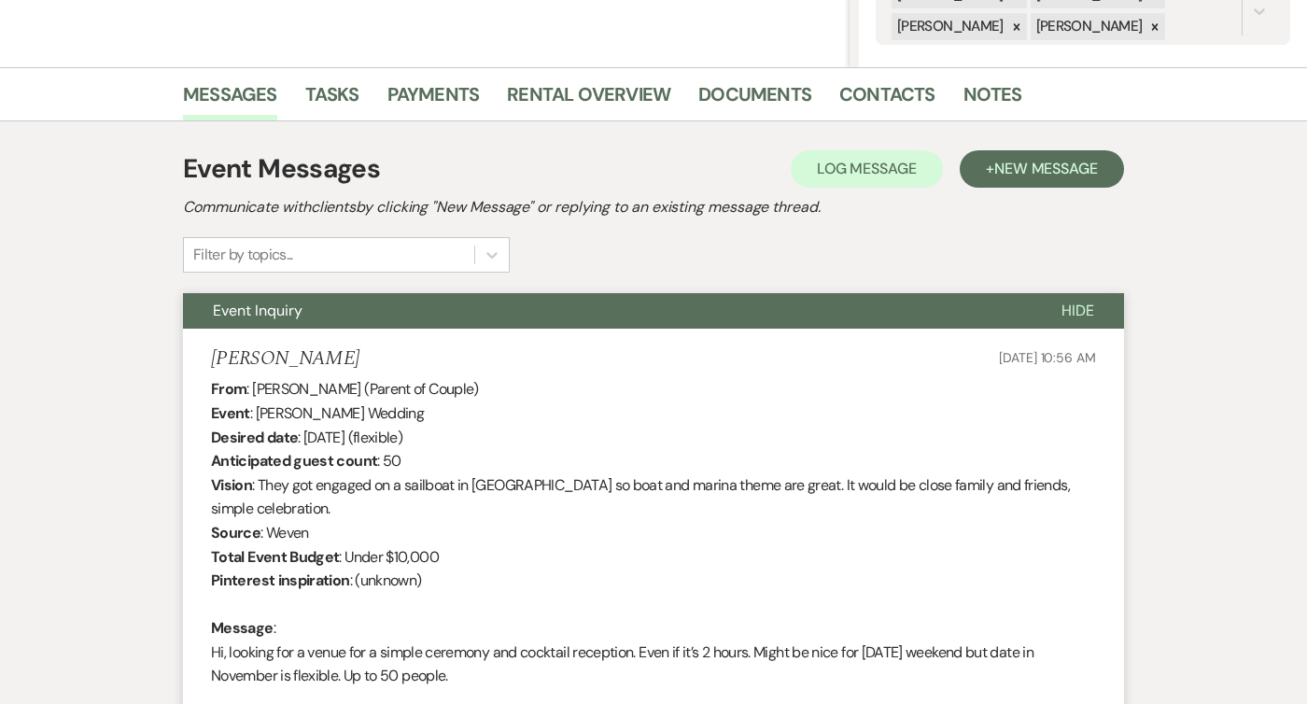
scroll to position [0, 0]
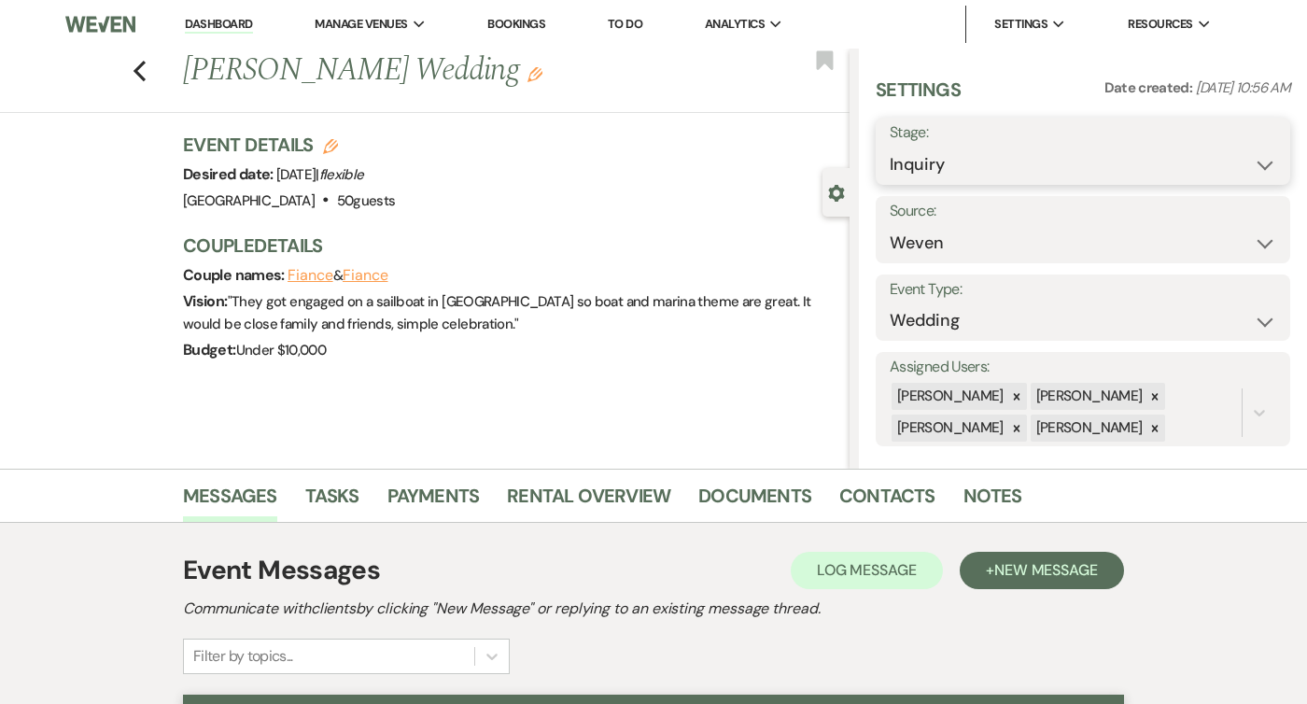
click at [953, 176] on select "Inquiry Follow Up Tour Requested Tour Confirmed Toured Proposal Sent Booked Lost" at bounding box center [1083, 165] width 387 height 36
select select "9"
click at [890, 147] on select "Inquiry Follow Up Tour Requested Tour Confirmed Toured Proposal Sent Booked Lost" at bounding box center [1083, 165] width 387 height 36
click at [1248, 162] on button "Save" at bounding box center [1247, 151] width 88 height 37
click at [133, 72] on icon "Previous" at bounding box center [140, 71] width 14 height 22
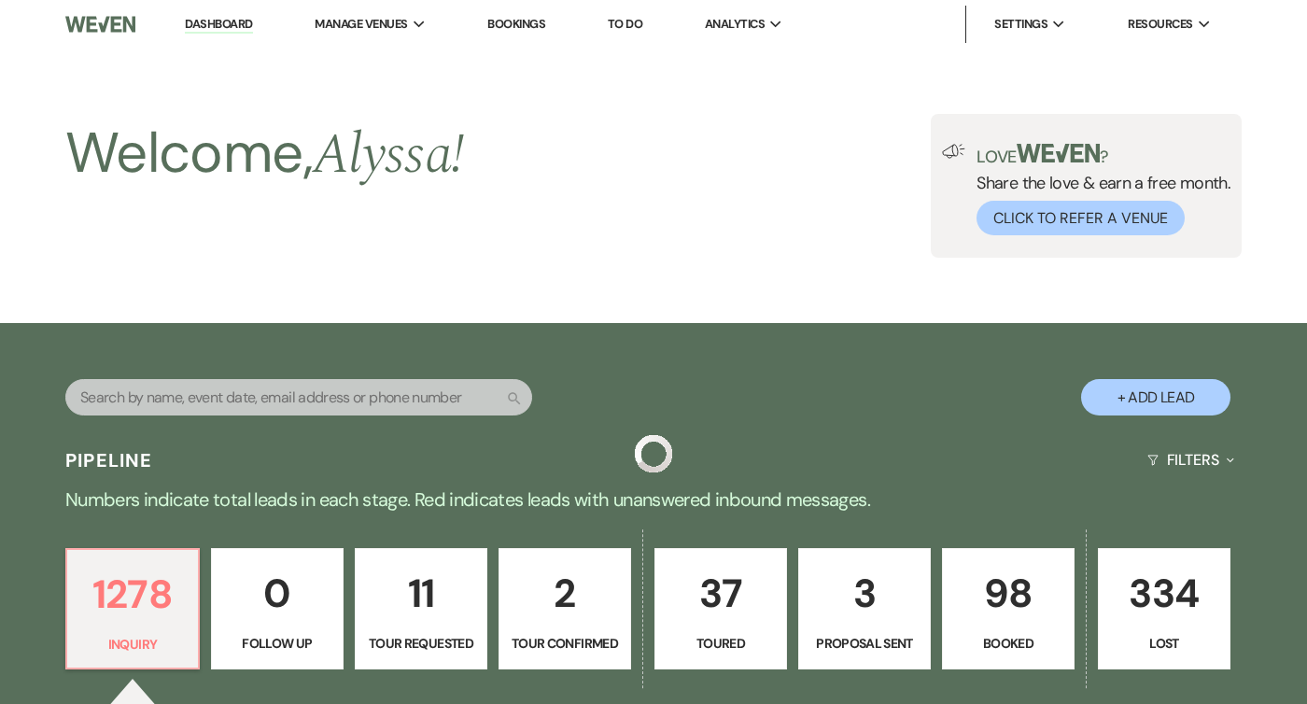
scroll to position [581, 0]
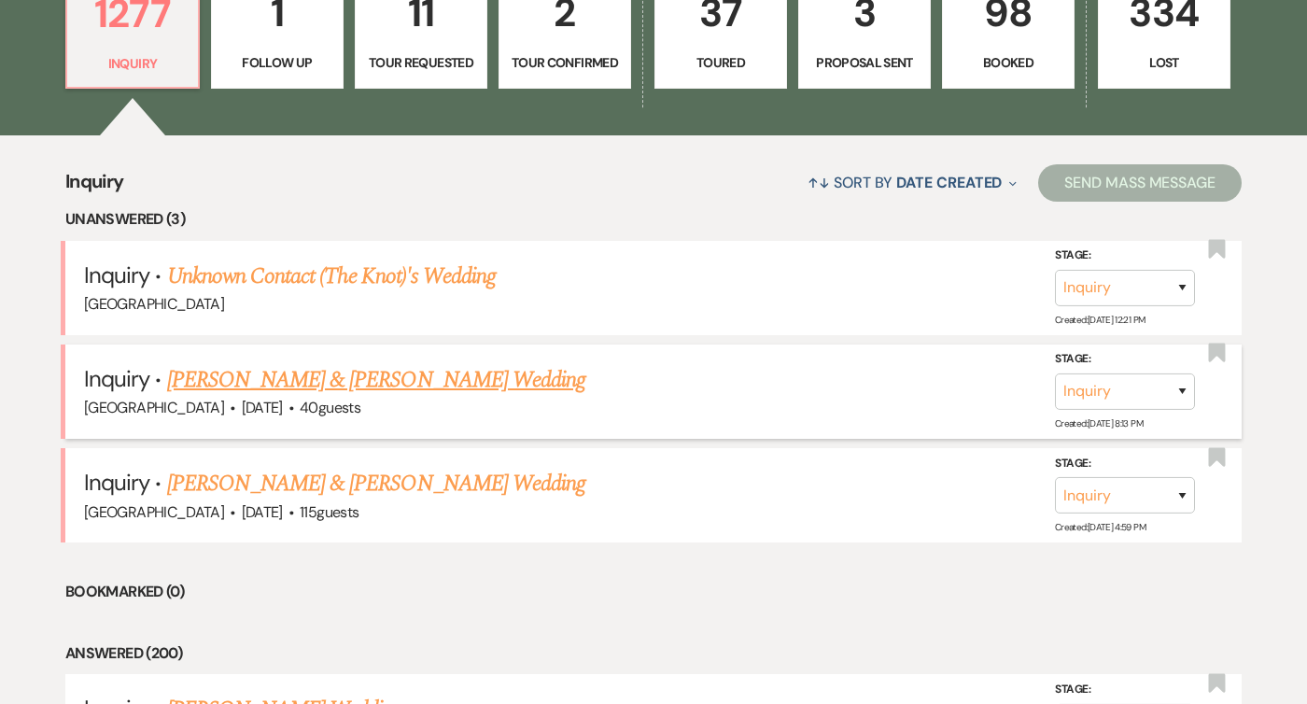
click at [343, 371] on link "[PERSON_NAME] & [PERSON_NAME] Wedding" at bounding box center [376, 380] width 418 height 34
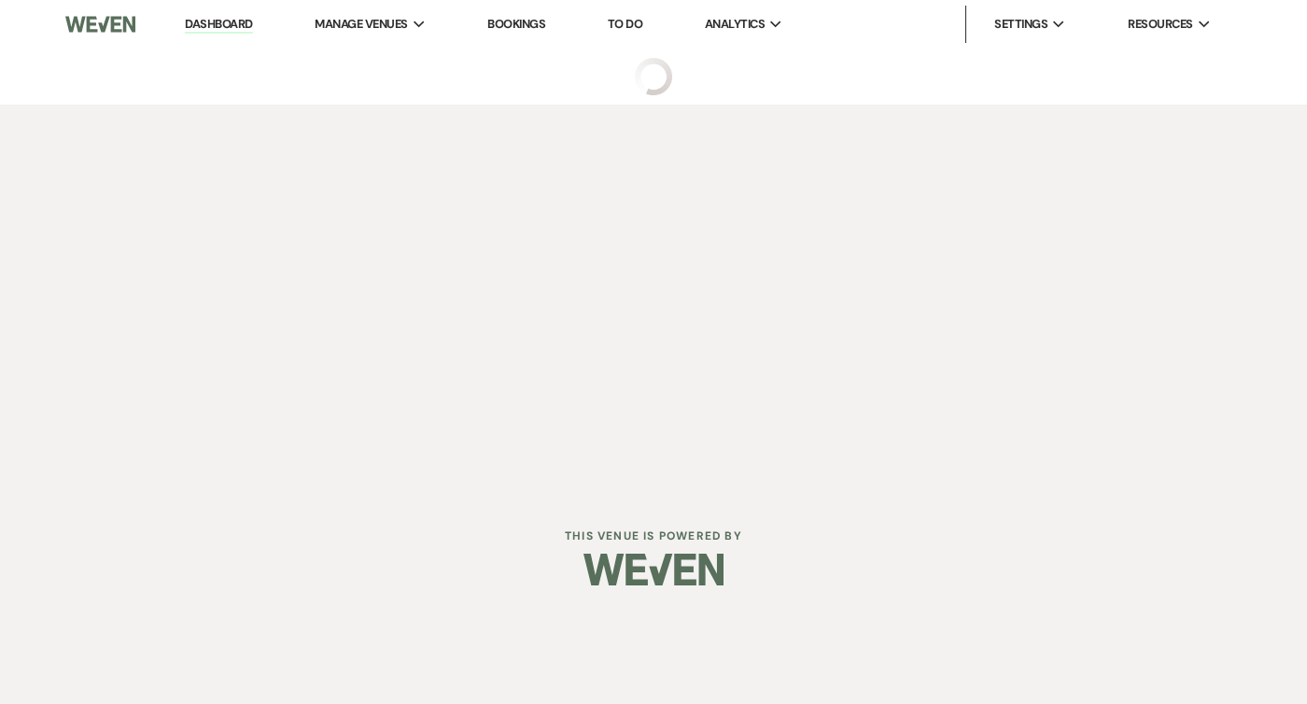
select select "1"
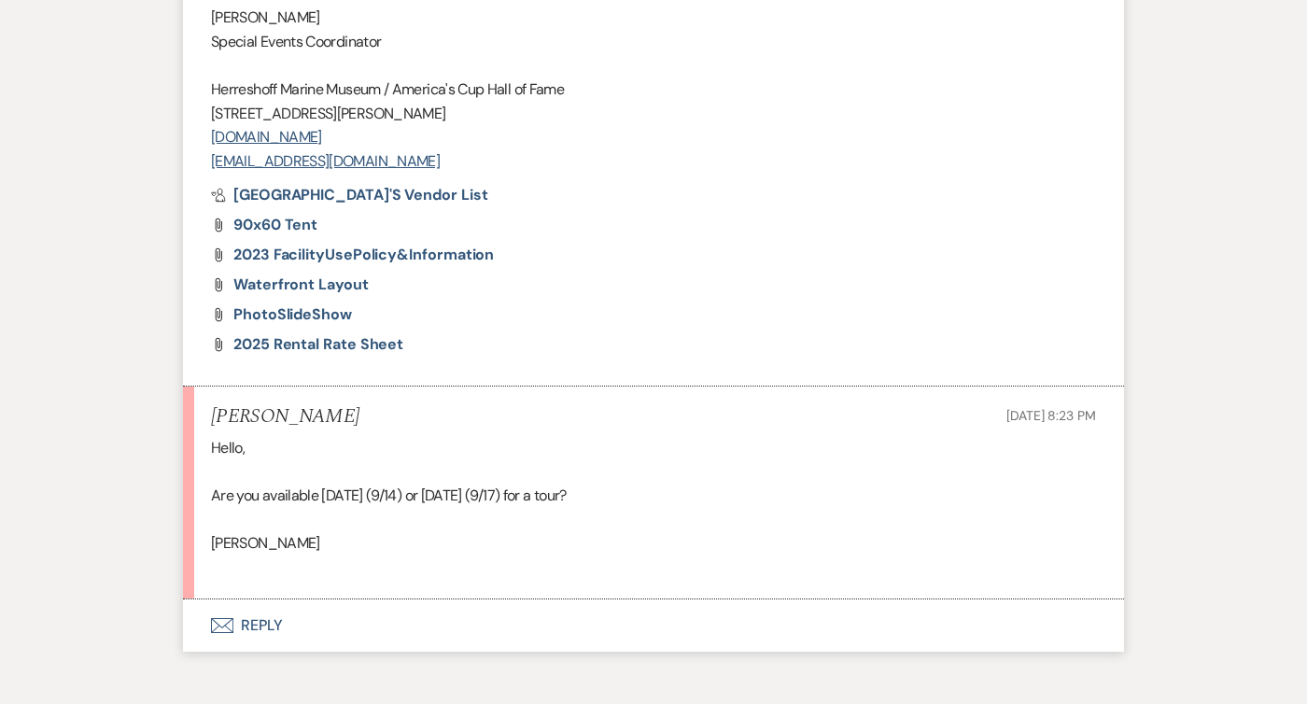
scroll to position [2064, 0]
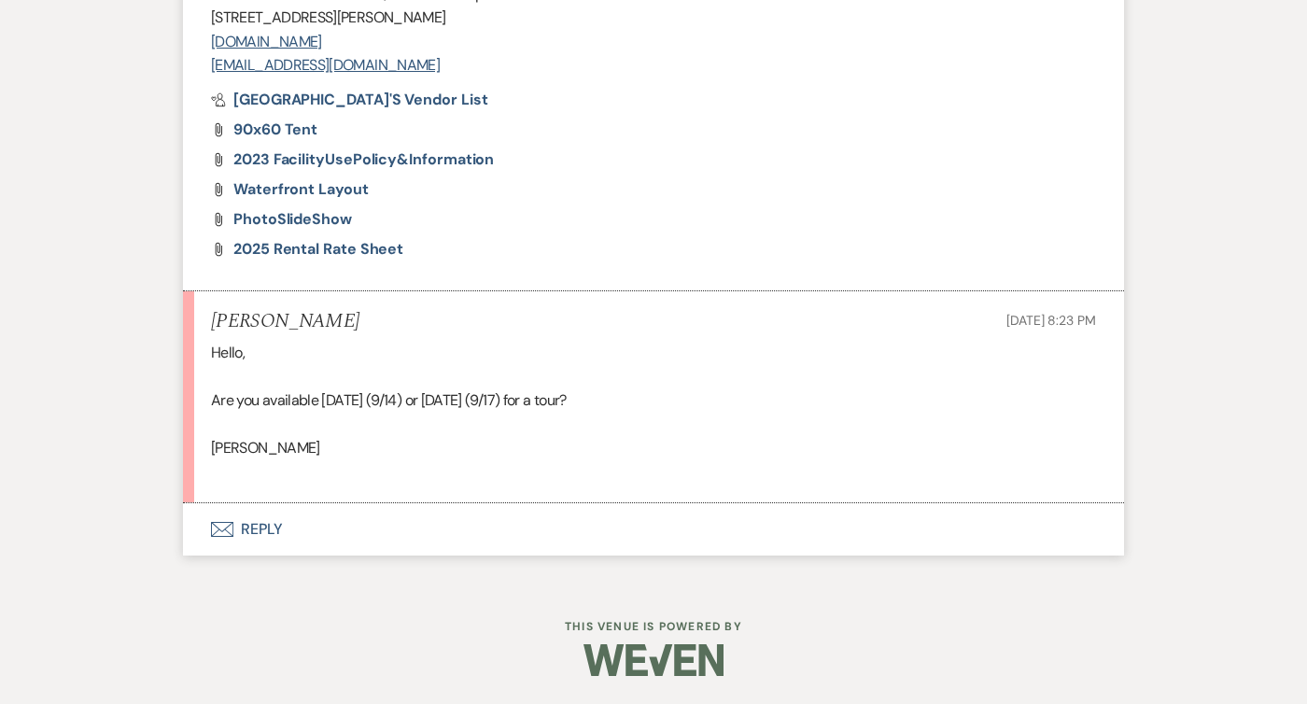
click at [273, 540] on button "Envelope Reply" at bounding box center [653, 529] width 941 height 52
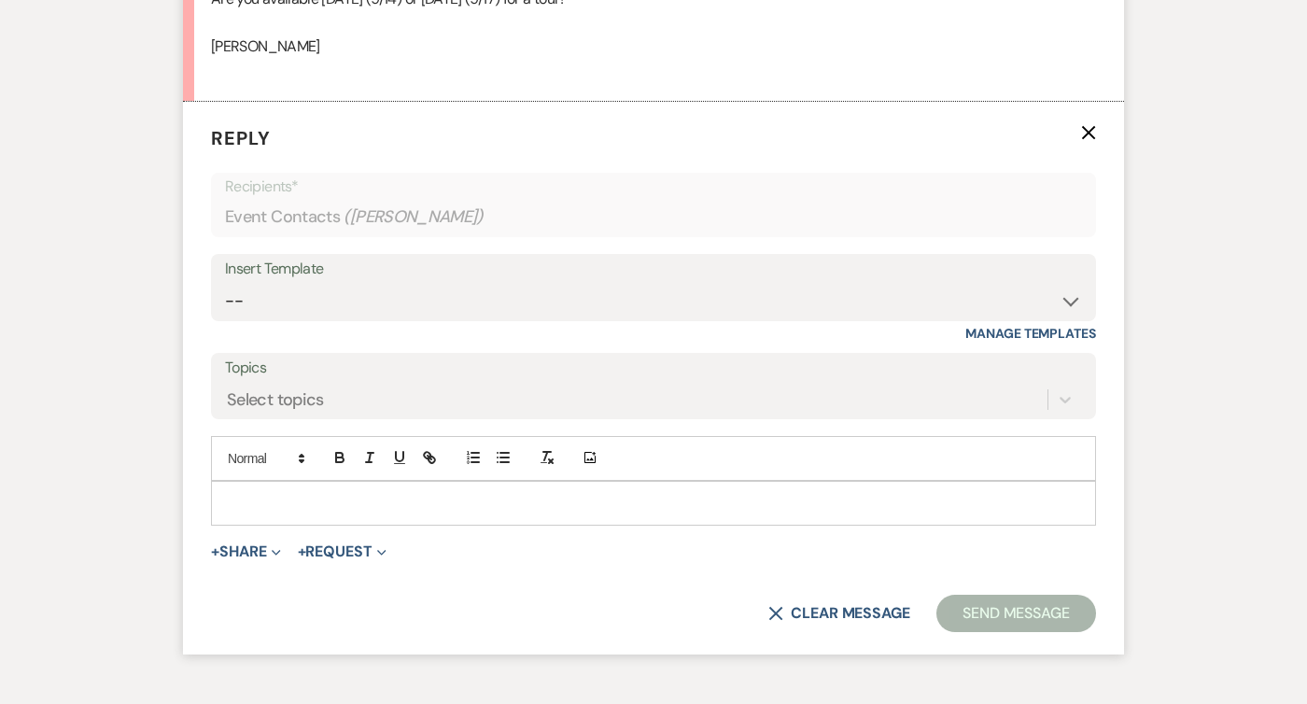
scroll to position [2492, 0]
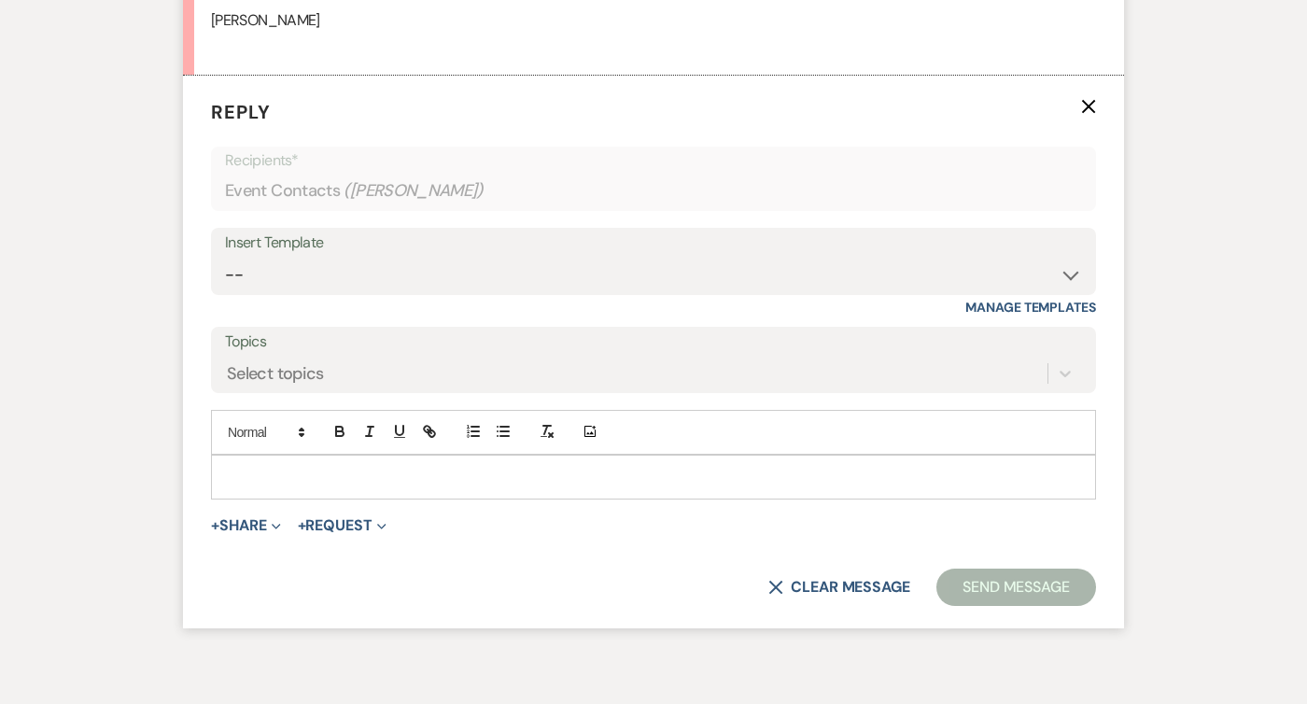
click at [288, 484] on p at bounding box center [653, 477] width 855 height 21
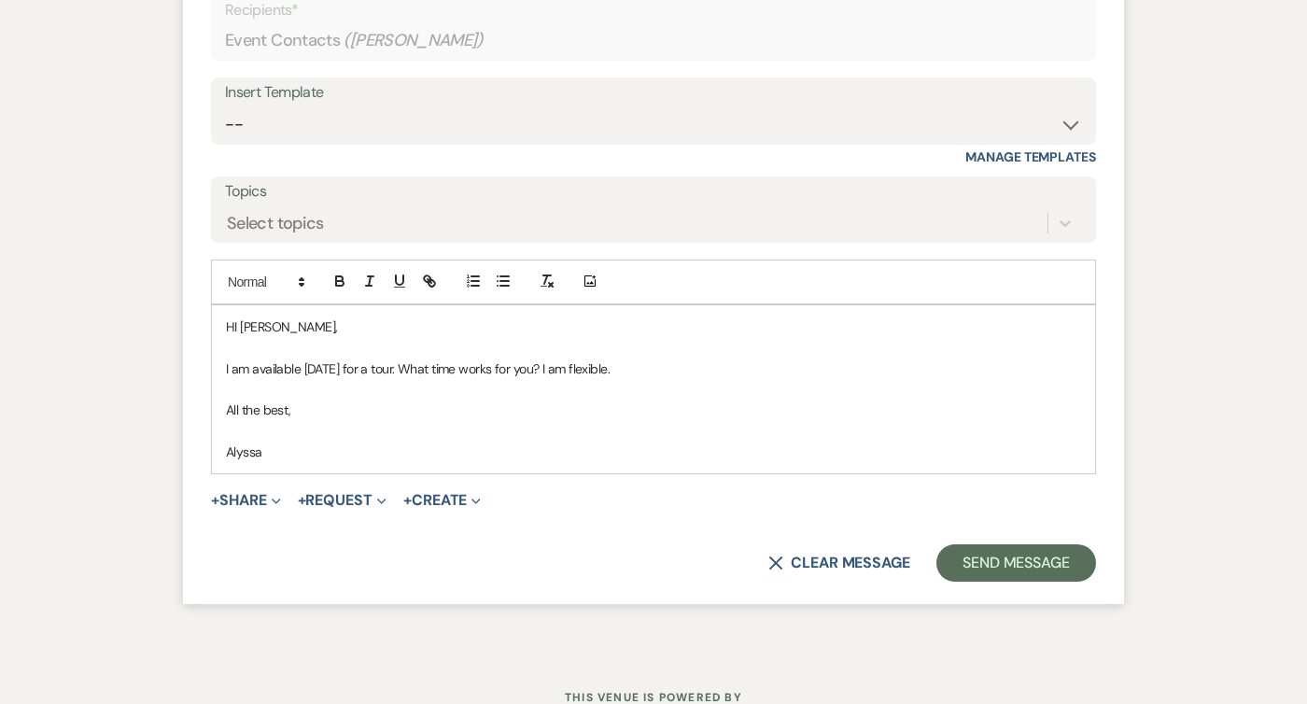
scroll to position [2654, 0]
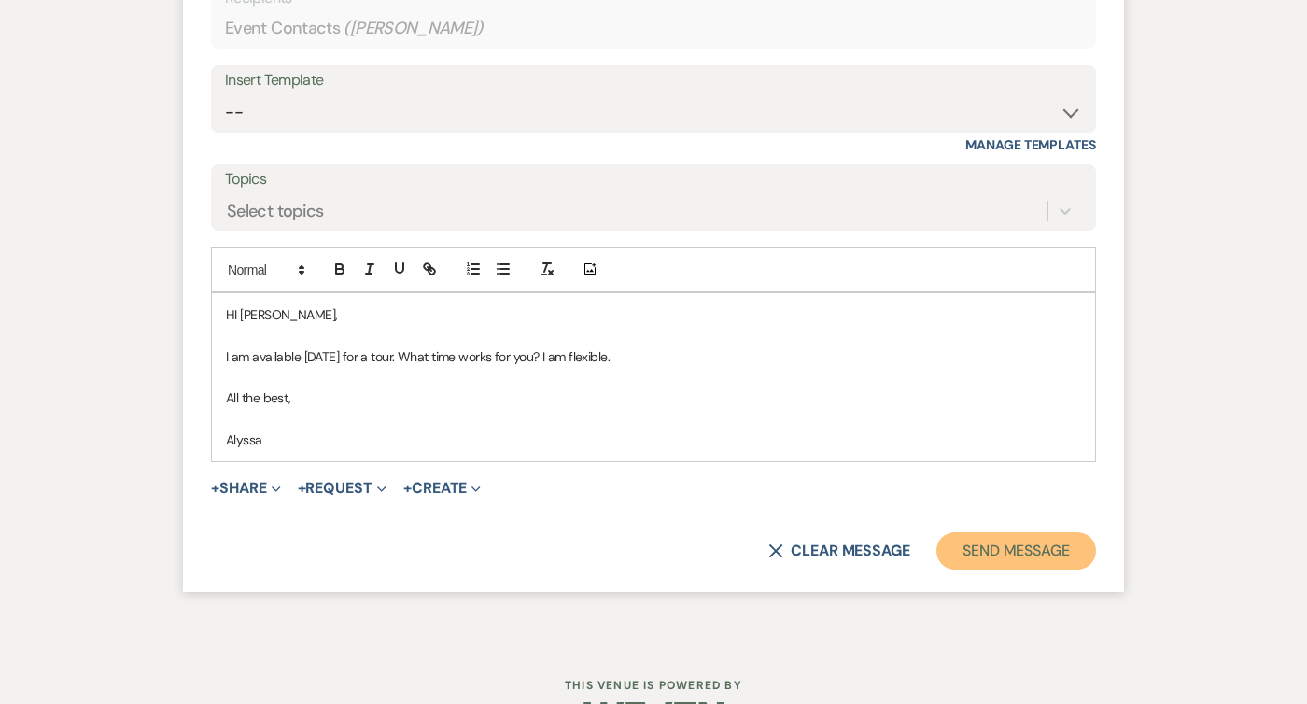
click at [991, 538] on button "Send Message" at bounding box center [1016, 550] width 160 height 37
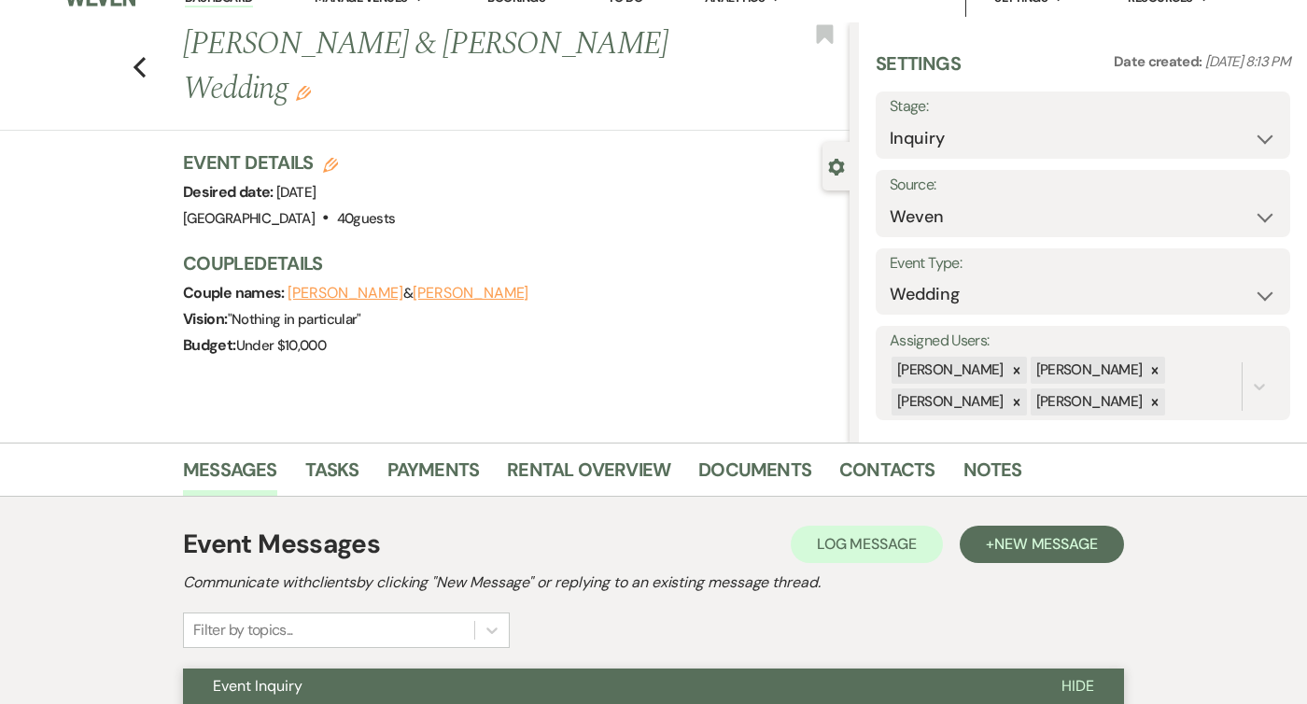
scroll to position [0, 0]
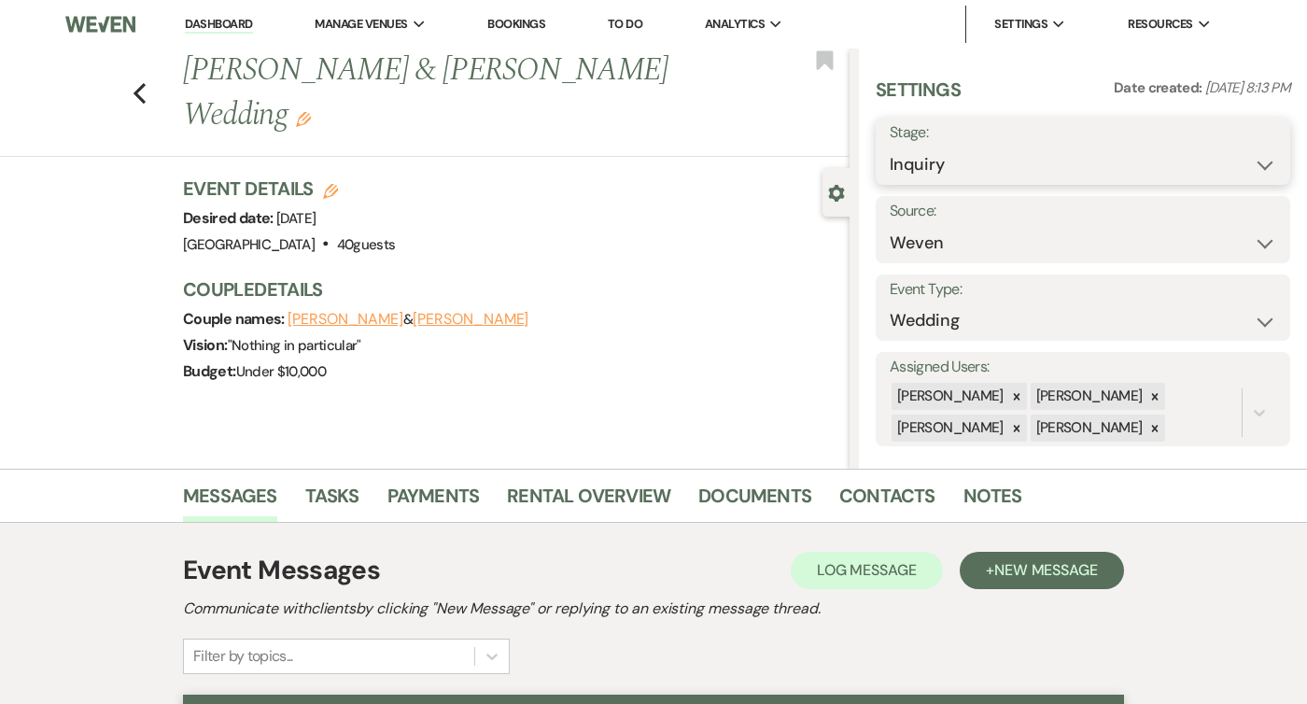
click at [1127, 169] on select "Inquiry Follow Up Tour Requested Tour Confirmed Toured Proposal Sent Booked Lost" at bounding box center [1083, 165] width 387 height 36
select select "2"
click at [890, 147] on select "Inquiry Follow Up Tour Requested Tour Confirmed Toured Proposal Sent Booked Lost" at bounding box center [1083, 165] width 387 height 36
click at [1246, 160] on button "Save" at bounding box center [1247, 151] width 88 height 37
click at [145, 83] on icon "Previous" at bounding box center [140, 93] width 14 height 22
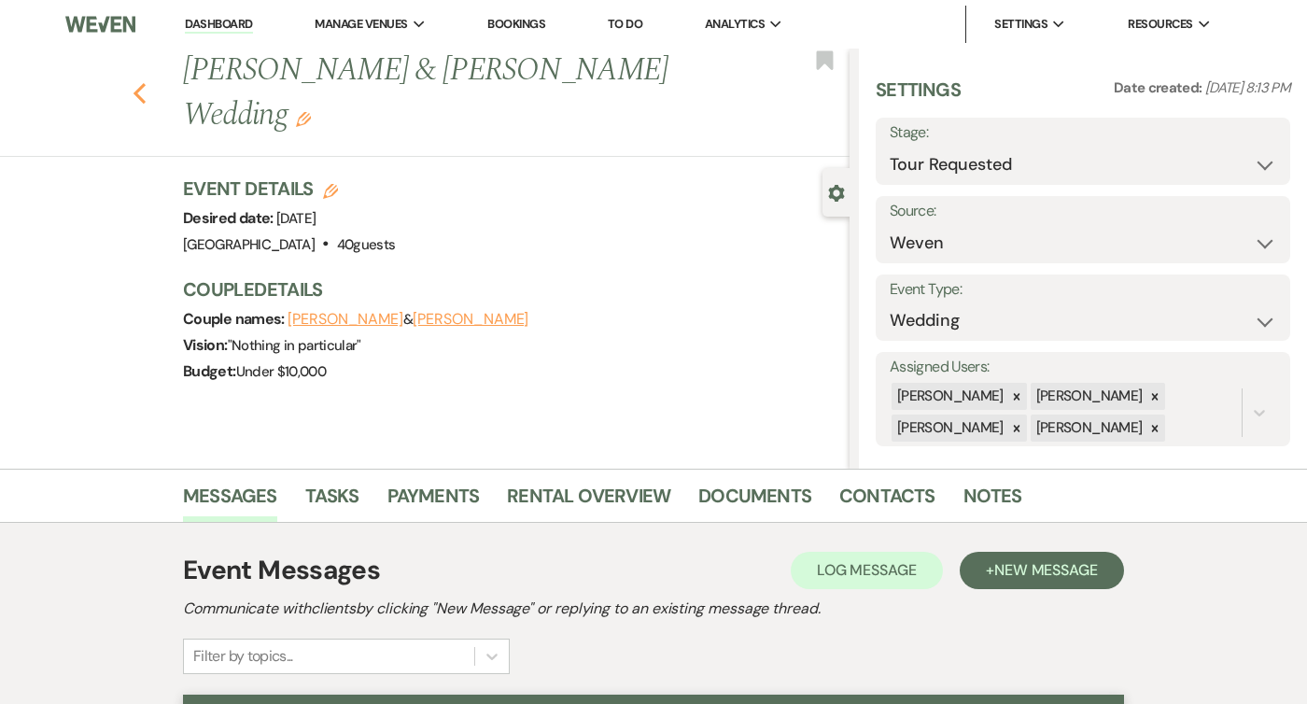
select select "2"
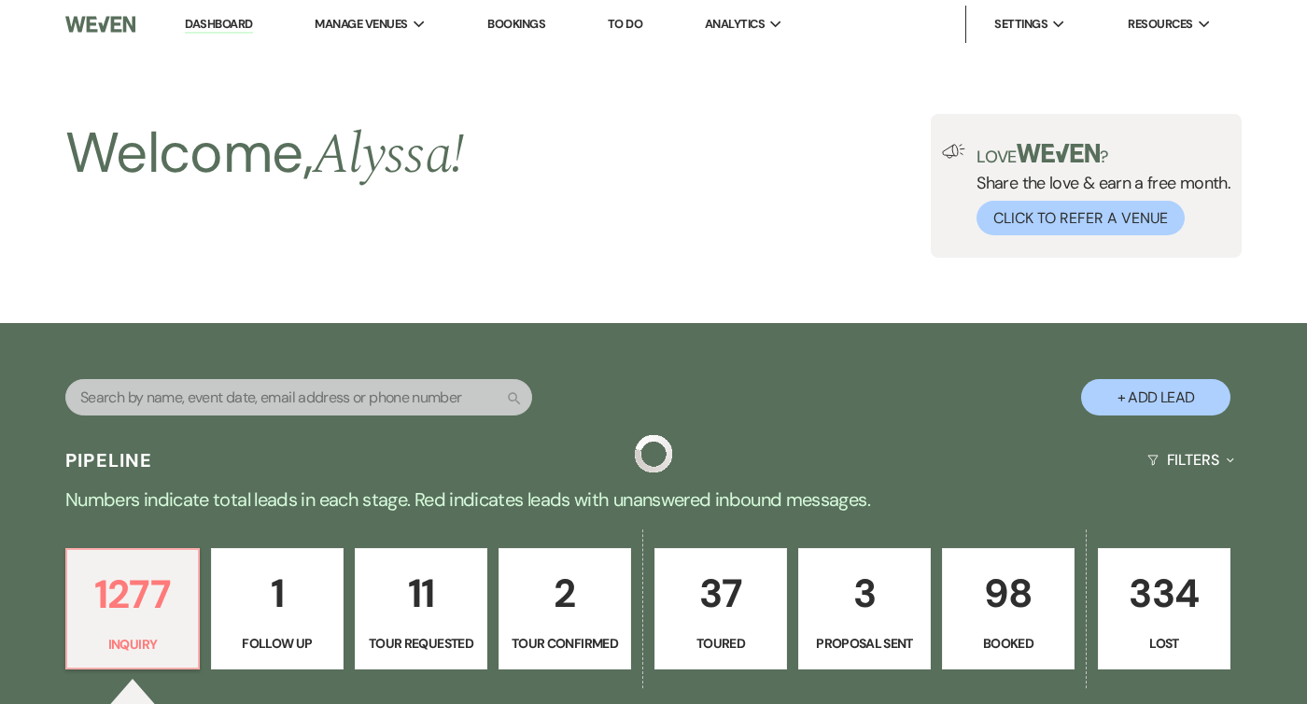
scroll to position [581, 0]
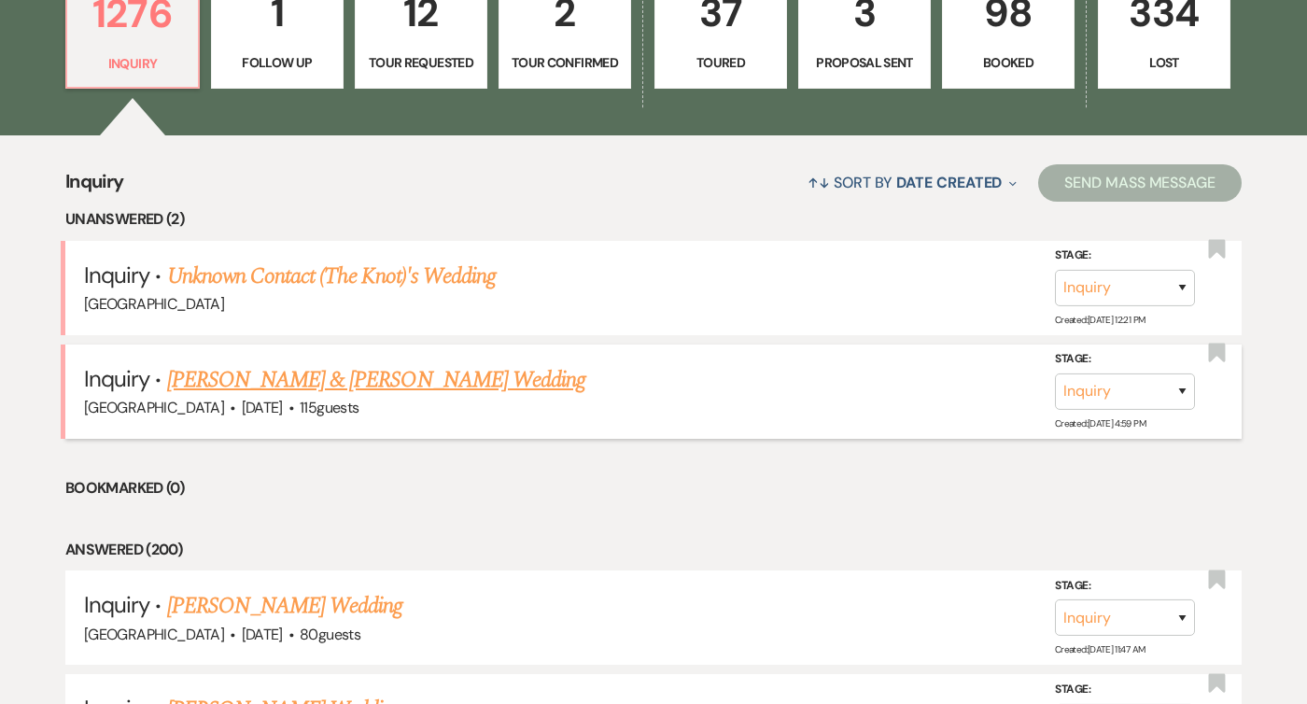
click at [342, 392] on link "[PERSON_NAME] & [PERSON_NAME] Wedding" at bounding box center [376, 380] width 418 height 34
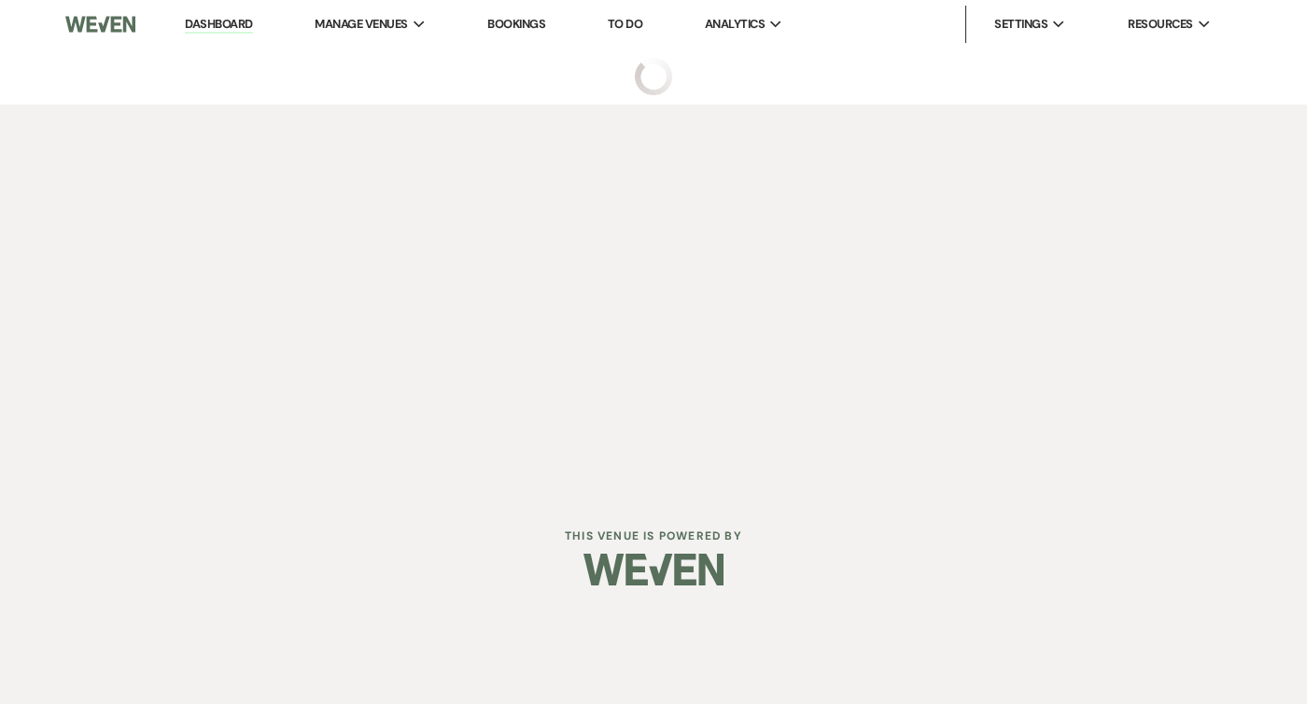
select select "1"
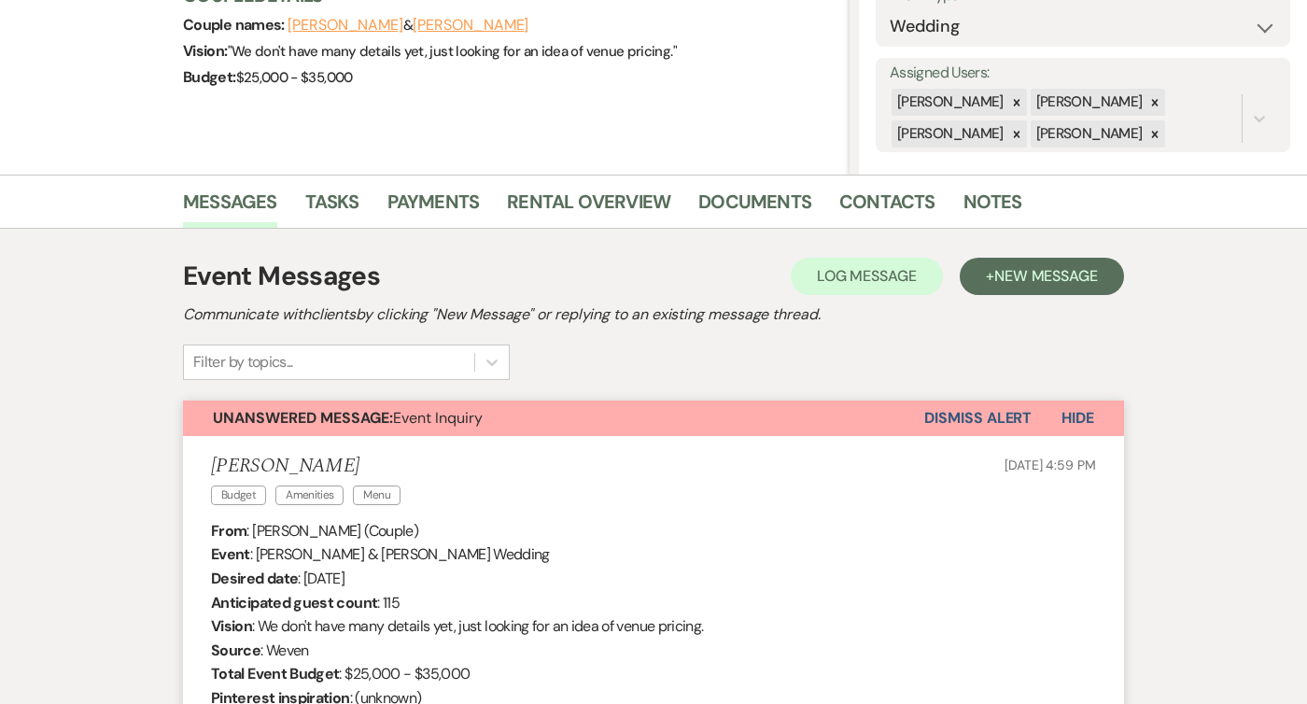
scroll to position [528, 0]
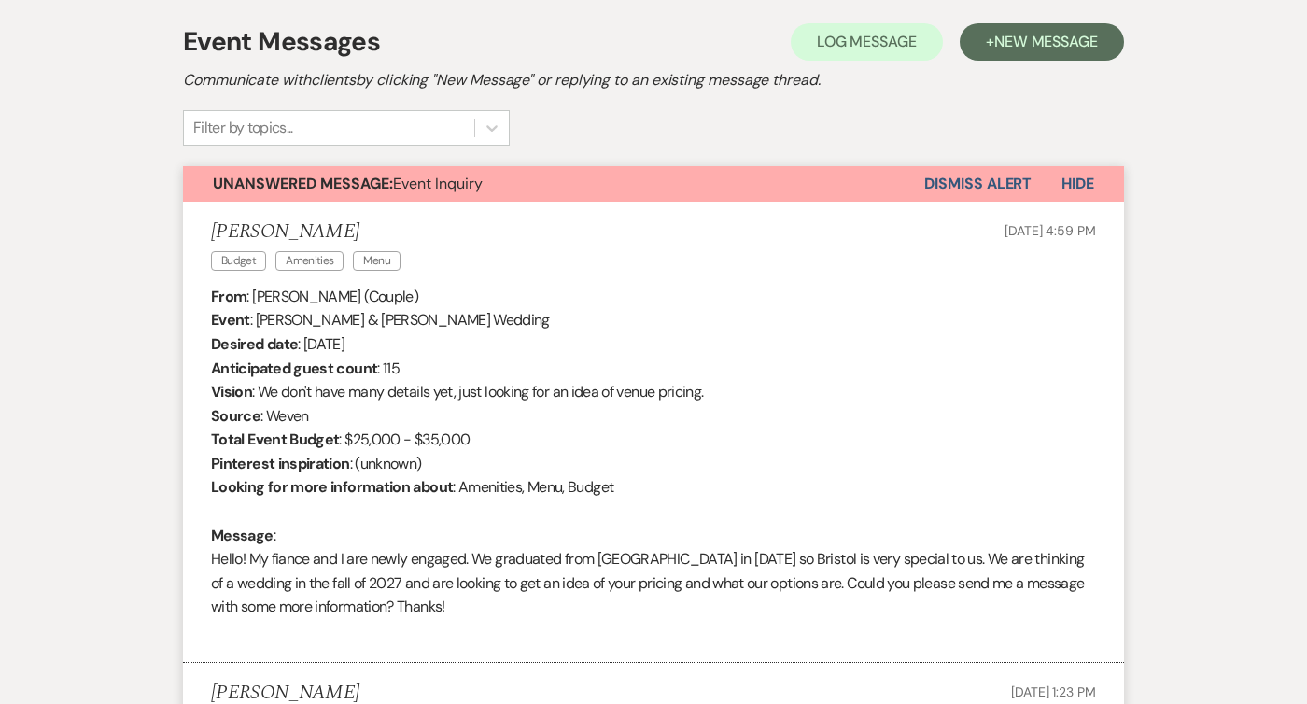
click at [1089, 184] on span "Hide" at bounding box center [1078, 184] width 33 height 20
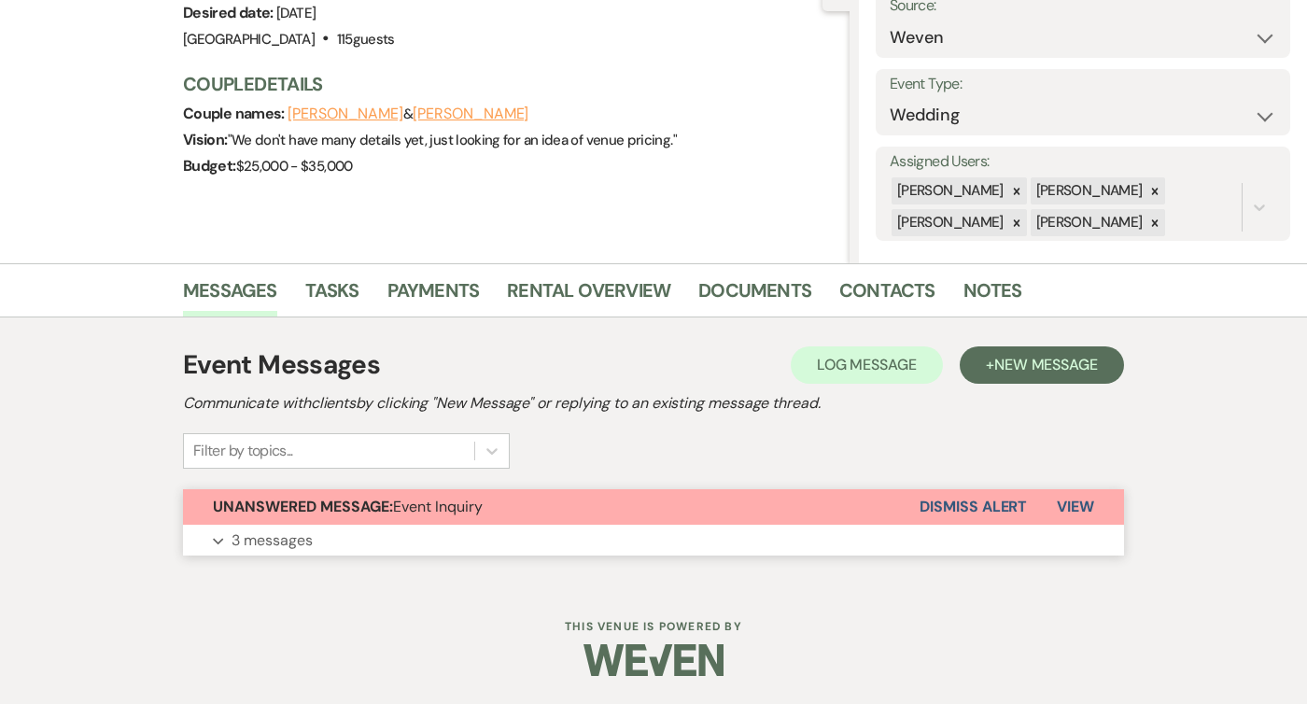
scroll to position [205, 0]
click at [980, 510] on button "Dismiss Alert" at bounding box center [973, 506] width 107 height 35
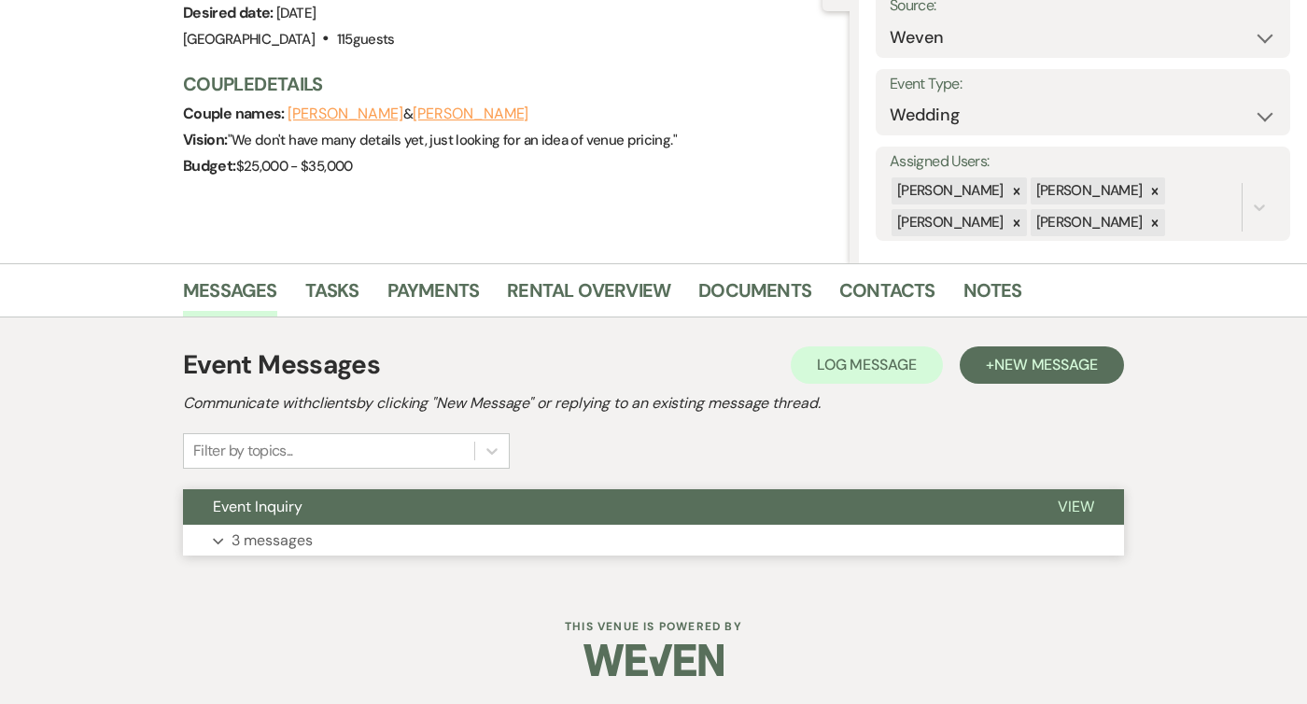
scroll to position [0, 0]
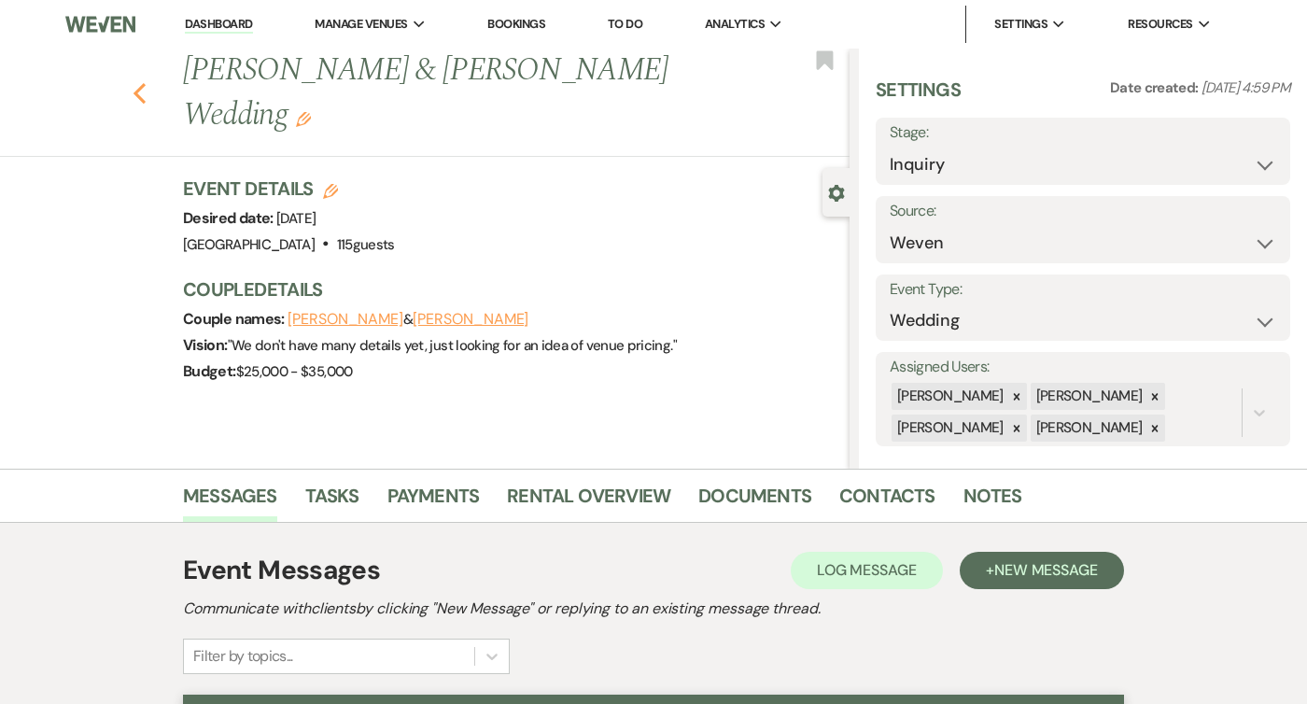
click at [142, 82] on icon "Previous" at bounding box center [140, 93] width 14 height 22
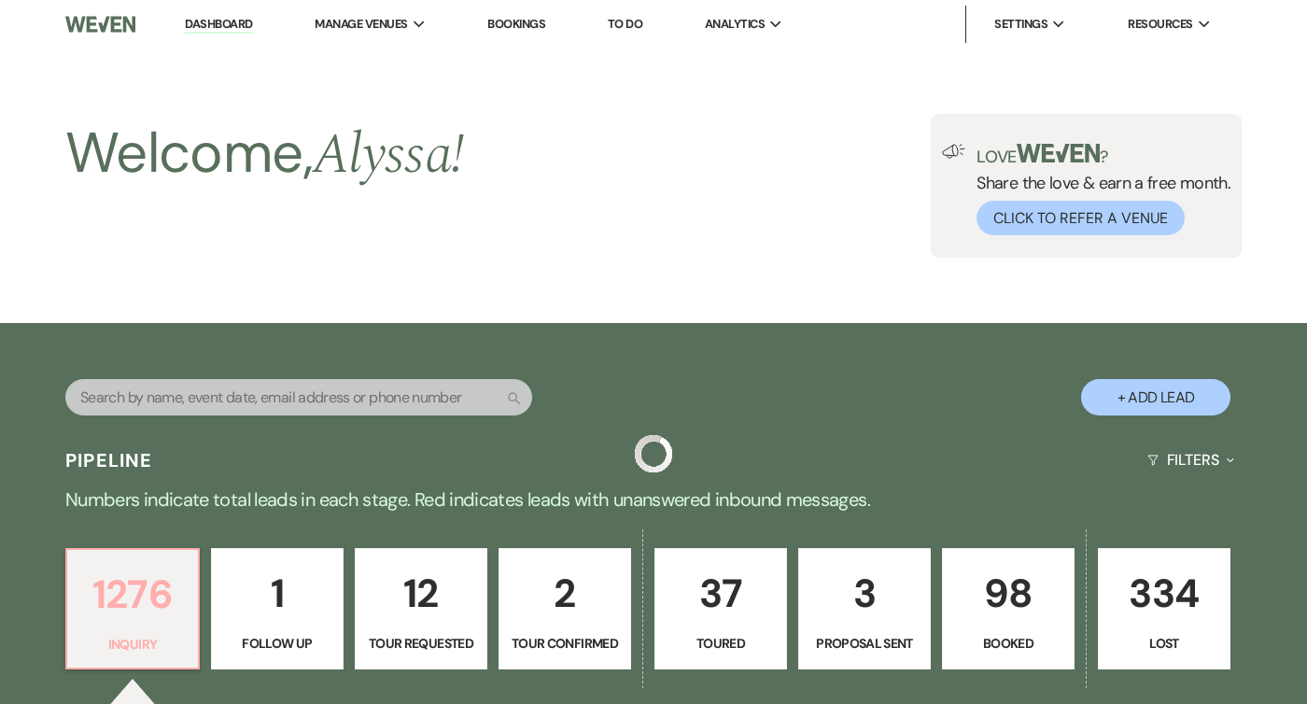
scroll to position [581, 0]
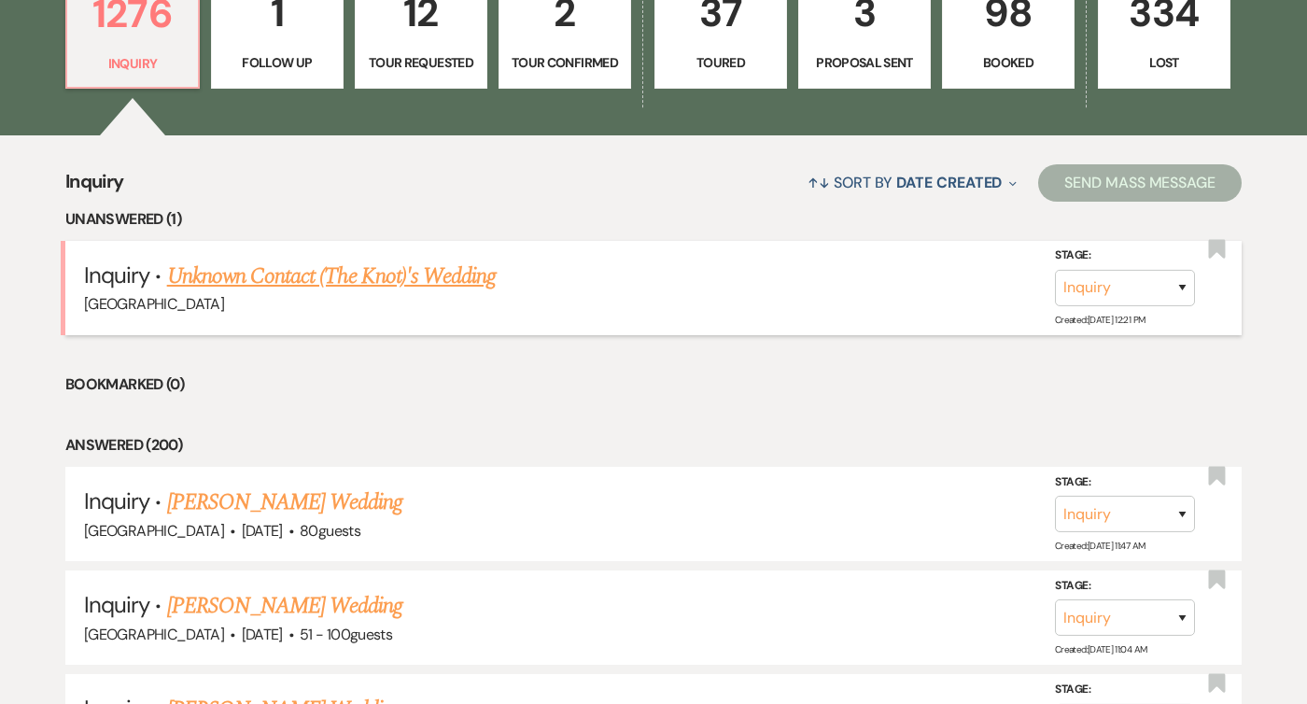
click at [306, 274] on link "Unknown Contact (The Knot)'s Wedding" at bounding box center [331, 277] width 329 height 34
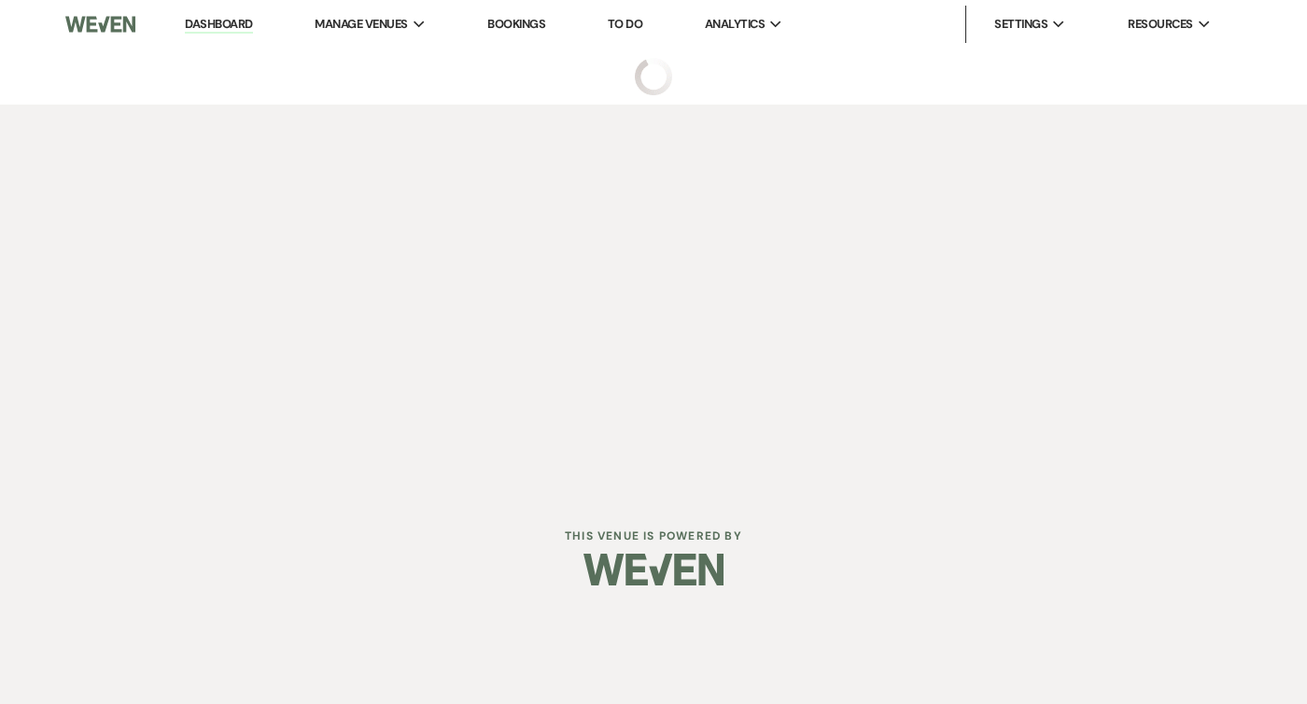
select select "2"
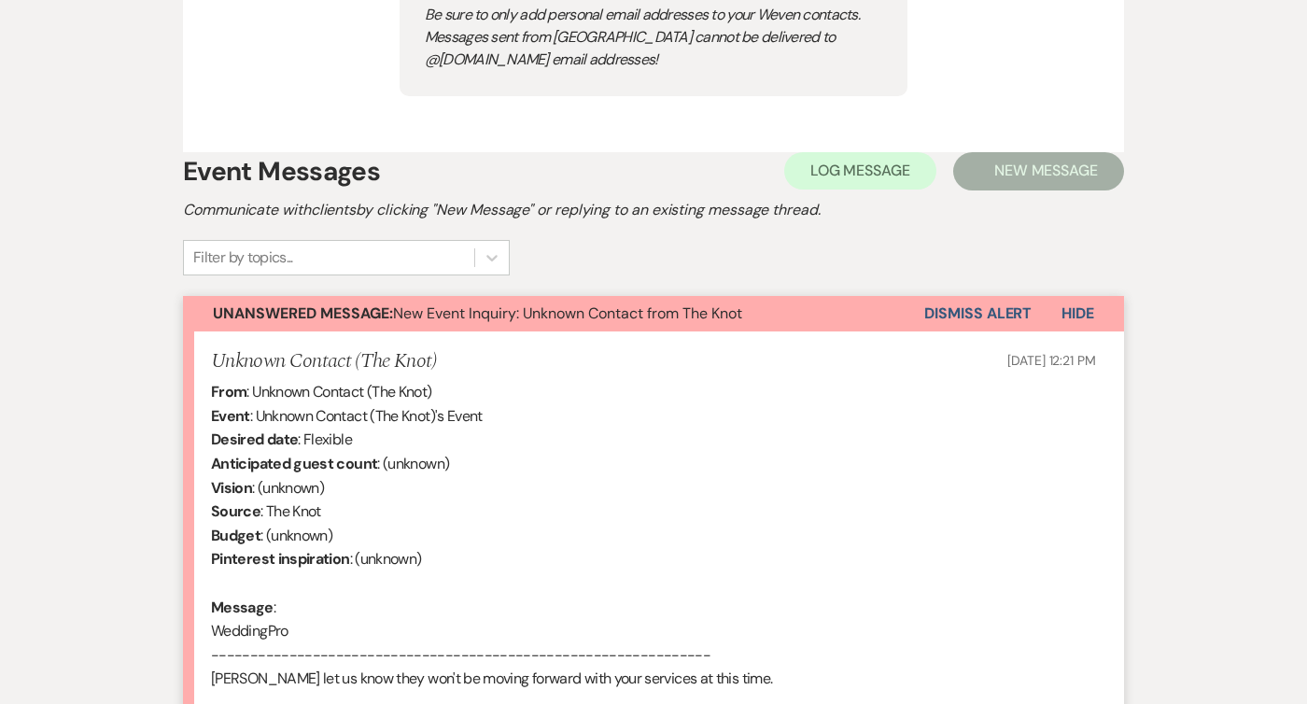
scroll to position [1048, 0]
click at [1003, 317] on button "Dismiss Alert" at bounding box center [977, 312] width 107 height 35
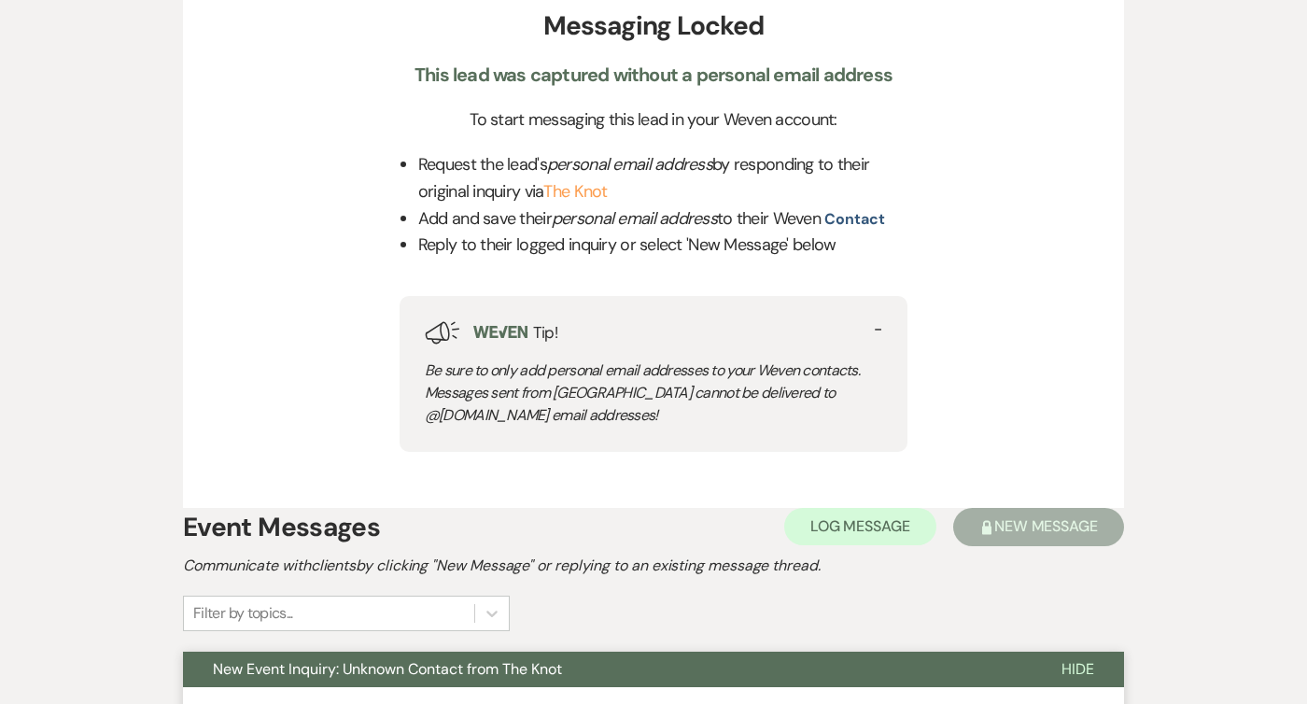
scroll to position [0, 0]
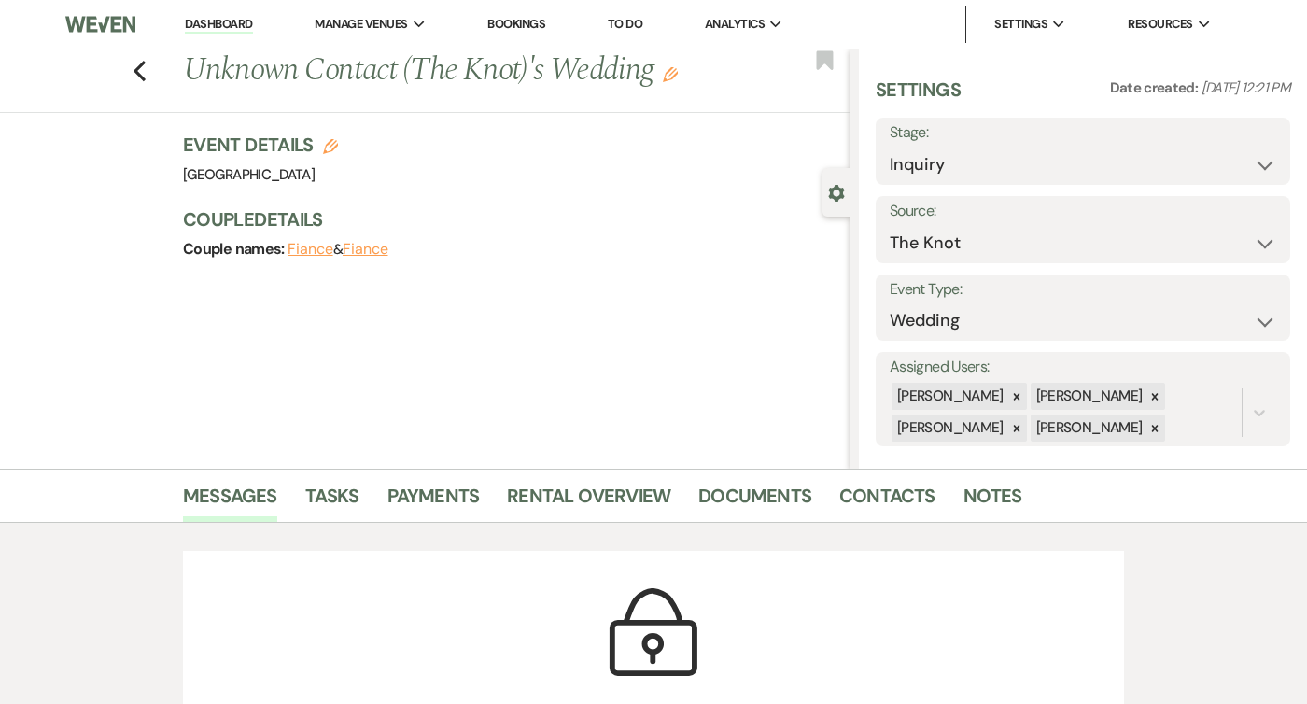
click at [214, 4] on nav "Dashboard Manage Venues Expand [GEOGRAPHIC_DATA] Bookings To Do Analytics Expan…" at bounding box center [653, 24] width 1307 height 49
click at [206, 20] on link "Dashboard" at bounding box center [218, 25] width 67 height 18
